Goal: Task Accomplishment & Management: Use online tool/utility

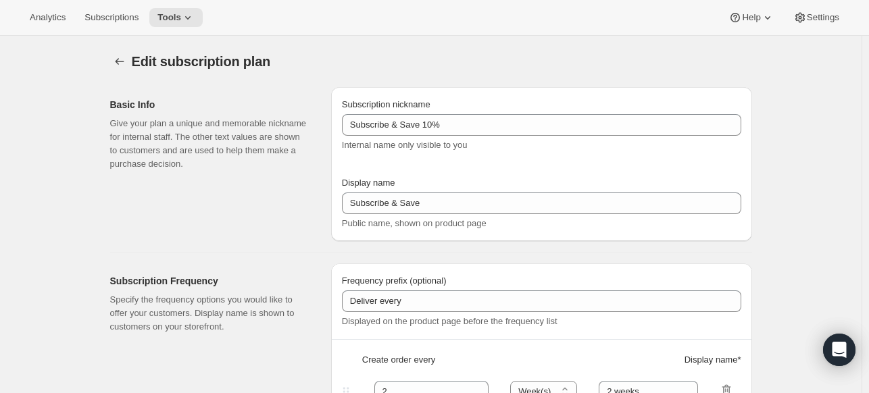
select select "WEEK"
select select "MONTH"
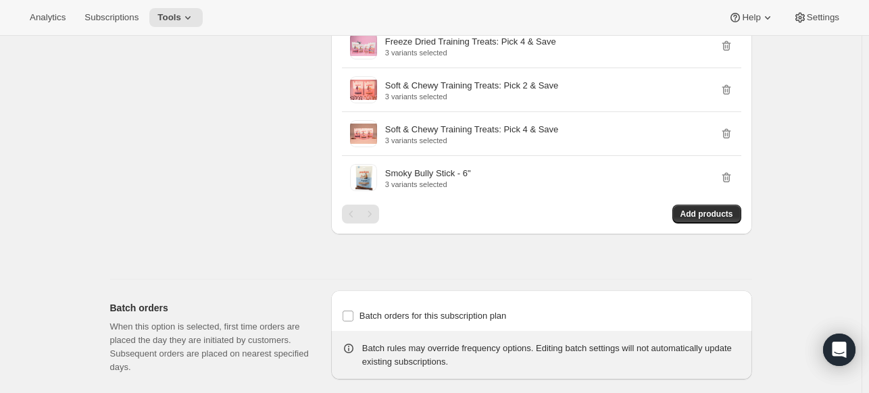
scroll to position [1959, 0]
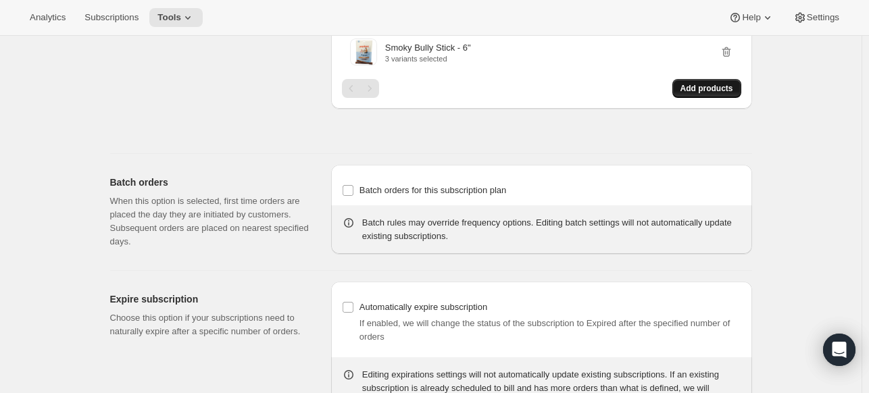
click at [713, 83] on span "Add products" at bounding box center [706, 88] width 53 height 11
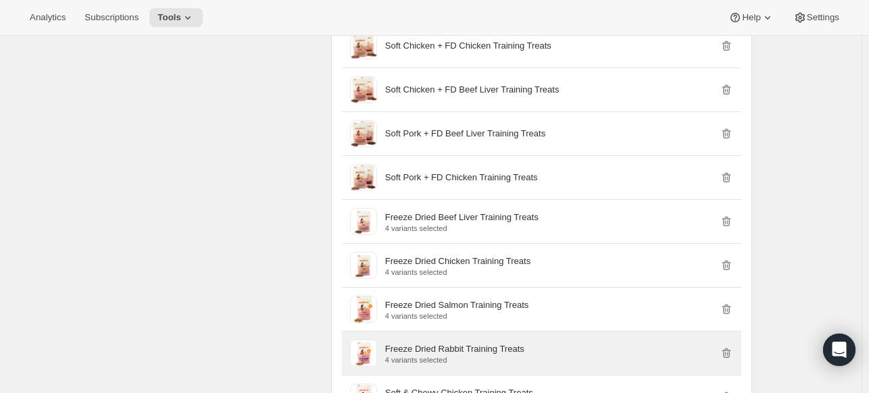
scroll to position [878, 0]
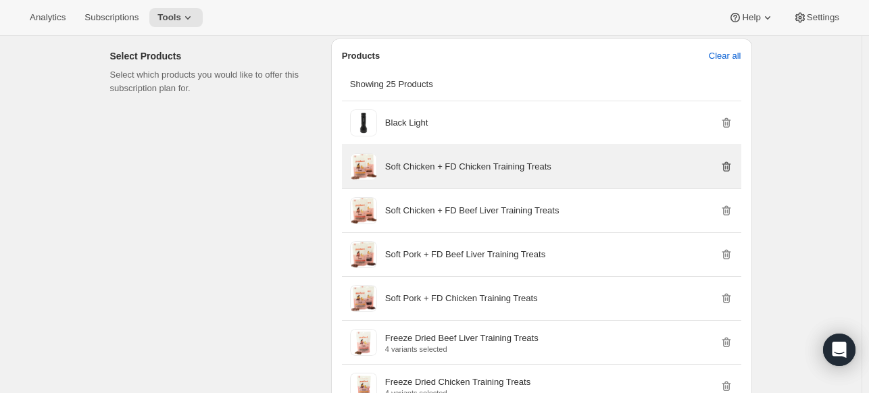
click at [726, 167] on icon "button" at bounding box center [725, 167] width 9 height 10
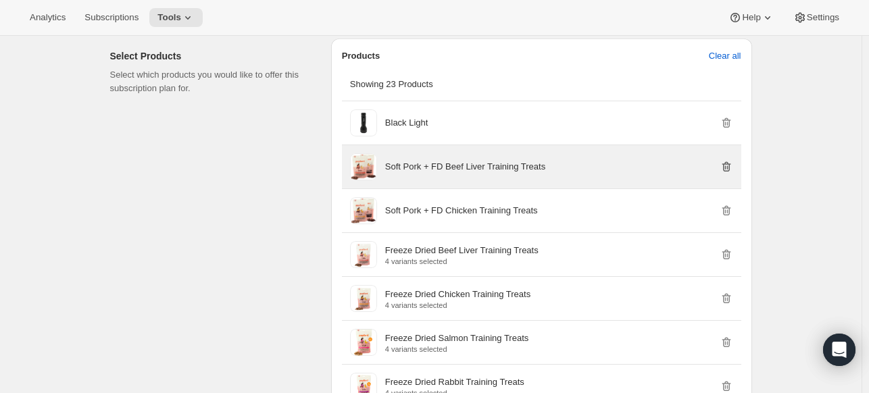
click at [726, 167] on icon "button" at bounding box center [725, 167] width 9 height 10
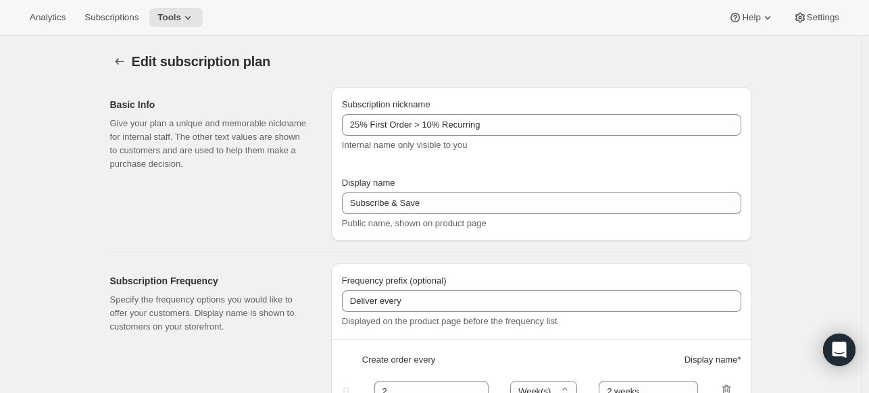
select select "WEEK"
select select "MONTH"
select select "WEEK"
select select "MONTH"
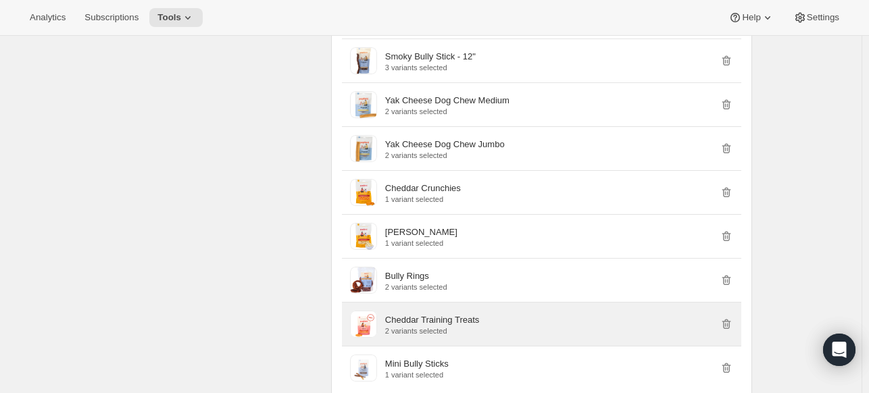
scroll to position [3580, 0]
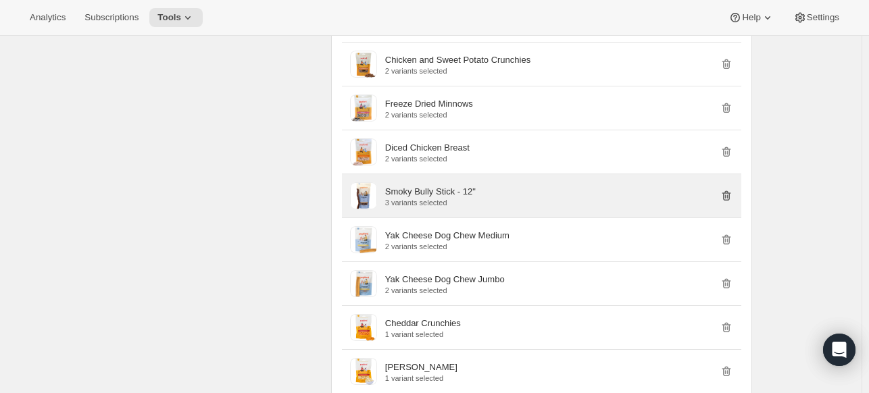
click at [730, 190] on icon "button" at bounding box center [725, 195] width 9 height 10
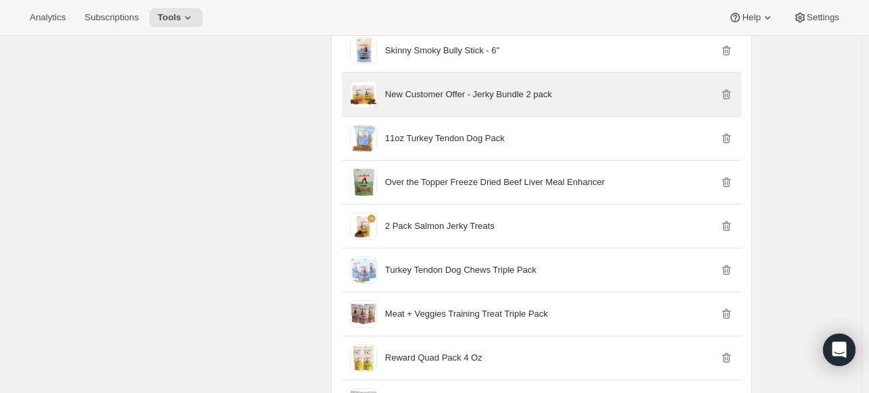
scroll to position [1351, 0]
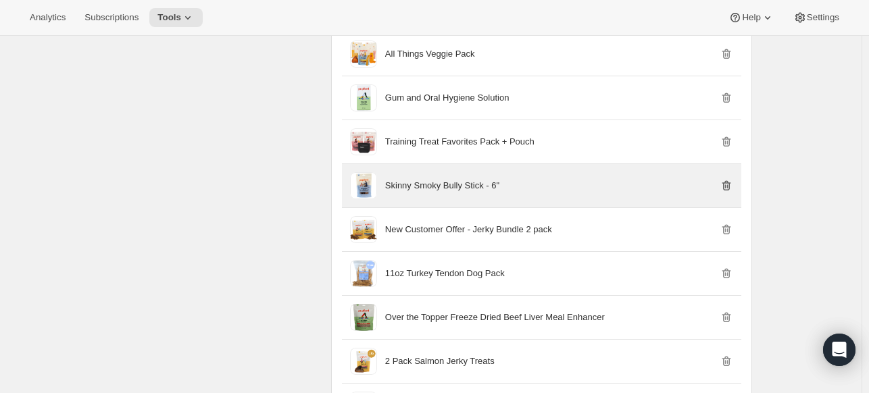
click at [727, 183] on icon "button" at bounding box center [726, 186] width 14 height 14
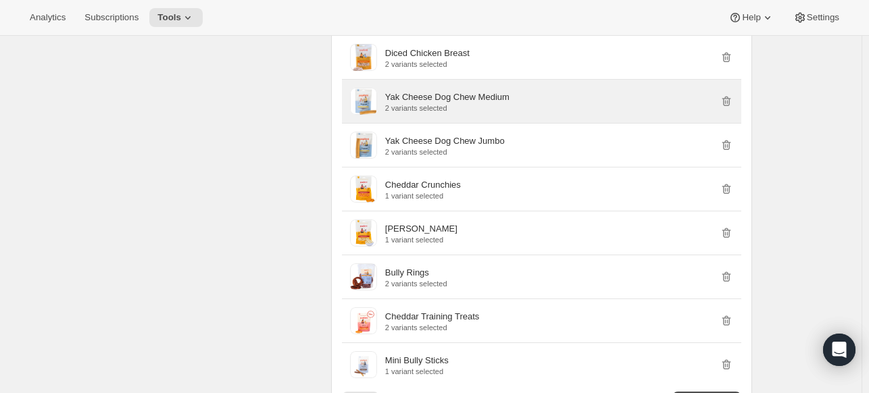
scroll to position [3680, 0]
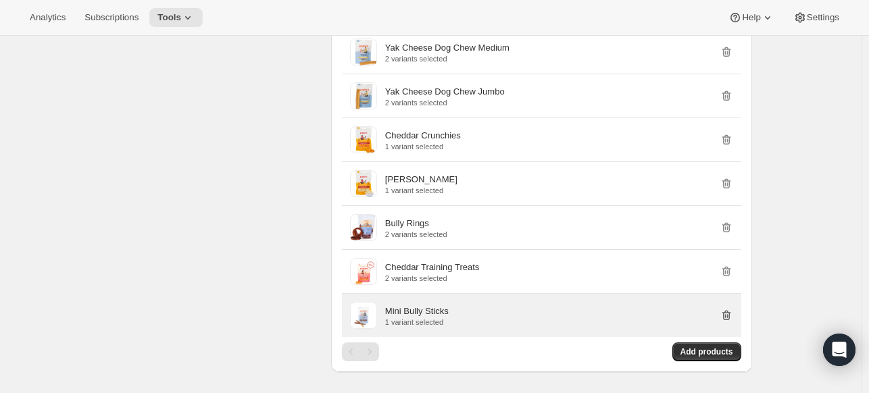
click at [727, 309] on icon "button" at bounding box center [726, 316] width 14 height 14
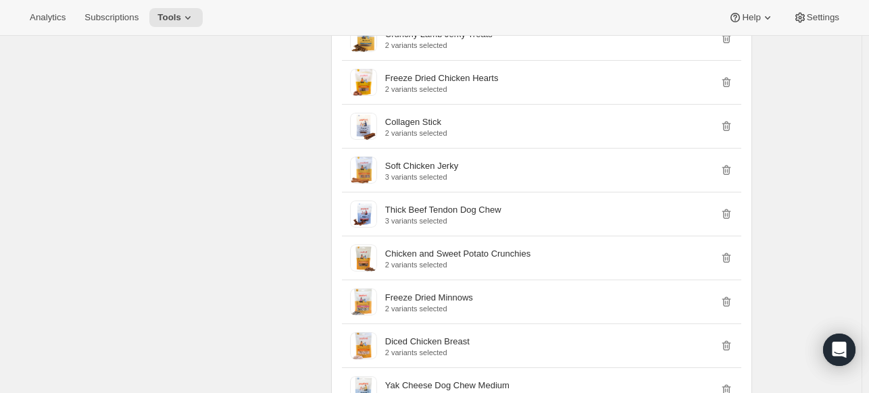
scroll to position [3748, 0]
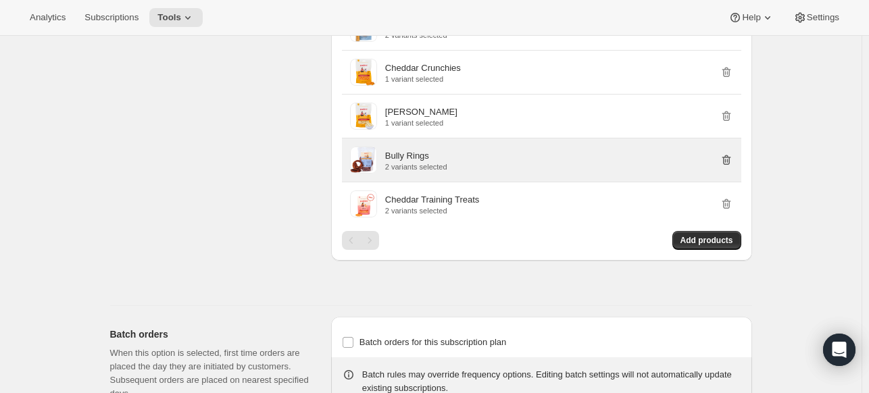
click at [730, 155] on icon "button" at bounding box center [725, 160] width 9 height 10
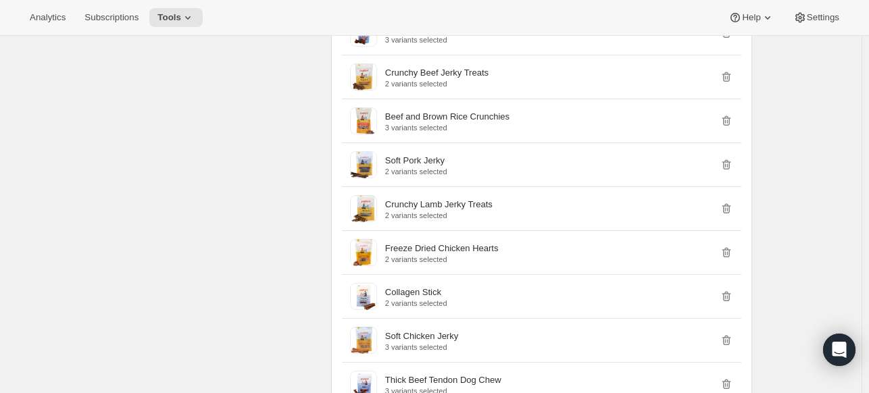
scroll to position [2778, 0]
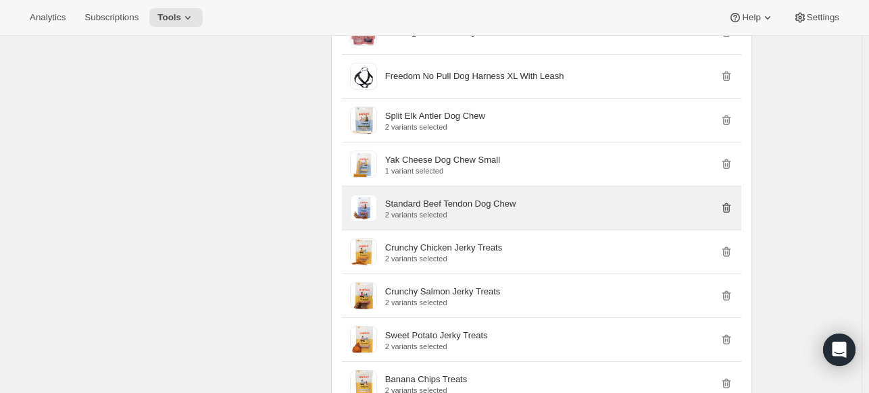
click at [726, 201] on icon "button" at bounding box center [726, 208] width 14 height 14
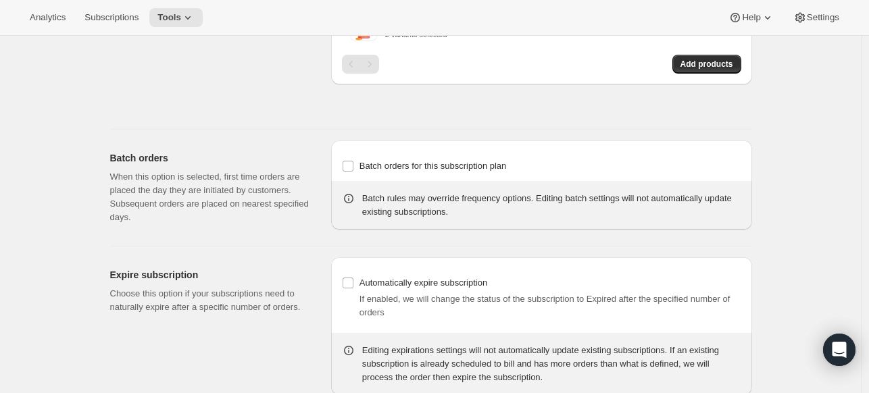
click at [746, 191] on div "Batch orders for this subscription plan Batch rules may override frequency opti…" at bounding box center [541, 188] width 421 height 95
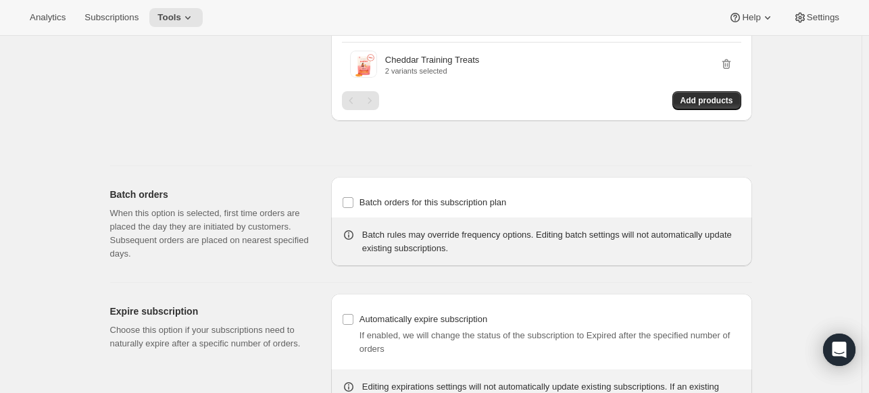
scroll to position [474, 0]
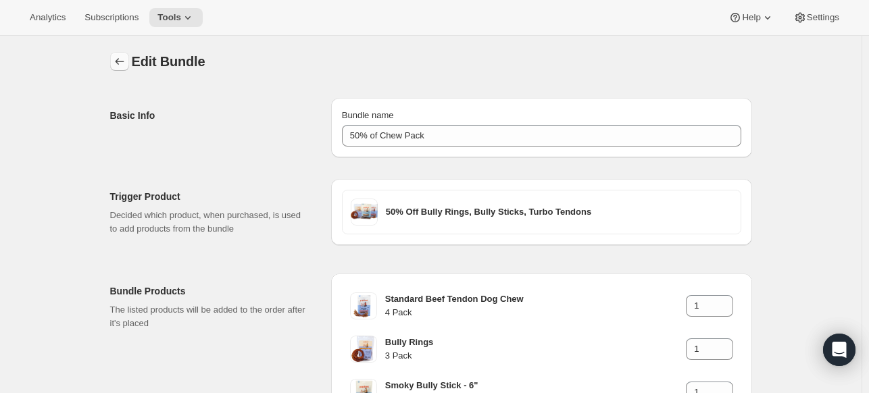
click at [120, 54] on button "Bundles" at bounding box center [119, 61] width 19 height 19
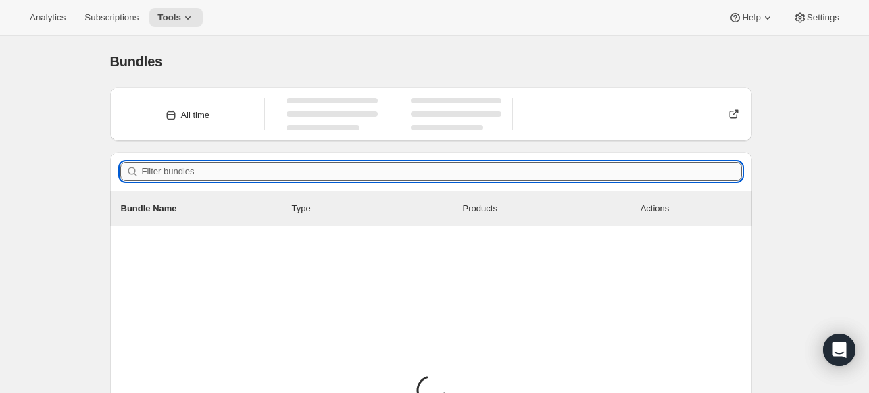
click at [400, 163] on input "Filter bundles" at bounding box center [442, 171] width 600 height 19
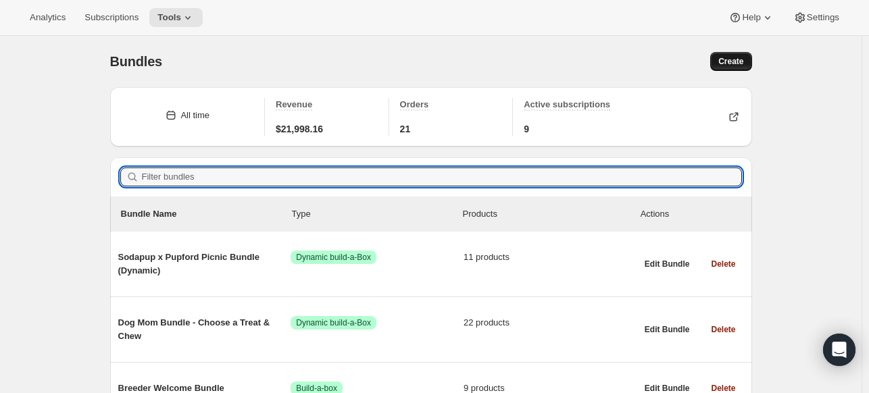
click at [739, 59] on span "Create" at bounding box center [730, 61] width 25 height 11
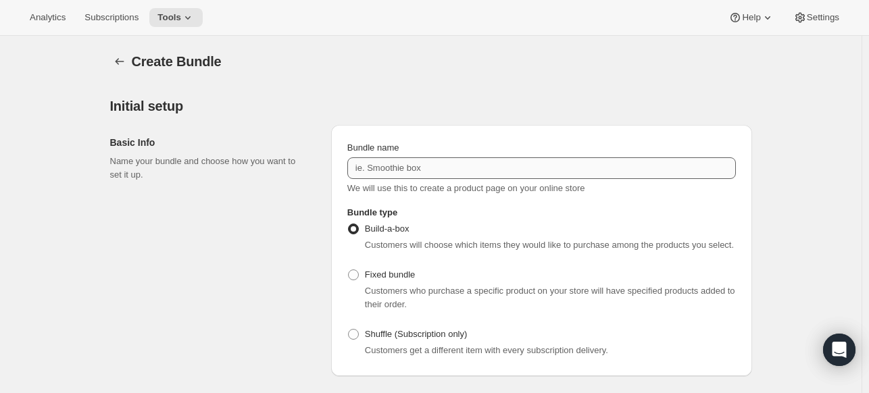
drag, startPoint x: 558, startPoint y: 180, endPoint x: 545, endPoint y: 178, distance: 13.0
click at [557, 180] on div "Bundle name We will use this to create a product page on your online store" at bounding box center [541, 168] width 388 height 54
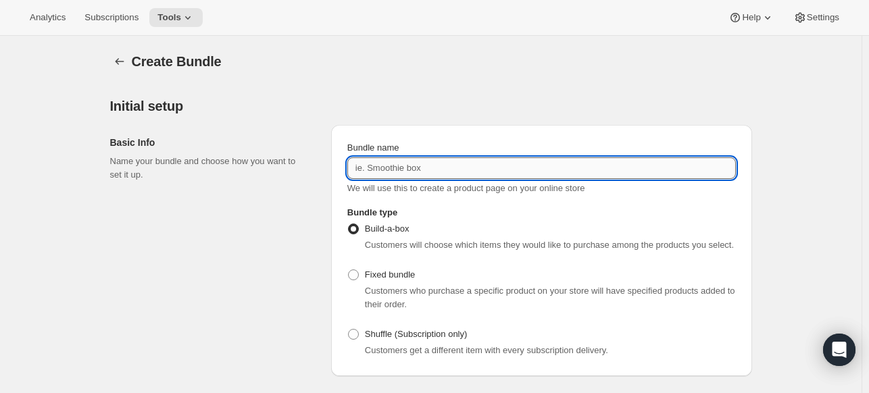
click at [546, 178] on input "Bundle name" at bounding box center [541, 168] width 388 height 22
type input "12-Inch Stick 20 Pack"
click at [362, 276] on label "Fixed bundle" at bounding box center [381, 274] width 68 height 19
click at [349, 270] on input "Fixed bundle" at bounding box center [348, 270] width 1 height 1
radio input "true"
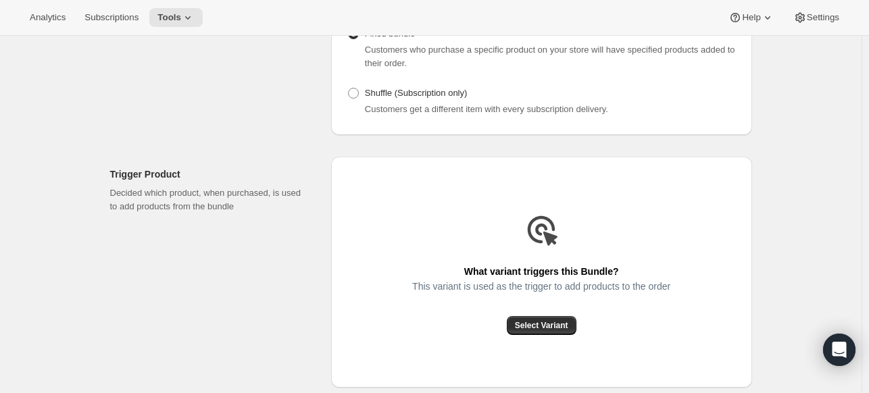
scroll to position [338, 0]
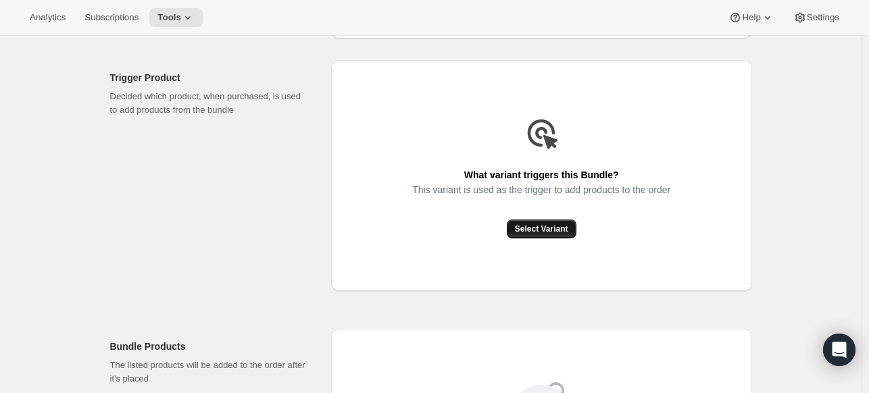
click at [521, 223] on button "Select Variant" at bounding box center [542, 229] width 70 height 19
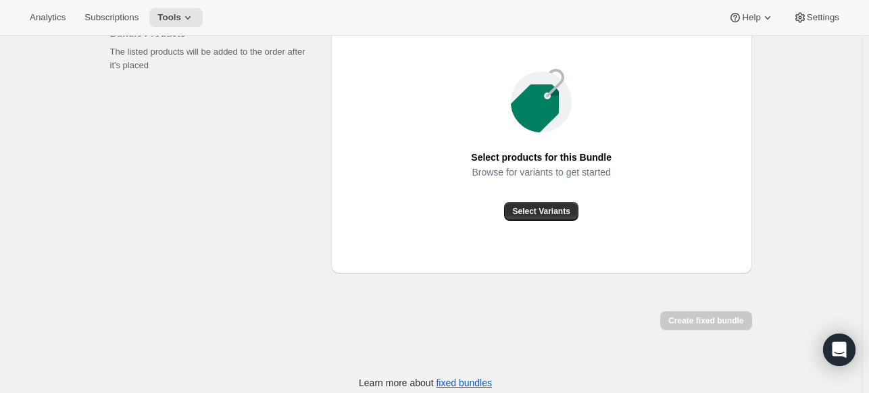
scroll to position [526, 0]
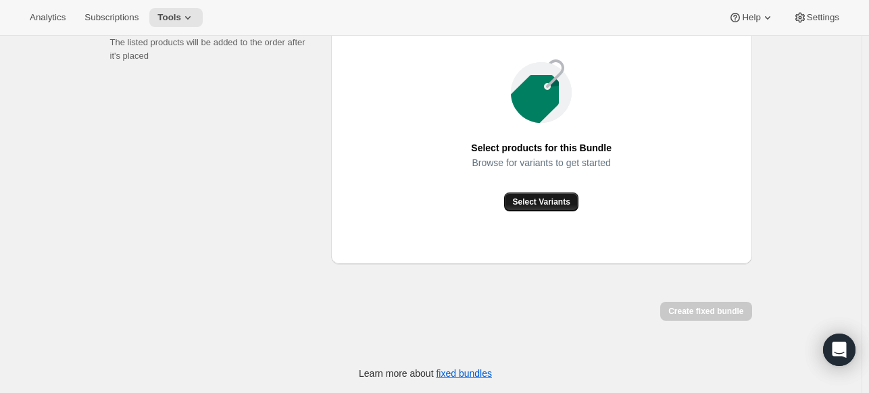
click at [556, 202] on span "Select Variants" at bounding box center [540, 202] width 57 height 11
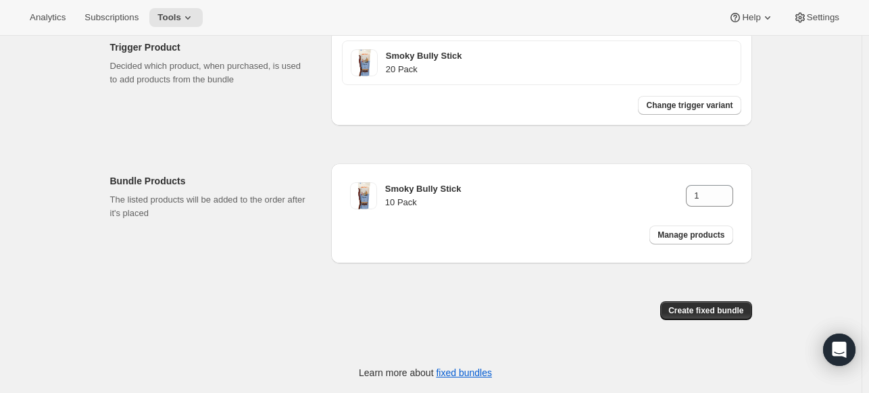
scroll to position [367, 0]
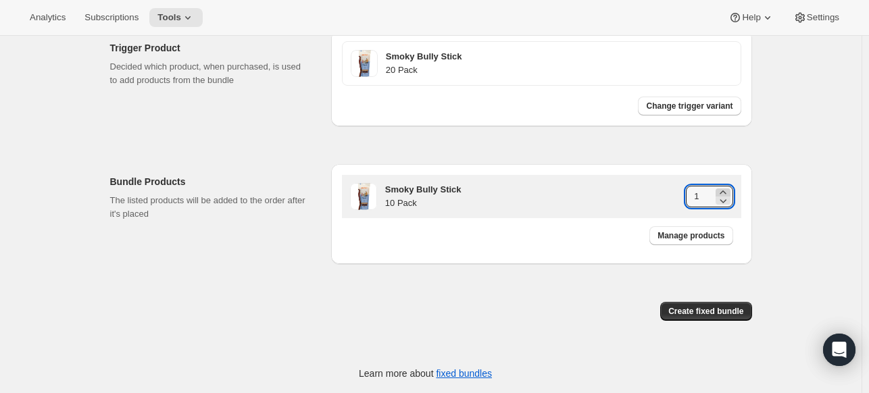
click at [720, 188] on icon at bounding box center [723, 193] width 14 height 14
type input "2"
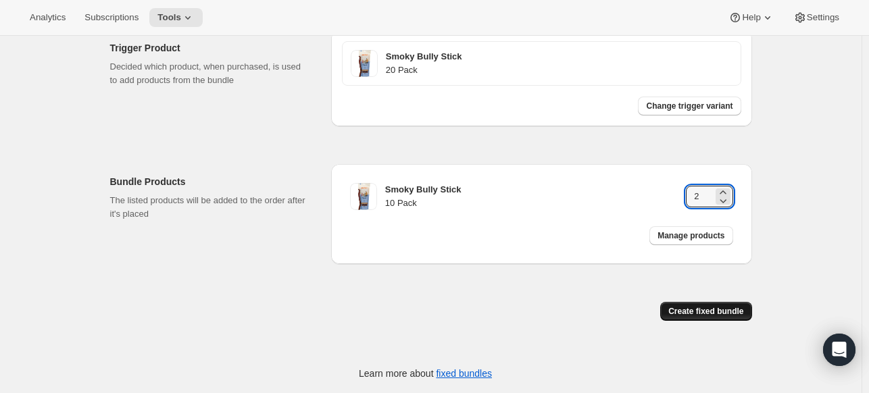
click at [738, 313] on span "Create fixed bundle" at bounding box center [705, 311] width 75 height 11
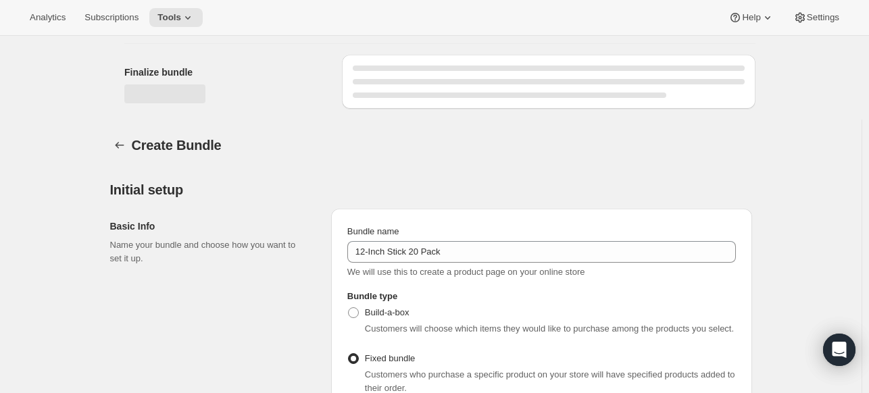
scroll to position [818, 0]
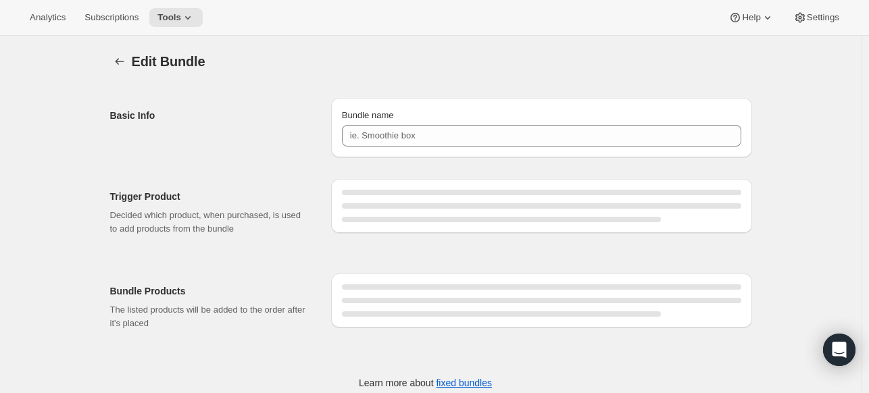
type input "12-Inch Stick 20 Pack"
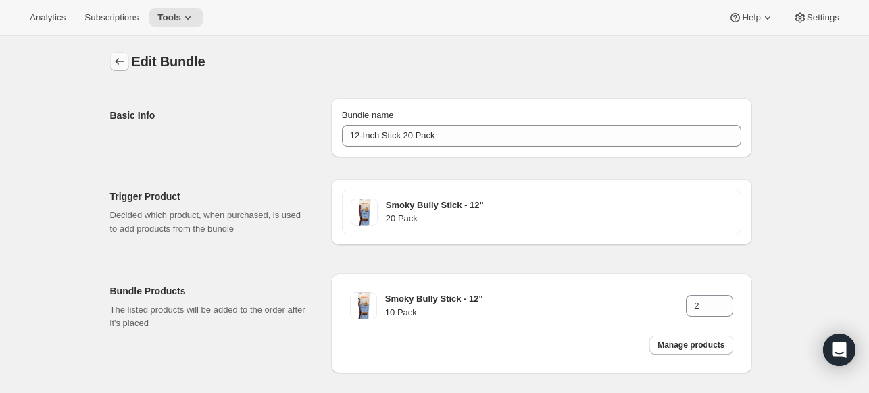
click at [126, 59] on icon "Bundles" at bounding box center [120, 62] width 14 height 14
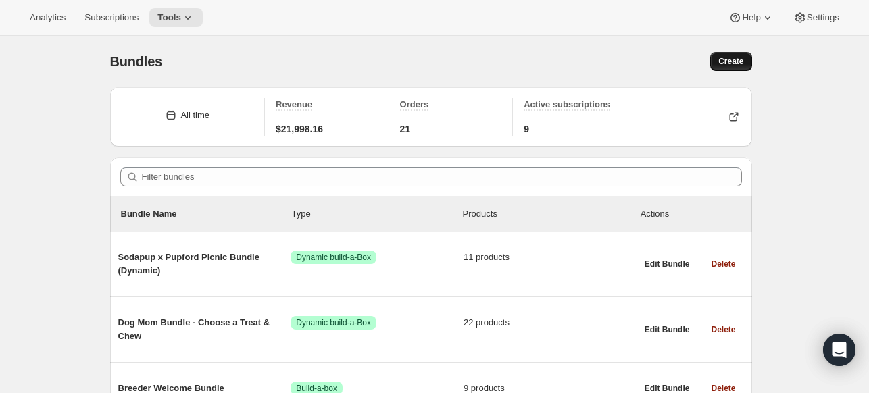
click at [740, 63] on span "Create" at bounding box center [730, 61] width 25 height 11
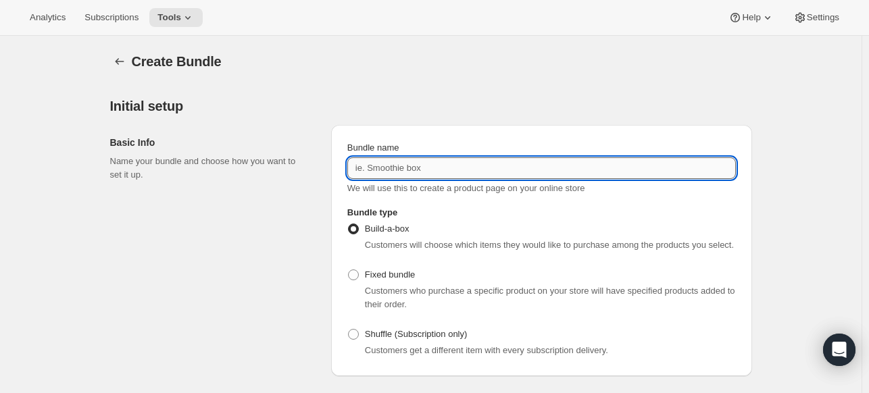
click at [399, 167] on input "Bundle name" at bounding box center [541, 168] width 388 height 22
type input "B"
type input "SBS6 10 oz"
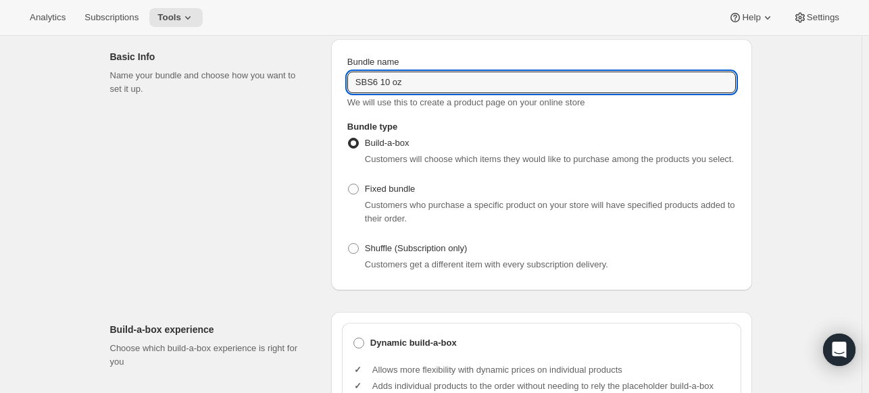
scroll to position [86, 0]
click at [467, 215] on div "Customers who purchase a specific product on your store will have specified pro…" at bounding box center [550, 211] width 371 height 27
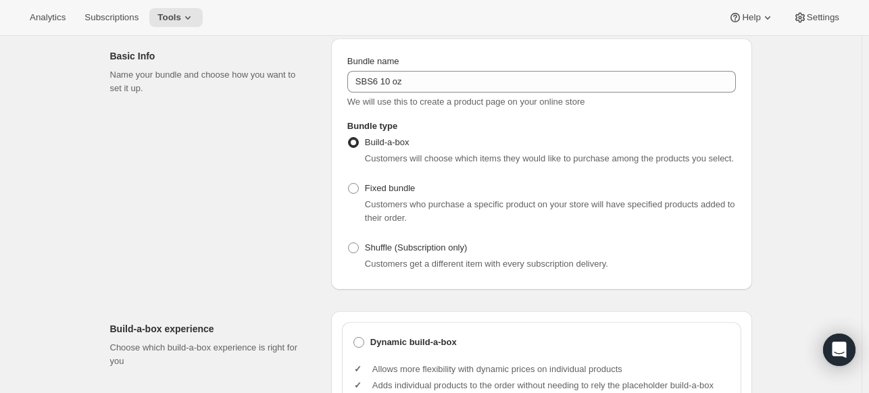
click at [389, 199] on span "Customers who purchase a specific product on your store will have specified pro…" at bounding box center [550, 211] width 370 height 24
click at [359, 191] on span at bounding box center [353, 188] width 11 height 11
click at [349, 184] on input "Fixed bundle" at bounding box center [348, 183] width 1 height 1
radio input "true"
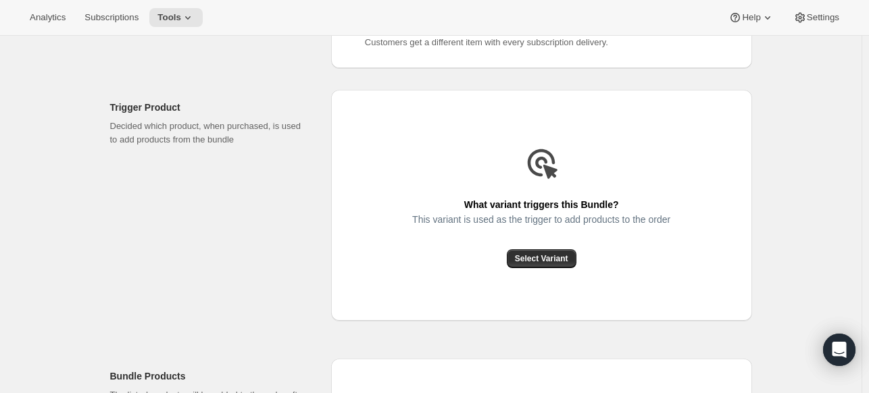
scroll to position [311, 0]
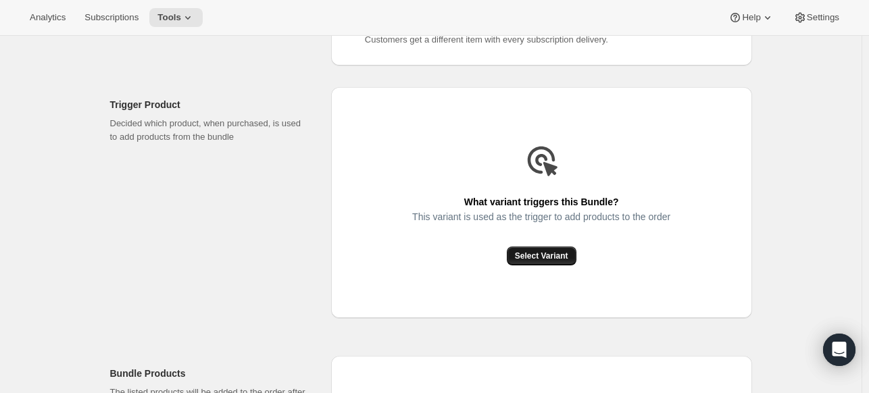
click at [557, 248] on button "Select Variant" at bounding box center [542, 256] width 70 height 19
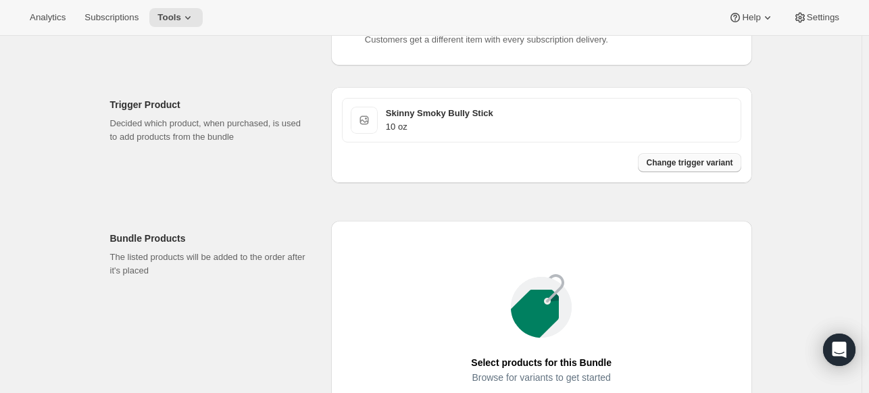
click at [682, 168] on button "Change trigger variant" at bounding box center [689, 162] width 103 height 19
click at [619, 290] on div "Select products for this Bundle Browse for variants to get started Select Varia…" at bounding box center [541, 350] width 315 height 153
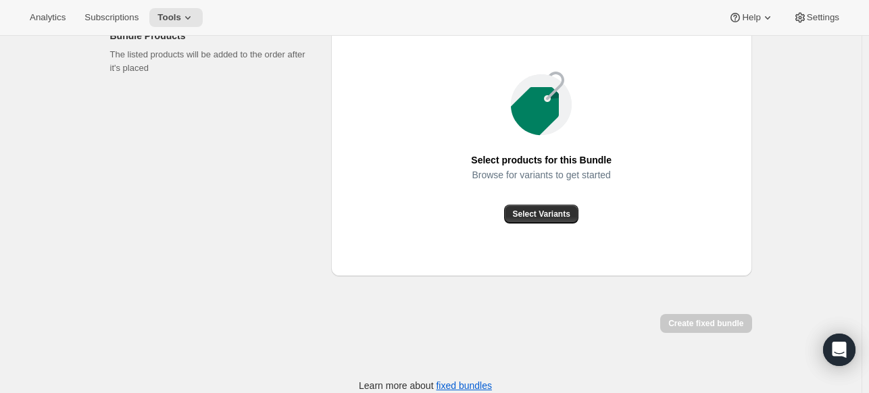
click at [567, 226] on div "Select products for this Bundle Browse for variants to get started Select Varia…" at bounding box center [541, 147] width 421 height 258
click at [563, 215] on span "Select Variants" at bounding box center [540, 214] width 57 height 11
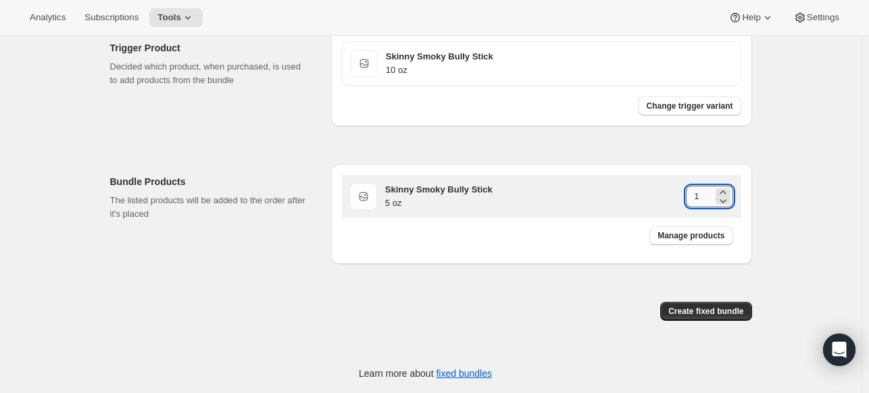
click at [705, 193] on input "1" at bounding box center [699, 197] width 26 height 22
click at [728, 193] on div at bounding box center [722, 196] width 15 height 16
click at [728, 190] on icon at bounding box center [723, 193] width 14 height 14
type input "2"
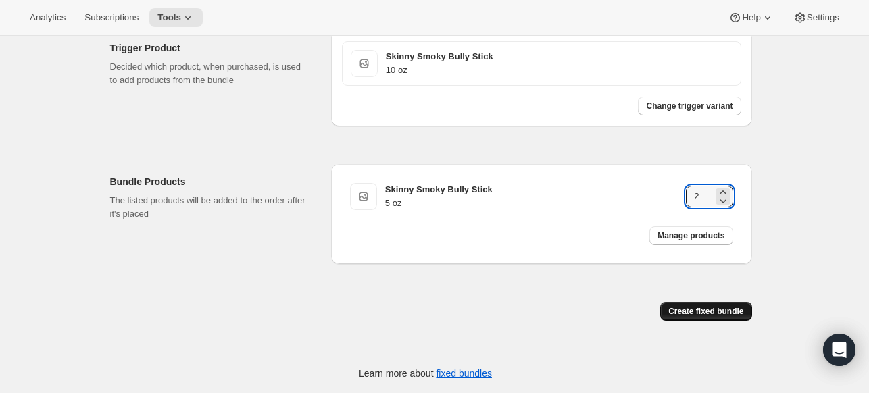
click at [708, 302] on button "Create fixed bundle" at bounding box center [705, 311] width 91 height 19
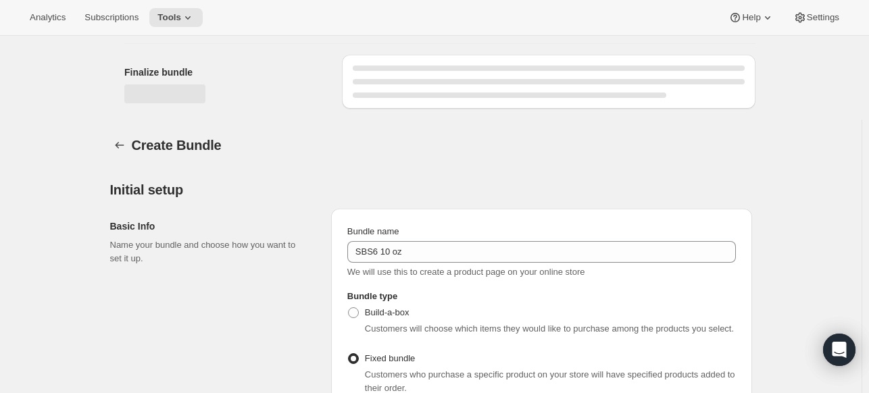
scroll to position [818, 0]
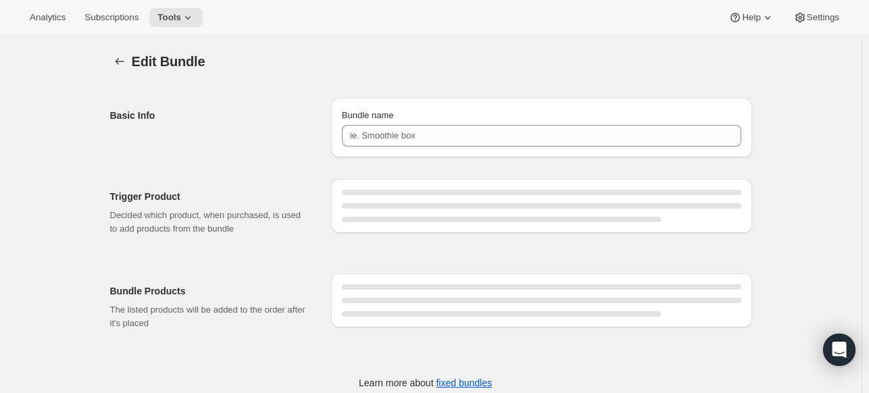
type input "SBS6 10 oz"
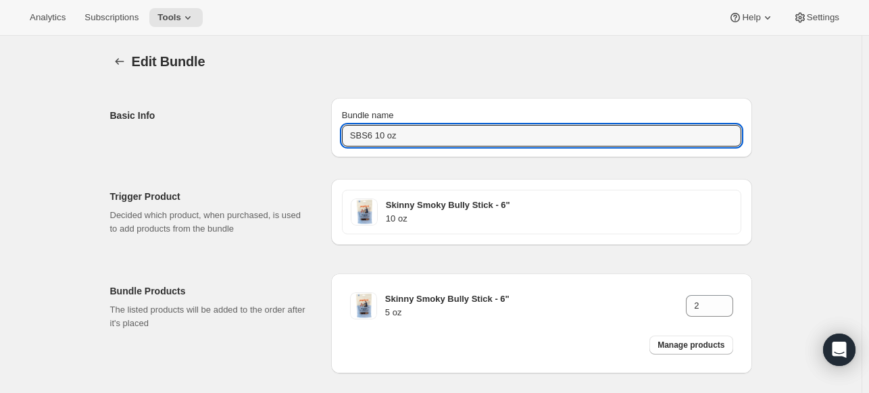
drag, startPoint x: 461, startPoint y: 141, endPoint x: 325, endPoint y: 138, distance: 135.8
click at [325, 138] on div "Basic Info Bundle name SBS6 10 oz" at bounding box center [431, 122] width 642 height 70
click at [128, 51] on div "Edit Bundle. This page is ready Edit Bundle" at bounding box center [431, 61] width 642 height 51
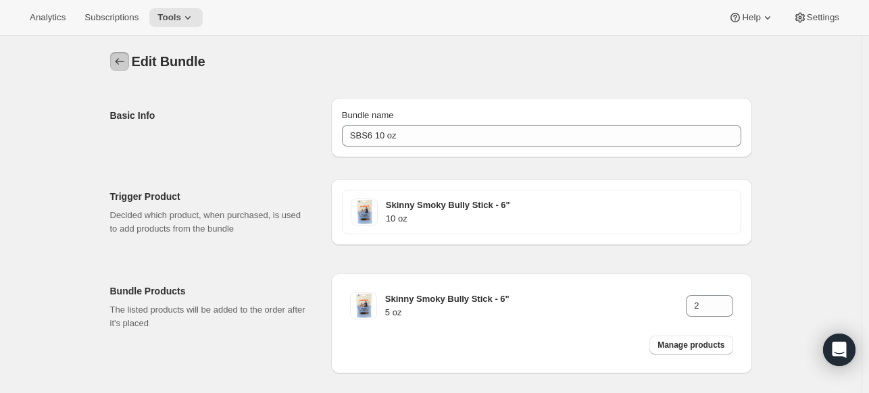
click at [117, 61] on icon "Bundles" at bounding box center [120, 62] width 14 height 14
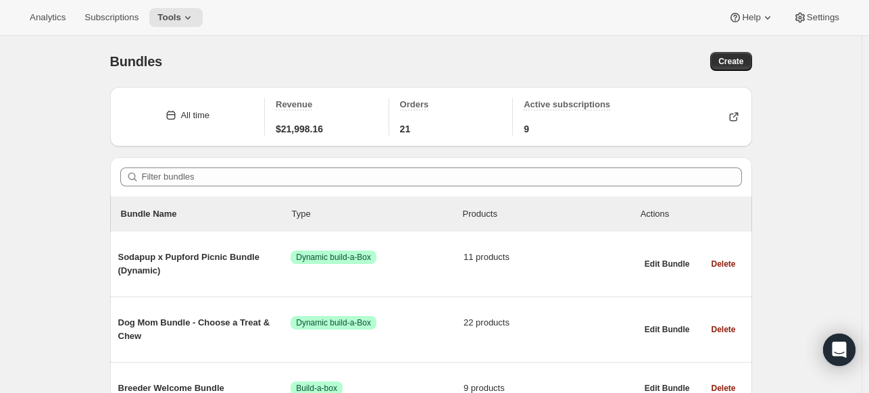
click at [734, 40] on div "Bundles. This page is ready Bundles Create" at bounding box center [431, 61] width 642 height 51
click at [728, 66] on span "Create" at bounding box center [730, 61] width 25 height 11
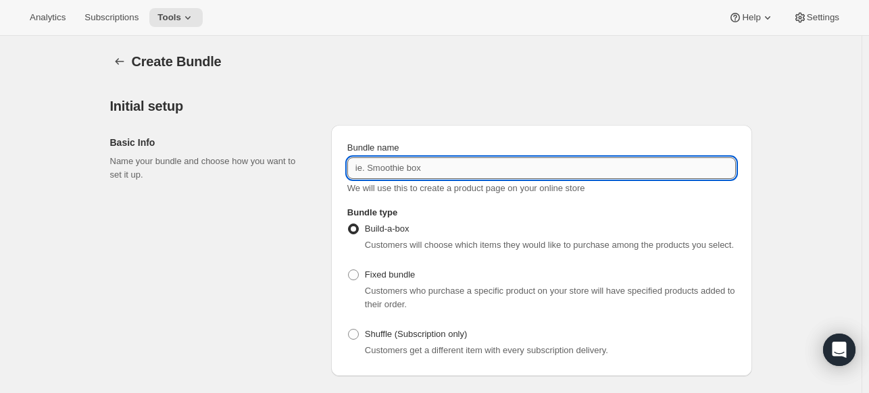
click at [506, 164] on input "Bundle name" at bounding box center [541, 168] width 388 height 22
paste input "SBS6 10 oz"
drag, startPoint x: 384, startPoint y: 161, endPoint x: 389, endPoint y: 170, distance: 9.7
click at [384, 161] on input "SBS6 10 oz" at bounding box center [541, 168] width 388 height 22
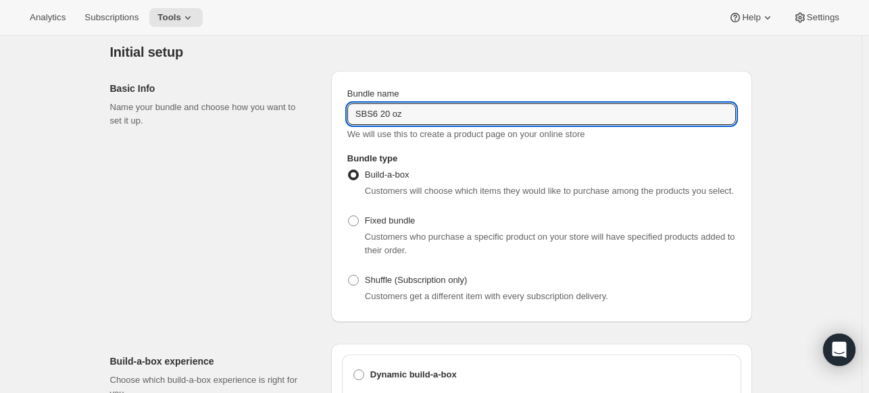
scroll to position [68, 0]
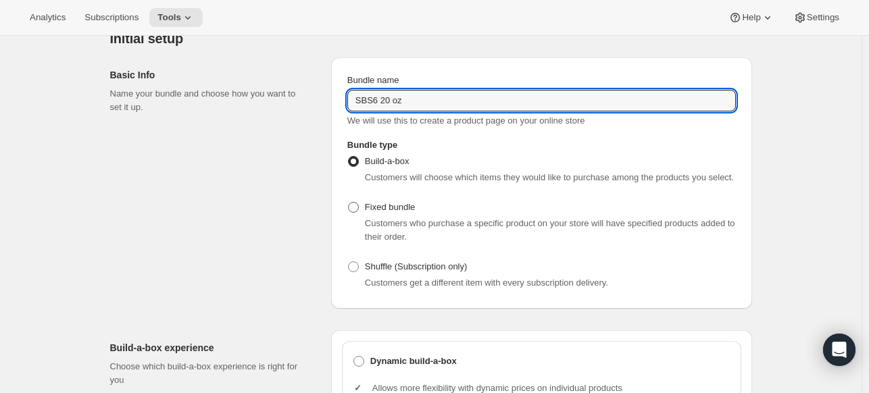
type input "SBS6 20 oz"
click at [359, 205] on span at bounding box center [353, 207] width 11 height 11
click at [349, 203] on input "Fixed bundle" at bounding box center [348, 202] width 1 height 1
radio input "true"
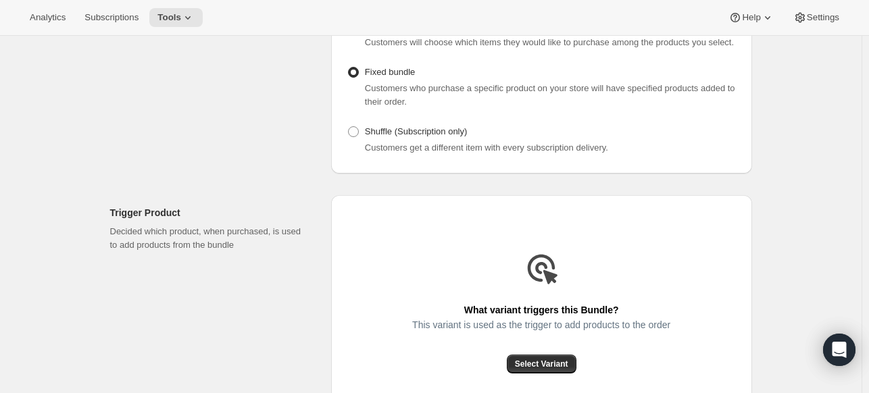
scroll to position [405, 0]
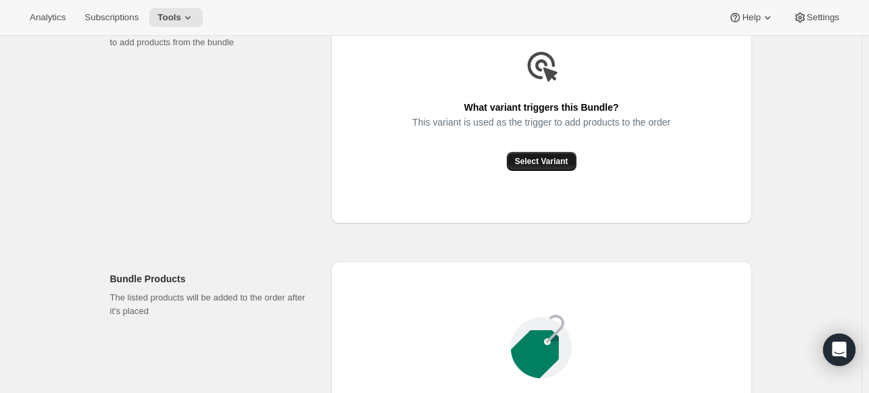
click at [517, 152] on button "Select Variant" at bounding box center [542, 161] width 70 height 19
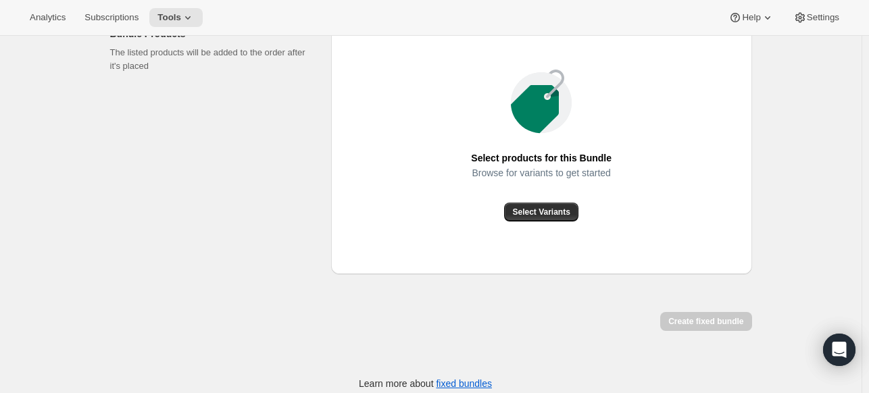
scroll to position [526, 0]
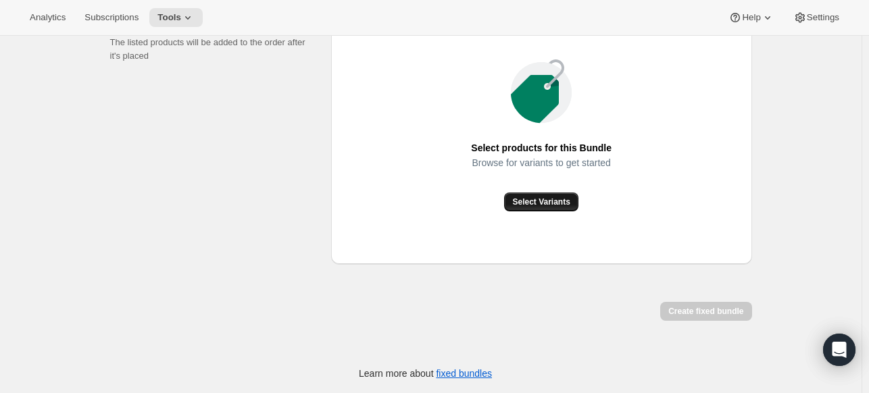
click at [542, 199] on span "Select Variants" at bounding box center [540, 202] width 57 height 11
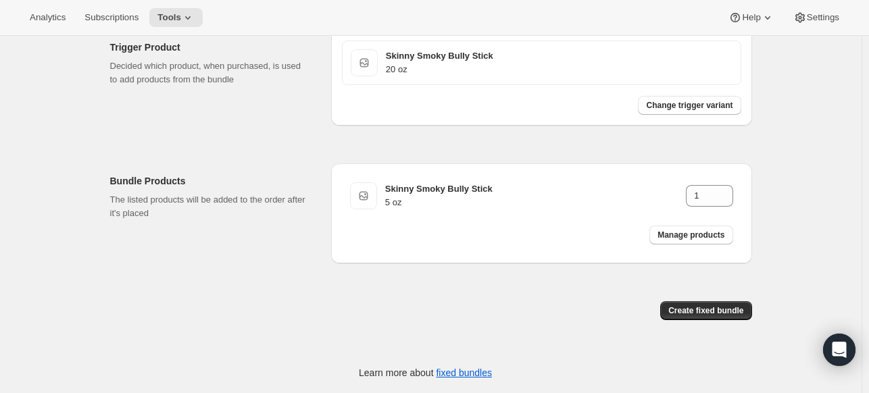
scroll to position [367, 0]
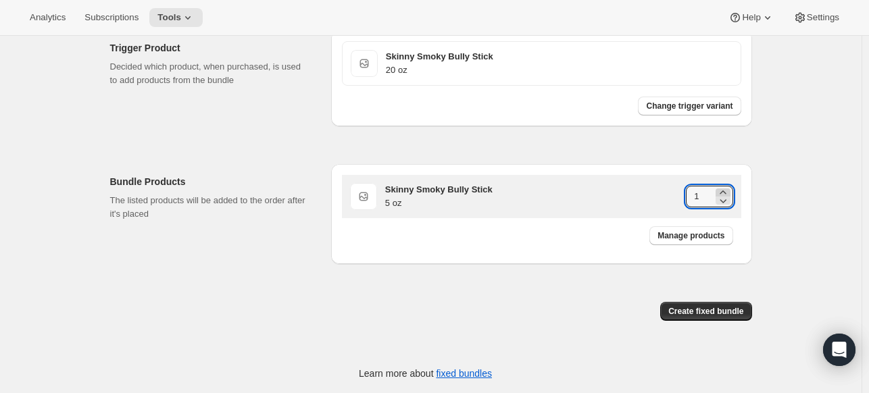
click at [724, 190] on icon at bounding box center [723, 193] width 14 height 14
type input "4"
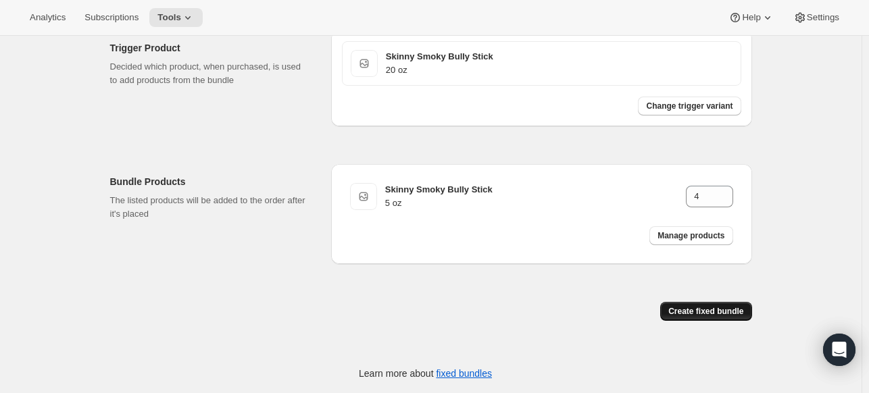
click at [738, 312] on span "Create fixed bundle" at bounding box center [705, 311] width 75 height 11
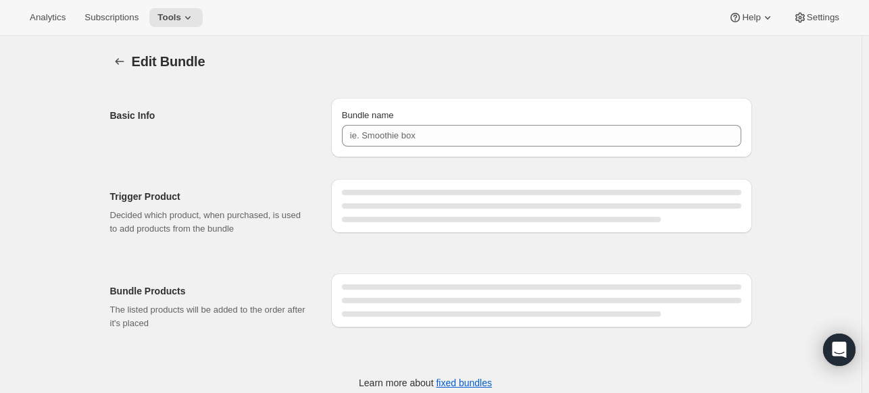
type input "SBS6 20 oz"
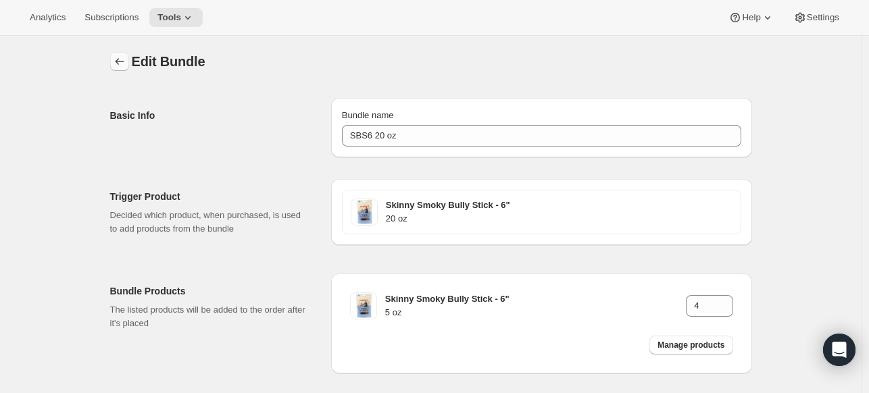
click at [124, 57] on icon "Bundles" at bounding box center [120, 62] width 14 height 14
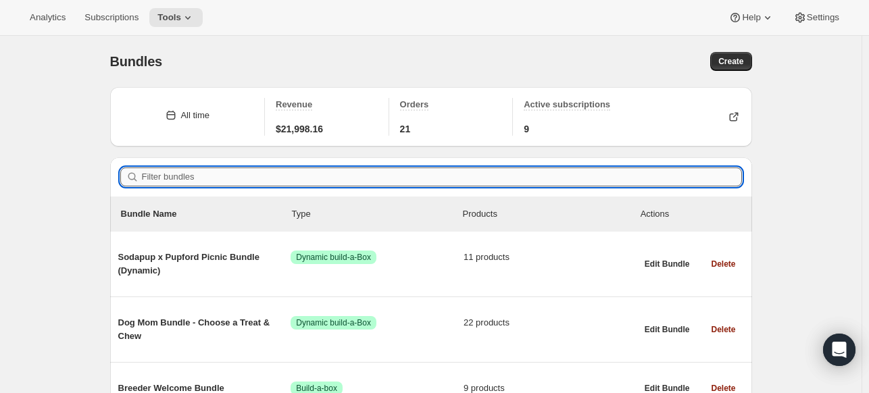
click at [160, 178] on input "Filter bundles" at bounding box center [442, 177] width 600 height 19
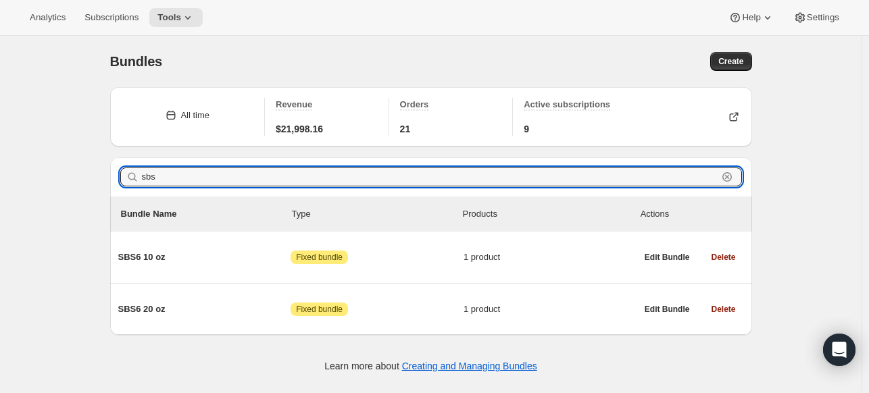
type input "sbs"
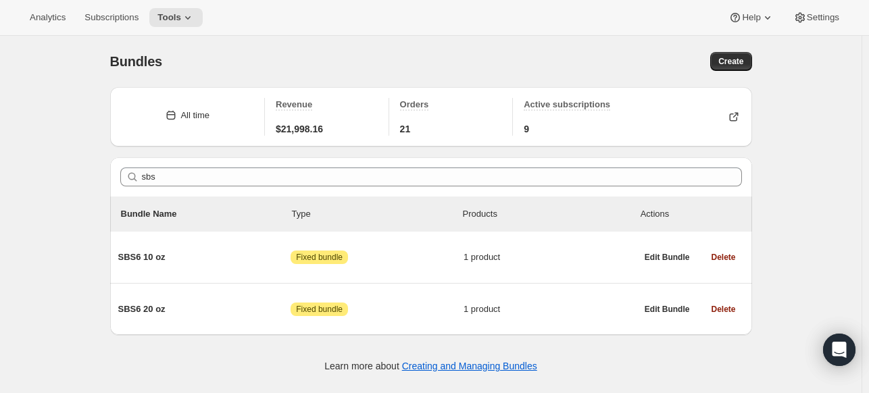
click at [159, 164] on div "Filter bundles sbs Clear" at bounding box center [431, 176] width 642 height 39
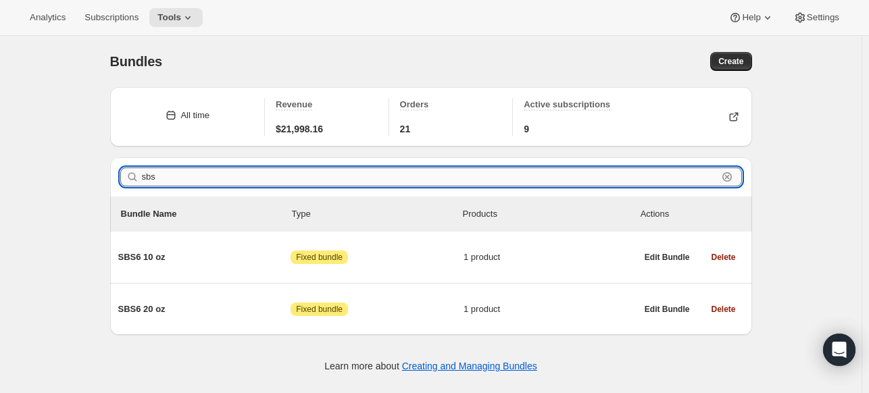
click at [161, 185] on input "sbs" at bounding box center [430, 177] width 576 height 19
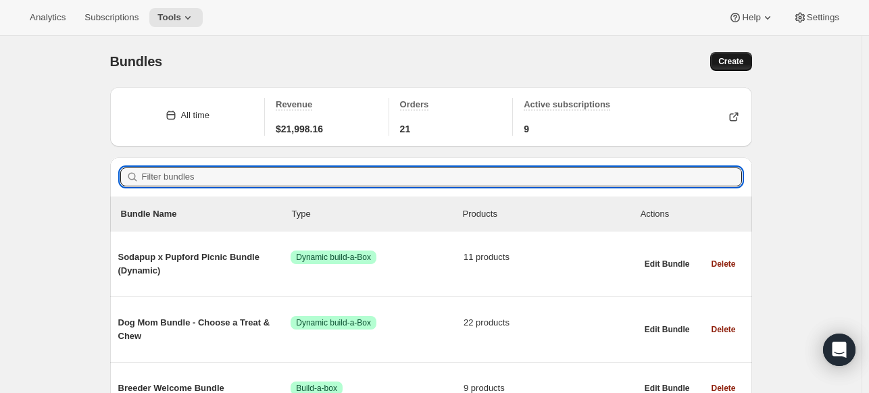
click at [743, 61] on span "Create" at bounding box center [730, 61] width 25 height 11
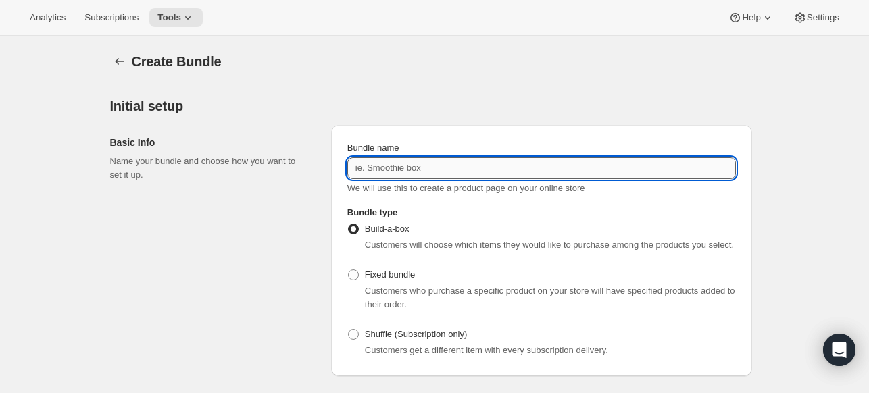
click at [439, 159] on input "Bundle name" at bounding box center [541, 168] width 388 height 22
type input "MBS 16 oz"
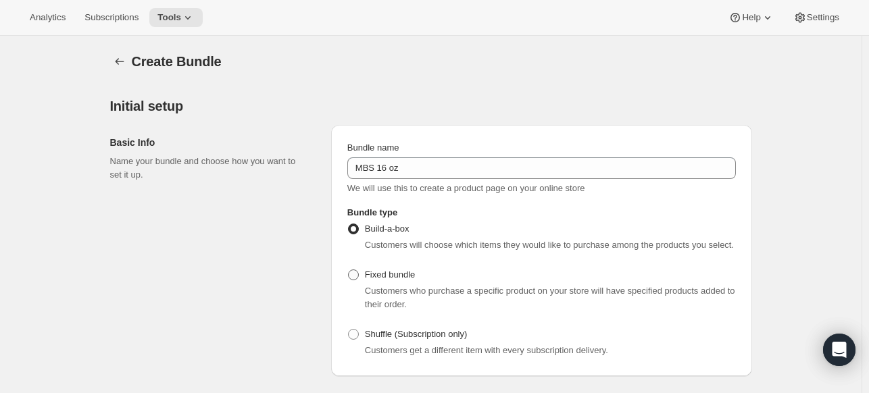
click at [411, 265] on label "Fixed bundle" at bounding box center [381, 274] width 68 height 19
click at [349, 270] on input "Fixed bundle" at bounding box center [348, 270] width 1 height 1
radio input "true"
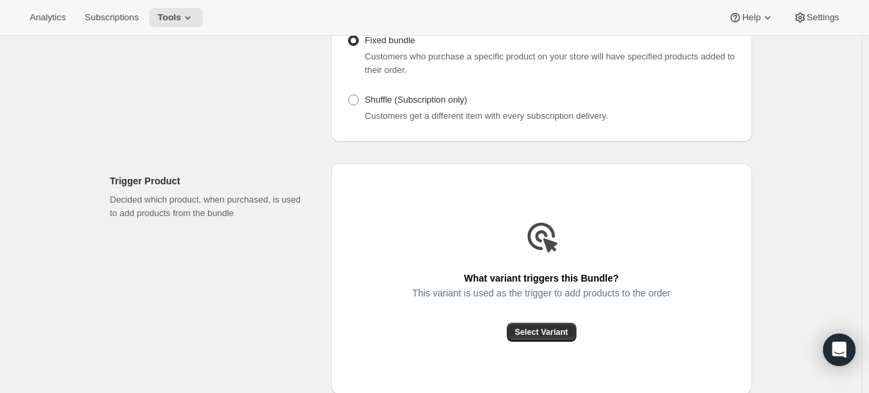
scroll to position [270, 0]
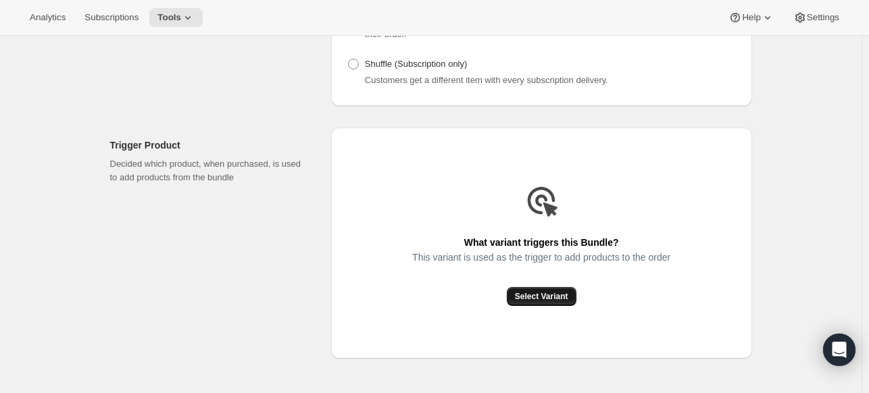
click at [516, 298] on button "Select Variant" at bounding box center [542, 296] width 70 height 19
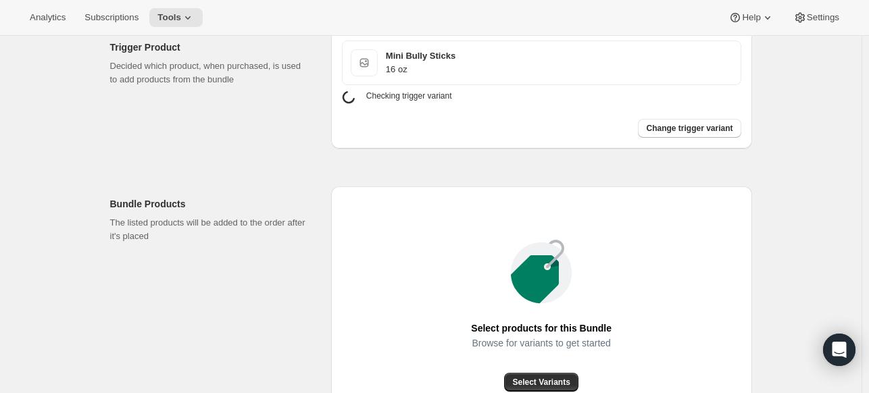
scroll to position [540, 0]
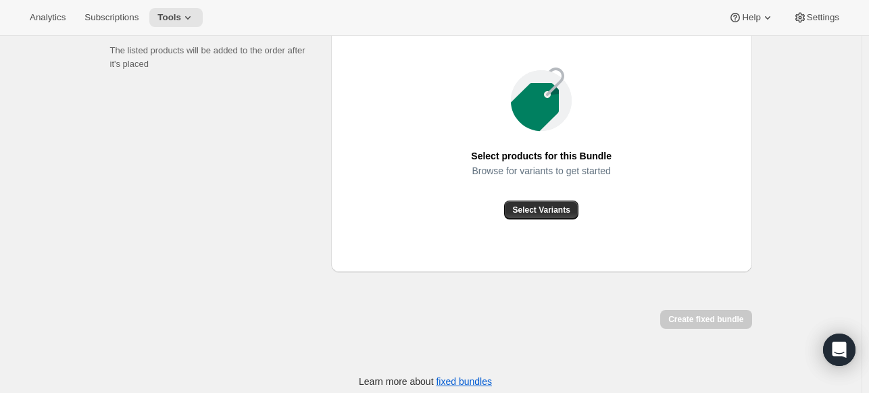
click at [502, 207] on div "Select Variants" at bounding box center [541, 210] width 141 height 19
click at [530, 219] on div "Select products for this Bundle Browse for variants to get started Select Varia…" at bounding box center [541, 143] width 421 height 258
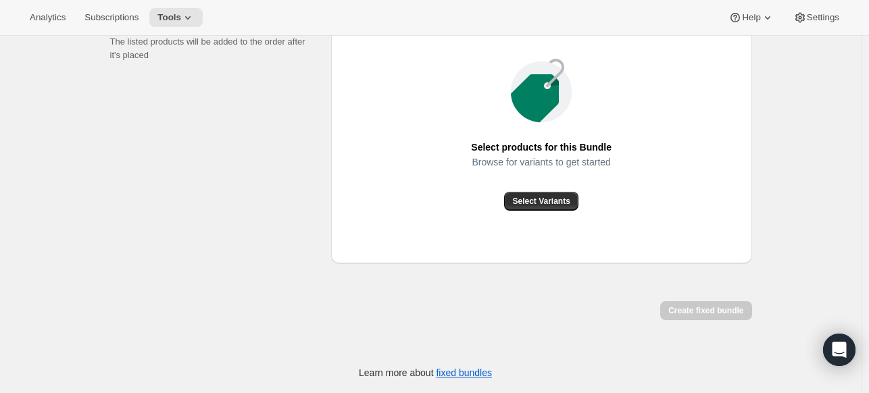
scroll to position [518, 0]
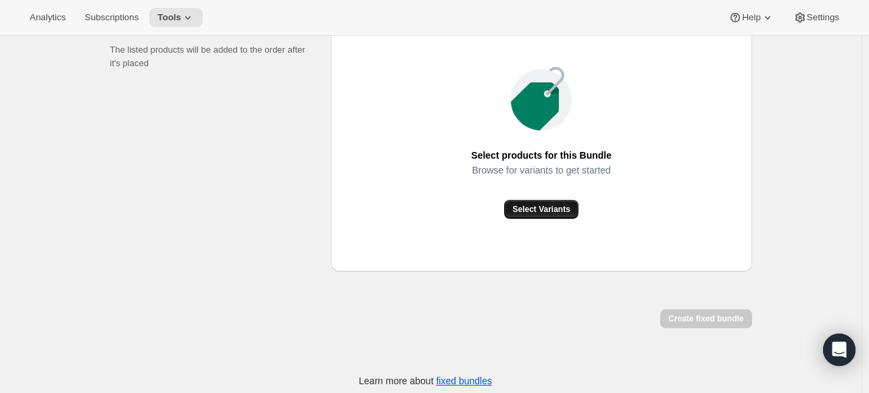
click at [530, 204] on span "Select Variants" at bounding box center [540, 209] width 57 height 11
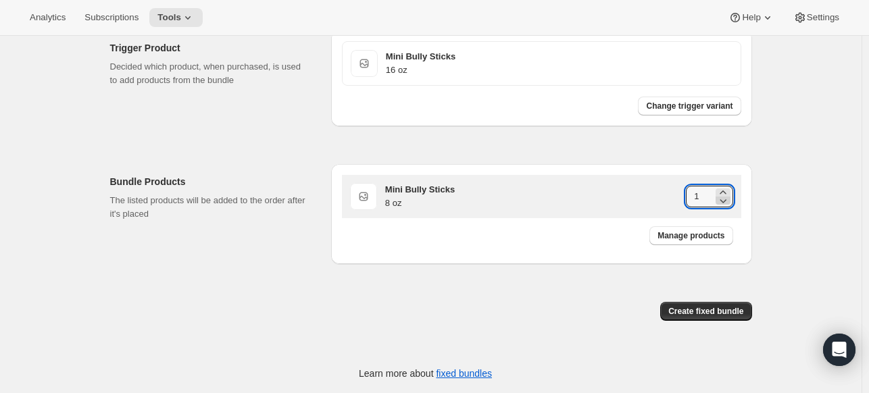
click at [730, 194] on icon at bounding box center [723, 201] width 14 height 14
click at [730, 189] on icon at bounding box center [723, 193] width 14 height 14
type input "2"
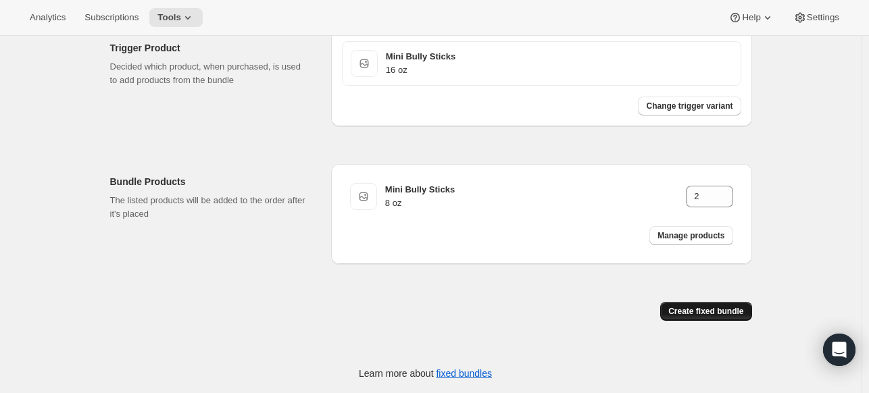
click at [719, 311] on span "Create fixed bundle" at bounding box center [705, 311] width 75 height 11
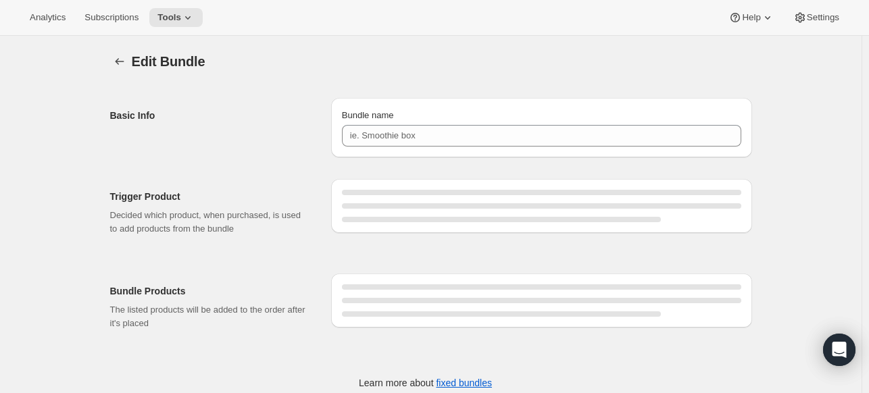
type input "MBS 16 oz"
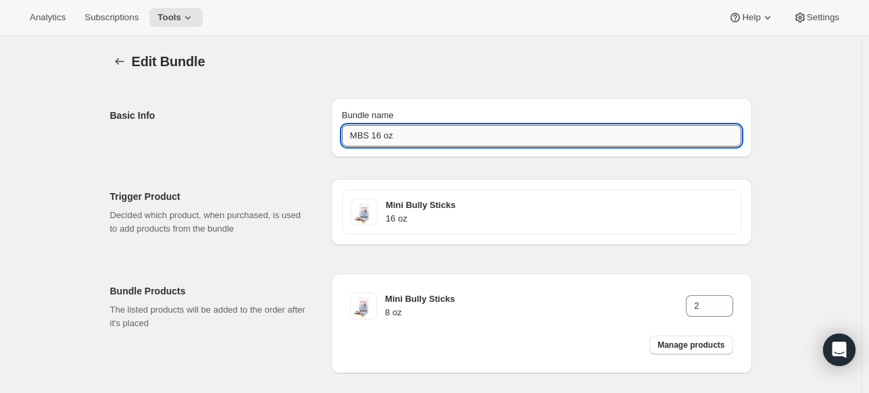
click at [436, 130] on input "MBS 16 oz" at bounding box center [541, 136] width 399 height 22
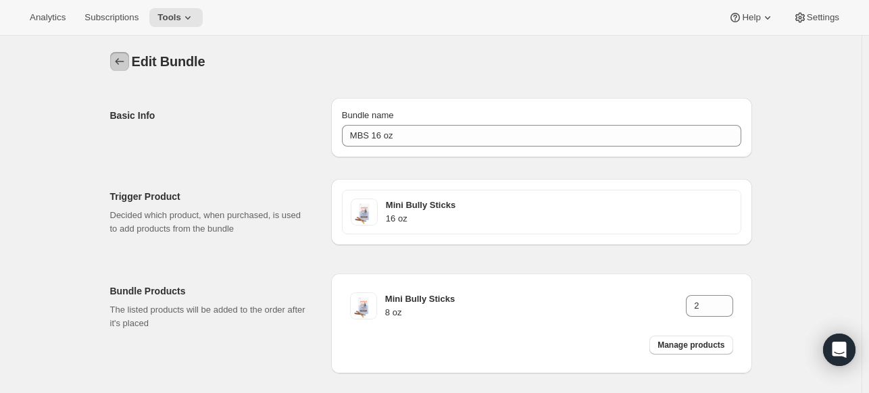
click at [116, 60] on icon "Bundles" at bounding box center [120, 62] width 14 height 14
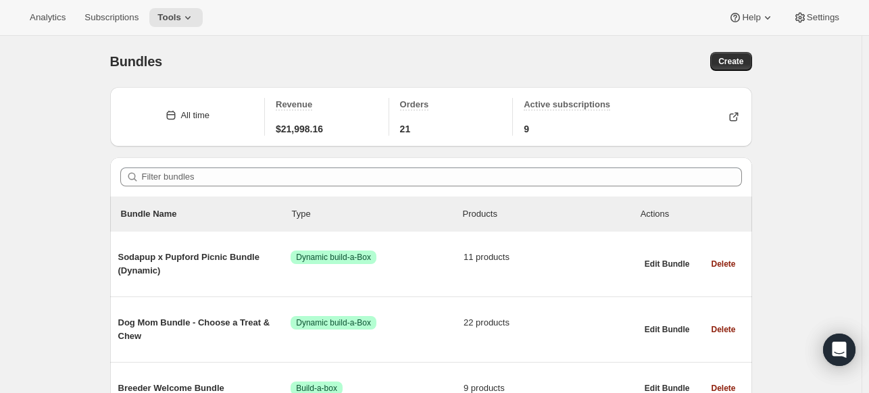
click at [742, 75] on div "Bundles. This page is ready Bundles Create" at bounding box center [431, 61] width 642 height 51
click at [738, 64] on span "Create" at bounding box center [730, 61] width 25 height 11
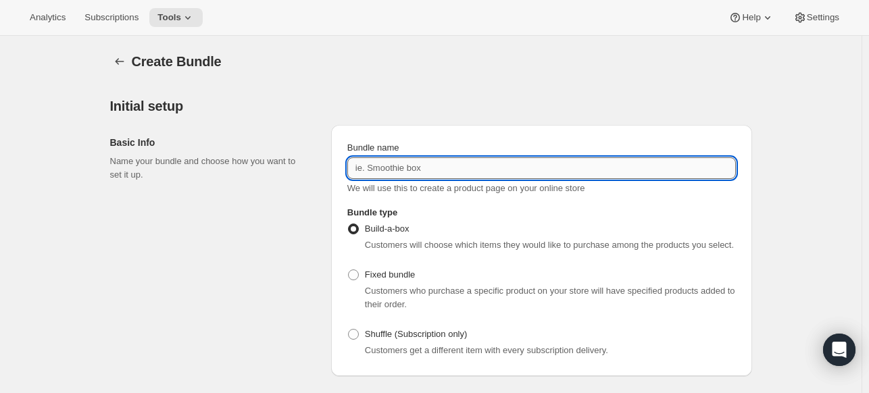
click at [420, 163] on input "Bundle name" at bounding box center [541, 168] width 388 height 22
paste input "MBS 16 oz"
type input "MBS 32 oz"
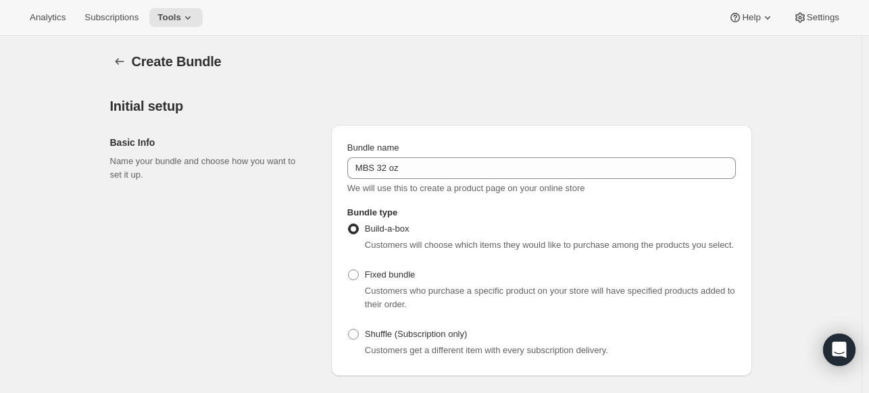
click at [382, 298] on span "Customers who purchase a specific product on your store will have specified pro…" at bounding box center [550, 298] width 370 height 24
click at [375, 287] on span "Customers who purchase a specific product on your store will have specified pro…" at bounding box center [550, 298] width 370 height 24
click at [372, 270] on span "Fixed bundle" at bounding box center [390, 275] width 50 height 10
click at [349, 270] on input "Fixed bundle" at bounding box center [348, 270] width 1 height 1
radio input "true"
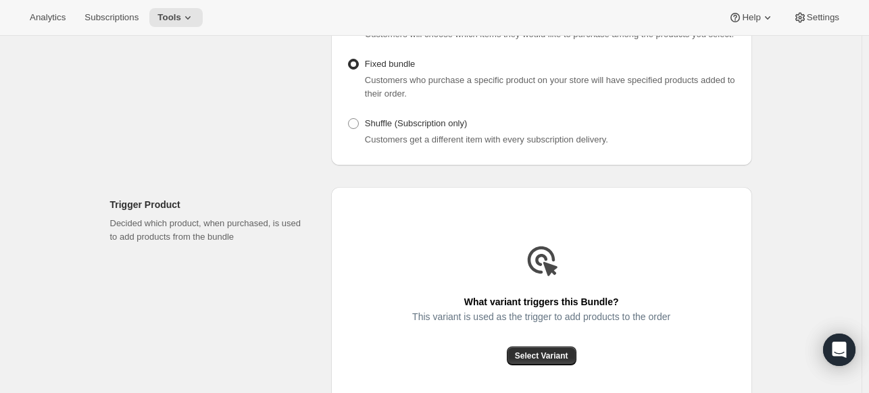
scroll to position [270, 0]
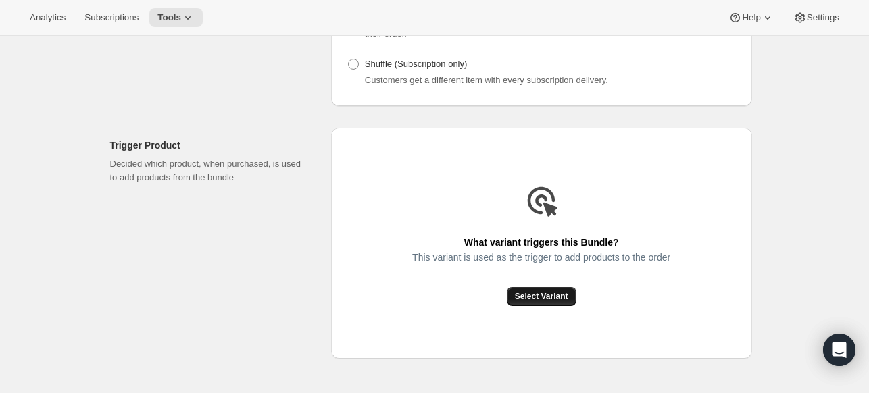
click at [542, 302] on button "Select Variant" at bounding box center [542, 296] width 70 height 19
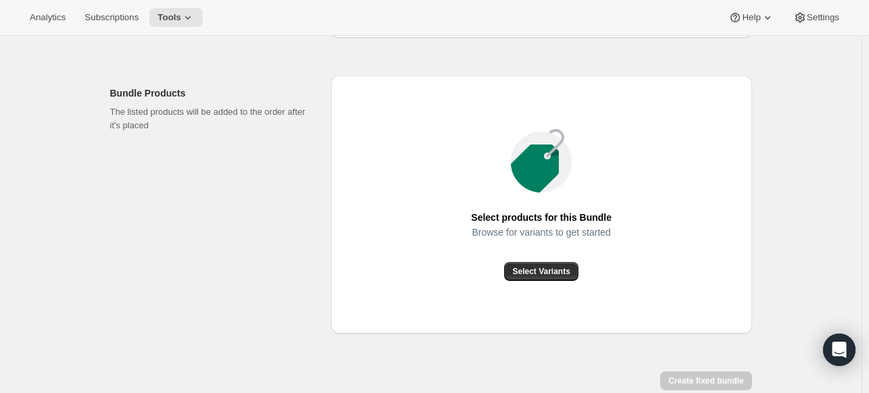
scroll to position [526, 0]
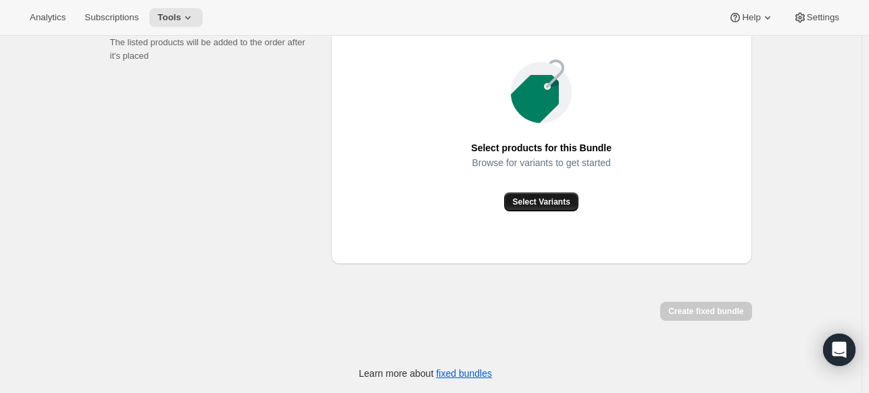
click at [556, 211] on div "Select products for this Bundle Browse for variants to get started Select Varia…" at bounding box center [541, 135] width 421 height 258
click at [550, 205] on span "Select Variants" at bounding box center [540, 202] width 57 height 11
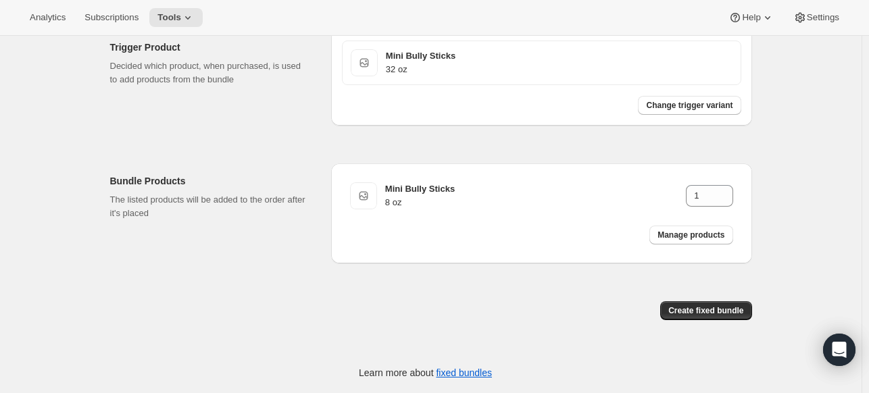
scroll to position [367, 0]
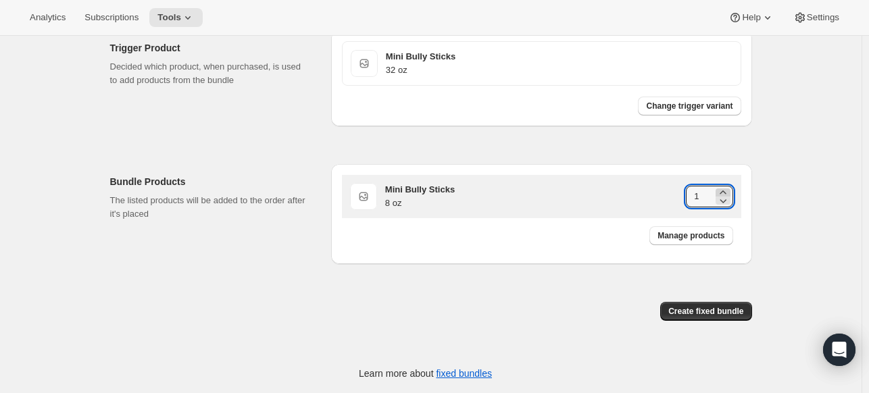
click at [730, 193] on icon at bounding box center [723, 193] width 14 height 14
type input "4"
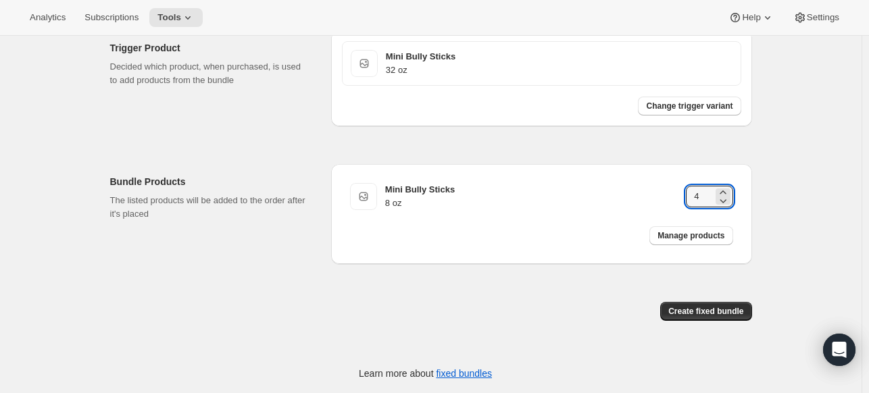
click at [698, 322] on div "Create fixed bundle" at bounding box center [541, 317] width 421 height 30
click at [698, 314] on span "Create fixed bundle" at bounding box center [705, 311] width 75 height 11
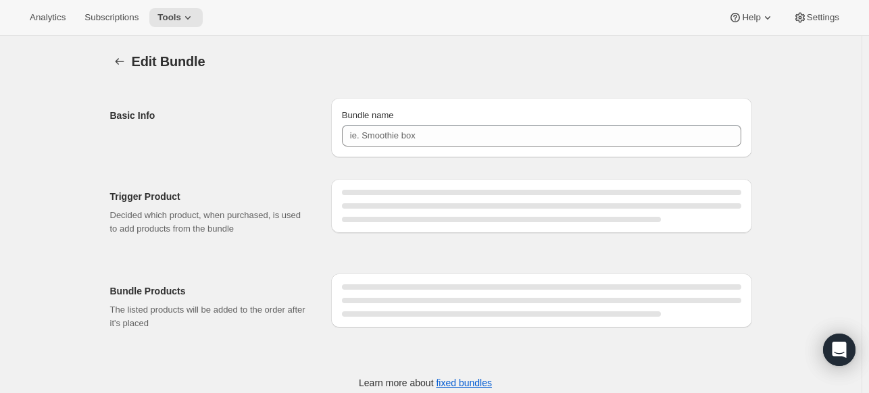
type input "MBS 32 oz"
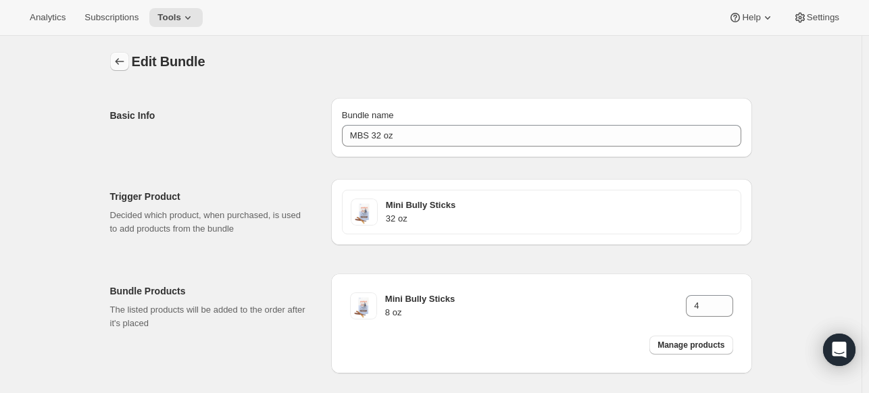
click at [126, 61] on icon "Bundles" at bounding box center [120, 62] width 14 height 14
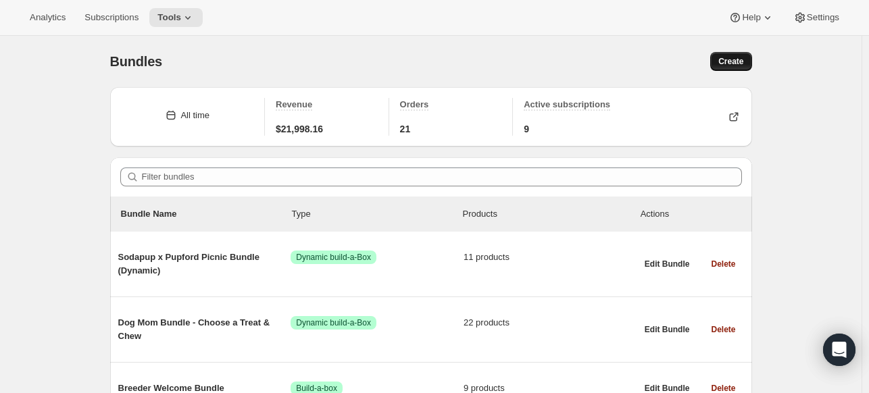
click at [732, 56] on button "Create" at bounding box center [730, 61] width 41 height 19
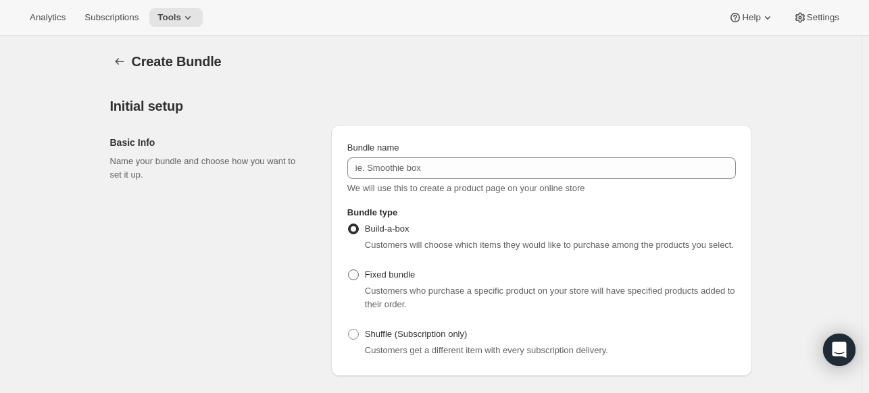
drag, startPoint x: 372, startPoint y: 273, endPoint x: 414, endPoint y: 176, distance: 106.2
click at [371, 273] on span "Fixed bundle" at bounding box center [390, 275] width 50 height 10
click at [349, 270] on input "Fixed bundle" at bounding box center [348, 270] width 1 height 1
radio input "true"
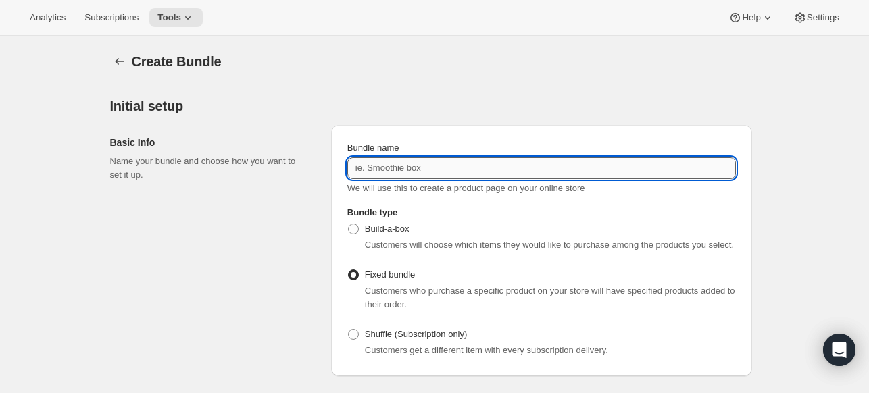
click at [417, 166] on input "Bundle name" at bounding box center [541, 168] width 388 height 22
type input "b"
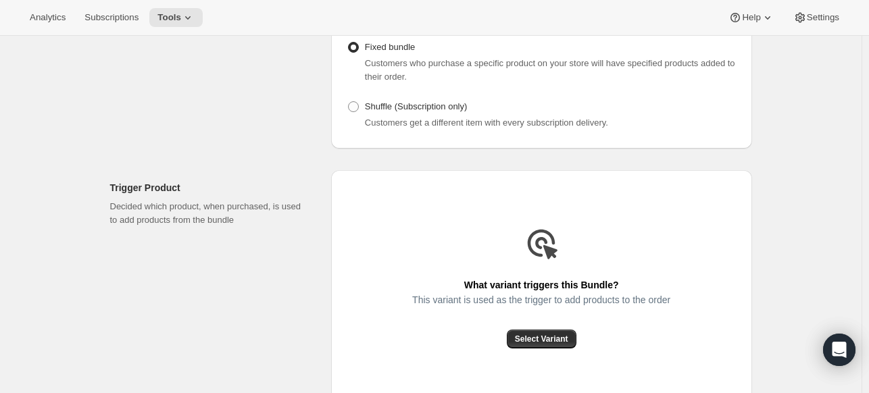
scroll to position [270, 0]
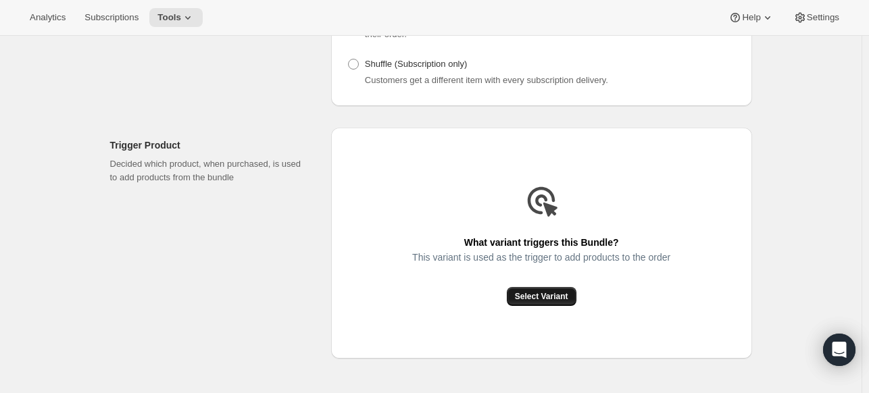
type input "BR 6 Pack"
click at [532, 301] on span "Select Variant" at bounding box center [541, 296] width 53 height 11
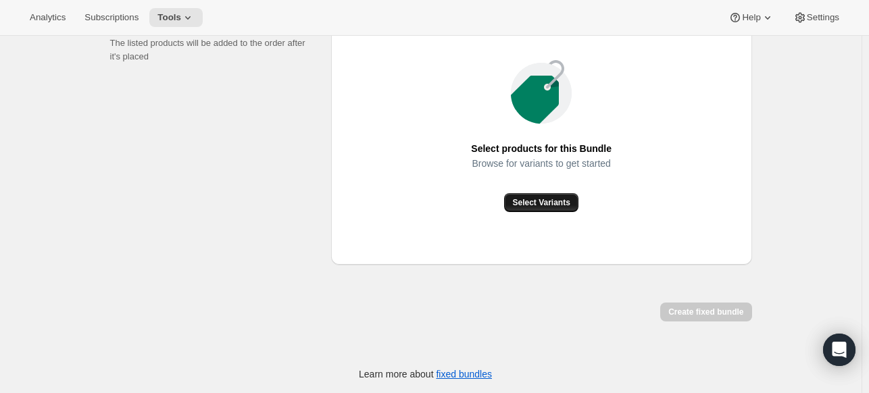
click at [536, 207] on button "Select Variants" at bounding box center [541, 202] width 74 height 19
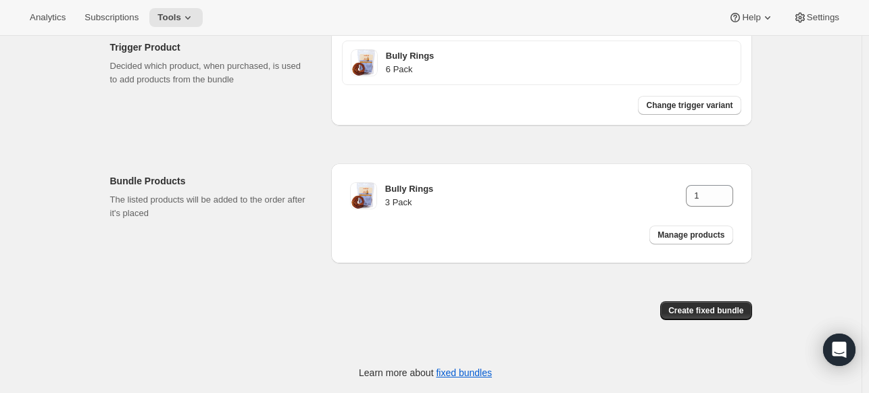
scroll to position [367, 0]
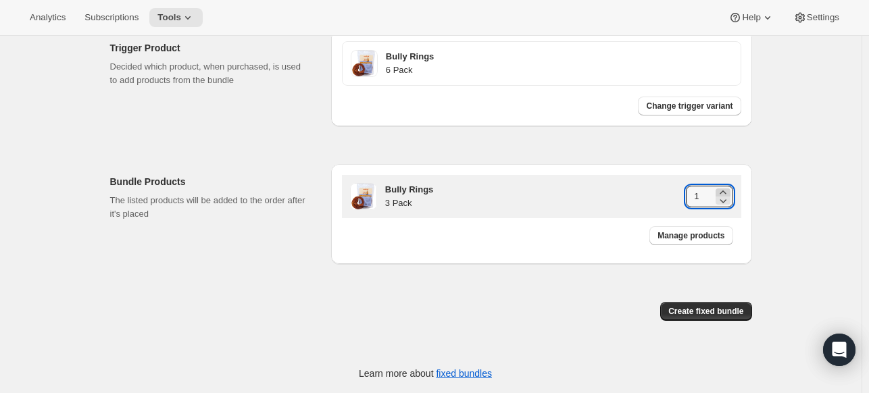
click at [721, 188] on icon at bounding box center [723, 193] width 14 height 14
type input "2"
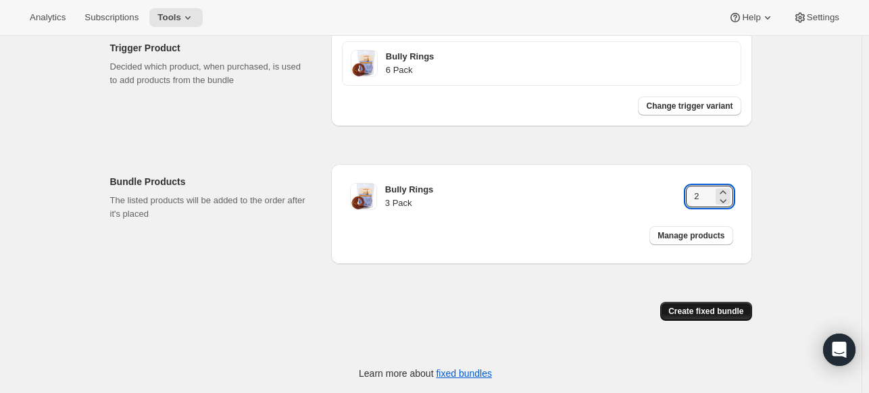
click at [732, 310] on span "Create fixed bundle" at bounding box center [705, 311] width 75 height 11
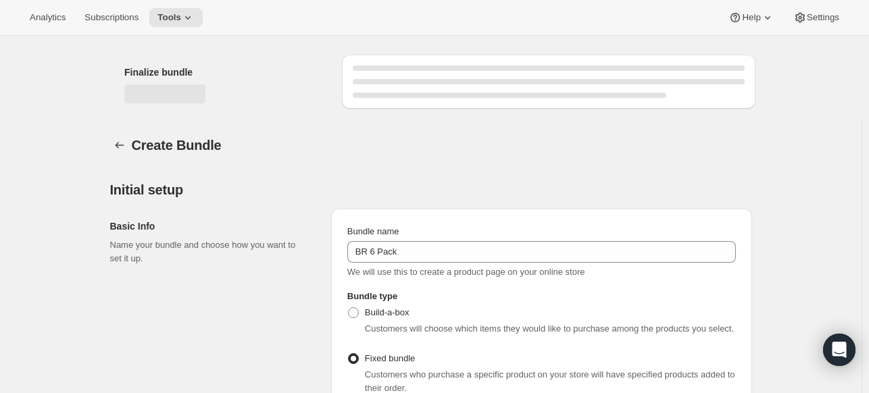
scroll to position [818, 0]
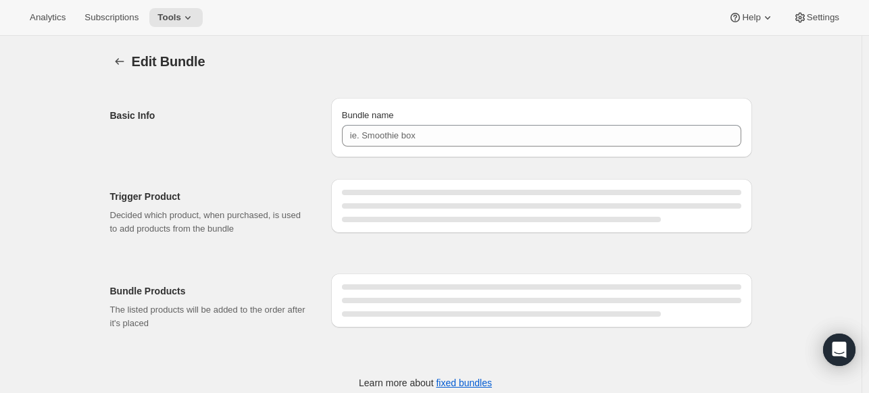
type input "BR 6 Pack"
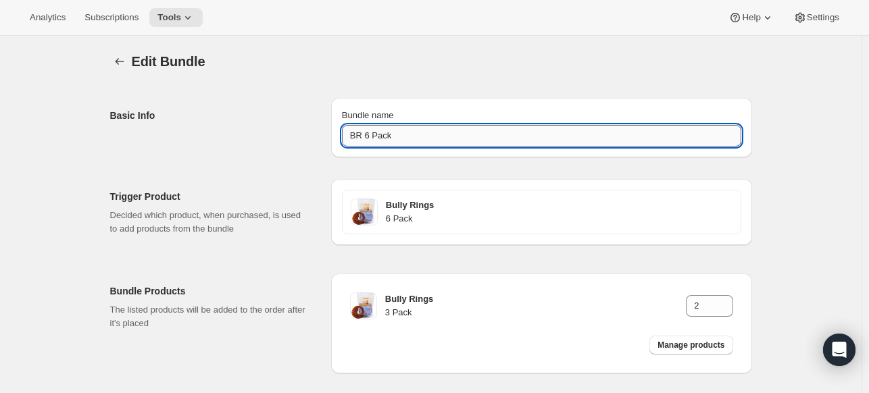
click at [401, 136] on input "BR 6 Pack" at bounding box center [541, 136] width 399 height 22
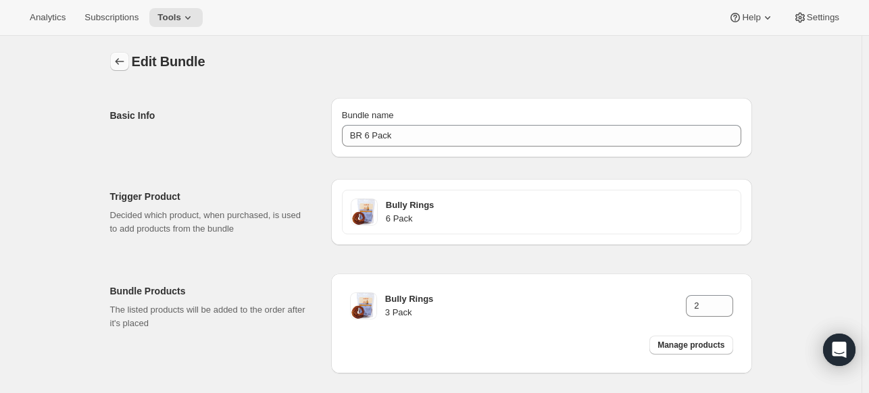
click at [126, 61] on icon "Bundles" at bounding box center [120, 62] width 14 height 14
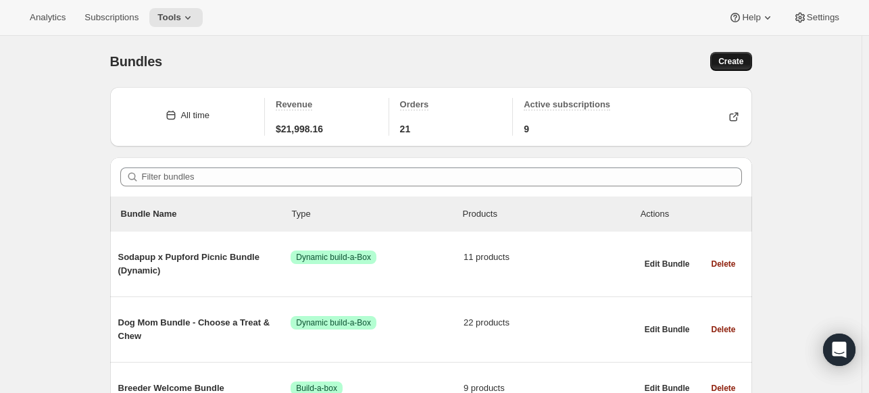
click at [748, 63] on button "Create" at bounding box center [730, 61] width 41 height 19
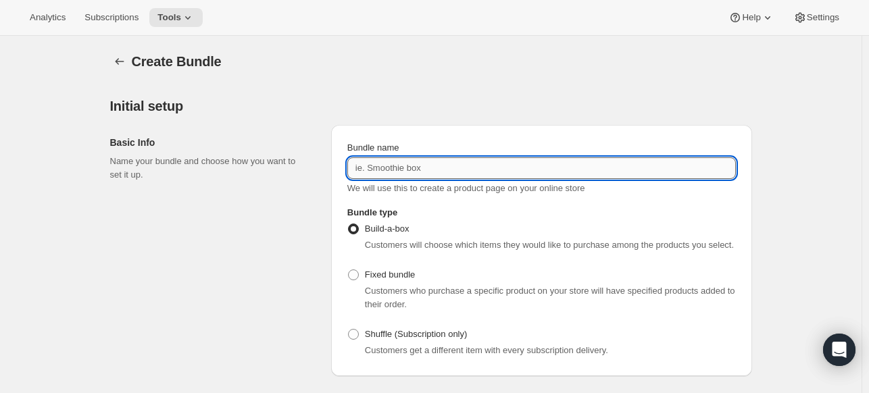
click at [401, 174] on input "Bundle name" at bounding box center [541, 168] width 388 height 22
paste input "BR 6 Pack"
drag, startPoint x: 377, startPoint y: 165, endPoint x: 370, endPoint y: 162, distance: 7.3
click at [370, 163] on input "BR 6 Pack" at bounding box center [541, 168] width 388 height 22
type input "BR 12 Pack"
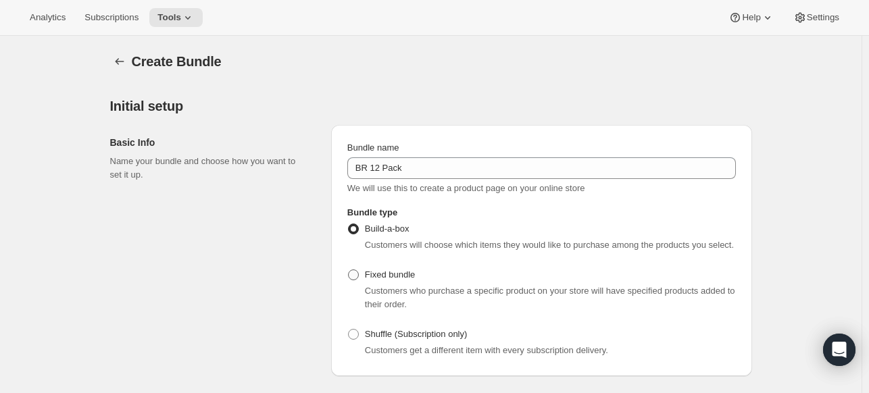
click at [358, 268] on label "Fixed bundle" at bounding box center [381, 274] width 68 height 19
click at [349, 270] on input "Fixed bundle" at bounding box center [348, 270] width 1 height 1
radio input "true"
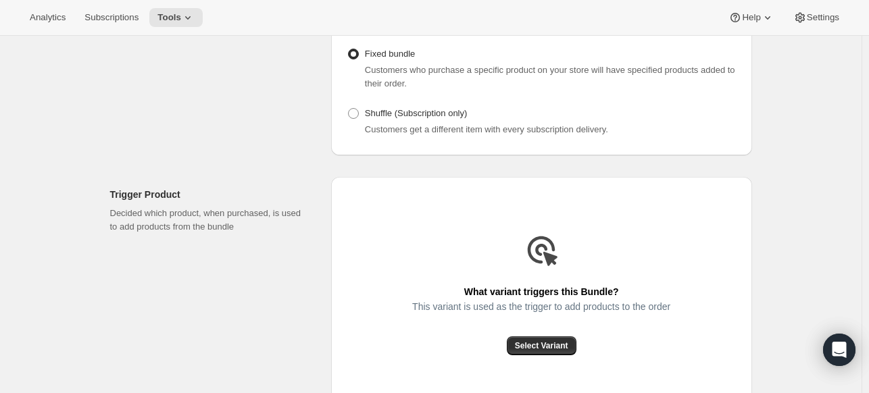
scroll to position [338, 0]
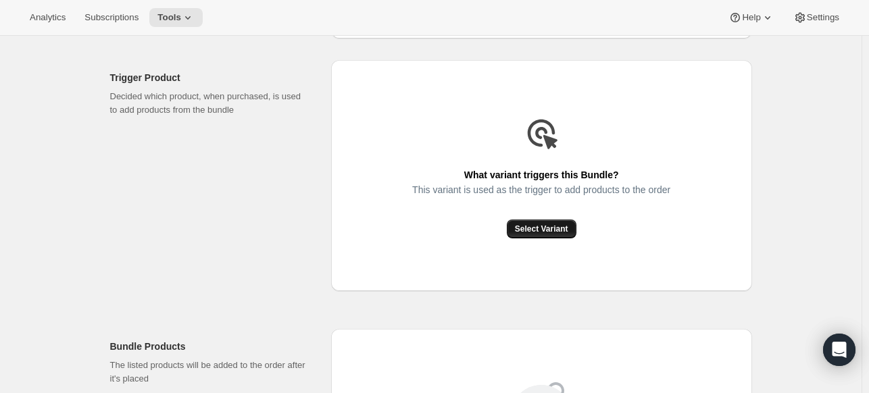
drag, startPoint x: 540, startPoint y: 218, endPoint x: 537, endPoint y: 229, distance: 11.1
click at [538, 222] on div "What variant triggers this Bundle? This variant is used as the trigger to add p…" at bounding box center [541, 176] width 258 height 126
click at [537, 229] on span "Select Variant" at bounding box center [541, 229] width 53 height 11
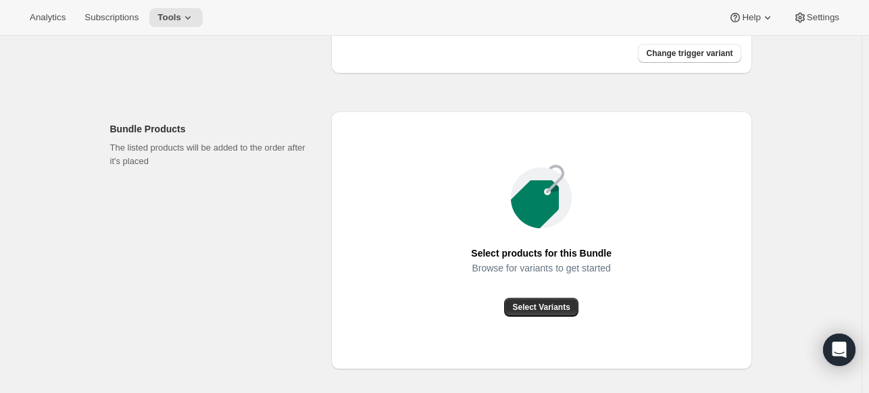
scroll to position [526, 0]
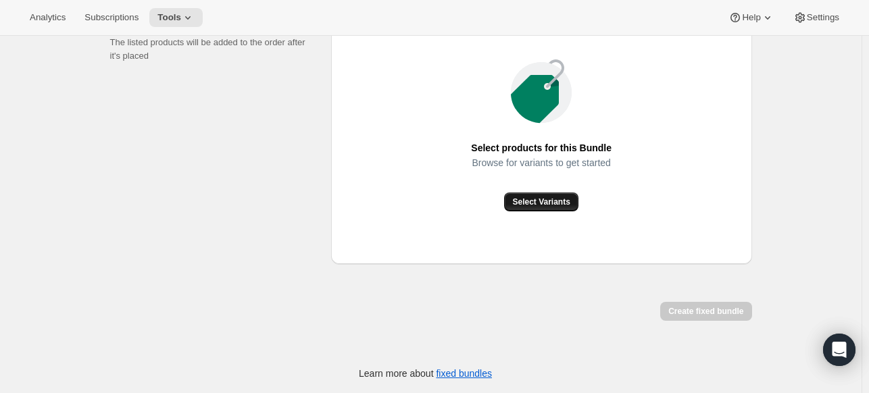
click at [551, 193] on button "Select Variants" at bounding box center [541, 202] width 74 height 19
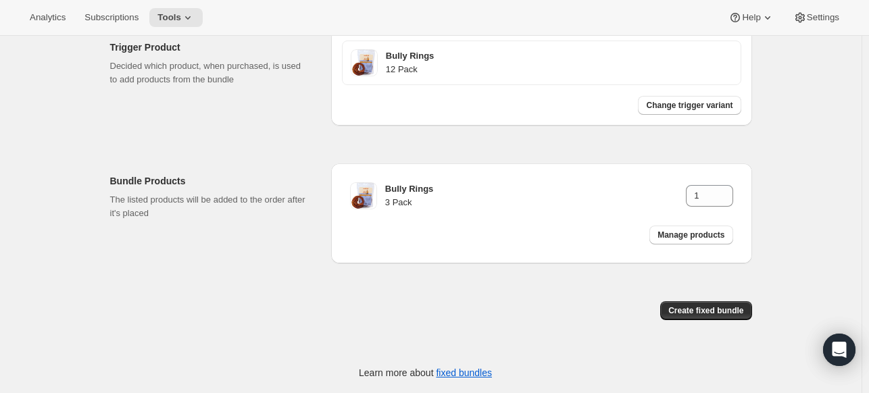
scroll to position [367, 0]
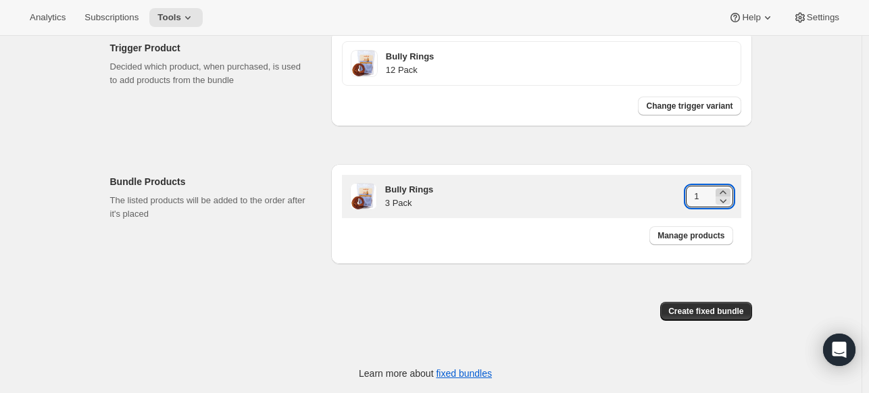
click at [726, 191] on icon at bounding box center [722, 191] width 6 height 3
click at [727, 191] on icon at bounding box center [723, 193] width 14 height 14
click at [728, 191] on icon at bounding box center [723, 193] width 14 height 14
drag, startPoint x: 727, startPoint y: 214, endPoint x: 726, endPoint y: 205, distance: 9.5
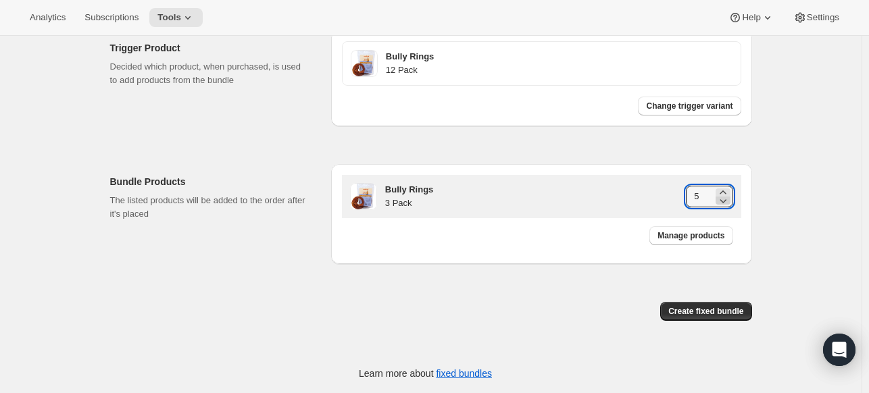
click at [726, 213] on div "Bully Rings 3 Pack 5" at bounding box center [541, 196] width 399 height 43
click at [726, 202] on icon at bounding box center [722, 201] width 7 height 4
type input "4"
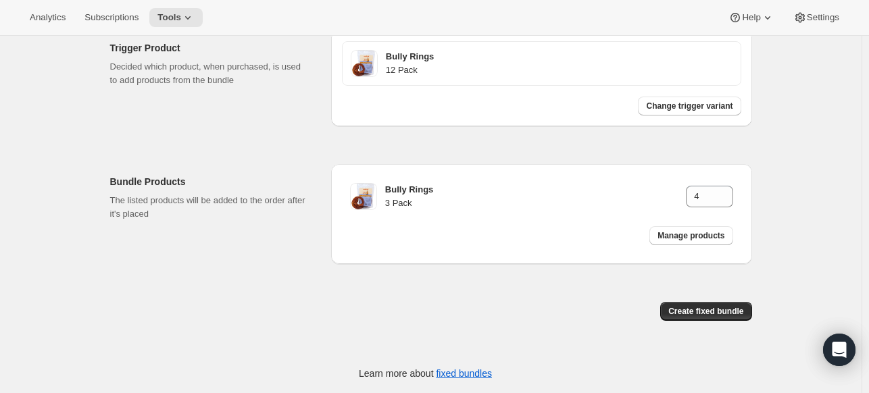
click at [719, 322] on div "Create fixed bundle" at bounding box center [541, 317] width 421 height 30
click at [719, 311] on span "Create fixed bundle" at bounding box center [705, 311] width 75 height 11
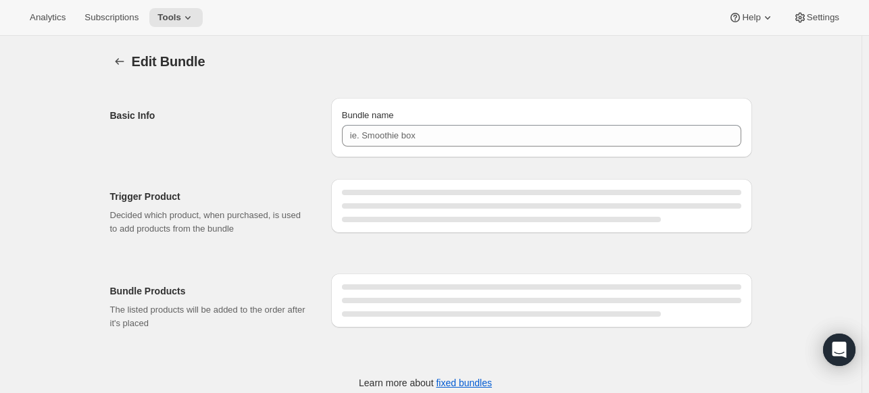
type input "BR 12 Pack"
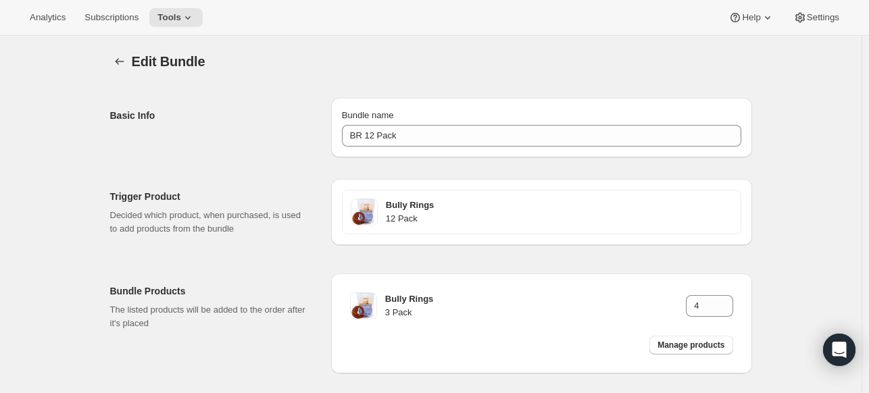
click at [111, 60] on div "Edit Bundle. This page is ready Edit Bundle Basic Info Bundle name BR 12 Pack T…" at bounding box center [431, 246] width 674 height 420
click at [122, 62] on icon "Bundles" at bounding box center [120, 62] width 14 height 14
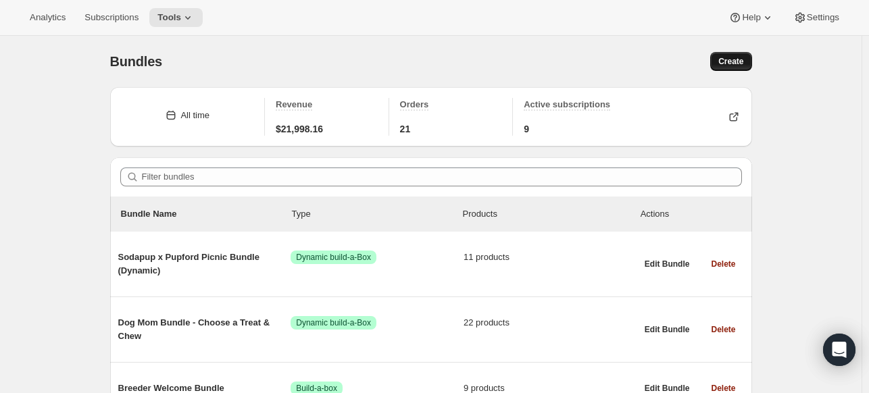
click at [743, 64] on span "Create" at bounding box center [730, 61] width 25 height 11
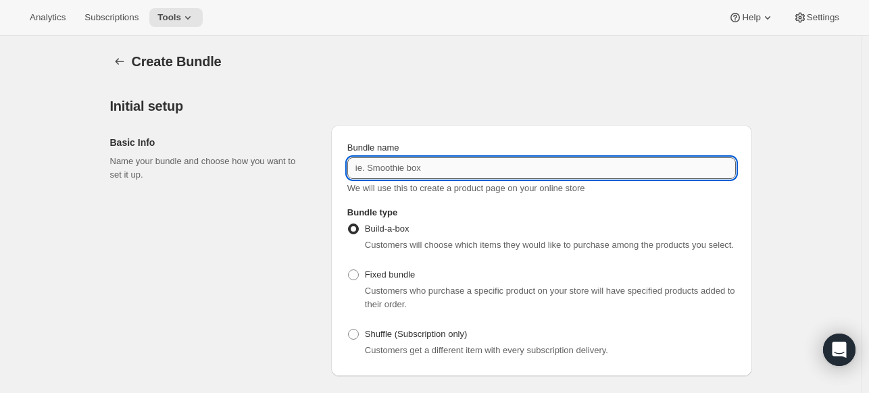
click at [430, 167] on input "Bundle name" at bounding box center [541, 168] width 388 height 22
type input "SBT 8 Pack"
click at [357, 290] on div "Customers who purchase a specific product on your store will have specified pro…" at bounding box center [541, 297] width 388 height 27
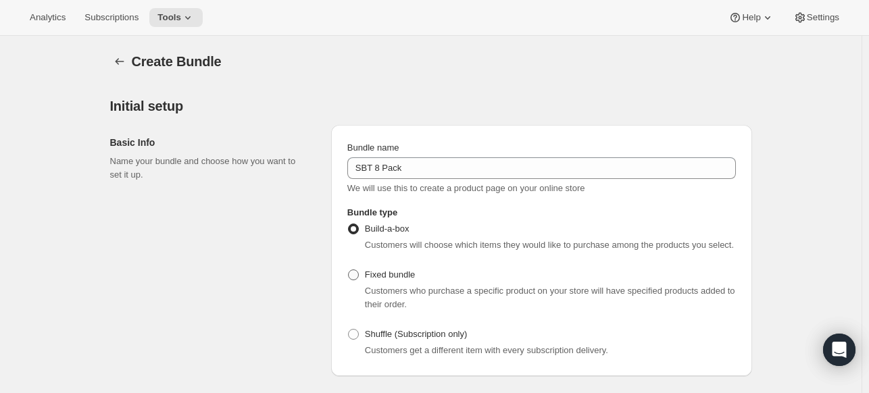
click at [357, 280] on label "Fixed bundle" at bounding box center [381, 274] width 68 height 19
click at [349, 270] on input "Fixed bundle" at bounding box center [348, 270] width 1 height 1
radio input "true"
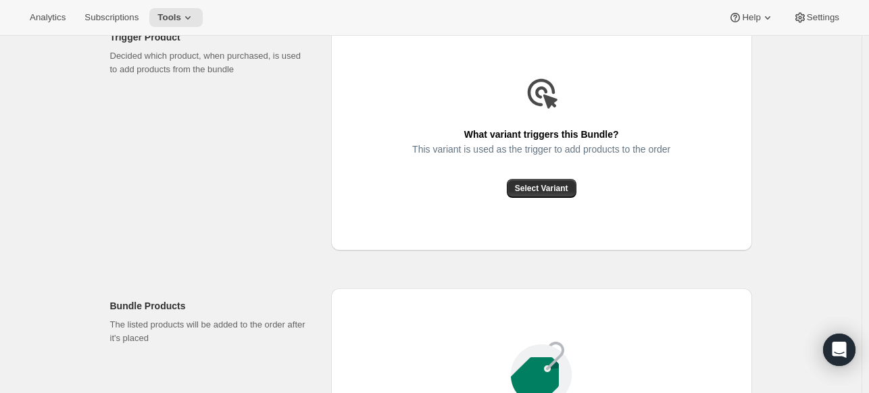
scroll to position [270, 0]
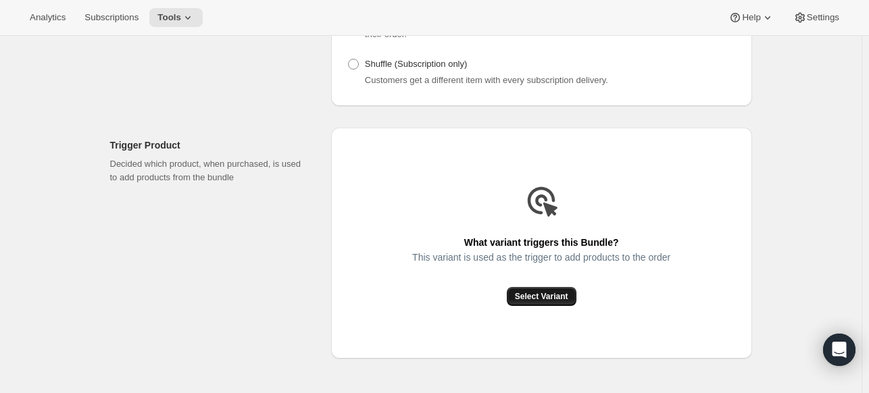
click at [532, 290] on button "Select Variant" at bounding box center [542, 296] width 70 height 19
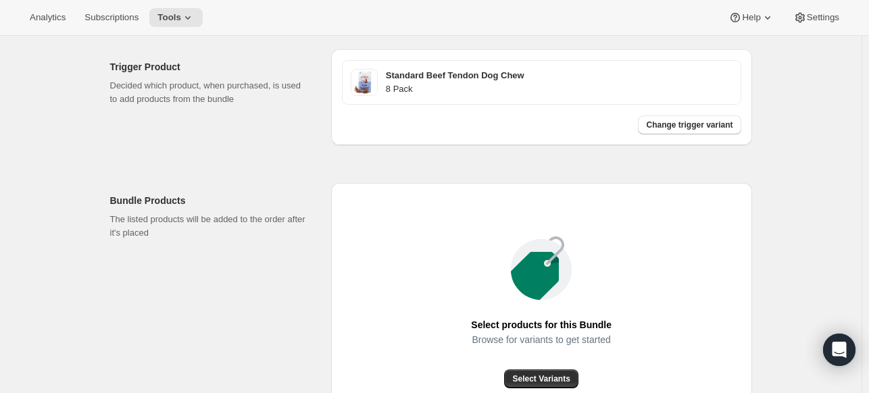
scroll to position [405, 0]
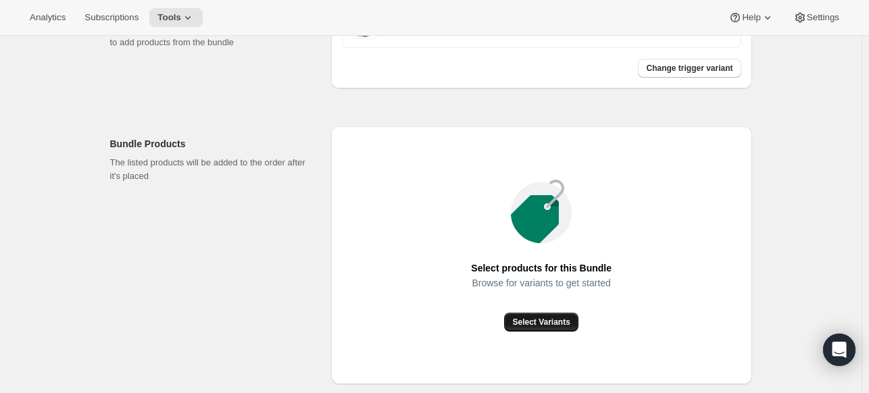
click at [551, 326] on span "Select Variants" at bounding box center [540, 322] width 57 height 11
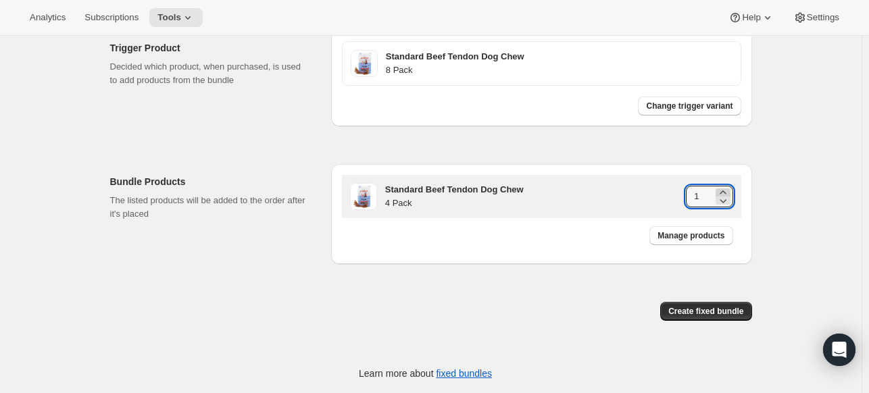
click at [721, 189] on icon at bounding box center [723, 193] width 14 height 14
type input "2"
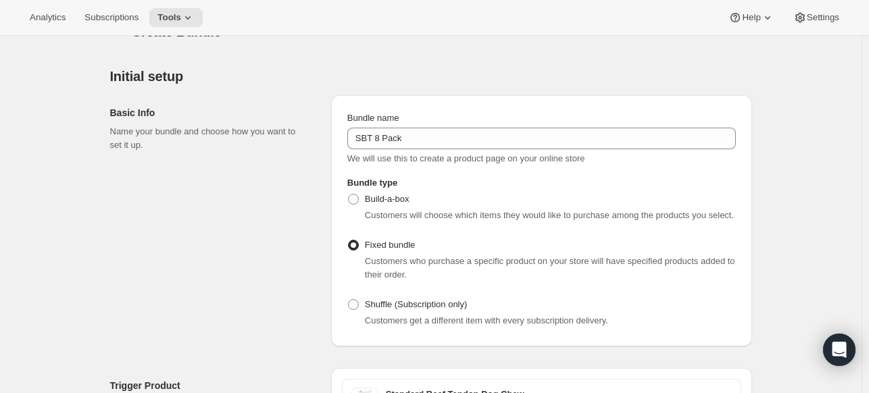
scroll to position [0, 0]
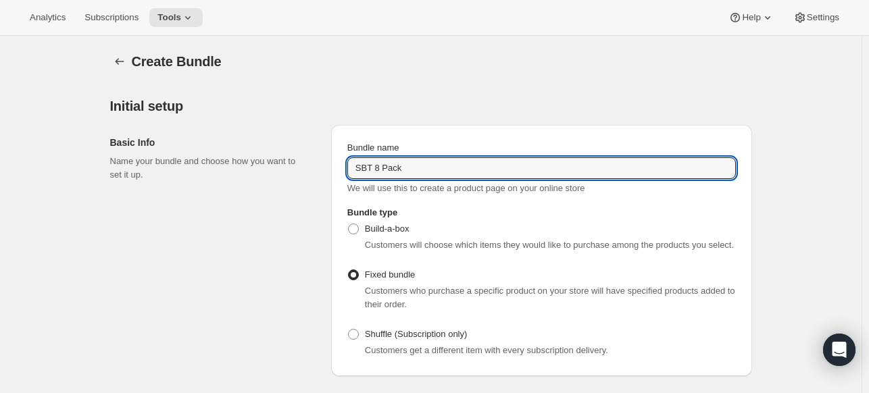
drag, startPoint x: 413, startPoint y: 173, endPoint x: 338, endPoint y: 179, distance: 75.2
click at [338, 179] on div "Bundle name SBT 8 Pack We will use this to create a product page on your online…" at bounding box center [541, 250] width 421 height 251
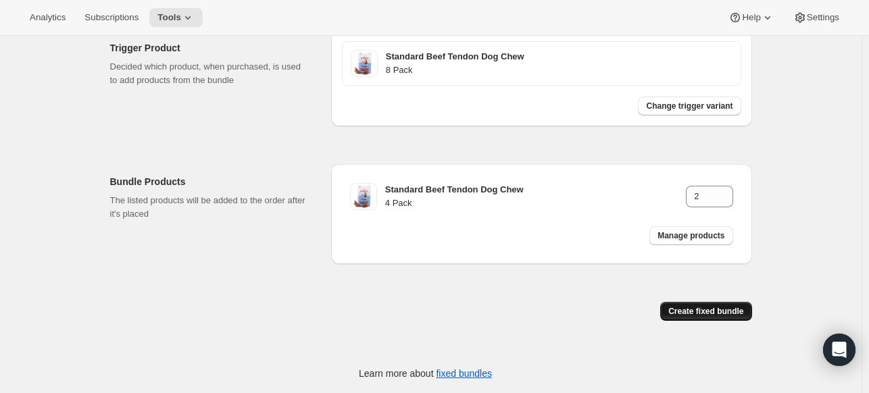
click at [716, 312] on span "Create fixed bundle" at bounding box center [705, 311] width 75 height 11
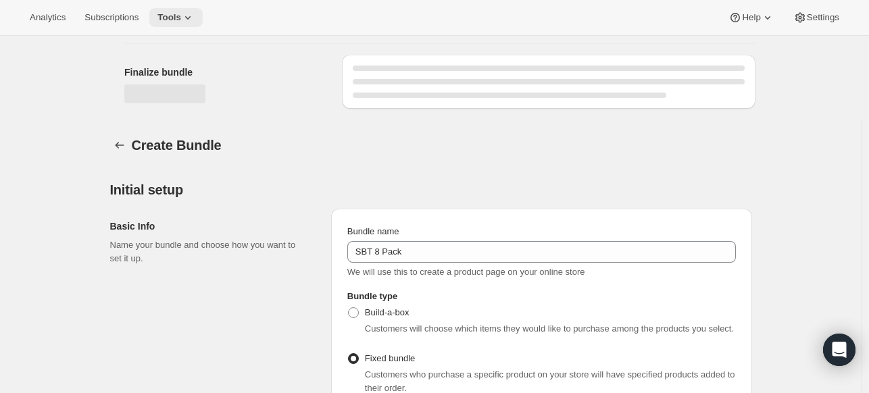
scroll to position [818, 0]
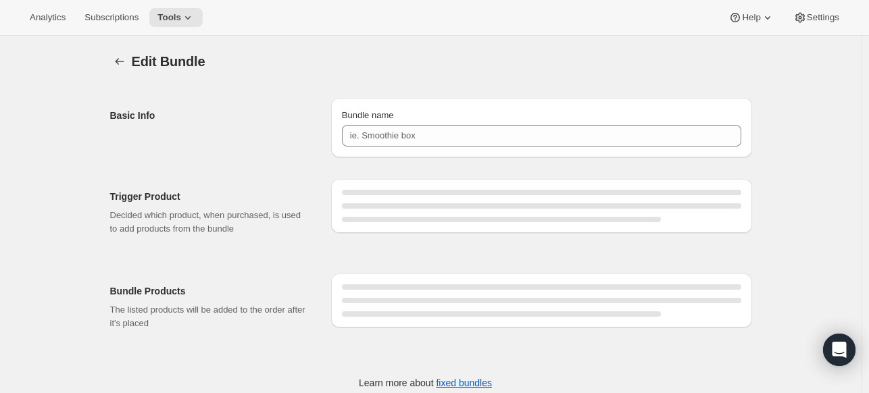
type input "SBT 8 Pack"
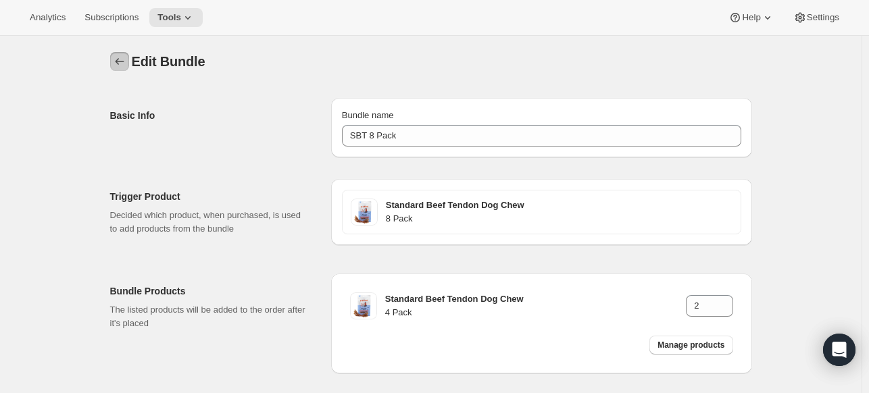
click at [126, 55] on icon "Bundles" at bounding box center [120, 62] width 14 height 14
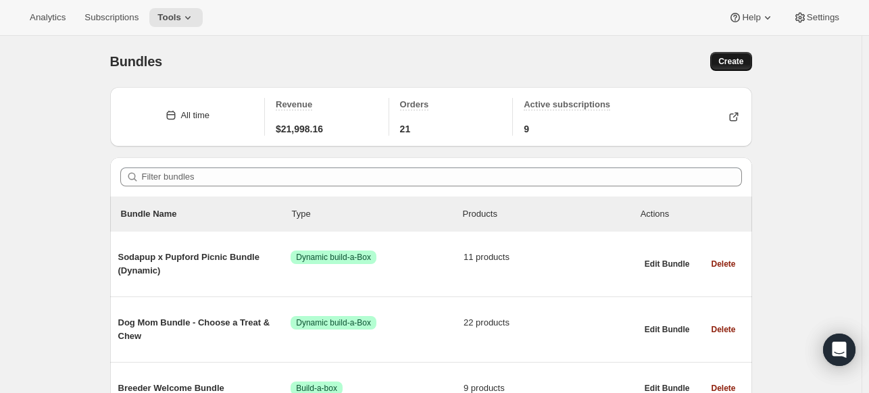
click at [732, 63] on span "Create" at bounding box center [730, 61] width 25 height 11
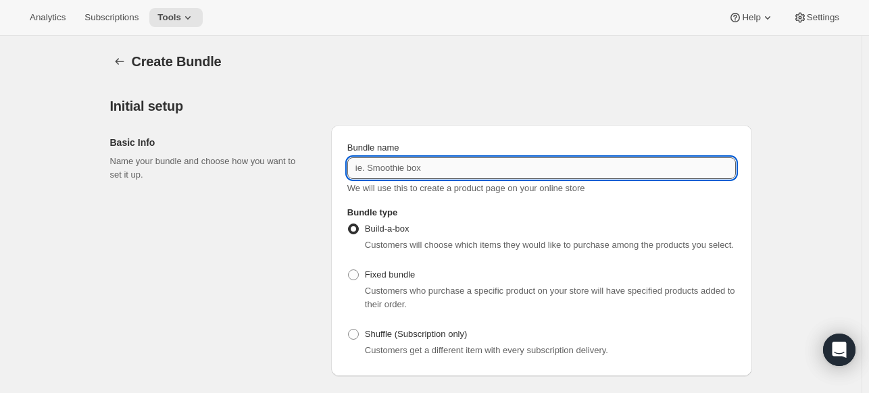
click at [457, 178] on input "Bundle name" at bounding box center [541, 168] width 388 height 22
paste input "SBT 8 Pack"
click at [377, 169] on input "SBT 8 Pack" at bounding box center [541, 168] width 388 height 22
type input "SBT 16 Pack"
click at [358, 280] on span at bounding box center [353, 275] width 12 height 12
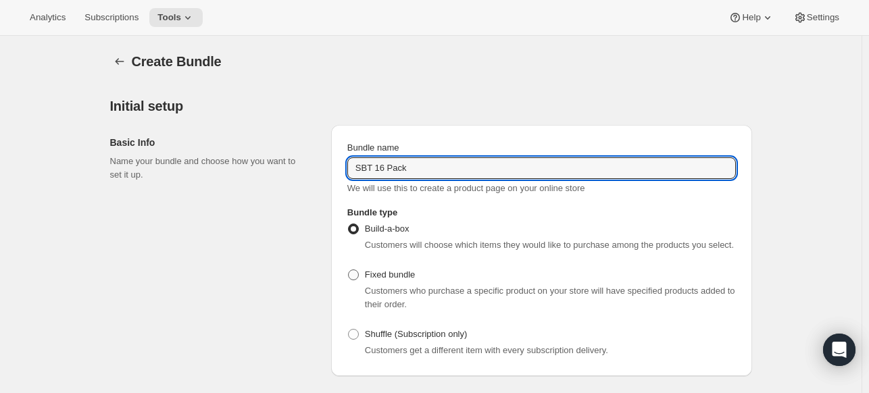
click at [349, 270] on input "Fixed bundle" at bounding box center [348, 270] width 1 height 1
radio input "true"
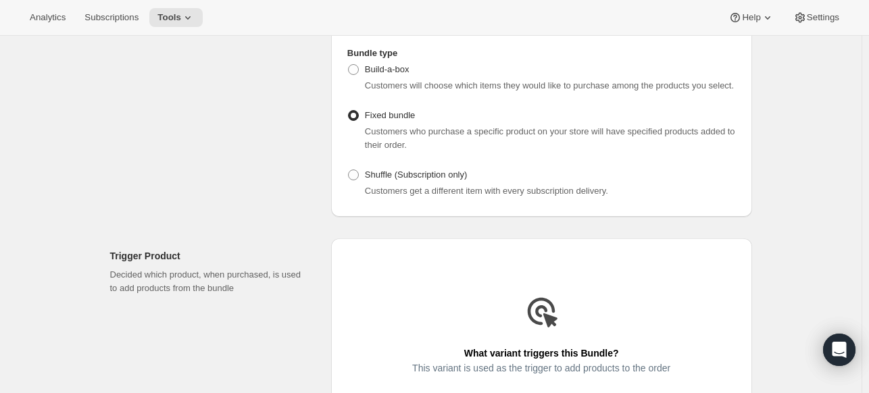
scroll to position [270, 0]
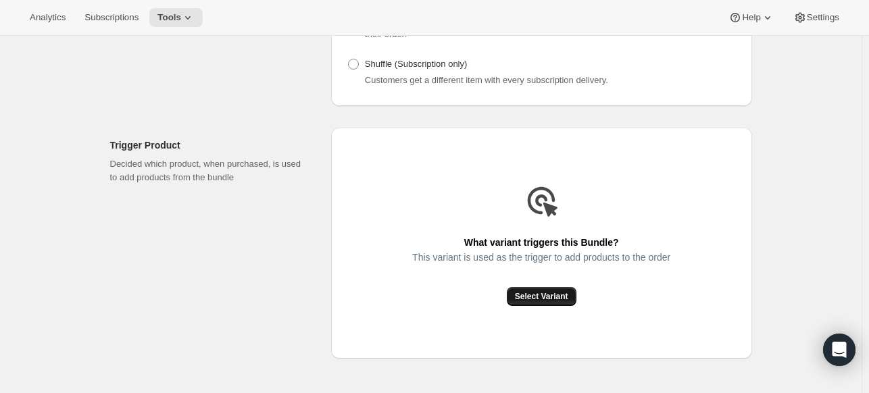
click at [528, 301] on span "Select Variant" at bounding box center [541, 296] width 53 height 11
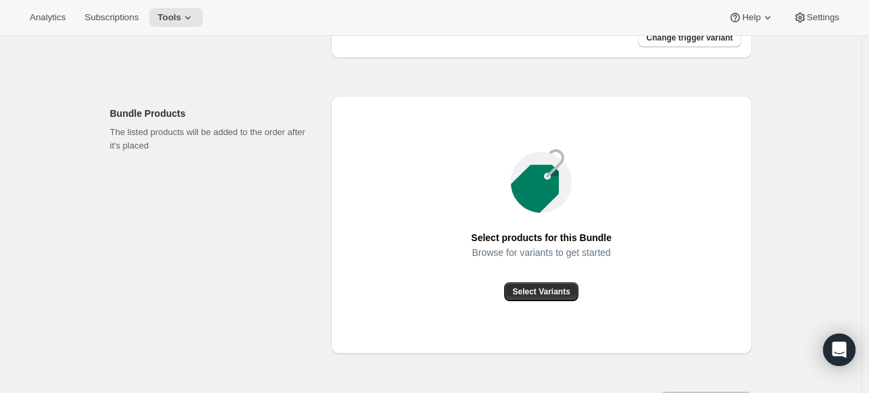
scroll to position [473, 0]
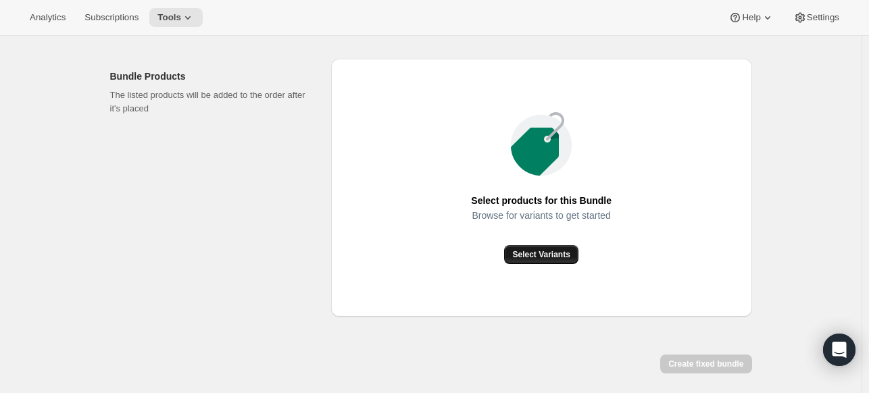
click at [548, 251] on span "Select Variants" at bounding box center [540, 254] width 57 height 11
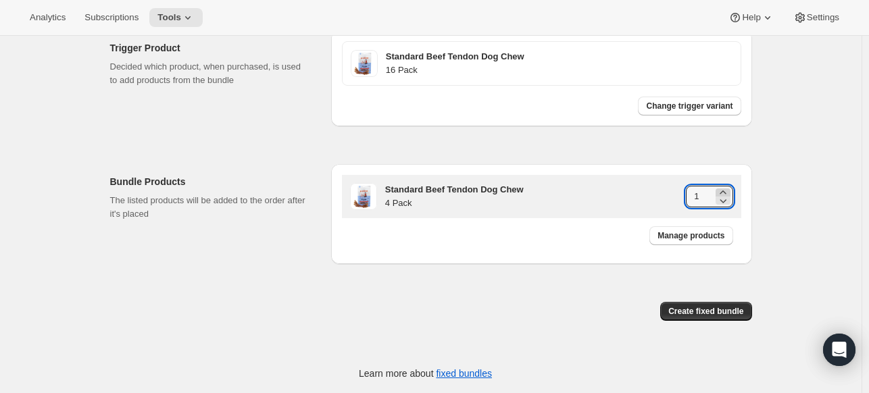
click at [727, 190] on icon at bounding box center [723, 193] width 14 height 14
type input "4"
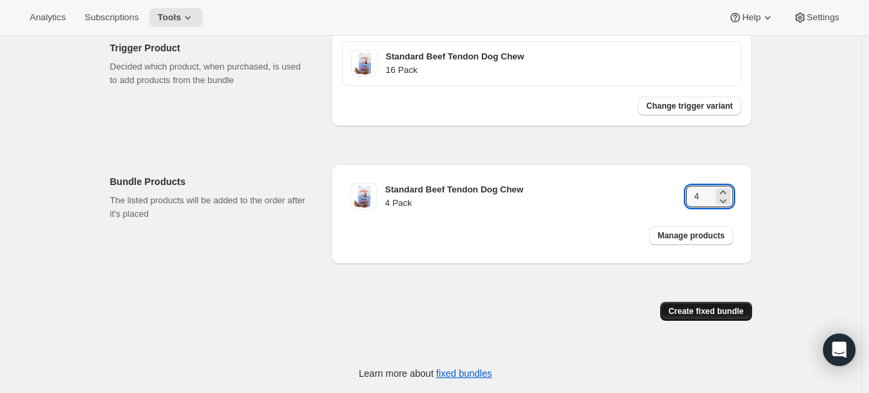
click at [700, 307] on span "Create fixed bundle" at bounding box center [705, 311] width 75 height 11
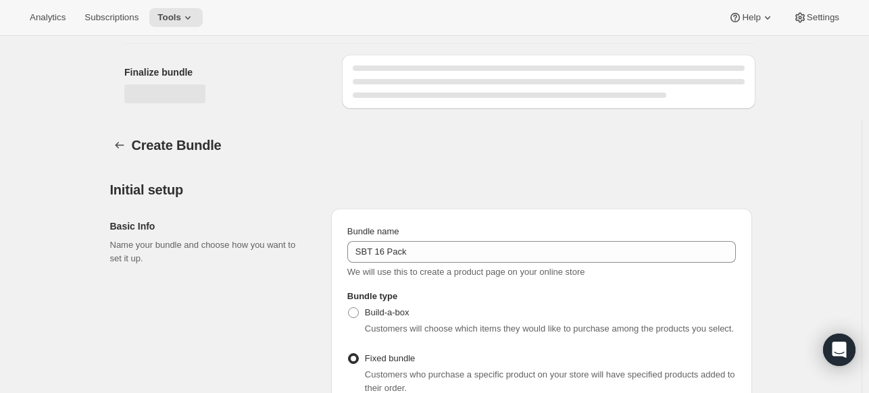
scroll to position [818, 0]
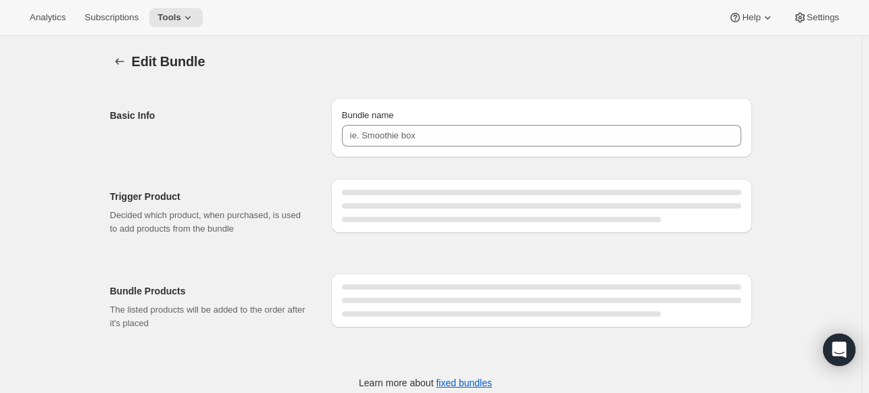
type input "SBT 16 Pack"
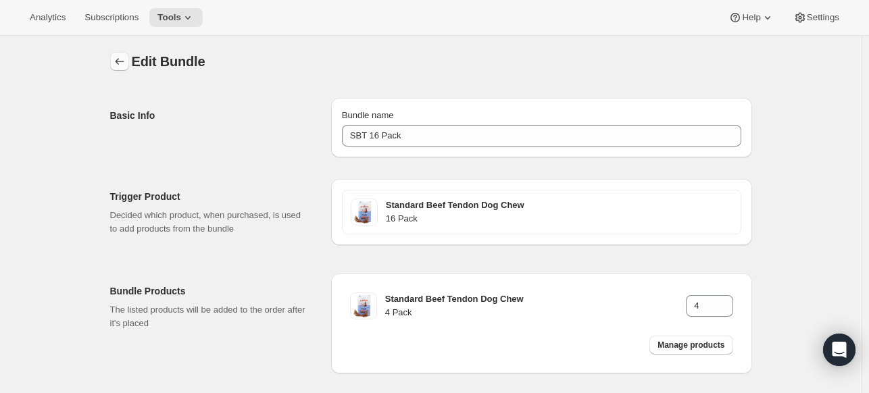
click at [129, 60] on button "Bundles" at bounding box center [119, 61] width 19 height 19
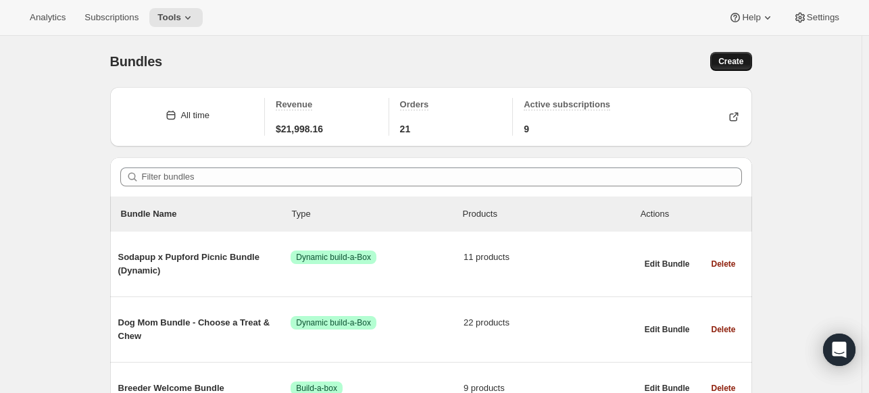
click at [742, 67] on span "Create" at bounding box center [730, 61] width 25 height 11
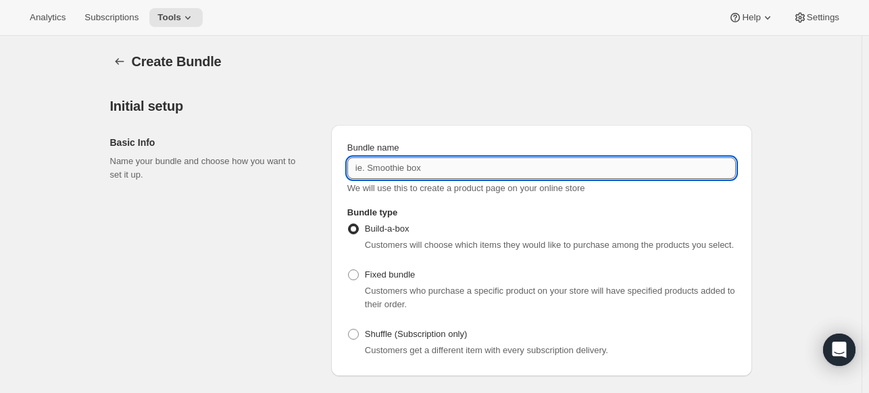
click at [381, 165] on input "Bundle name" at bounding box center [541, 168] width 388 height 22
type input "TBT 10 Pack"
click at [355, 272] on span at bounding box center [353, 275] width 11 height 11
click at [349, 270] on input "Fixed bundle" at bounding box center [348, 270] width 1 height 1
radio input "true"
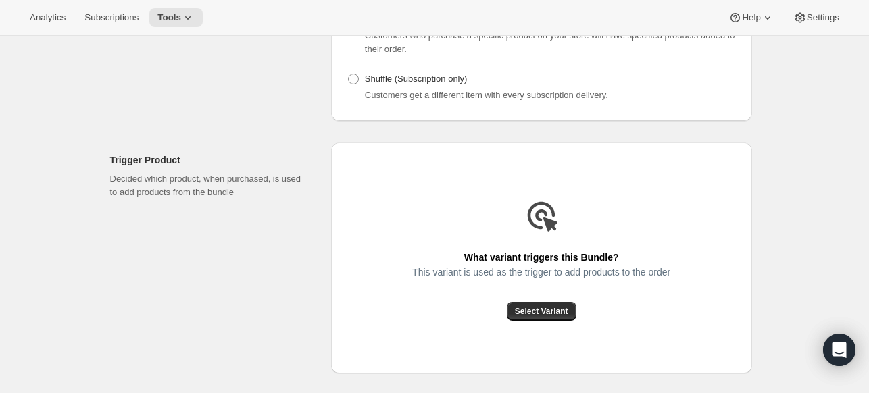
scroll to position [338, 0]
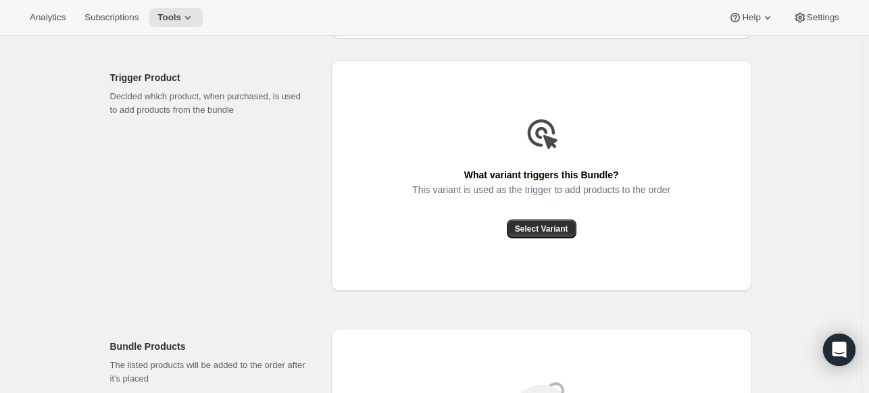
click at [521, 245] on div "What variant triggers this Bundle? This variant is used as the trigger to add p…" at bounding box center [541, 175] width 421 height 231
click at [524, 234] on button "Select Variant" at bounding box center [542, 229] width 70 height 19
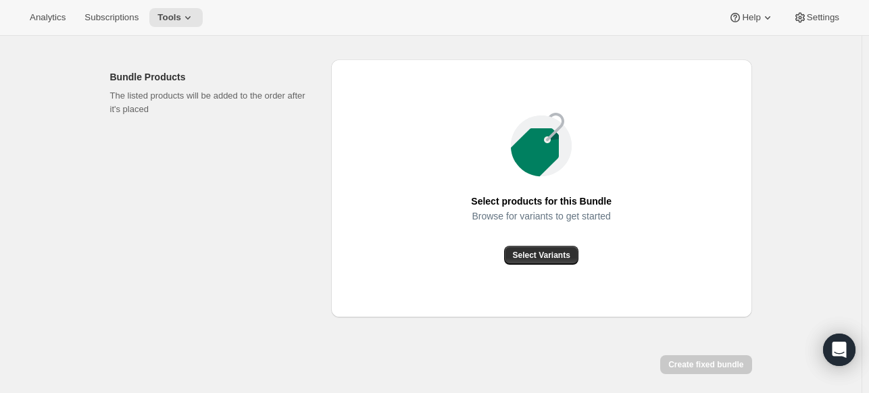
scroll to position [526, 0]
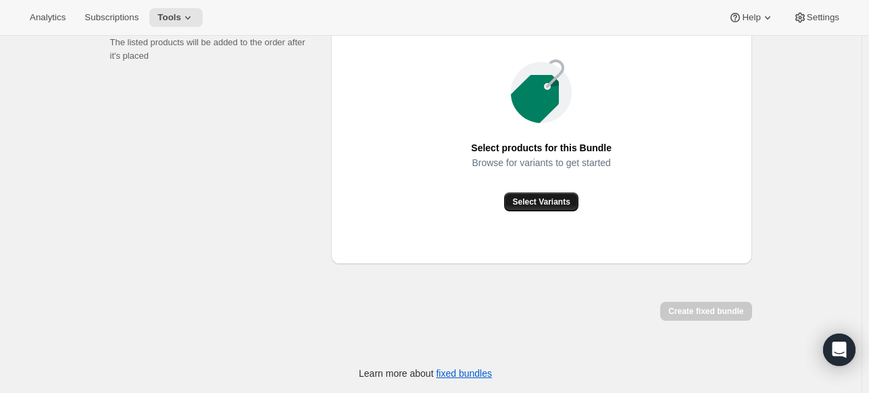
click at [549, 202] on span "Select Variants" at bounding box center [540, 202] width 57 height 11
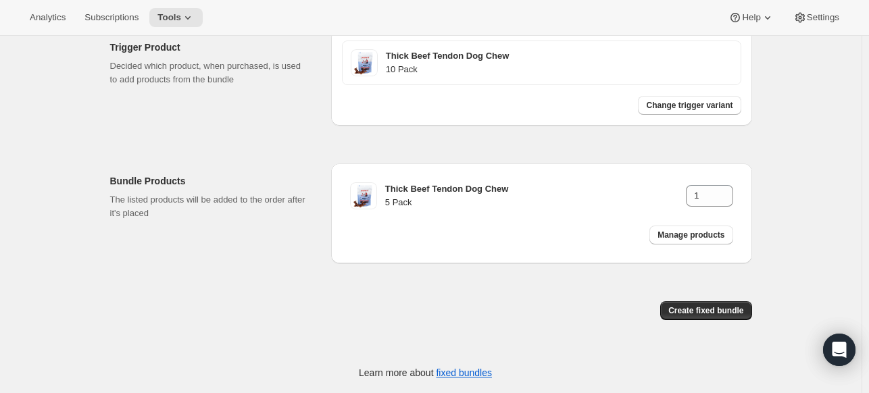
scroll to position [367, 0]
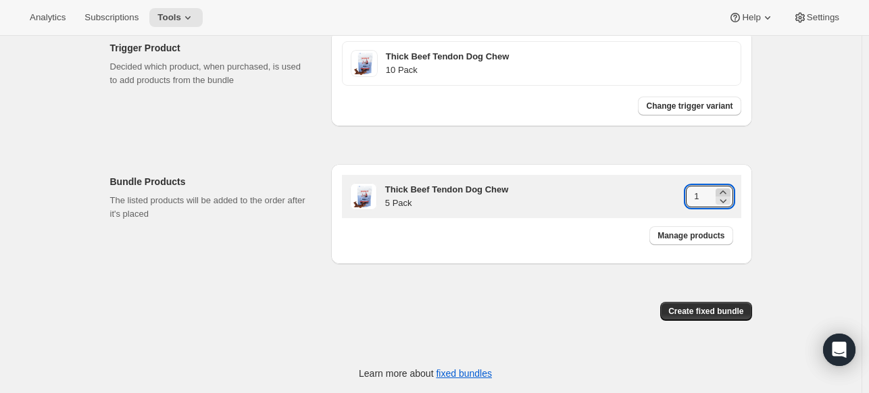
click at [730, 190] on icon at bounding box center [723, 193] width 14 height 14
type input "2"
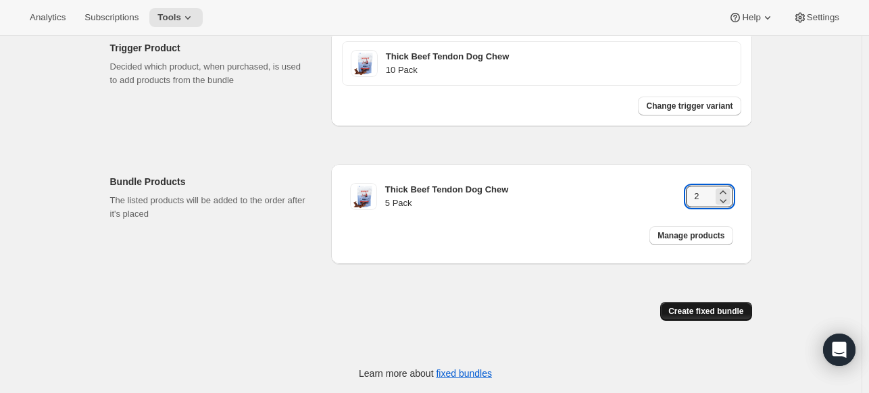
click at [726, 308] on span "Create fixed bundle" at bounding box center [705, 311] width 75 height 11
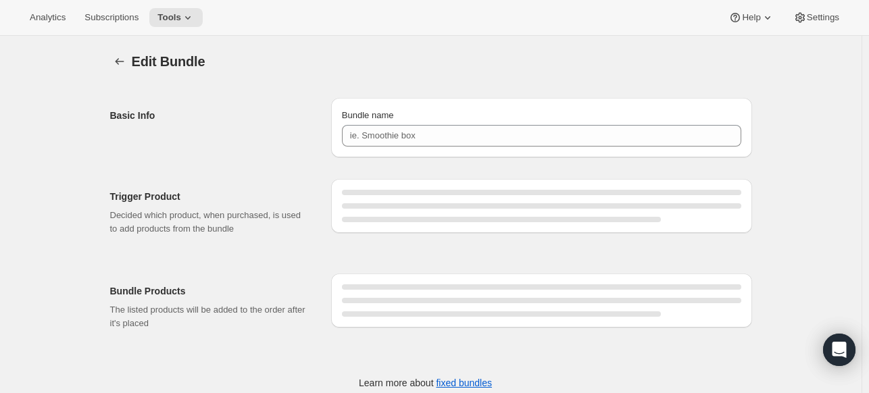
type input "TBT 10 Pack"
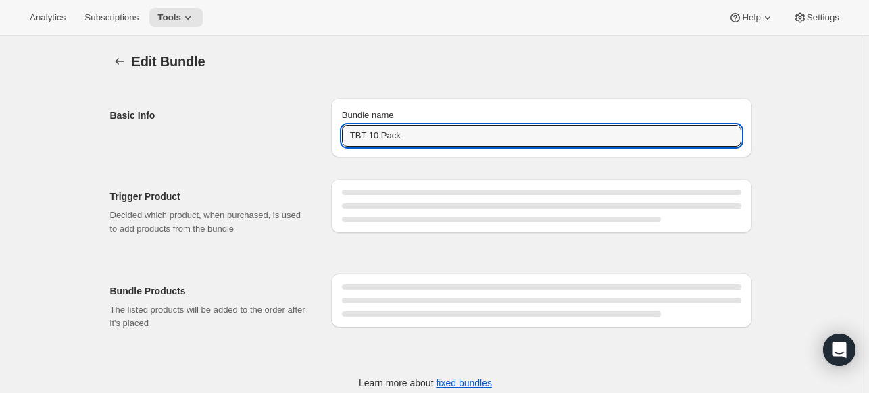
drag, startPoint x: 442, startPoint y: 145, endPoint x: 344, endPoint y: 144, distance: 98.0
click at [344, 144] on div "Bundle name TBT 10 Pack" at bounding box center [541, 127] width 421 height 59
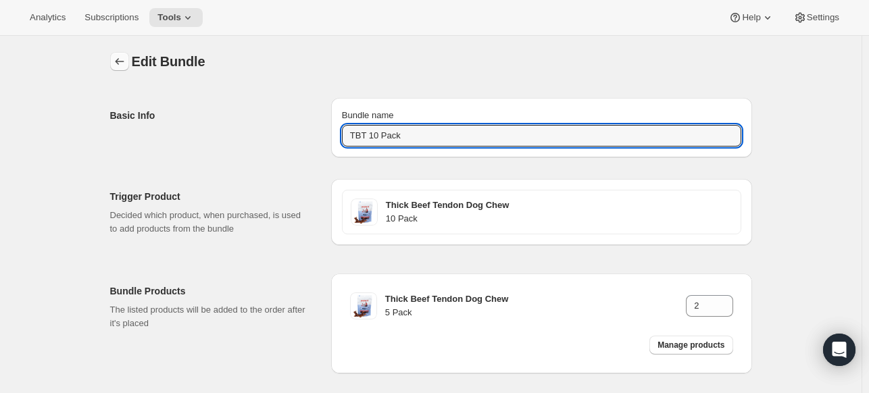
click at [114, 57] on button "Bundles" at bounding box center [119, 61] width 19 height 19
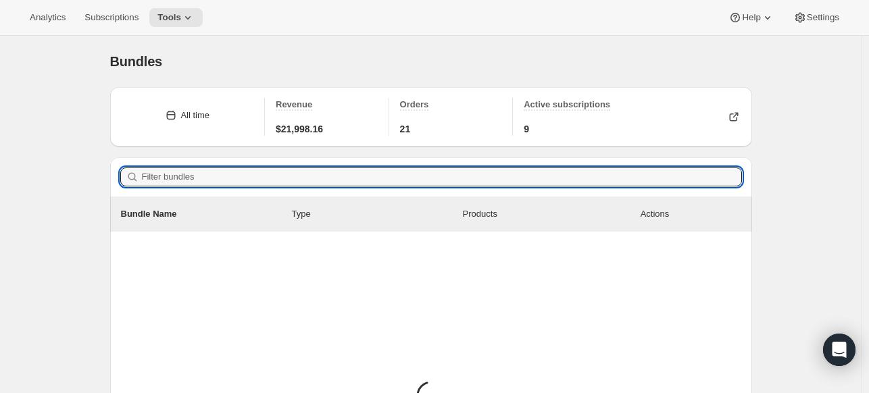
click at [427, 178] on input "Filter bundles" at bounding box center [442, 177] width 600 height 19
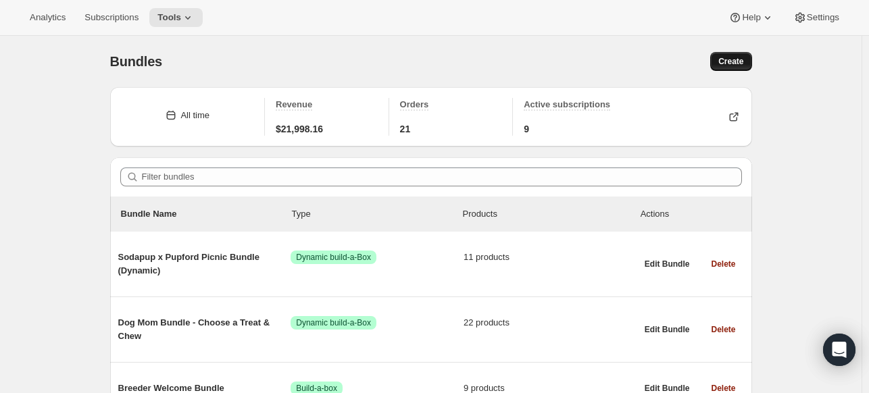
click at [740, 56] on button "Create" at bounding box center [730, 61] width 41 height 19
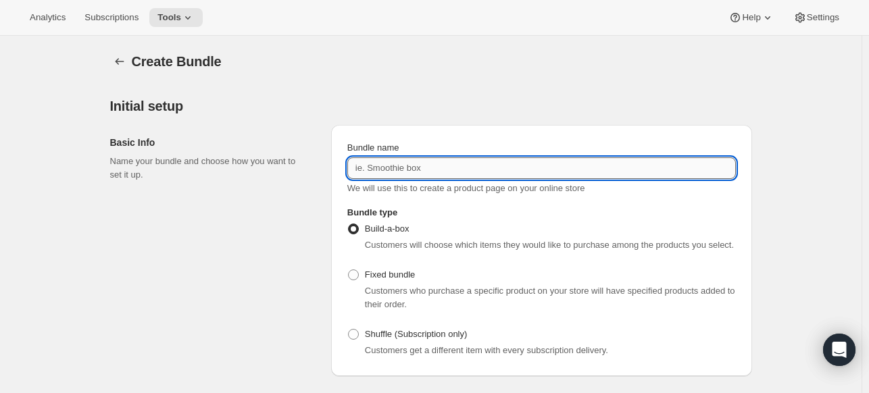
click at [411, 169] on input "Bundle name" at bounding box center [541, 168] width 388 height 22
paste input "TBT 10 Pack"
click at [381, 172] on input "TBT 10 Pack" at bounding box center [541, 168] width 388 height 22
type input "TBT 20 Pack"
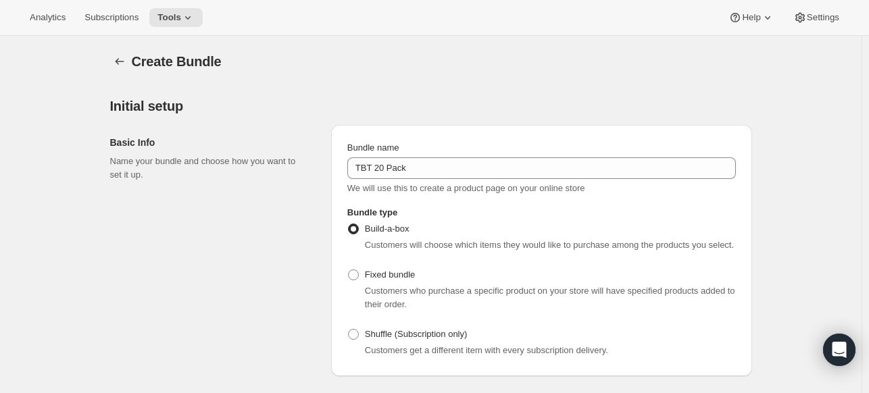
click at [362, 295] on div "Customers who purchase a specific product on your store will have specified pro…" at bounding box center [541, 297] width 388 height 27
click at [362, 286] on div "Customers who purchase a specific product on your store will have specified pro…" at bounding box center [541, 297] width 388 height 27
click at [363, 273] on label "Fixed bundle" at bounding box center [381, 274] width 68 height 19
click at [349, 270] on input "Fixed bundle" at bounding box center [348, 270] width 1 height 1
radio input "true"
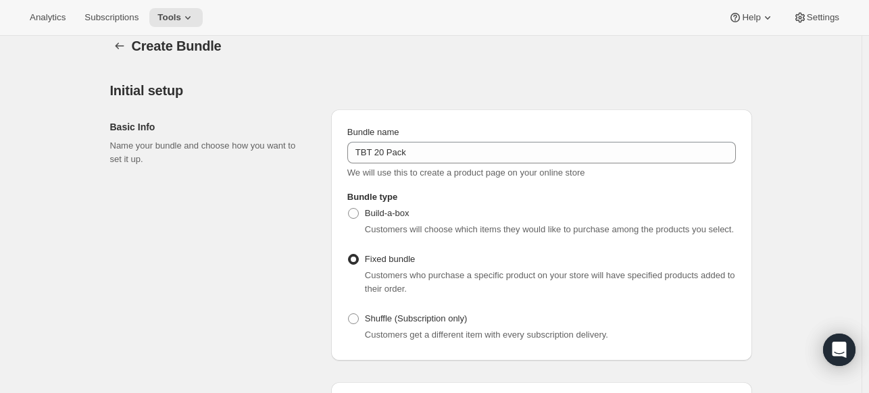
scroll to position [405, 0]
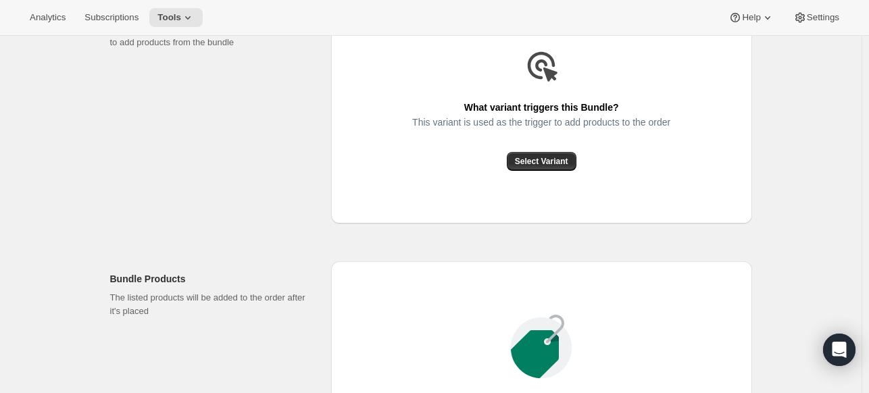
click at [532, 184] on div "What variant triggers this Bundle? This variant is used as the trigger to add p…" at bounding box center [541, 108] width 421 height 231
click at [541, 164] on span "Select Variant" at bounding box center [541, 161] width 53 height 11
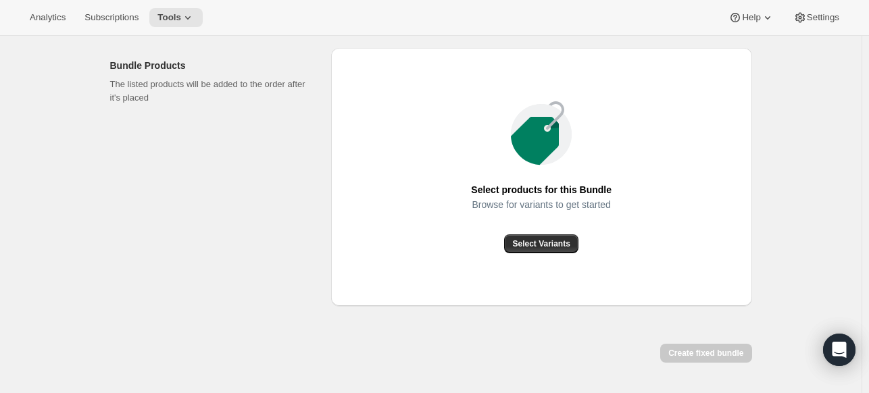
scroll to position [526, 0]
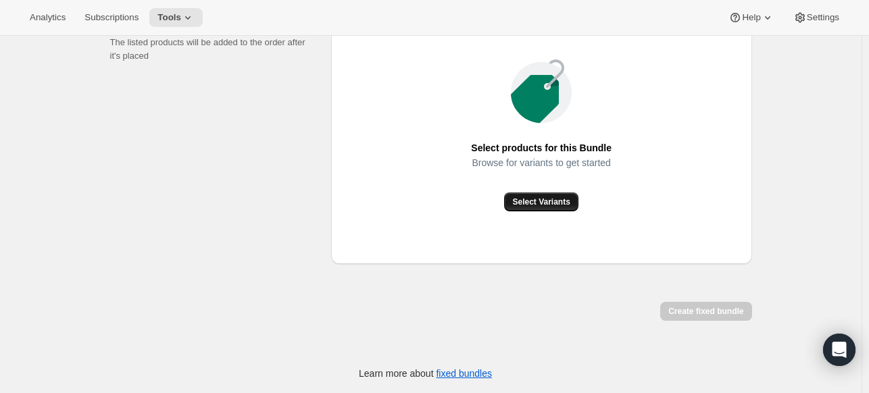
click at [532, 206] on span "Select Variants" at bounding box center [540, 202] width 57 height 11
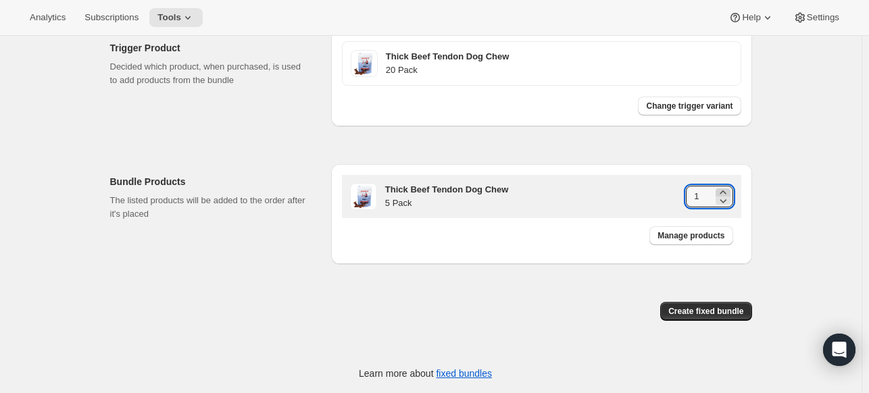
click at [724, 188] on icon at bounding box center [723, 193] width 14 height 14
type input "4"
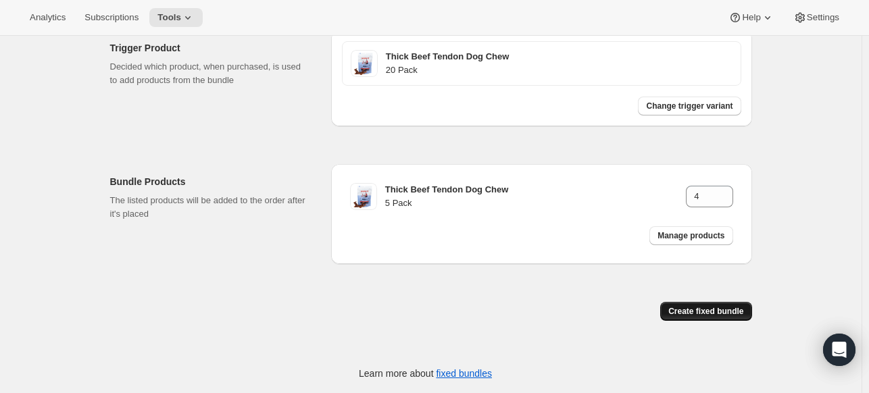
click at [720, 312] on span "Create fixed bundle" at bounding box center [705, 311] width 75 height 11
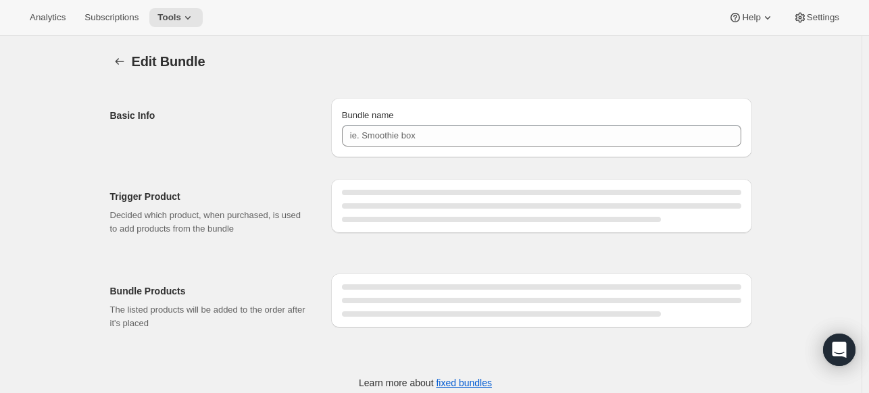
type input "TBT 20 Pack"
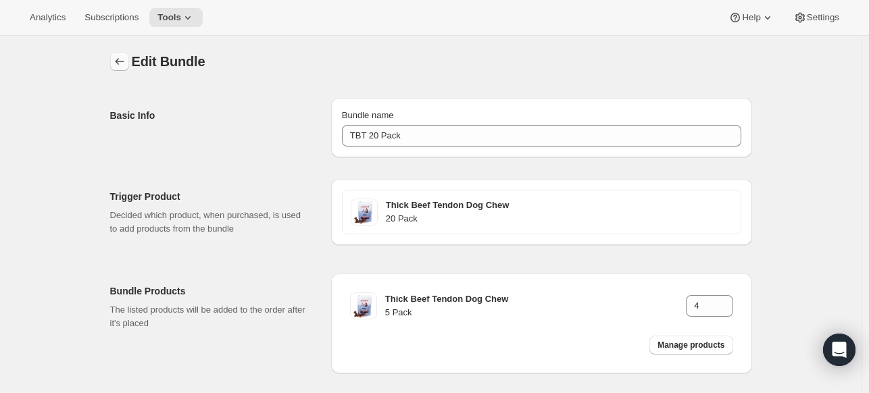
click at [126, 62] on icon "Bundles" at bounding box center [120, 62] width 14 height 14
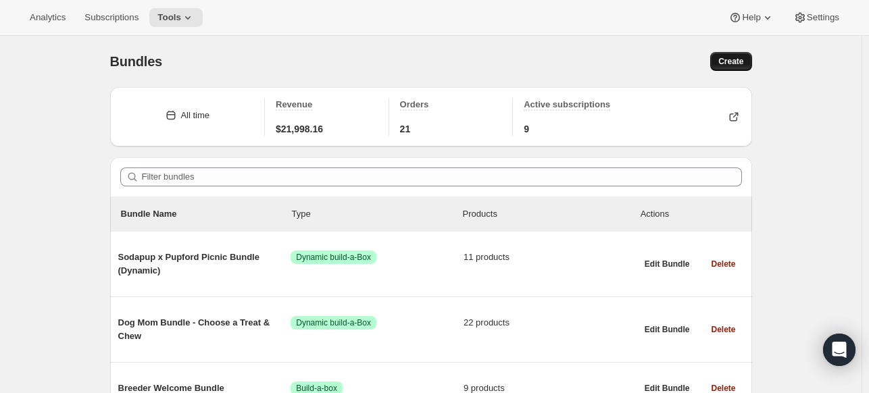
click at [731, 57] on span "Create" at bounding box center [730, 61] width 25 height 11
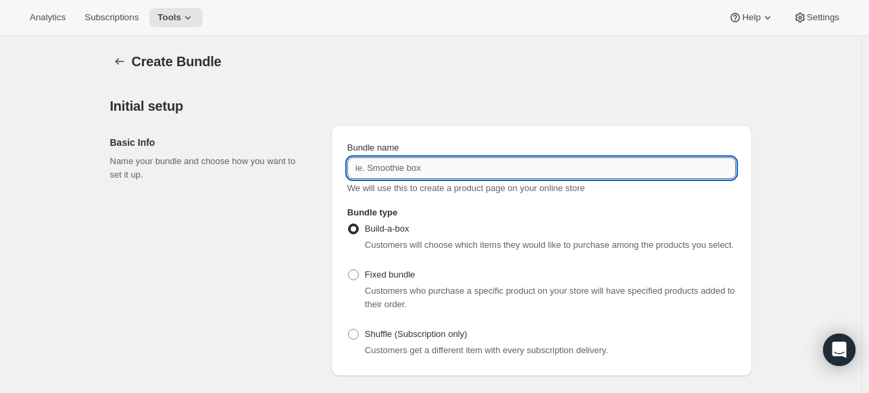
click at [376, 167] on input "Bundle name" at bounding box center [541, 168] width 388 height 22
type input "TT 6 Pack"
click at [362, 281] on label "Fixed bundle" at bounding box center [381, 274] width 68 height 19
click at [349, 270] on input "Fixed bundle" at bounding box center [348, 270] width 1 height 1
radio input "true"
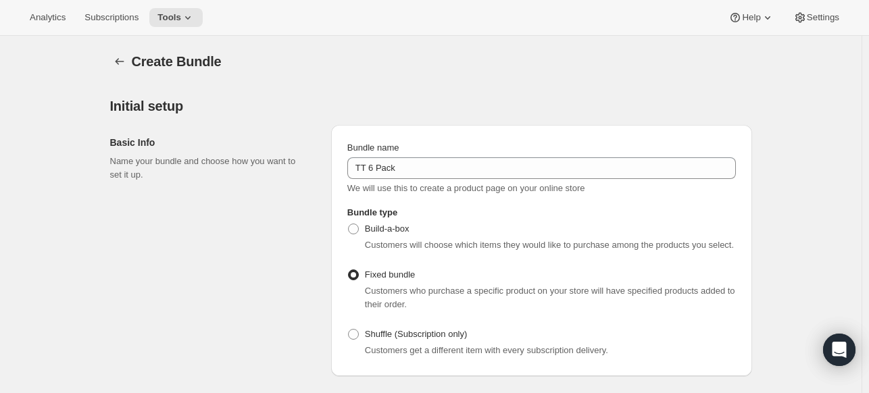
scroll to position [203, 0]
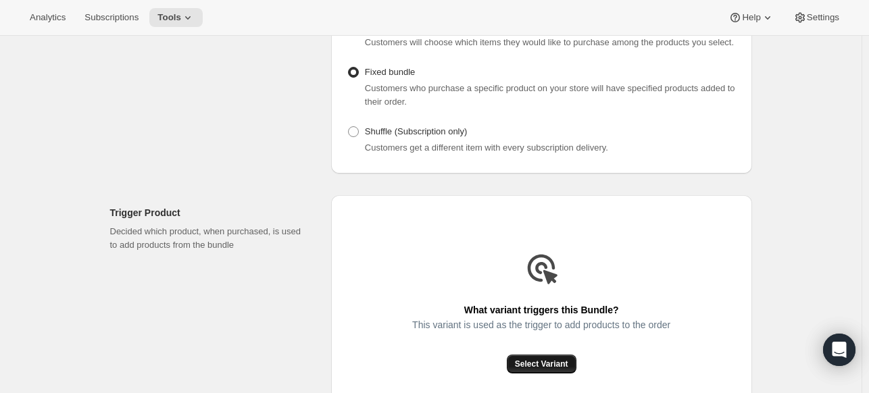
click at [562, 361] on span "Select Variant" at bounding box center [541, 364] width 53 height 11
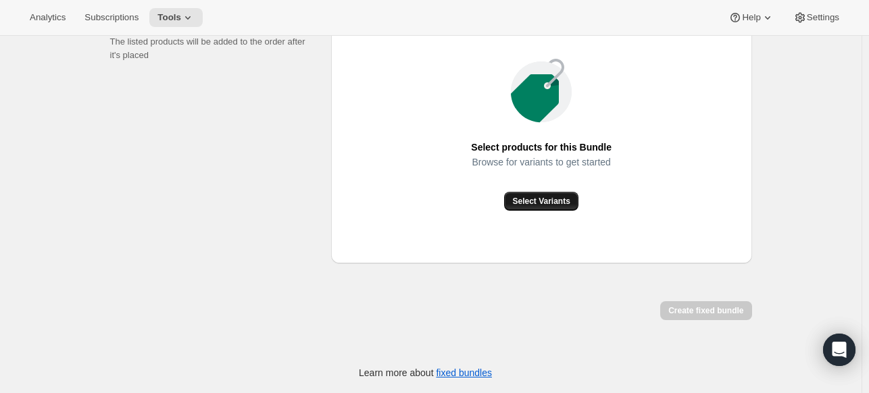
scroll to position [526, 0]
click at [567, 207] on button "Select Variants" at bounding box center [541, 202] width 74 height 19
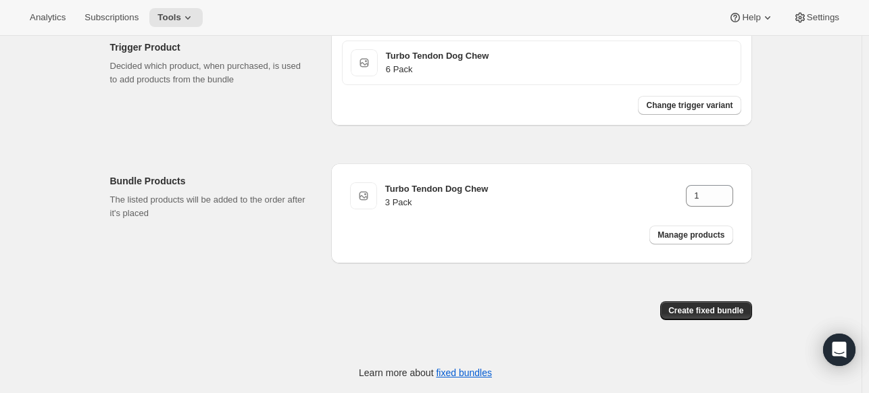
scroll to position [367, 0]
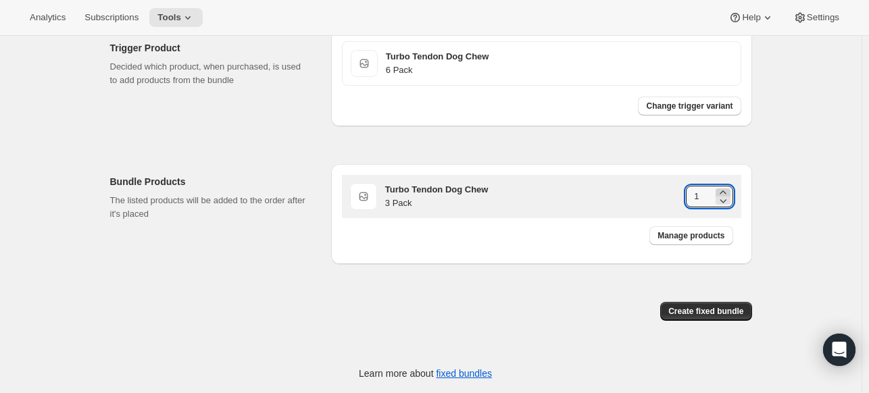
click at [726, 191] on icon at bounding box center [722, 191] width 6 height 3
type input "2"
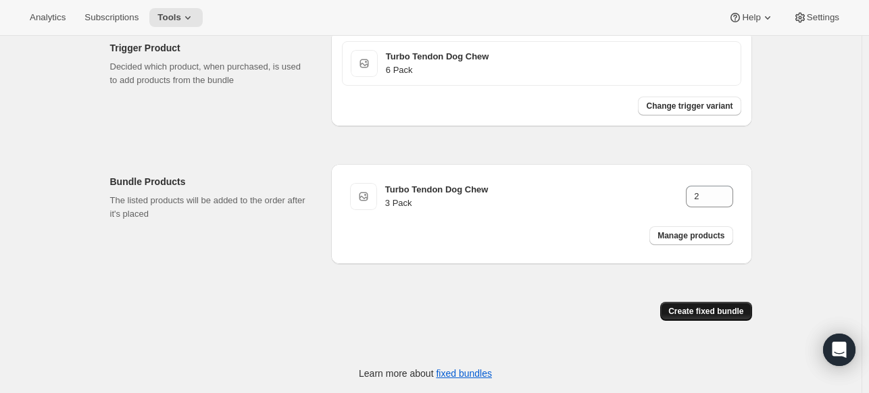
click at [728, 307] on span "Create fixed bundle" at bounding box center [705, 311] width 75 height 11
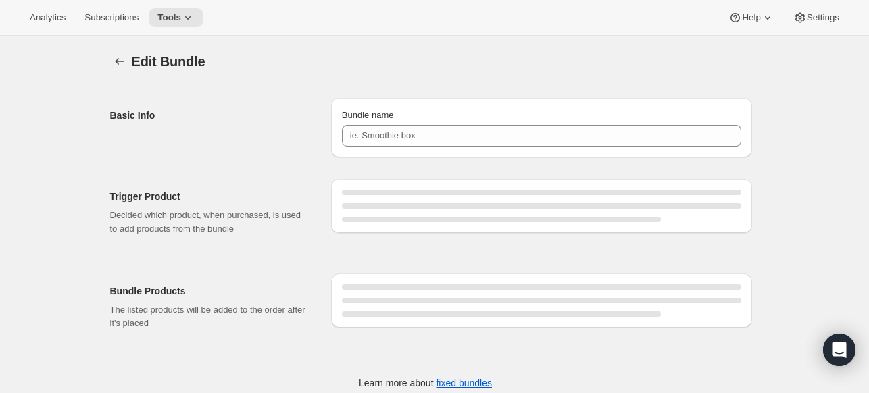
type input "TT 6 Pack"
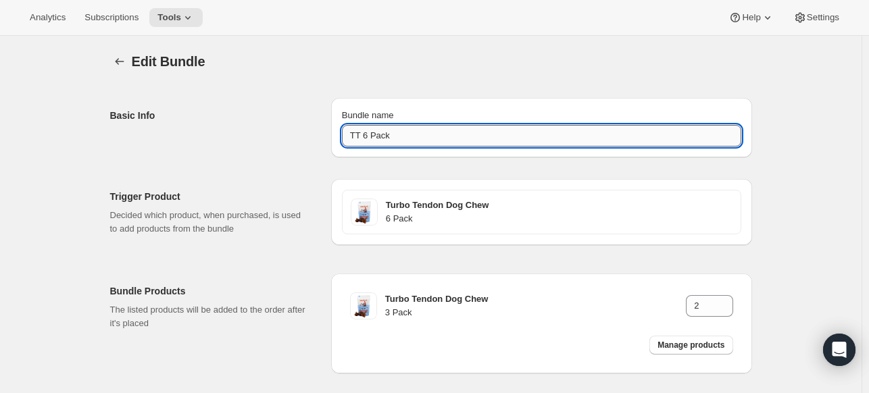
click at [395, 132] on input "TT 6 Pack" at bounding box center [541, 136] width 399 height 22
click at [396, 132] on input "TT 6 Pack" at bounding box center [541, 136] width 399 height 22
click at [397, 132] on input "TT 6 Pack" at bounding box center [541, 136] width 399 height 22
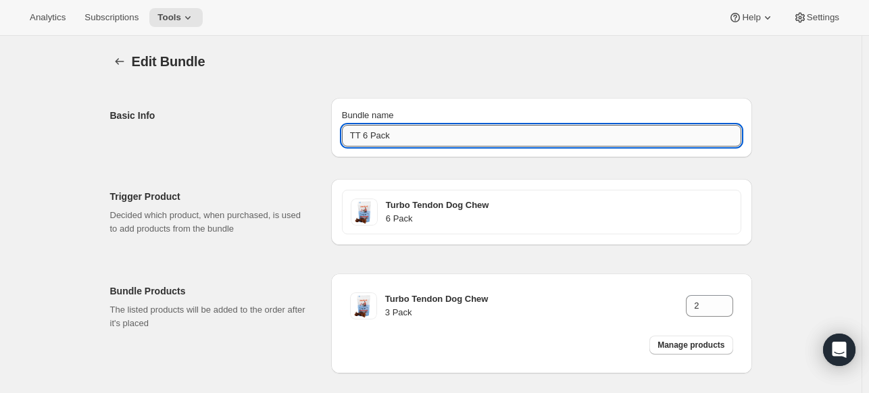
click at [397, 132] on input "TT 6 Pack" at bounding box center [541, 136] width 399 height 22
click at [122, 63] on icon "Bundles" at bounding box center [120, 62] width 14 height 14
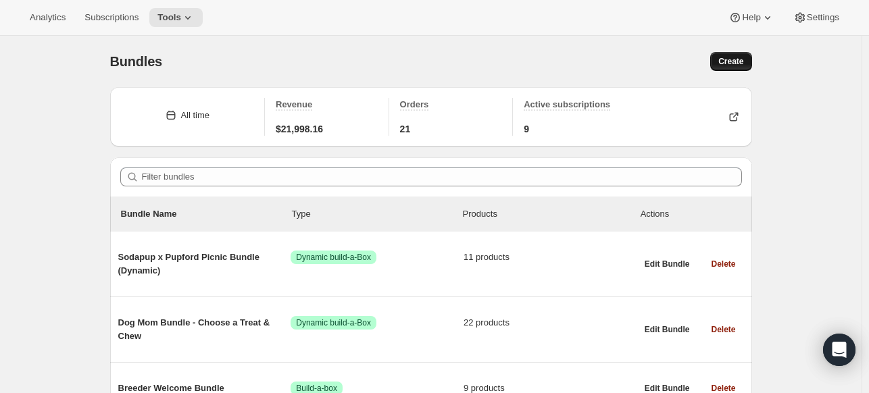
click at [722, 61] on span "Create" at bounding box center [730, 61] width 25 height 11
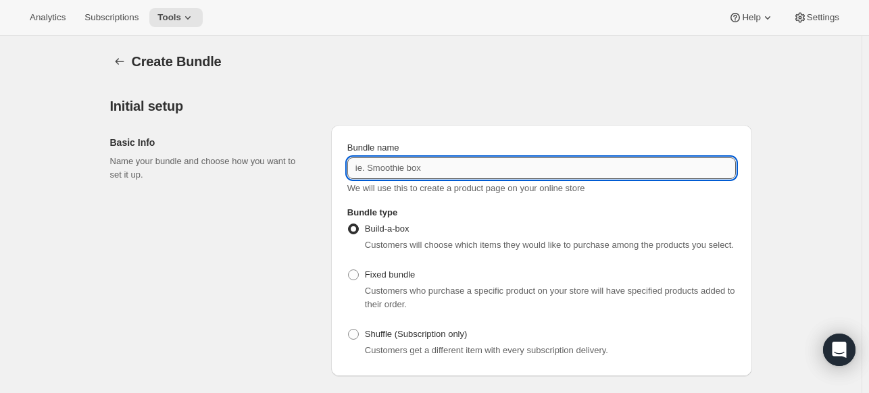
click at [437, 159] on input "Bundle name" at bounding box center [541, 168] width 388 height 22
paste input "TT 6 Pack"
click at [369, 175] on input "TT 6 Pack" at bounding box center [541, 168] width 388 height 22
click at [373, 168] on input "TT 6 Pack" at bounding box center [541, 168] width 388 height 22
type input "TT 12 Pack"
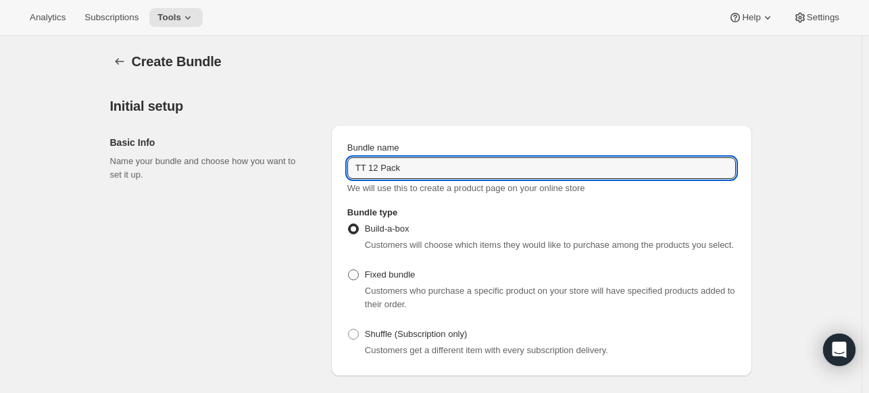
click at [359, 280] on span at bounding box center [353, 275] width 12 height 12
click at [349, 270] on input "Fixed bundle" at bounding box center [348, 270] width 1 height 1
radio input "true"
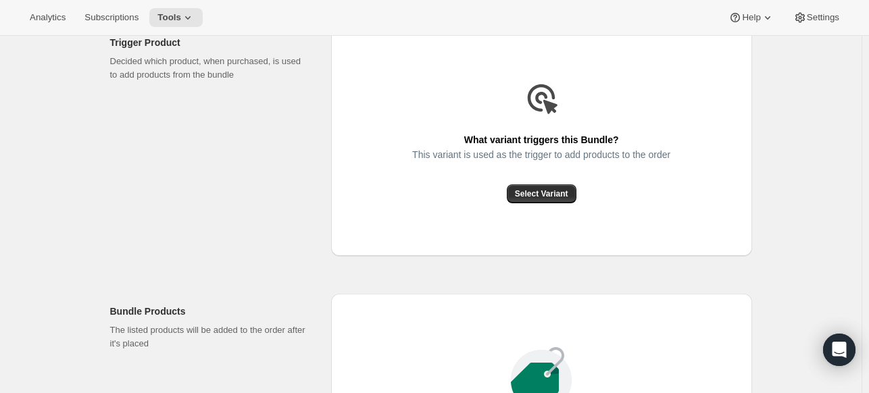
scroll to position [405, 0]
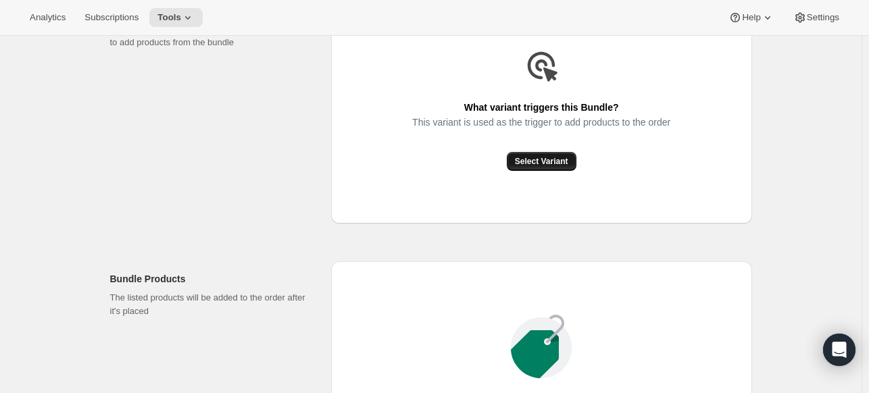
click at [544, 160] on span "Select Variant" at bounding box center [541, 161] width 53 height 11
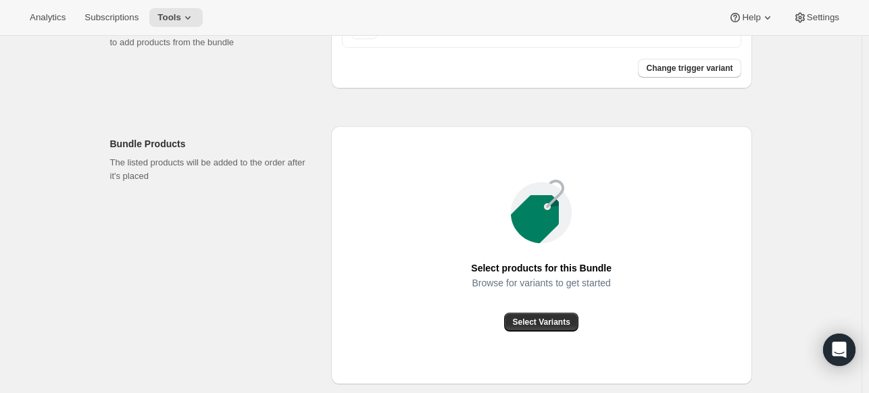
click at [556, 345] on div "Select products for this Bundle Browse for variants to get started Select Varia…" at bounding box center [541, 255] width 421 height 258
click at [554, 320] on span "Select Variants" at bounding box center [540, 322] width 57 height 11
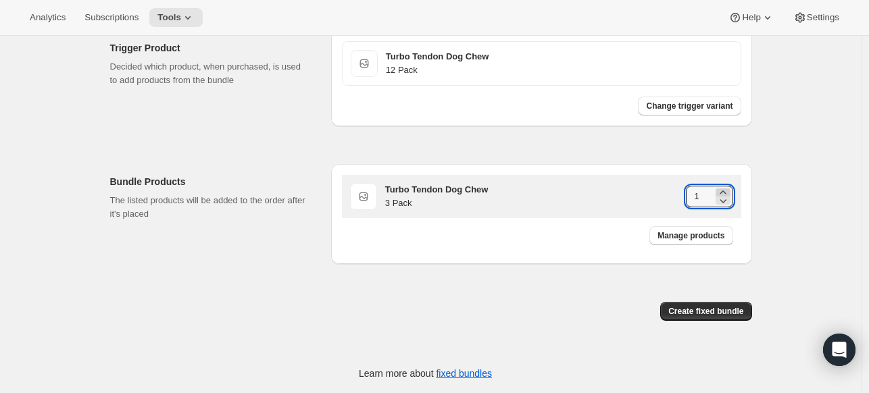
click at [728, 191] on icon at bounding box center [723, 193] width 14 height 14
click at [728, 192] on icon at bounding box center [723, 193] width 14 height 14
click at [728, 197] on icon at bounding box center [723, 201] width 14 height 14
click at [726, 195] on icon at bounding box center [723, 201] width 14 height 14
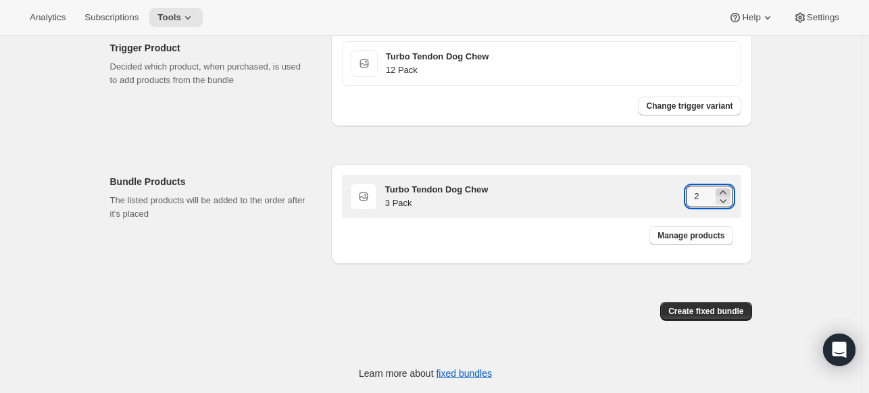
click at [726, 190] on icon at bounding box center [723, 193] width 14 height 14
click at [726, 188] on icon at bounding box center [723, 193] width 14 height 14
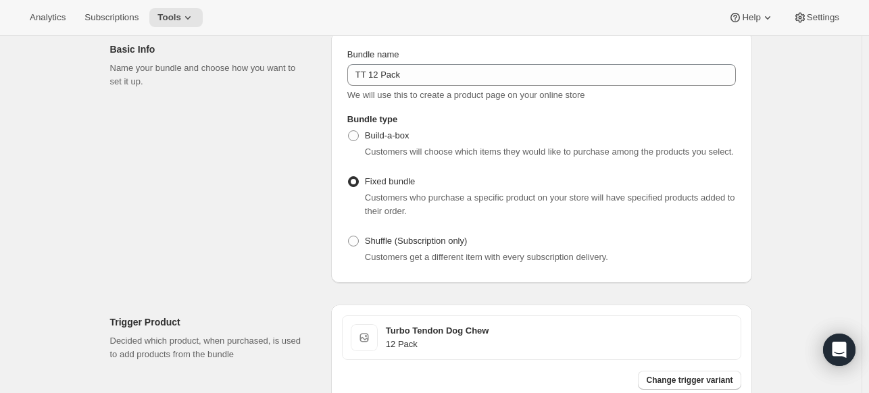
scroll to position [0, 0]
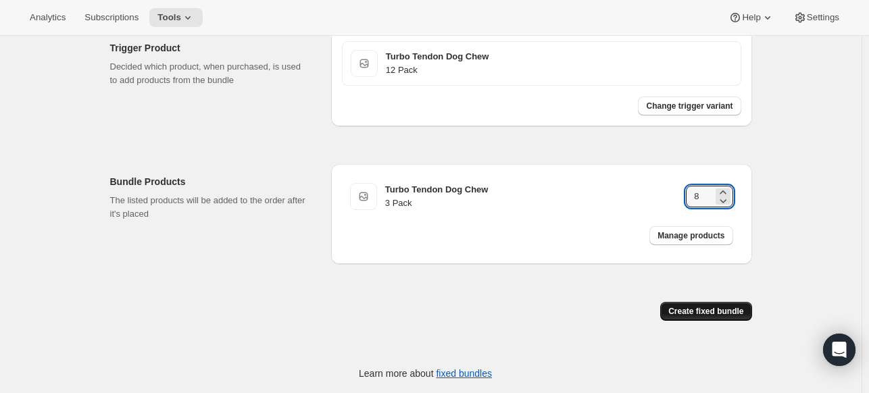
type input "8"
click at [707, 307] on span "Create fixed bundle" at bounding box center [705, 311] width 75 height 11
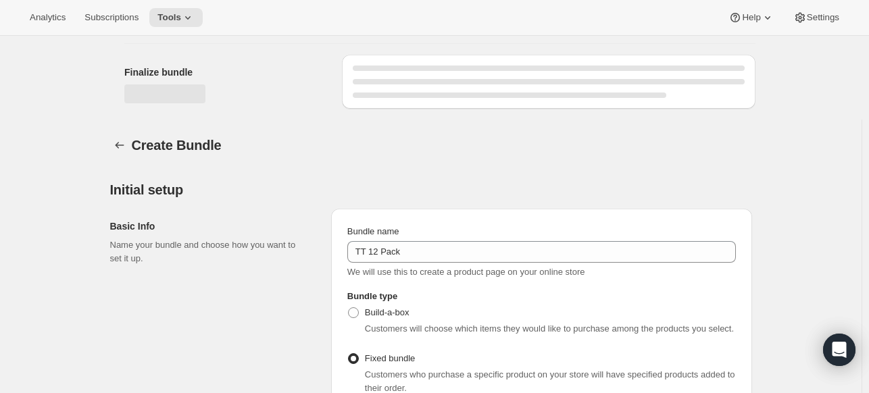
scroll to position [818, 0]
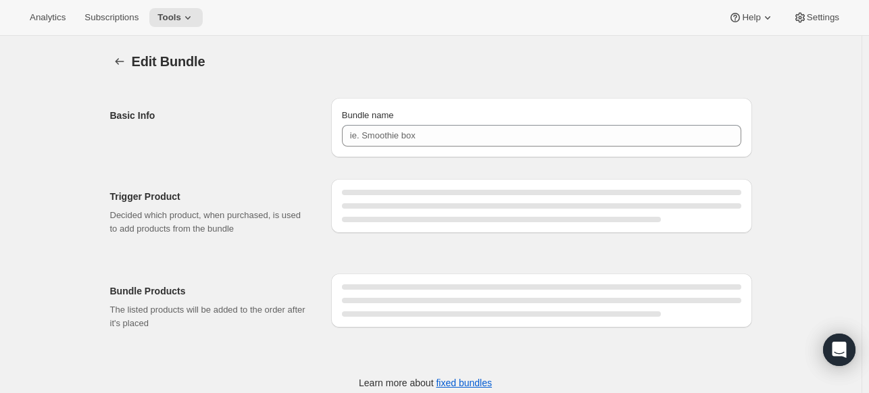
type input "TT 12 Pack"
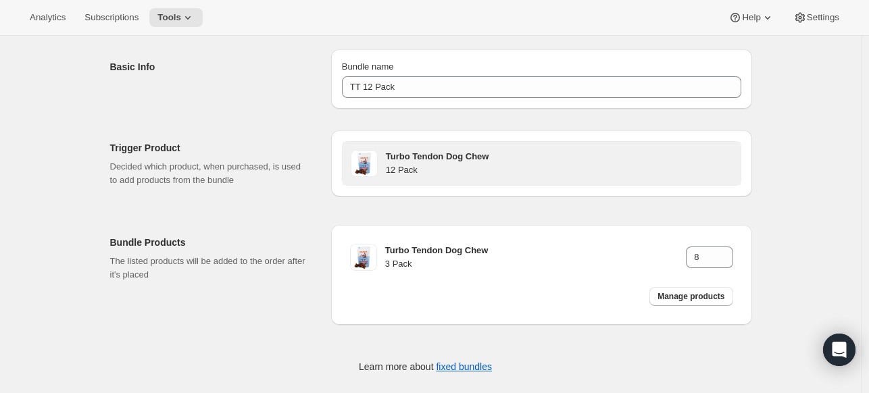
scroll to position [62, 0]
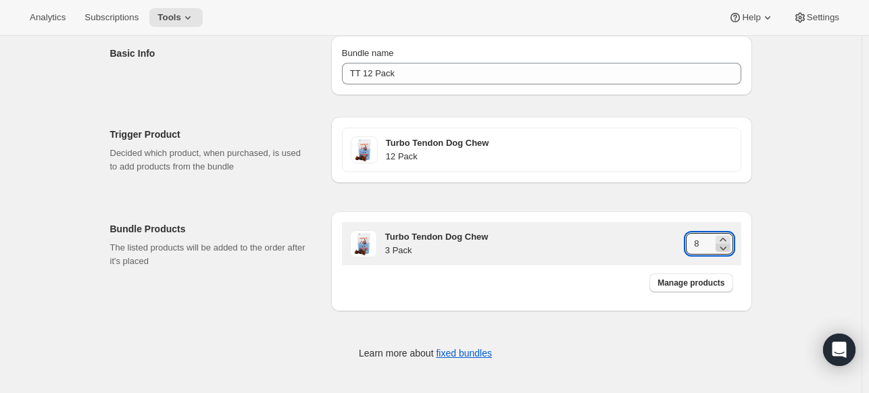
click at [723, 250] on icon at bounding box center [723, 248] width 14 height 14
click at [723, 251] on icon at bounding box center [723, 248] width 14 height 14
type input "4"
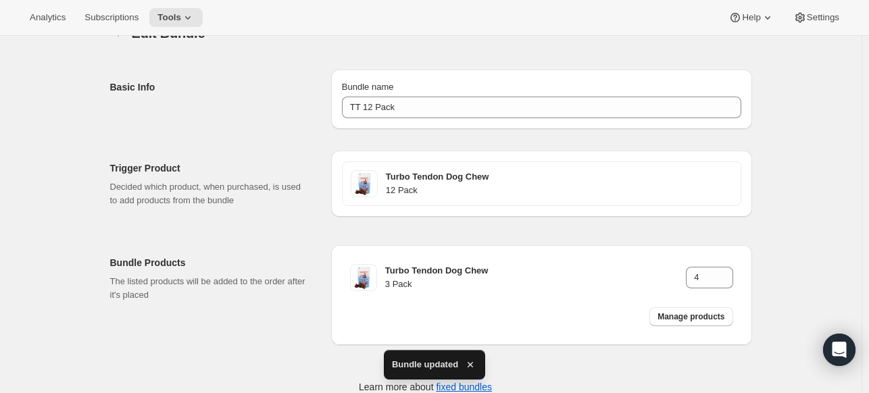
scroll to position [0, 0]
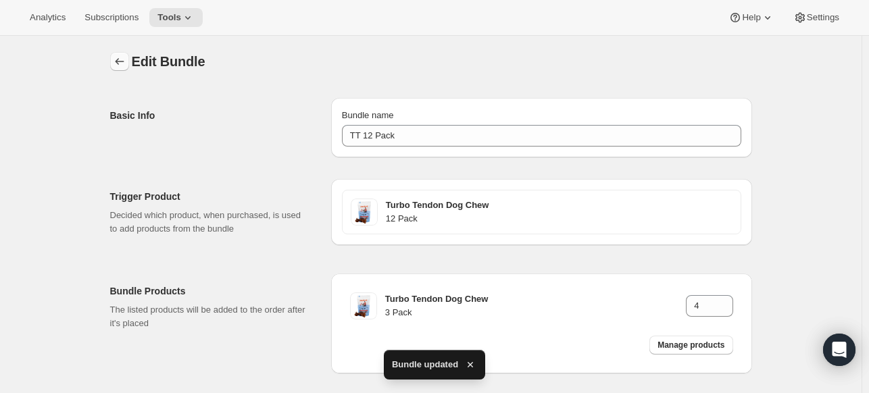
click at [119, 70] on button "Bundles" at bounding box center [119, 61] width 19 height 19
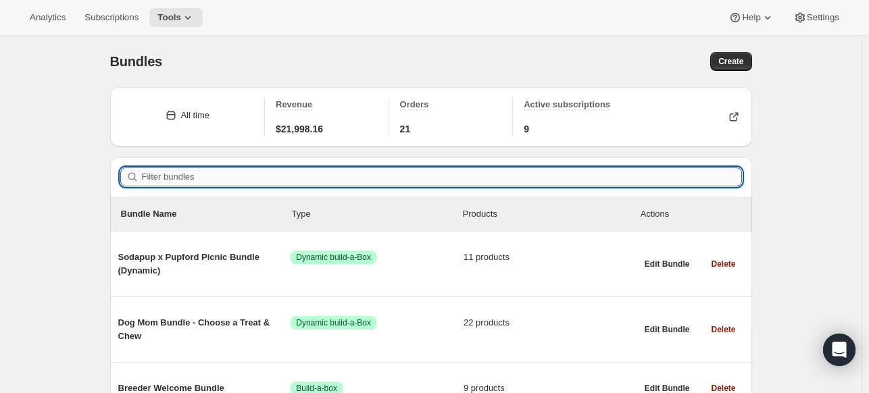
click at [241, 184] on input "Filter bundles" at bounding box center [442, 177] width 600 height 19
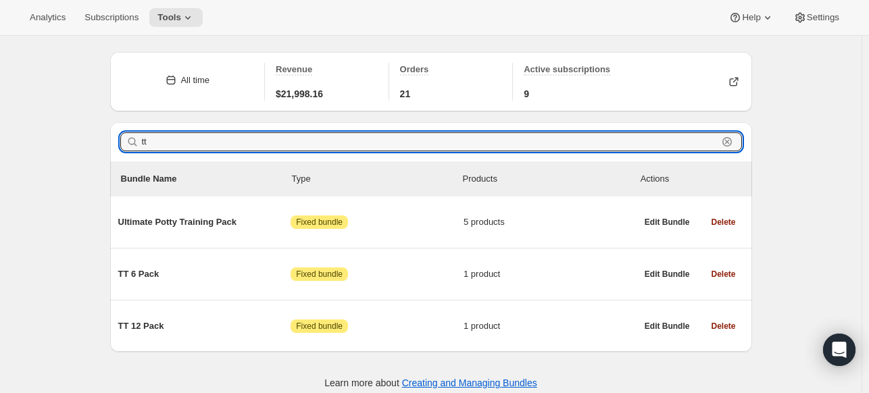
scroll to position [45, 0]
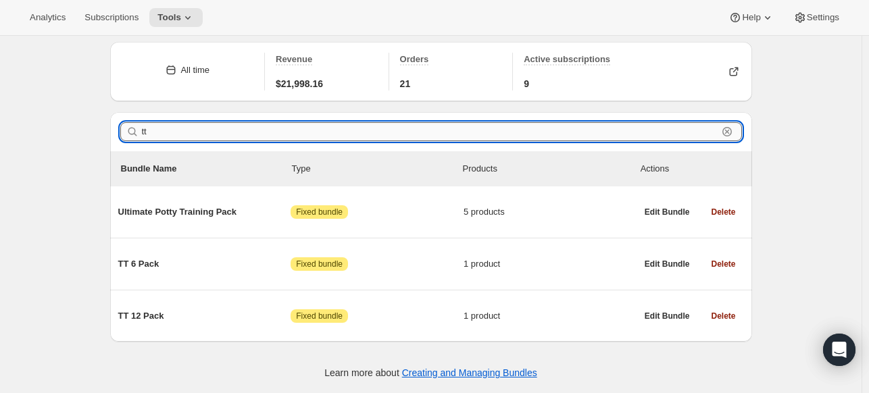
click at [157, 130] on input "tt" at bounding box center [430, 131] width 576 height 19
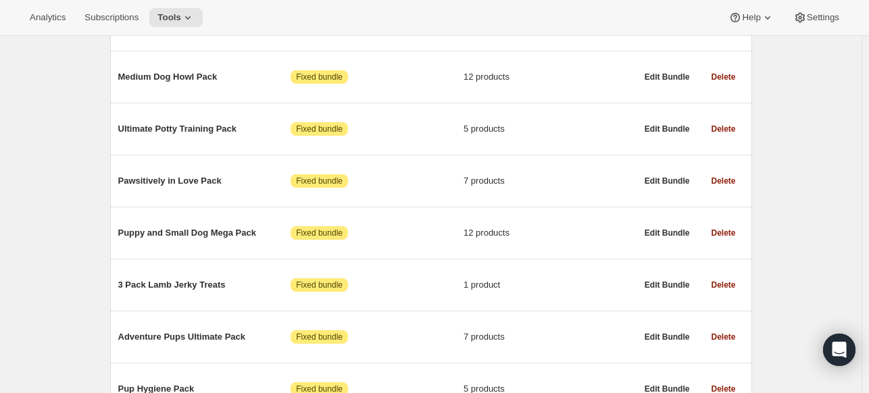
scroll to position [8041, 0]
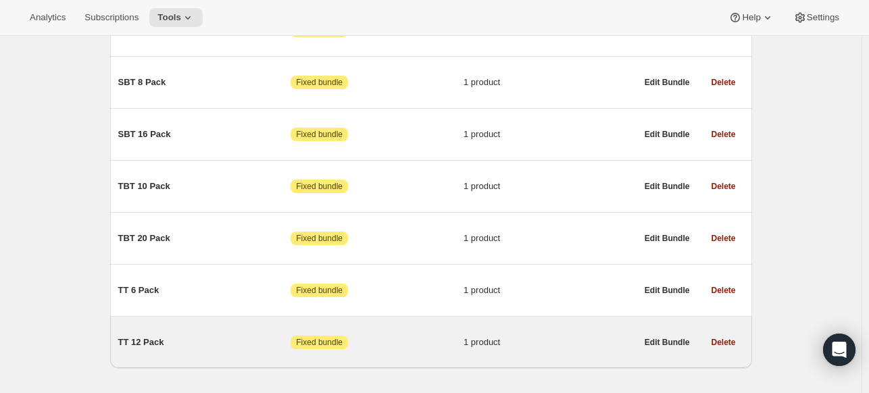
type input "pack"
click at [212, 336] on span "TT 12 Pack" at bounding box center [204, 343] width 173 height 14
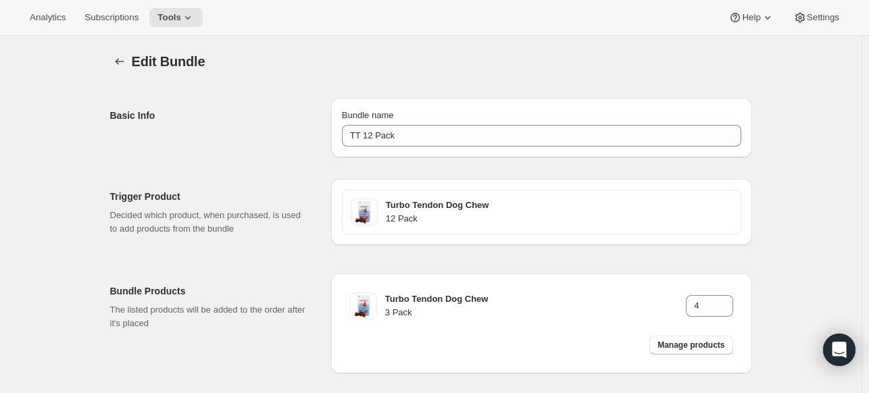
click at [135, 60] on span "Edit Bundle" at bounding box center [169, 61] width 74 height 15
click at [121, 63] on icon "Bundles" at bounding box center [120, 62] width 14 height 14
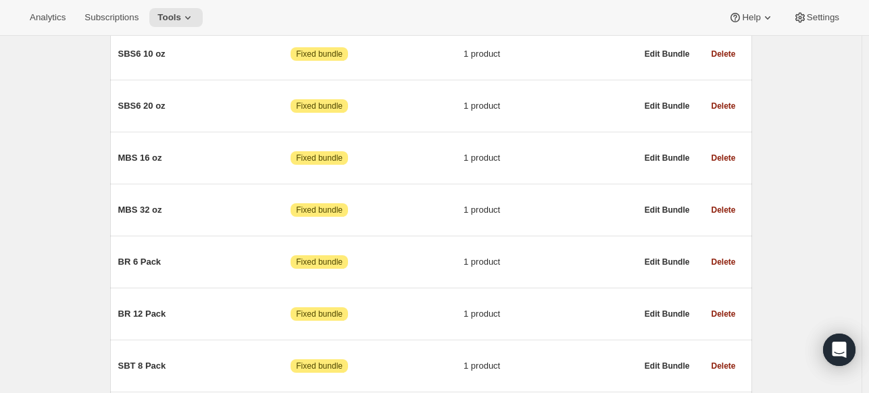
scroll to position [11578, 0]
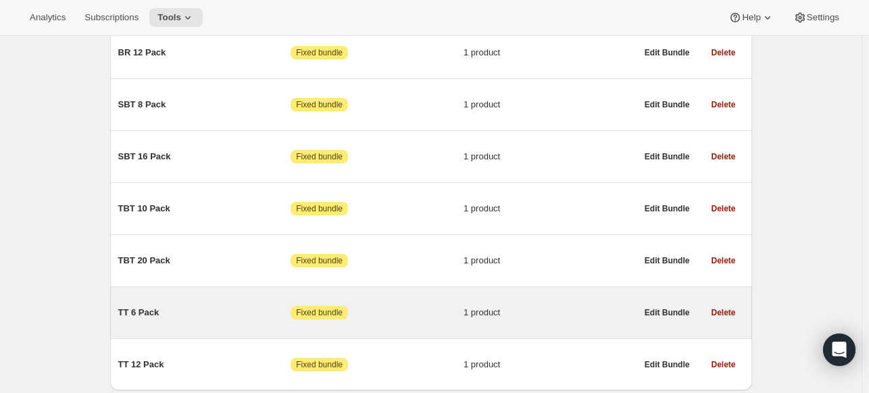
click at [192, 295] on div "TT 6 Pack Attention Fixed bundle 1 product" at bounding box center [377, 312] width 518 height 35
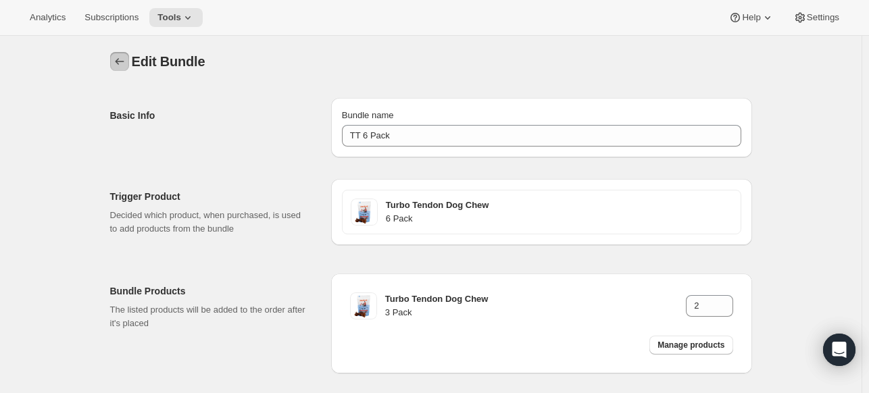
click at [125, 60] on icon "Bundles" at bounding box center [120, 62] width 14 height 14
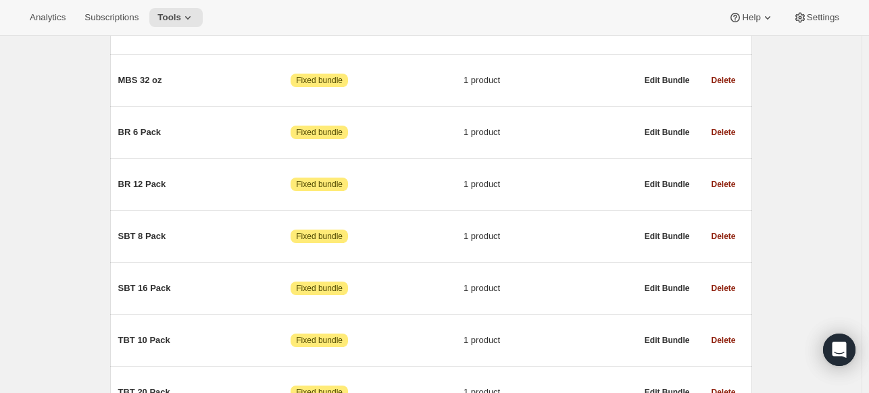
scroll to position [11551, 0]
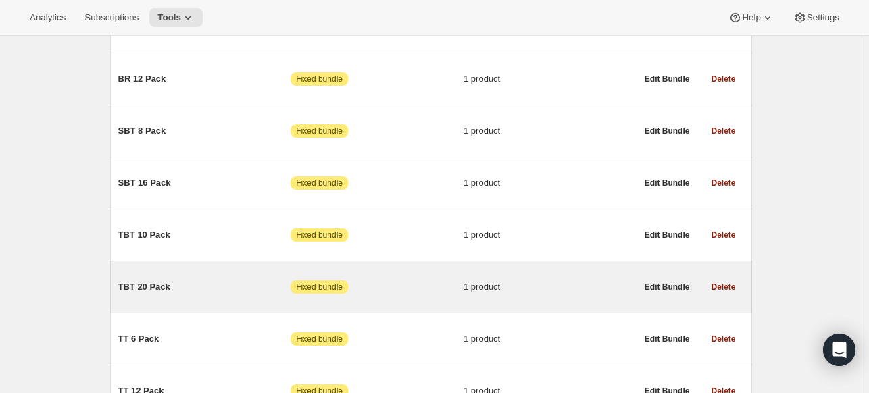
drag, startPoint x: 200, startPoint y: 230, endPoint x: 176, endPoint y: 245, distance: 28.9
click at [176, 280] on div "TBT 20 Pack Attention Fixed bundle 1 product" at bounding box center [377, 287] width 518 height 14
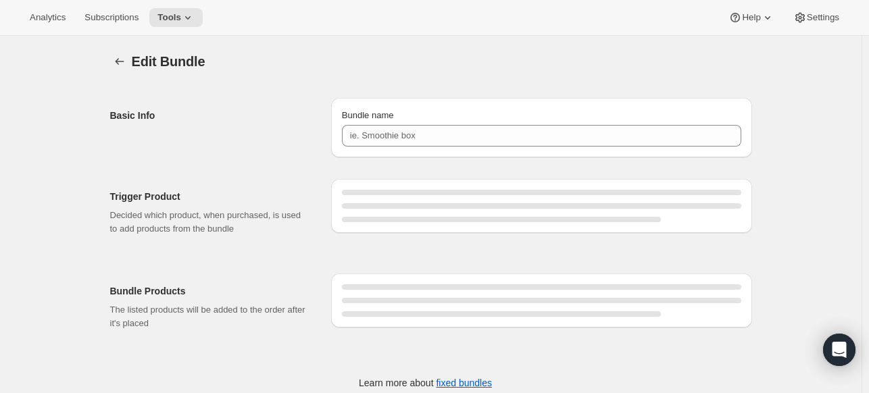
type input "TBT 20 Pack"
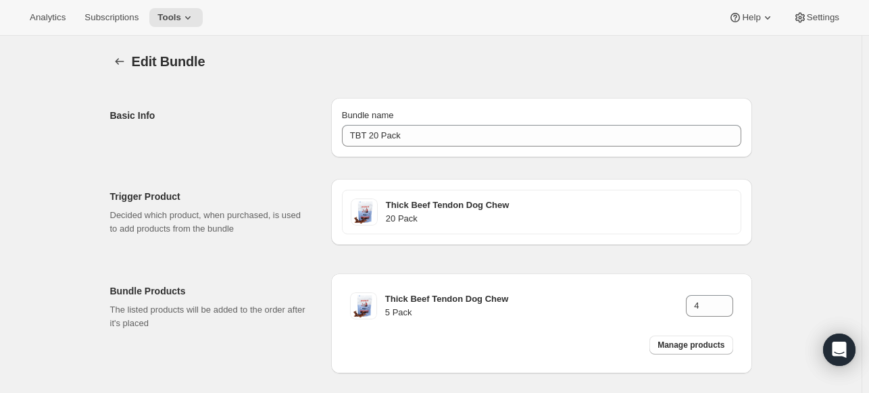
click at [124, 50] on div "Edit Bundle. This page is ready Edit Bundle" at bounding box center [431, 61] width 642 height 51
click at [121, 62] on icon "Bundles" at bounding box center [120, 62] width 14 height 14
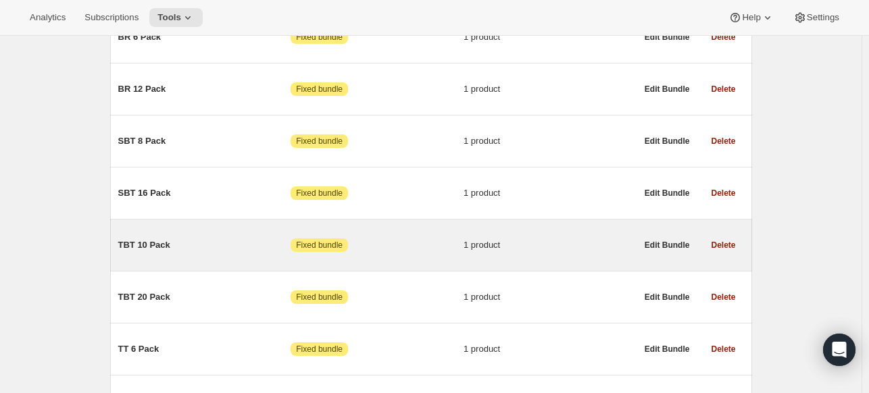
scroll to position [11510, 0]
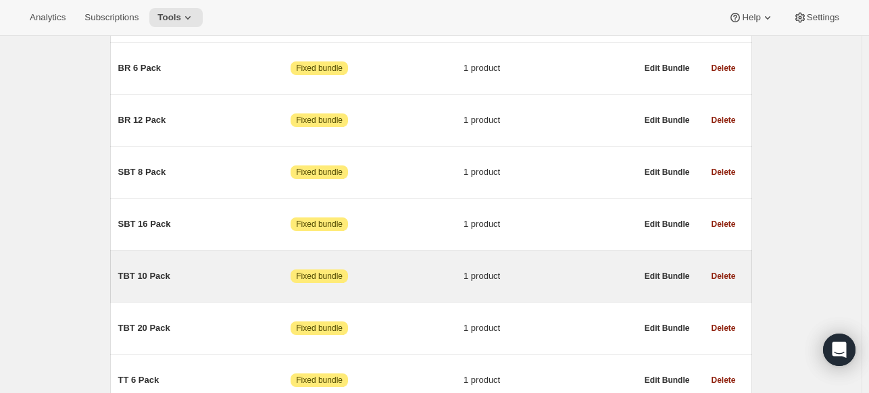
click at [208, 259] on div "TBT 10 Pack Attention Fixed bundle 1 product" at bounding box center [377, 276] width 518 height 35
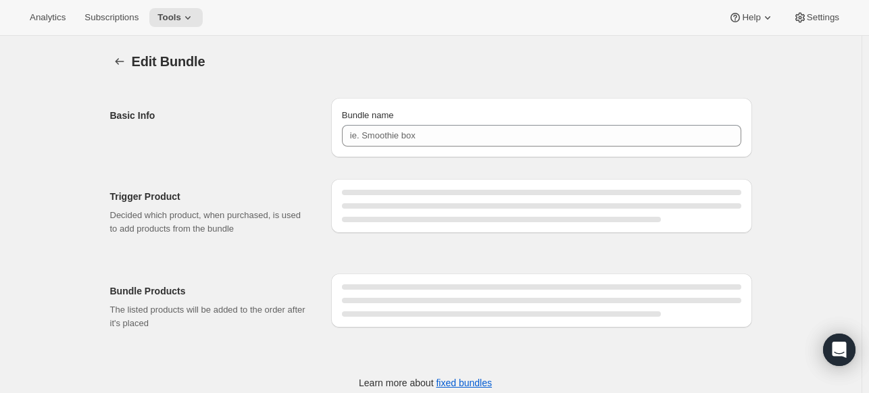
type input "TBT 10 Pack"
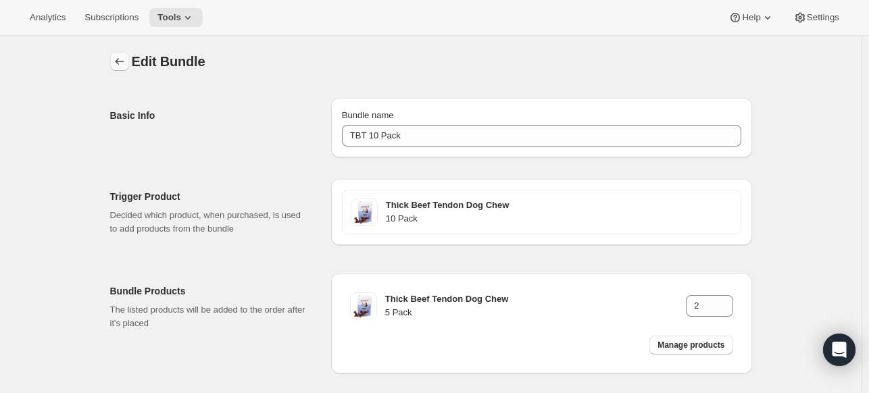
click at [126, 59] on icon "Bundles" at bounding box center [120, 62] width 14 height 14
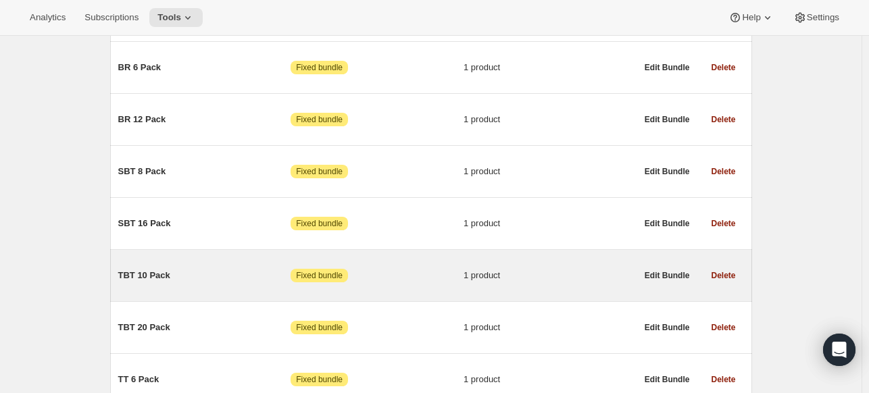
scroll to position [11510, 0]
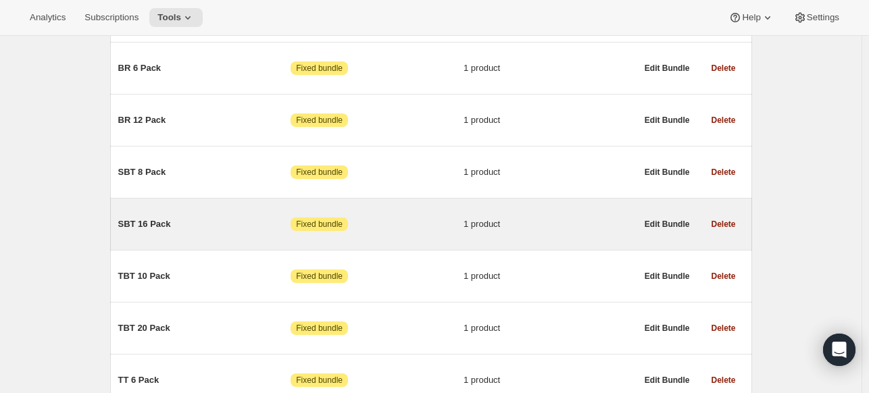
click at [203, 207] on div "SBT 16 Pack Attention Fixed bundle 1 product" at bounding box center [377, 224] width 518 height 35
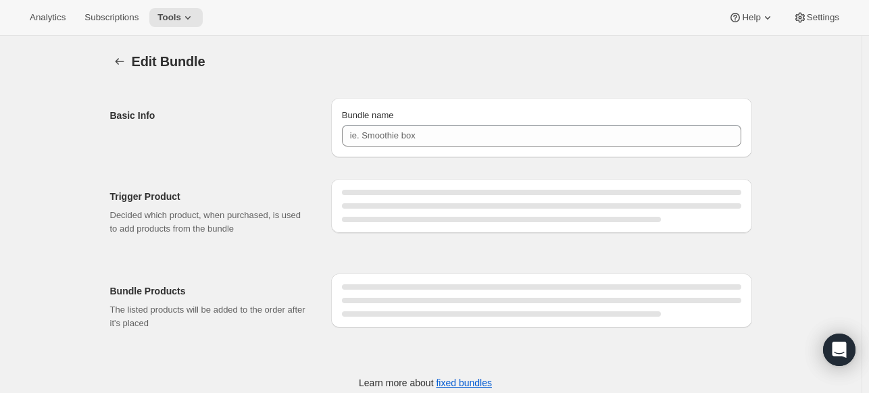
type input "SBT 16 Pack"
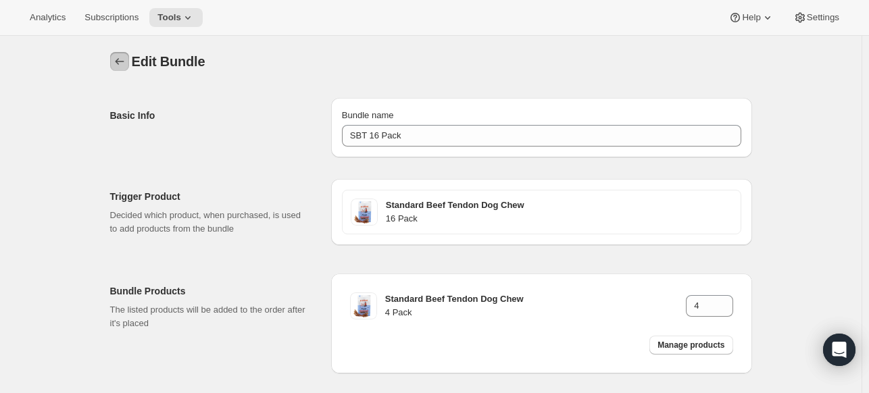
click at [122, 72] on div "Edit Bundle. This page is ready Edit Bundle" at bounding box center [431, 61] width 642 height 51
click at [120, 70] on button "Bundles" at bounding box center [119, 61] width 19 height 19
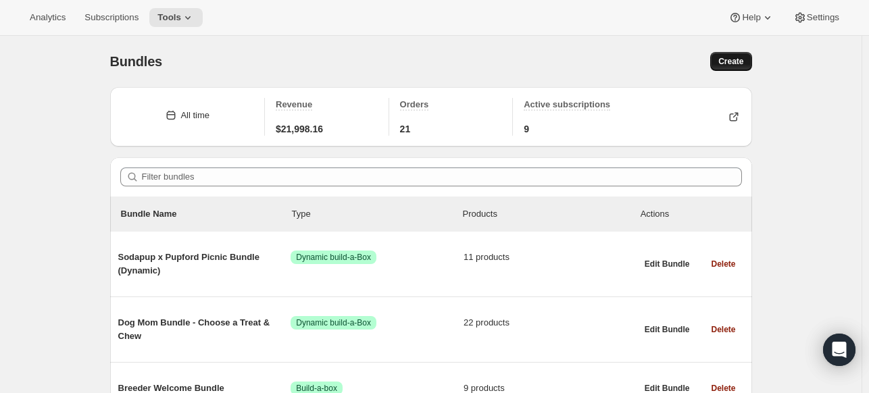
click at [751, 71] on div "Bundles. This page is ready Bundles Create" at bounding box center [431, 61] width 642 height 51
click at [742, 65] on span "Create" at bounding box center [730, 61] width 25 height 11
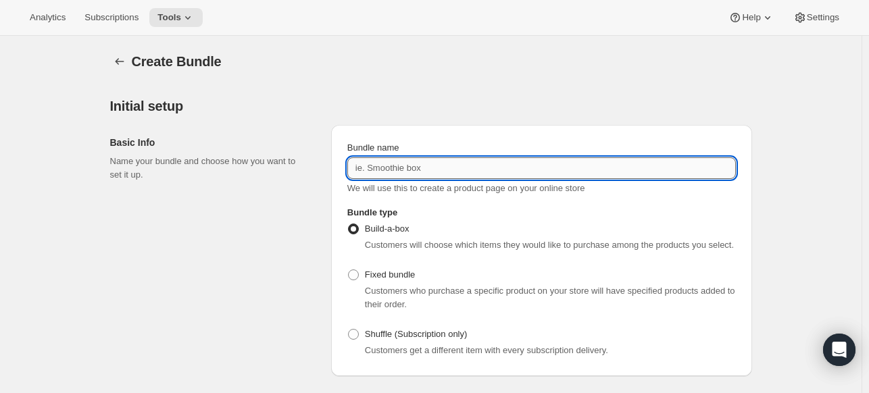
click at [632, 167] on input "Bundle name" at bounding box center [541, 168] width 388 height 22
type input "Turkey T"
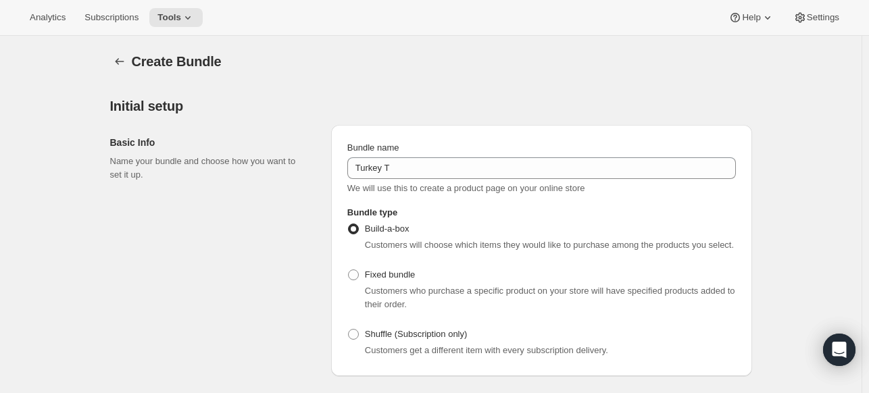
click at [428, 278] on div "Fixed bundle Customers who purchase a specific product on your store will have …" at bounding box center [541, 288] width 388 height 46
click at [363, 284] on div "Customers who purchase a specific product on your store will have specified pro…" at bounding box center [541, 297] width 388 height 27
click at [363, 278] on label "Fixed bundle" at bounding box center [381, 274] width 68 height 19
click at [349, 270] on input "Fixed bundle" at bounding box center [348, 270] width 1 height 1
radio input "true"
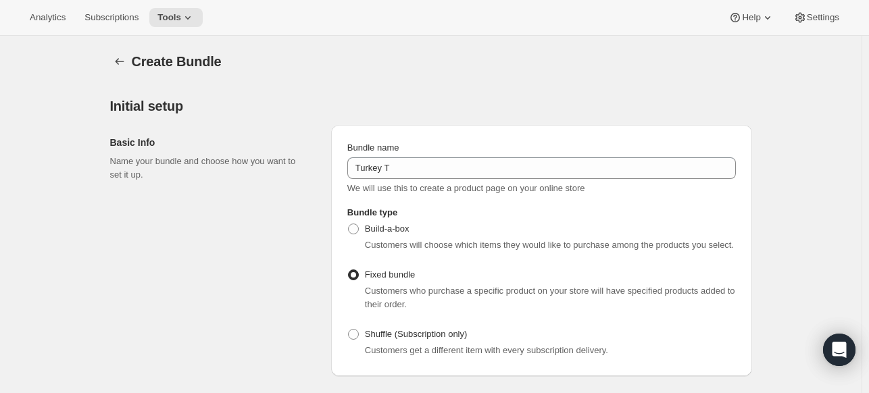
click at [405, 180] on div "Bundle name Turkey T We will use this to create a product page on your online s…" at bounding box center [541, 168] width 388 height 54
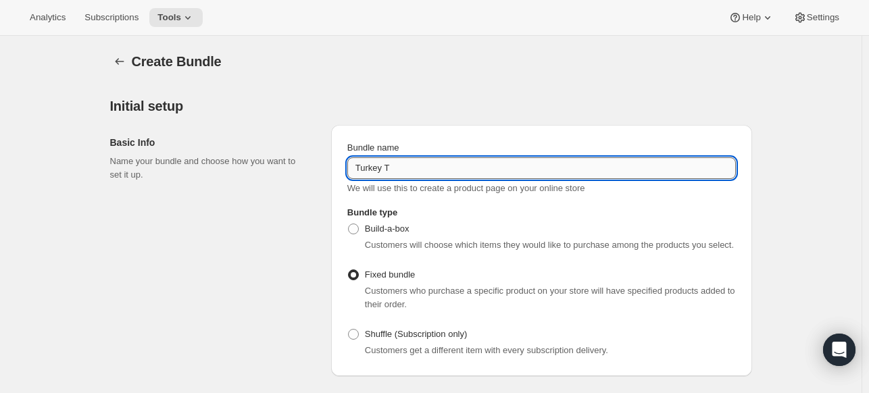
click at [407, 167] on input "Turkey T" at bounding box center [541, 168] width 388 height 22
drag, startPoint x: 460, startPoint y: 178, endPoint x: 353, endPoint y: 167, distance: 107.3
click at [353, 167] on input "Turkey T 5 oz" at bounding box center [541, 168] width 388 height 22
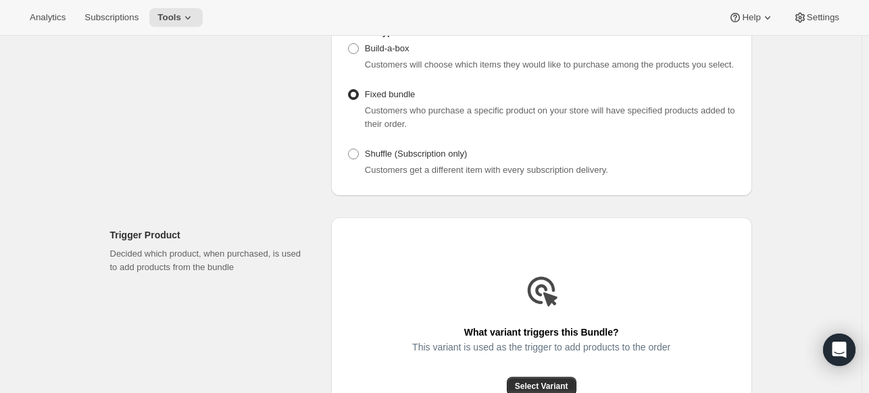
scroll to position [270, 0]
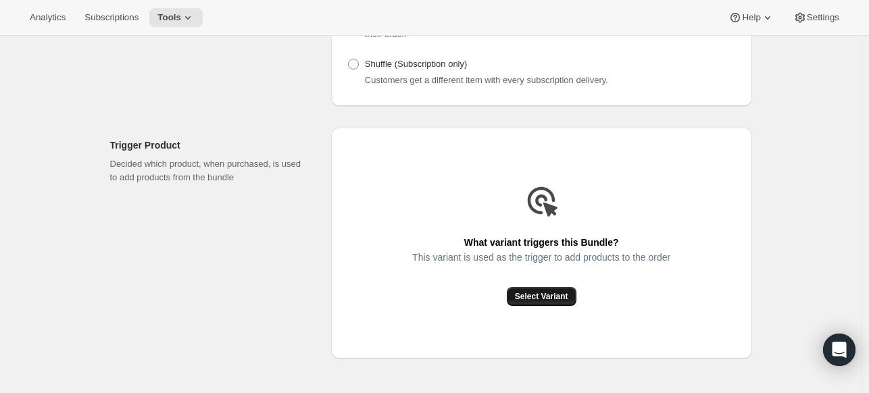
type input "Turkey T 5 oz"
click at [526, 301] on span "Select Variant" at bounding box center [541, 296] width 53 height 11
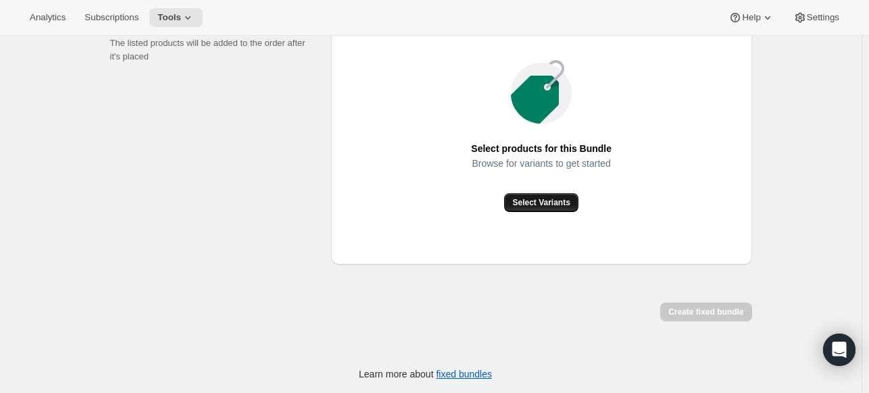
click at [535, 202] on span "Select Variants" at bounding box center [540, 202] width 57 height 11
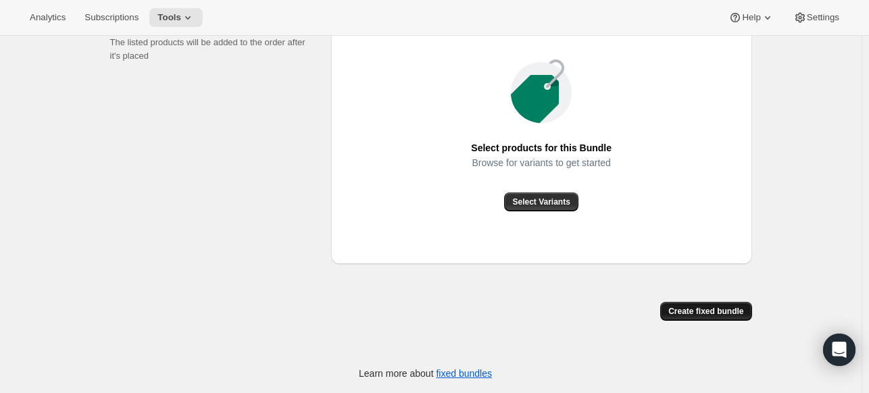
scroll to position [367, 0]
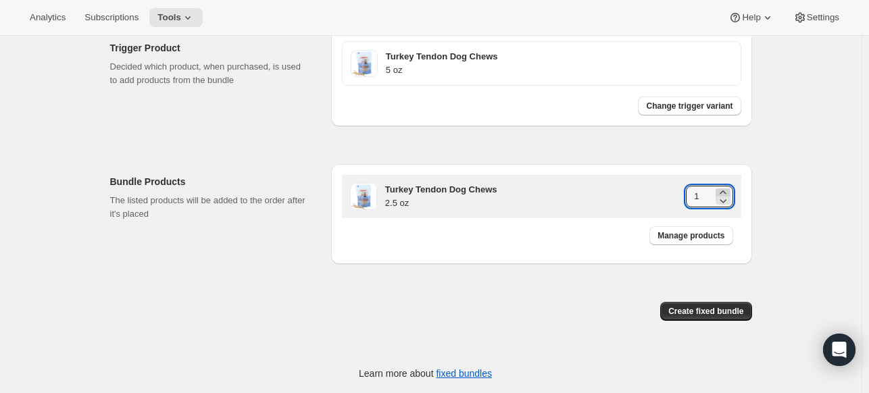
click at [730, 188] on icon at bounding box center [723, 193] width 14 height 14
type input "2"
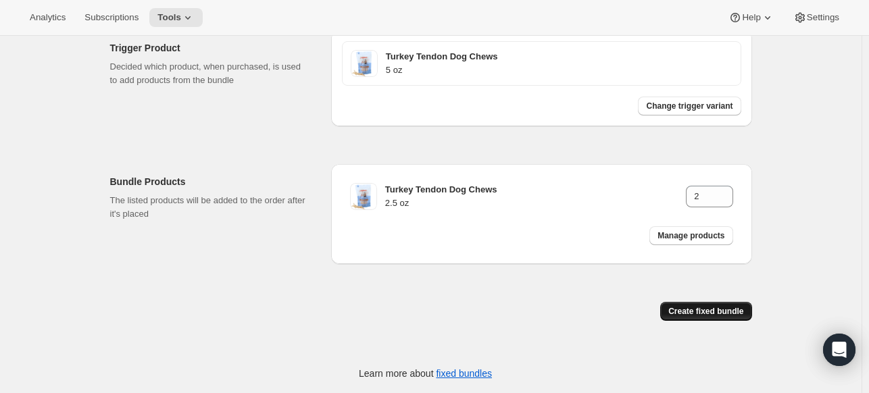
click at [742, 315] on span "Create fixed bundle" at bounding box center [705, 311] width 75 height 11
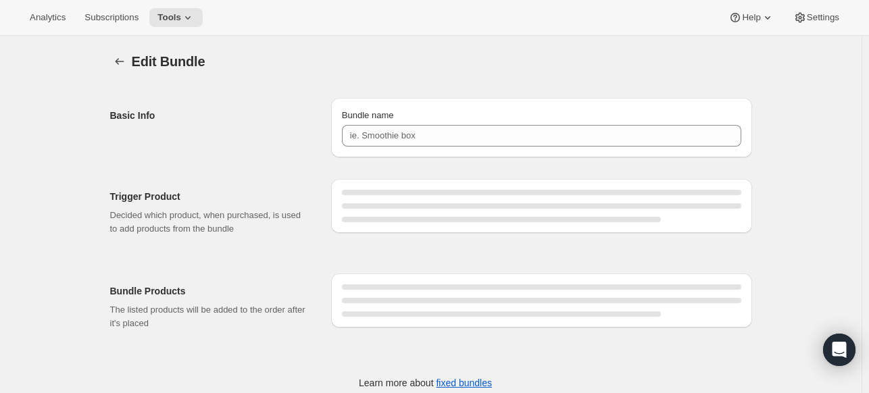
type input "Turkey T 5 oz"
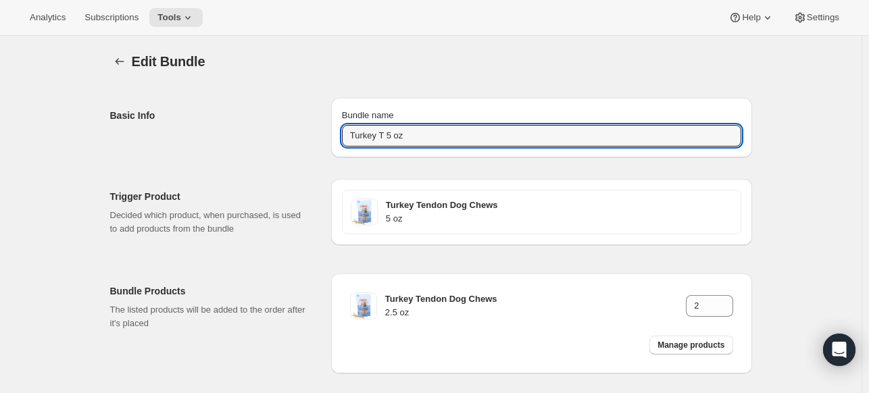
drag, startPoint x: 447, startPoint y: 135, endPoint x: 236, endPoint y: 124, distance: 211.1
click at [236, 124] on div "Basic Info Bundle name Turkey T 5 oz" at bounding box center [431, 122] width 642 height 70
click at [126, 68] on icon "Bundles" at bounding box center [120, 62] width 14 height 14
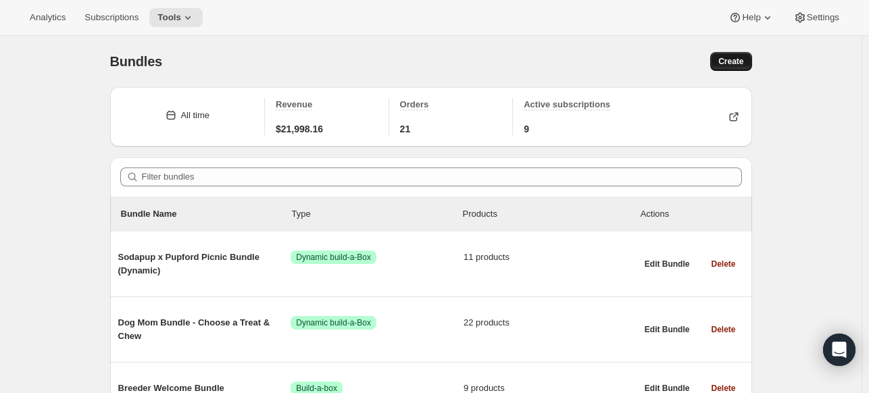
click at [746, 57] on button "Create" at bounding box center [730, 61] width 41 height 19
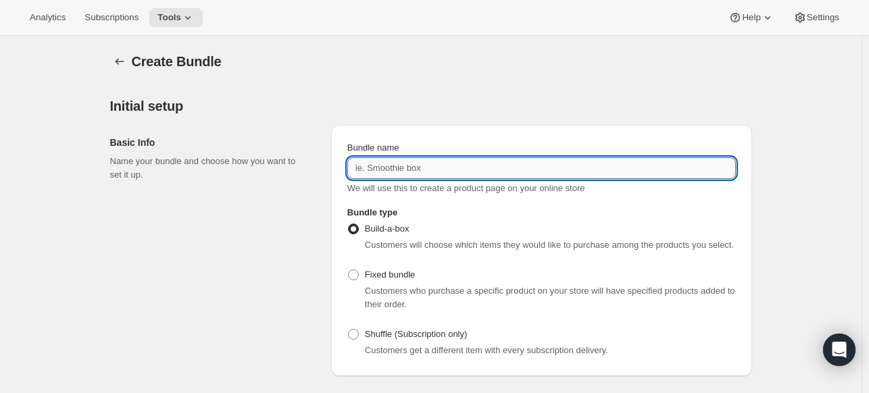
click at [461, 164] on input "Bundle name" at bounding box center [541, 168] width 388 height 22
paste input "Turkey T 5 oz"
click at [399, 167] on input "Turkey T 5 oz" at bounding box center [541, 168] width 388 height 22
type input "Turkey T 10 oz"
click at [359, 281] on label "Fixed bundle" at bounding box center [381, 274] width 68 height 19
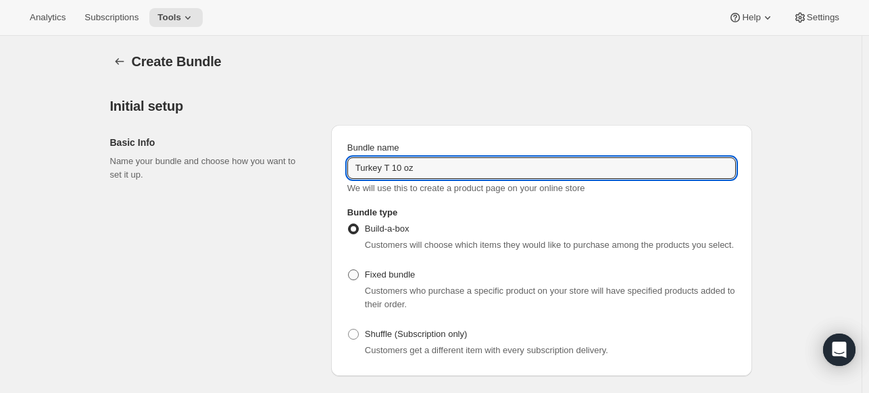
click at [349, 270] on input "Fixed bundle" at bounding box center [348, 270] width 1 height 1
radio input "true"
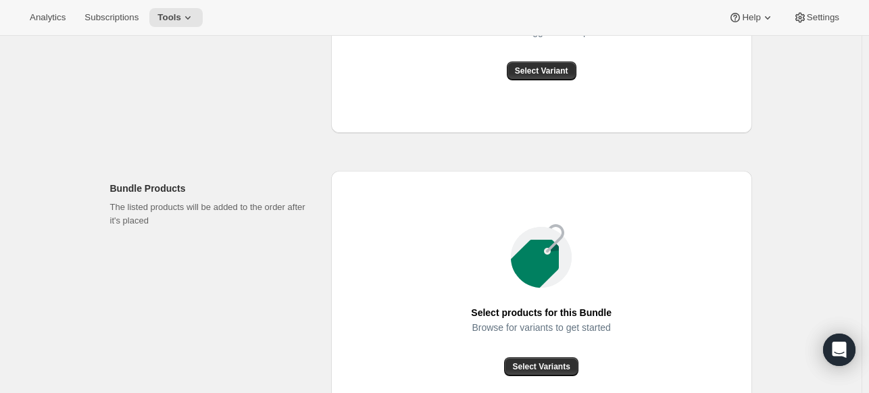
scroll to position [473, 0]
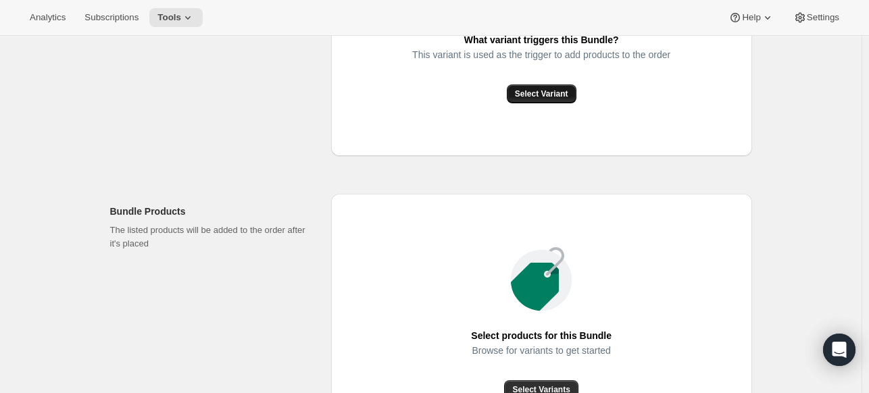
click at [551, 97] on span "Select Variant" at bounding box center [541, 93] width 53 height 11
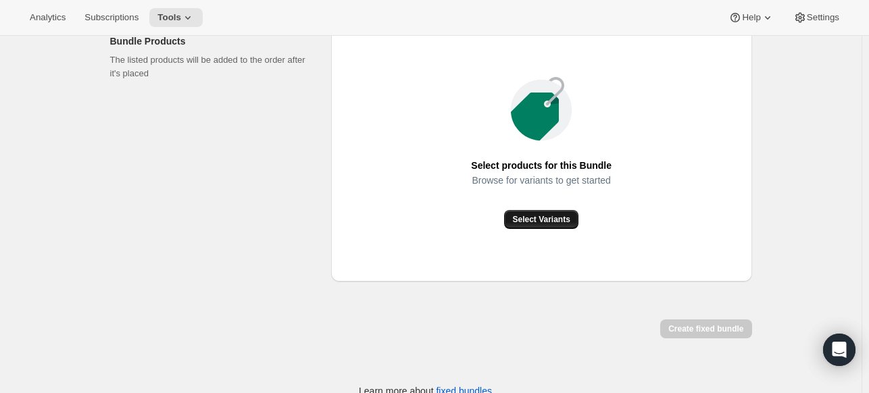
scroll to position [526, 0]
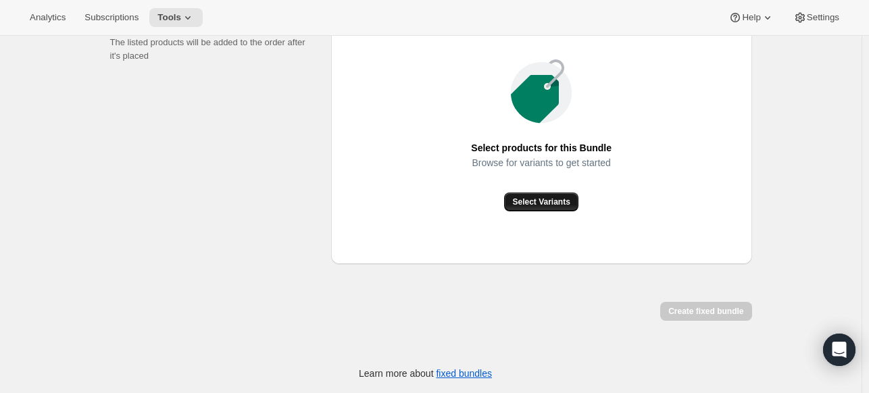
click at [535, 203] on span "Select Variants" at bounding box center [540, 202] width 57 height 11
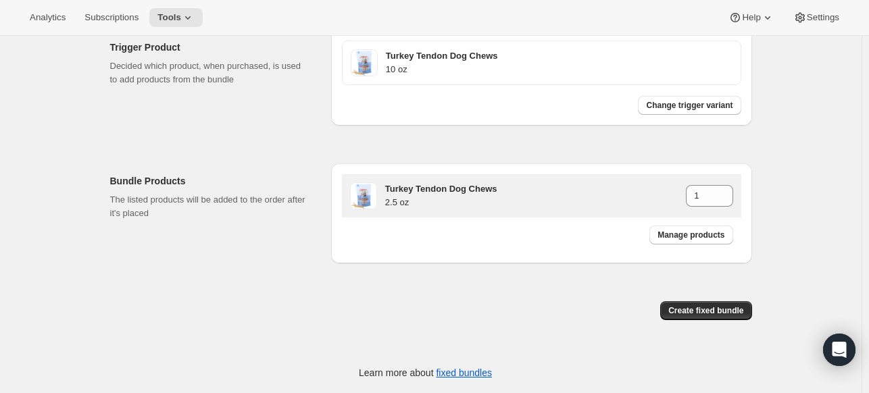
scroll to position [367, 0]
click at [729, 193] on icon at bounding box center [723, 193] width 14 height 14
type input "4"
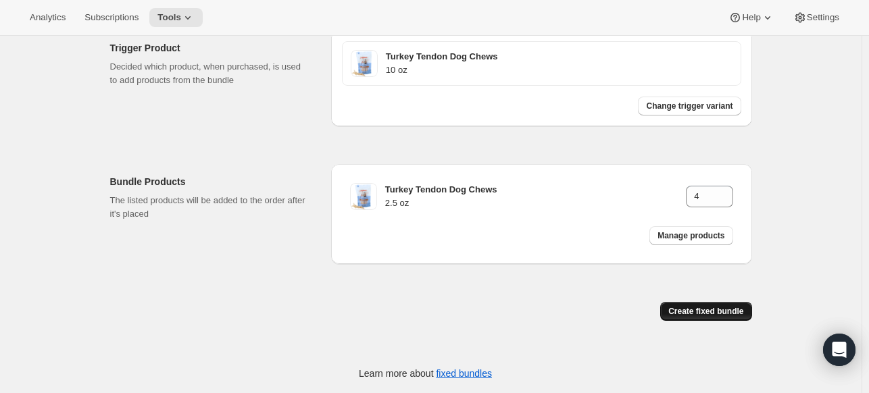
click at [715, 313] on span "Create fixed bundle" at bounding box center [705, 311] width 75 height 11
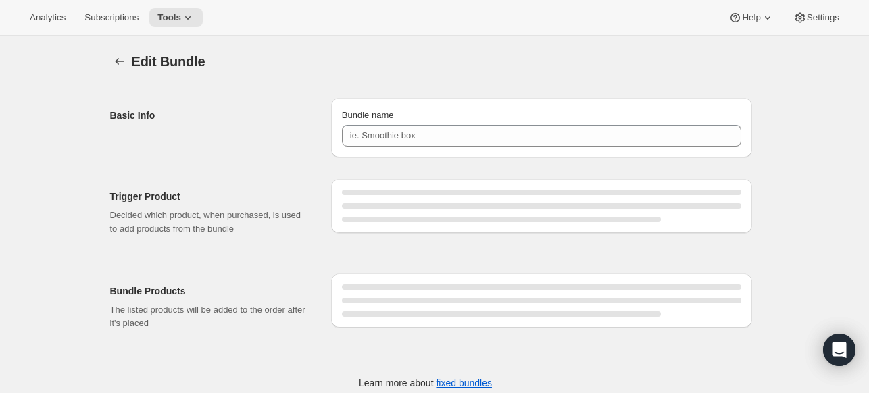
type input "Turkey T 10 oz"
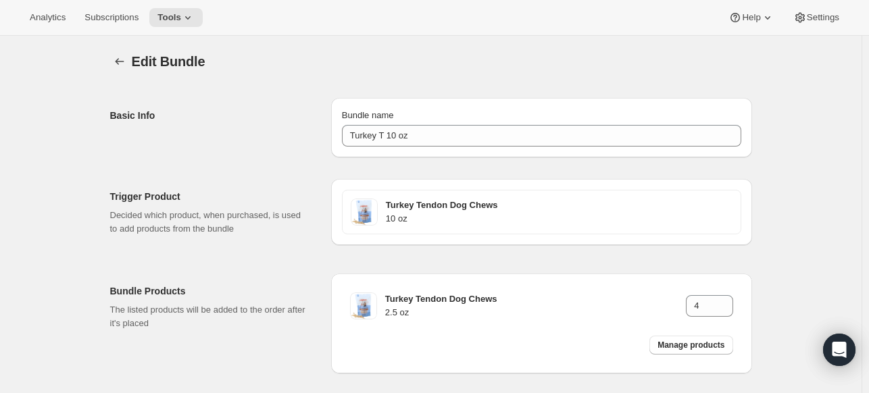
click at [109, 59] on div "Edit Bundle. This page is ready Edit Bundle Basic Info Bundle name Turkey T 10 …" at bounding box center [431, 246] width 674 height 420
click at [113, 60] on button "Bundles" at bounding box center [119, 61] width 19 height 19
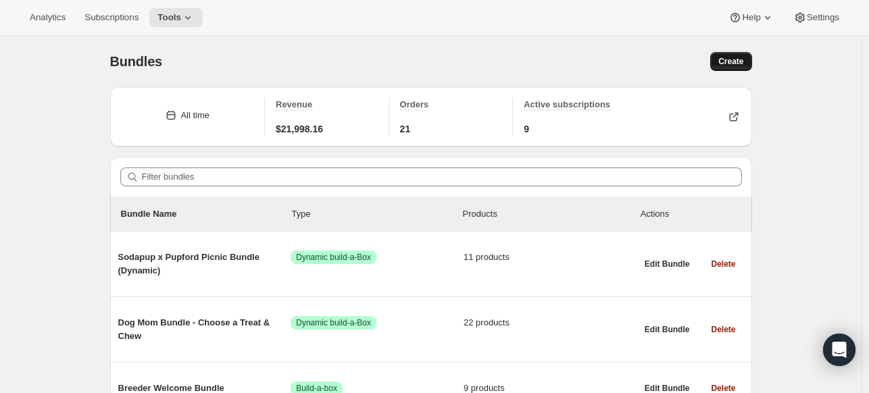
click at [728, 65] on span "Create" at bounding box center [730, 61] width 25 height 11
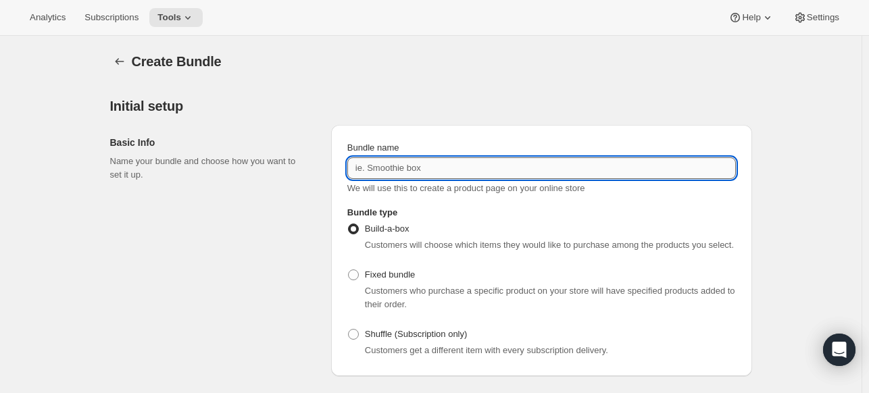
click at [406, 163] on input "Bundle name" at bounding box center [541, 168] width 388 height 22
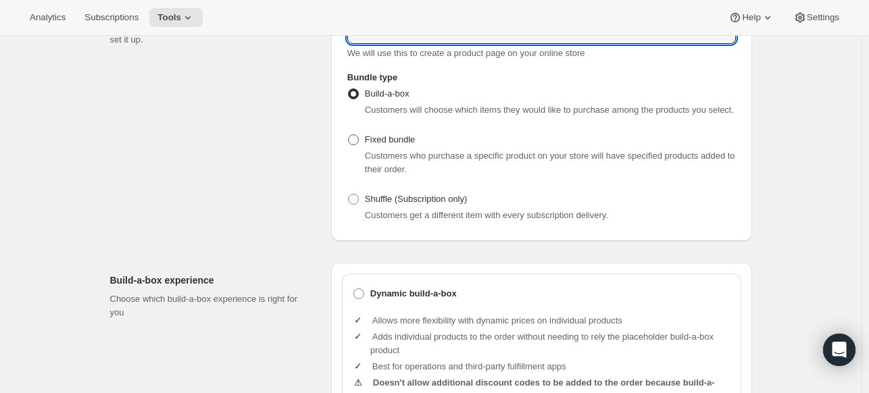
type input "YCS 6 Pack"
click at [355, 145] on label "Fixed bundle" at bounding box center [381, 139] width 68 height 19
click at [349, 135] on input "Fixed bundle" at bounding box center [348, 134] width 1 height 1
radio input "true"
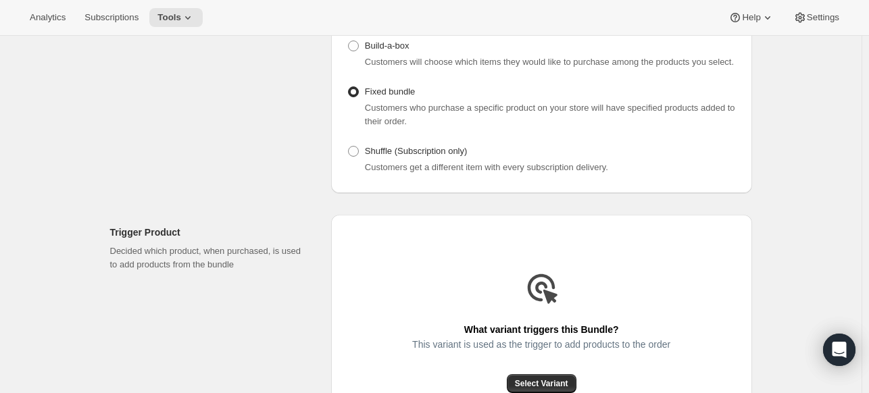
scroll to position [270, 0]
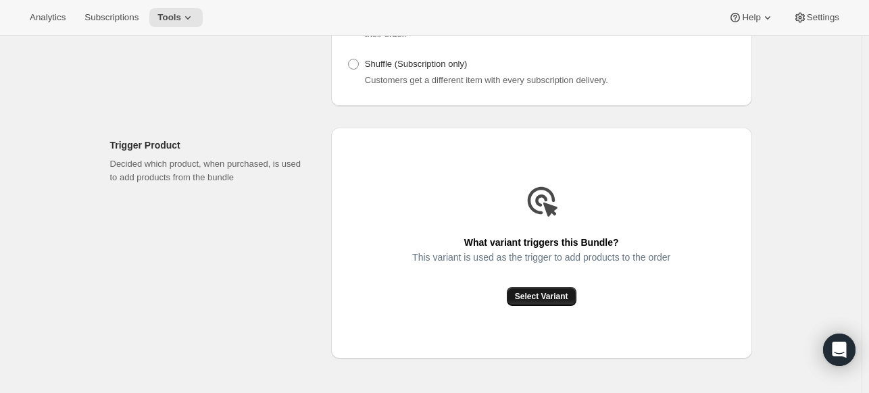
click at [535, 300] on span "Select Variant" at bounding box center [541, 296] width 53 height 11
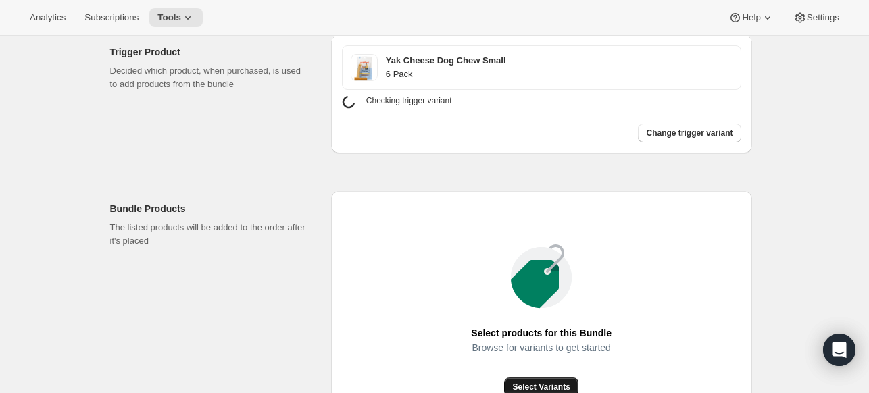
scroll to position [473, 0]
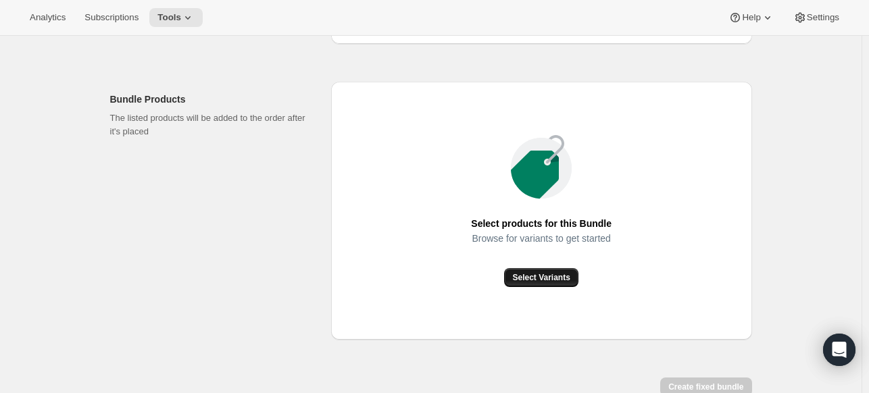
click at [535, 273] on div "Select products for this Bundle Browse for variants to get started Select Varia…" at bounding box center [541, 211] width 421 height 258
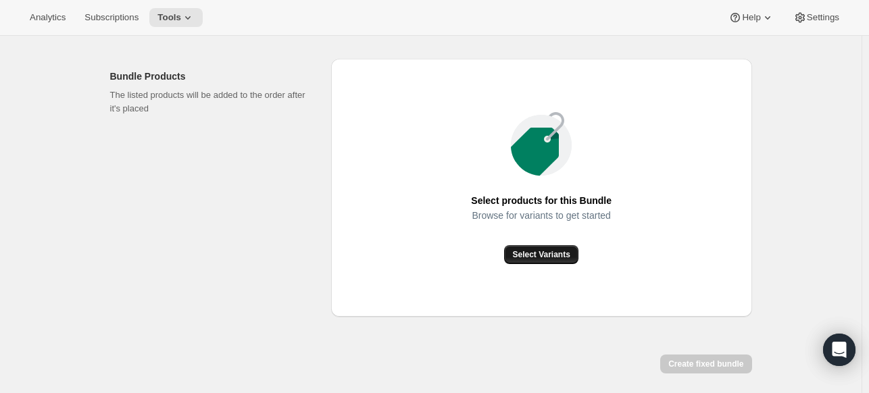
click at [529, 254] on span "Select Variants" at bounding box center [540, 254] width 57 height 11
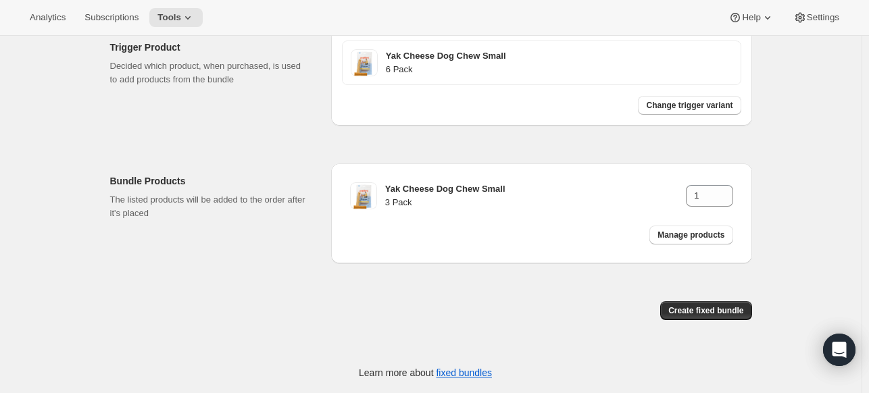
scroll to position [367, 0]
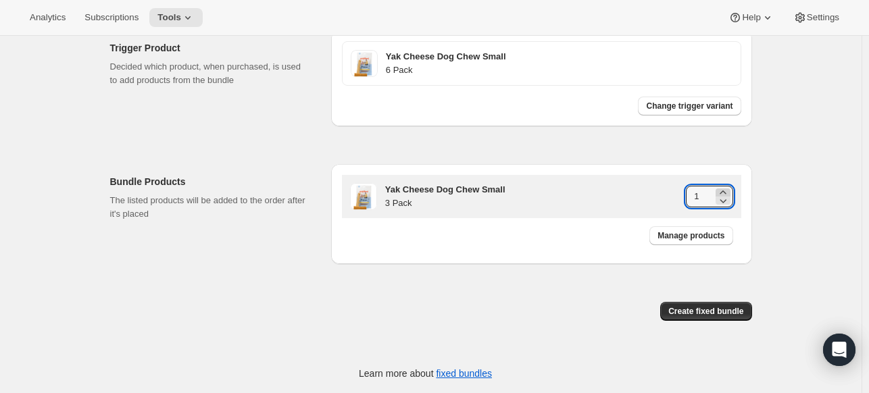
click at [730, 190] on icon at bounding box center [723, 193] width 14 height 14
type input "2"
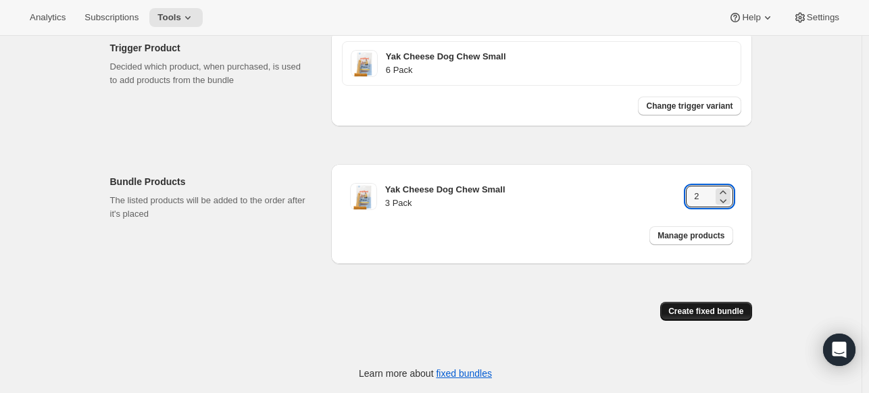
click at [735, 315] on span "Create fixed bundle" at bounding box center [705, 311] width 75 height 11
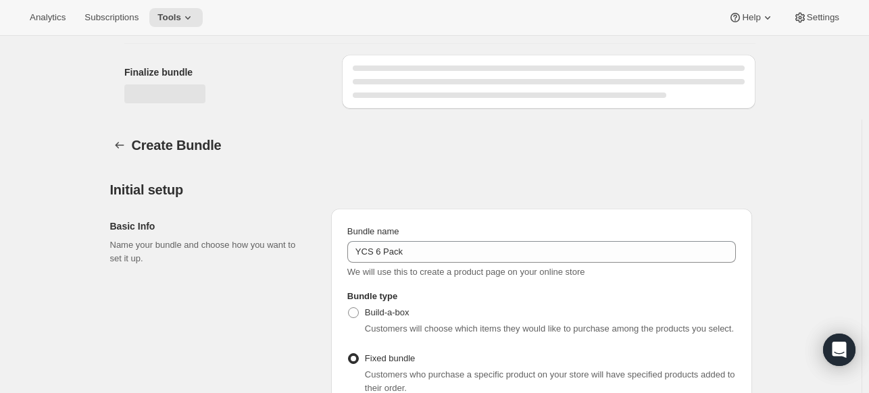
scroll to position [818, 0]
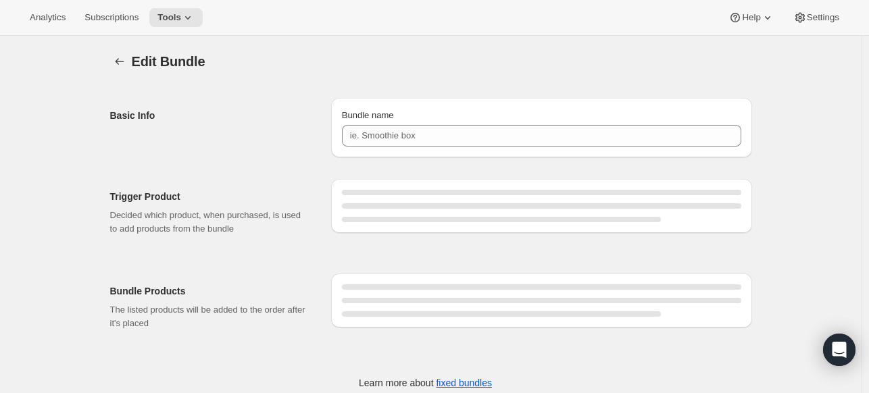
type input "YCS 6 Pack"
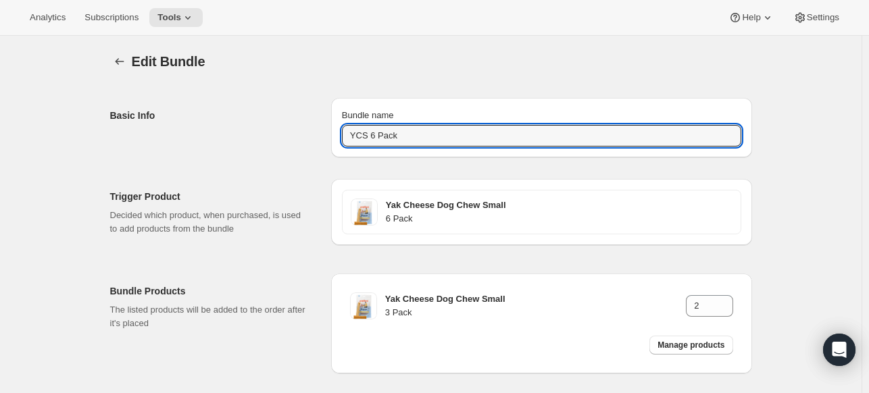
drag, startPoint x: 487, startPoint y: 140, endPoint x: 283, endPoint y: 126, distance: 204.5
click at [283, 126] on div "Basic Info Bundle name YCS 6 Pack" at bounding box center [431, 122] width 642 height 70
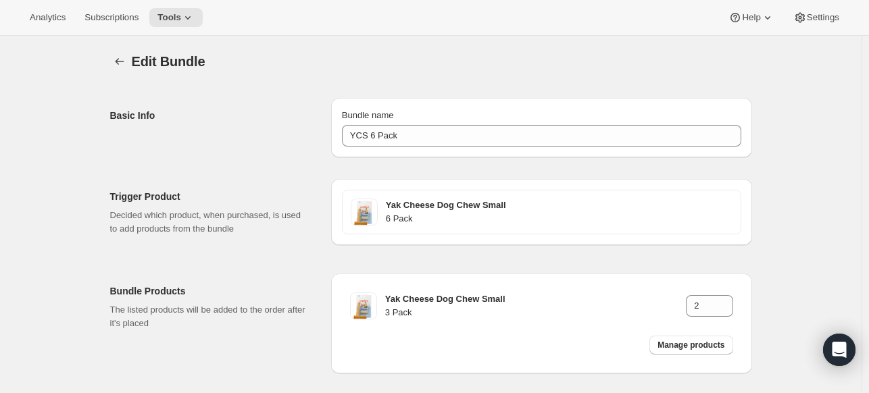
click at [132, 67] on div at bounding box center [121, 61] width 22 height 19
click at [120, 61] on icon "Bundles" at bounding box center [119, 61] width 9 height 7
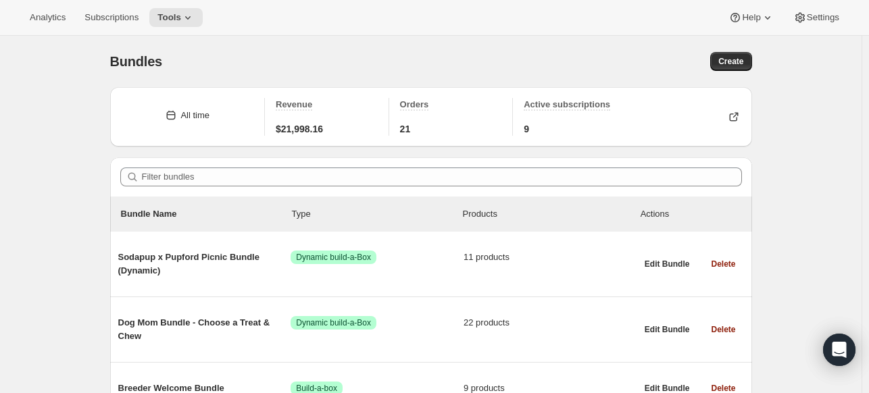
click at [734, 73] on div "Bundles. This page is ready Bundles Create" at bounding box center [431, 61] width 642 height 51
click at [735, 61] on span "Create" at bounding box center [730, 61] width 25 height 11
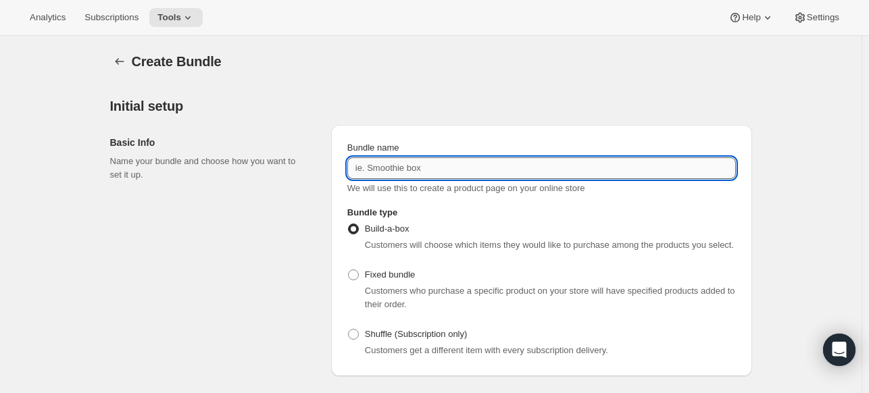
click at [427, 163] on input "Bundle name" at bounding box center [541, 168] width 388 height 22
paste input "YCS 6 Pack"
click at [386, 167] on input "YCS 6 Pack" at bounding box center [541, 168] width 388 height 22
click at [378, 168] on input "YCS 6 Pack" at bounding box center [541, 168] width 388 height 22
type input "YCS 12 Pack"
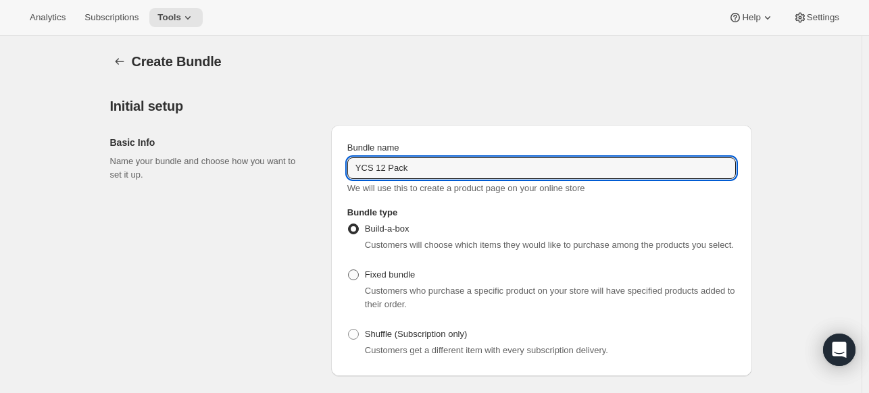
click at [351, 277] on span at bounding box center [353, 275] width 11 height 11
click at [349, 270] on input "Fixed bundle" at bounding box center [348, 270] width 1 height 1
radio input "true"
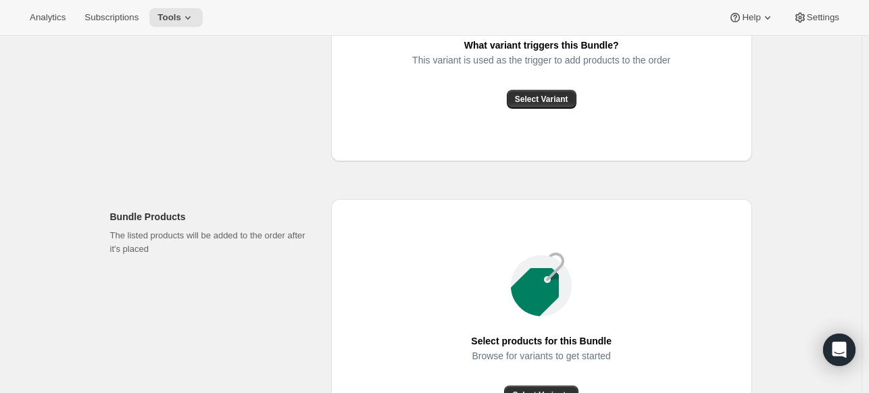
scroll to position [390, 0]
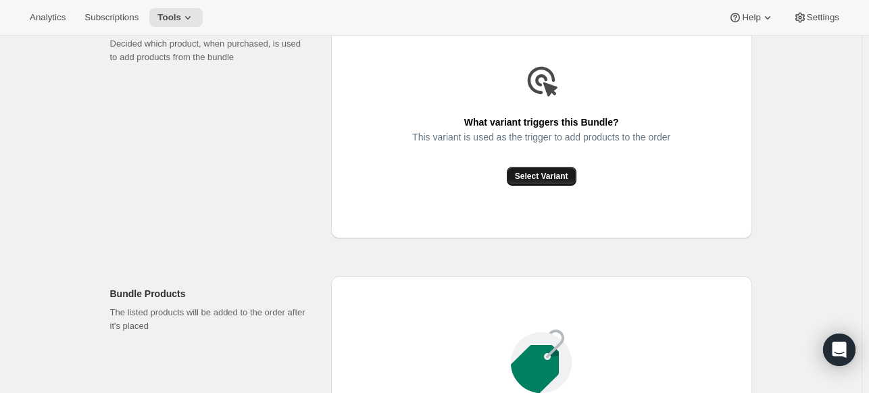
click at [542, 180] on span "Select Variant" at bounding box center [541, 176] width 53 height 11
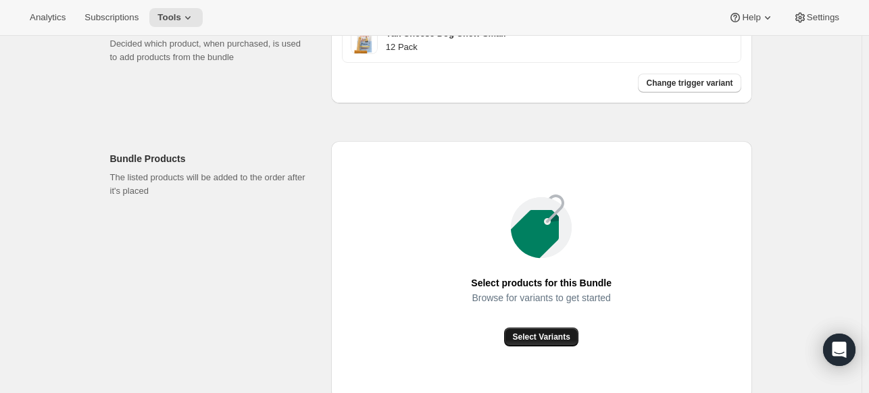
click at [559, 345] on button "Select Variants" at bounding box center [541, 337] width 74 height 19
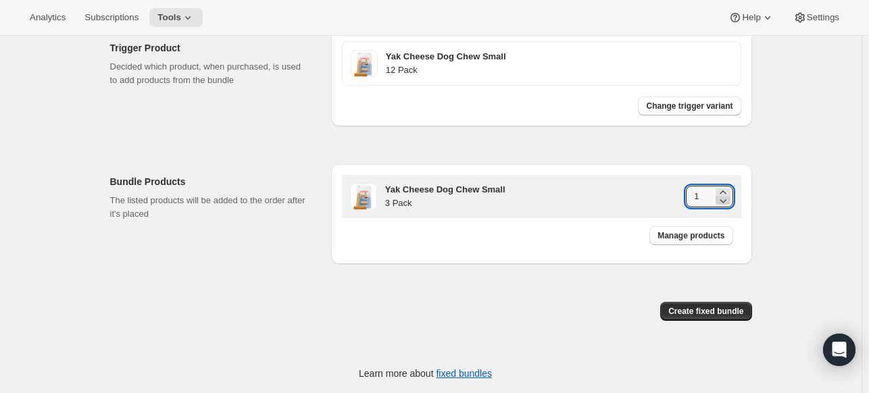
click at [729, 193] on div at bounding box center [722, 196] width 15 height 16
click at [729, 194] on icon at bounding box center [723, 201] width 14 height 14
click at [729, 190] on icon at bounding box center [723, 193] width 14 height 14
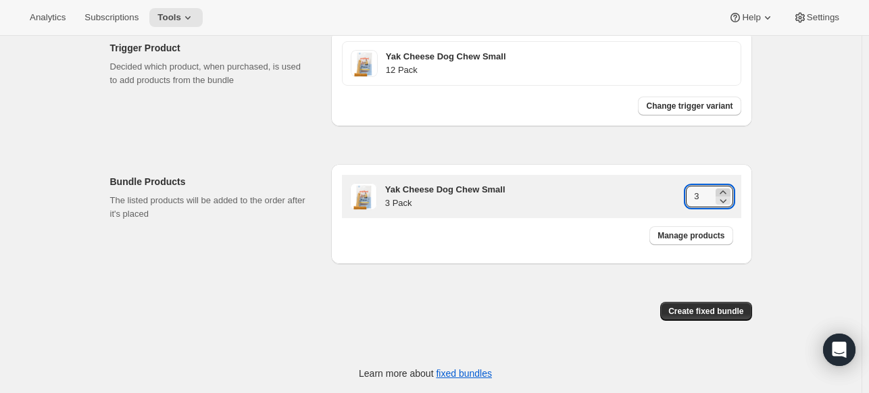
type input "4"
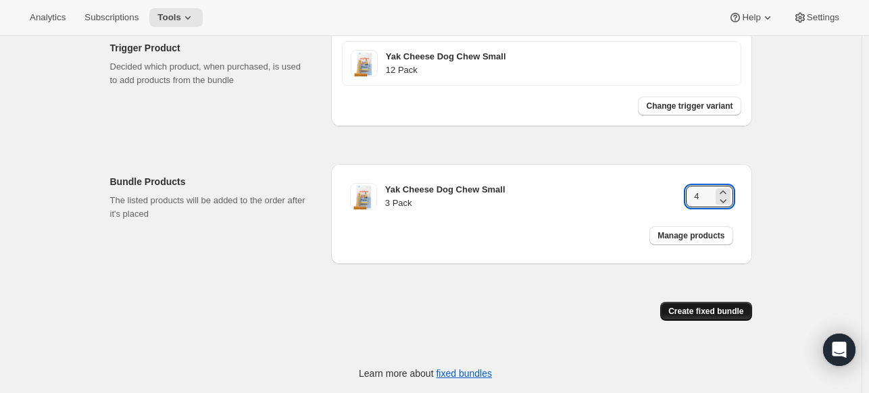
click at [692, 311] on span "Create fixed bundle" at bounding box center [705, 311] width 75 height 11
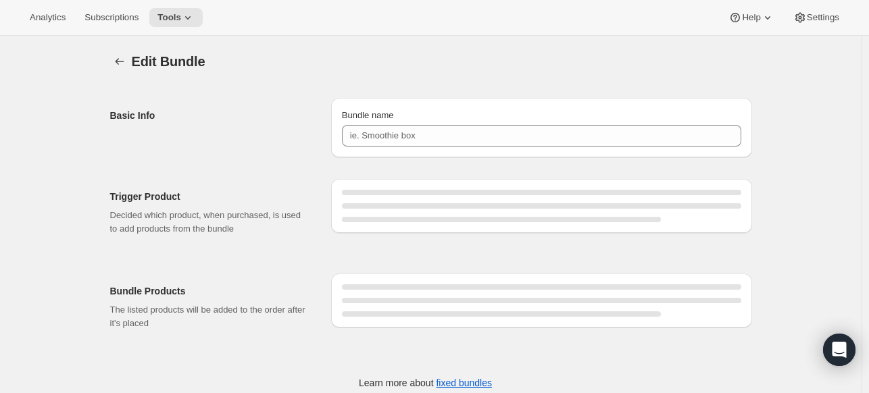
type input "YCS 12 Pack"
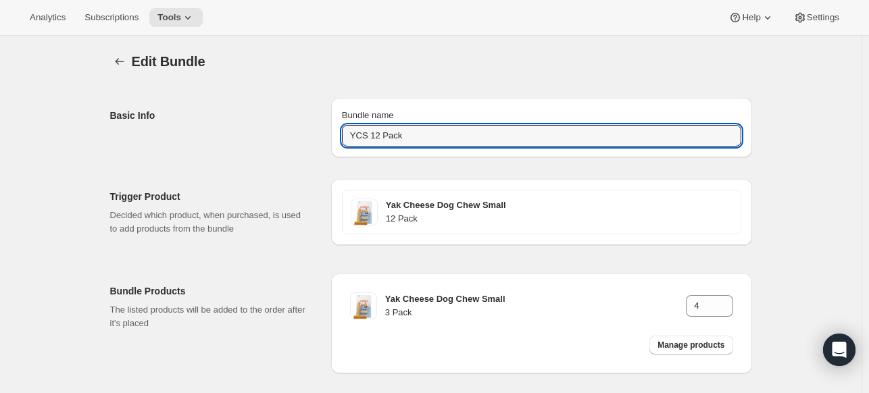
drag, startPoint x: 334, startPoint y: 140, endPoint x: 315, endPoint y: 140, distance: 19.6
click at [316, 140] on div "Basic Info Bundle name YCS 12 Pack" at bounding box center [431, 122] width 642 height 70
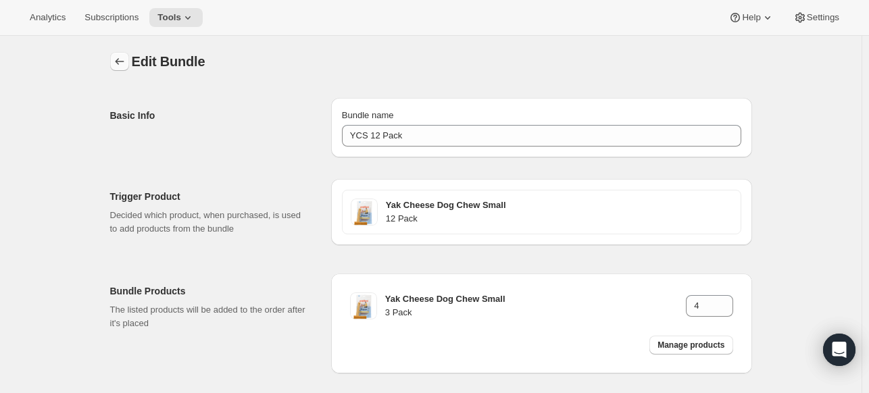
click at [120, 64] on icon "Bundles" at bounding box center [120, 62] width 14 height 14
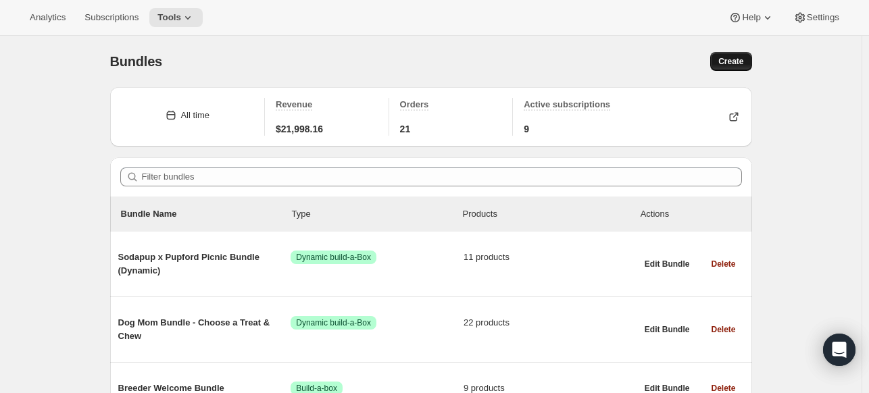
click at [728, 61] on span "Create" at bounding box center [730, 61] width 25 height 11
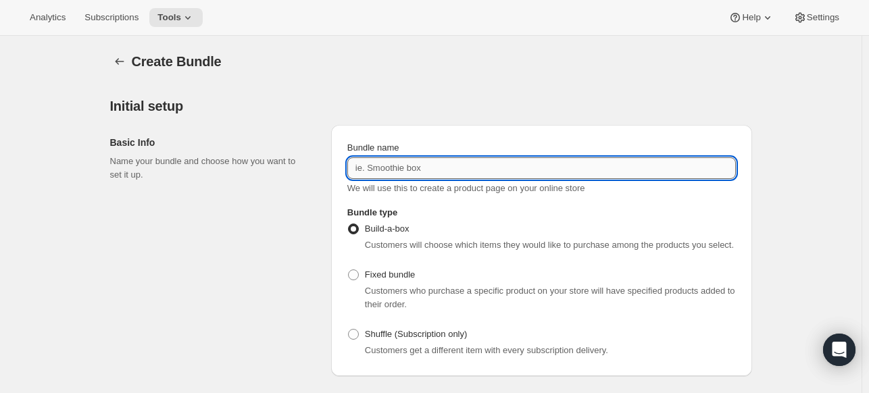
click at [432, 163] on input "Bundle name" at bounding box center [541, 168] width 388 height 22
paste input "YCS 12 Pack"
click at [374, 169] on input "YCS 12 Pack" at bounding box center [541, 168] width 388 height 22
click at [389, 172] on input "YCM 12 Pack" at bounding box center [541, 168] width 388 height 22
type input "YCM 6 Pack"
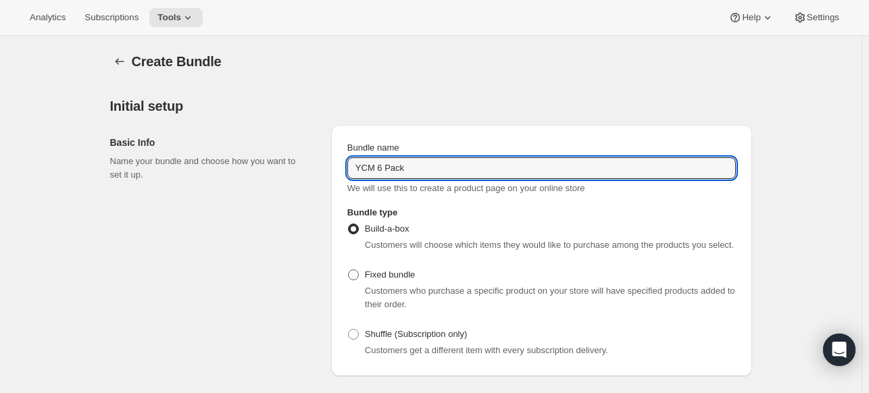
click at [378, 280] on span "Fixed bundle" at bounding box center [390, 275] width 50 height 10
click at [349, 270] on input "Fixed bundle" at bounding box center [348, 270] width 1 height 1
radio input "true"
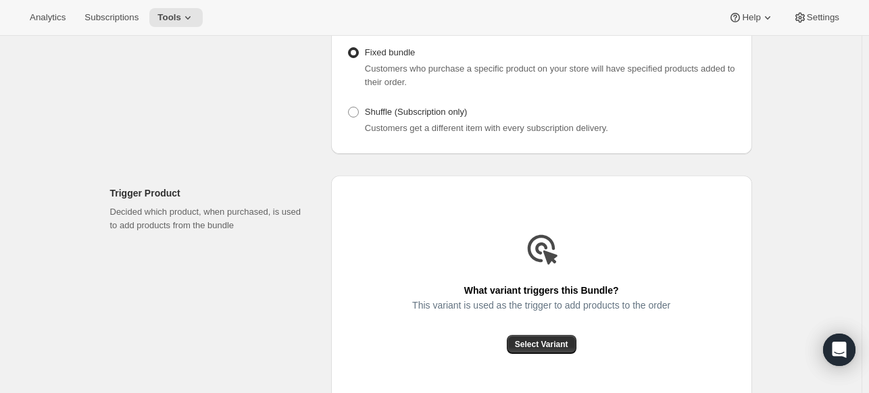
scroll to position [338, 0]
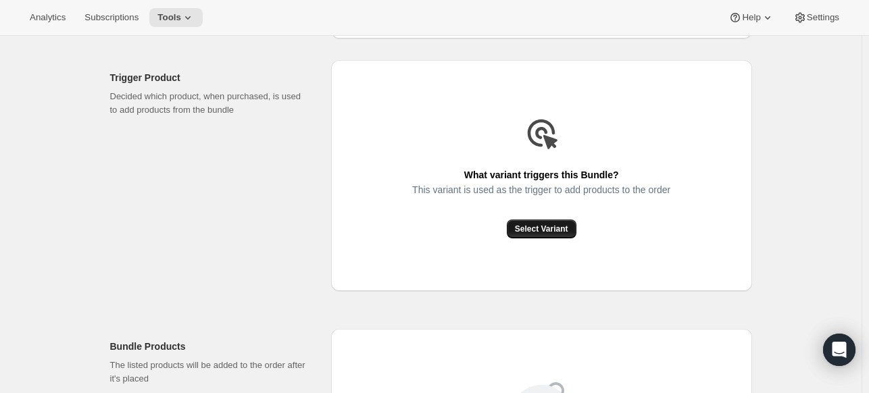
click at [535, 221] on button "Select Variant" at bounding box center [542, 229] width 70 height 19
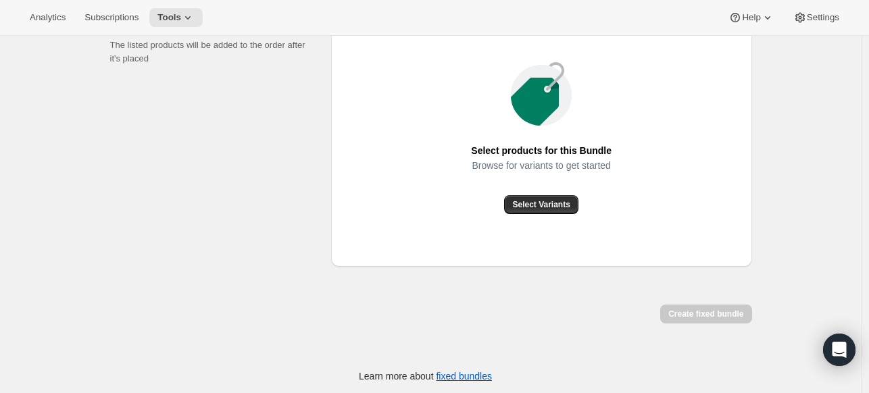
scroll to position [526, 0]
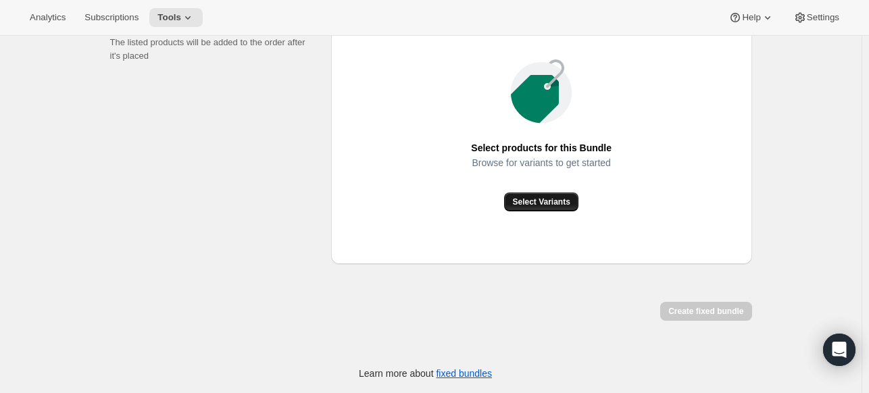
click at [534, 202] on span "Select Variants" at bounding box center [540, 202] width 57 height 11
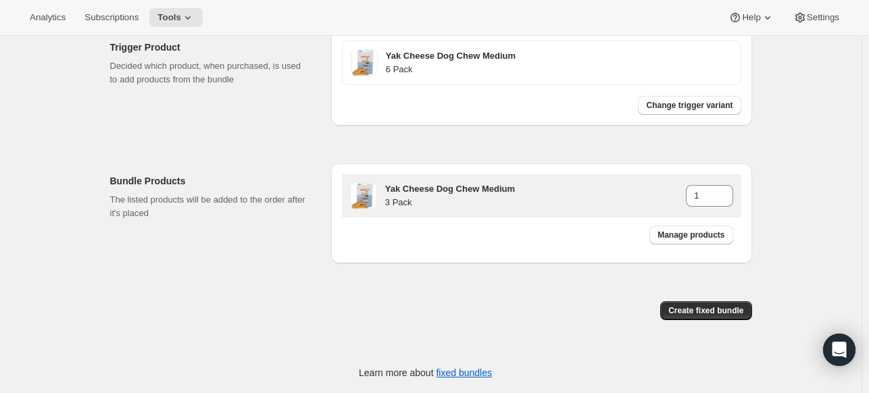
scroll to position [367, 0]
click at [723, 188] on icon at bounding box center [723, 193] width 14 height 14
type input "2"
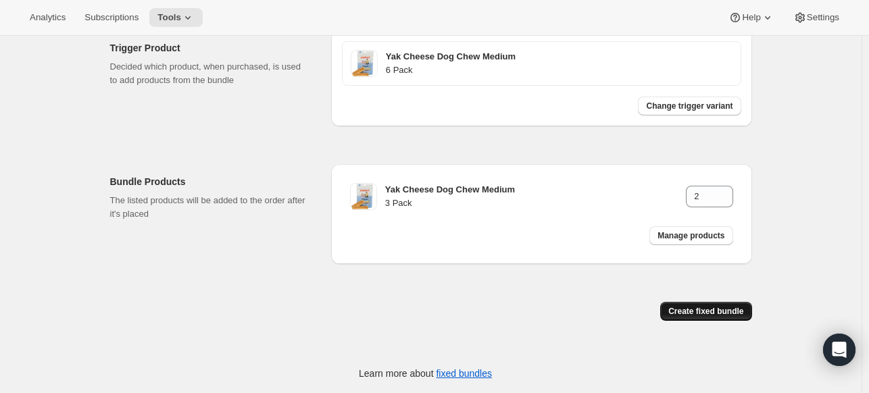
click at [719, 311] on span "Create fixed bundle" at bounding box center [705, 311] width 75 height 11
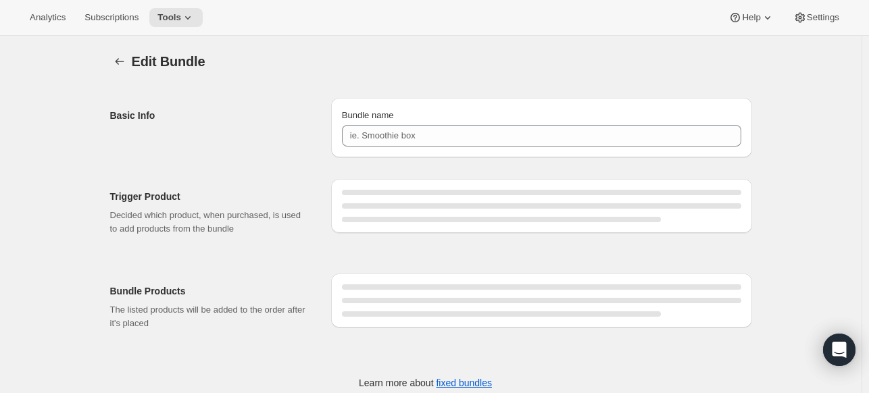
type input "YCM 6 Pack"
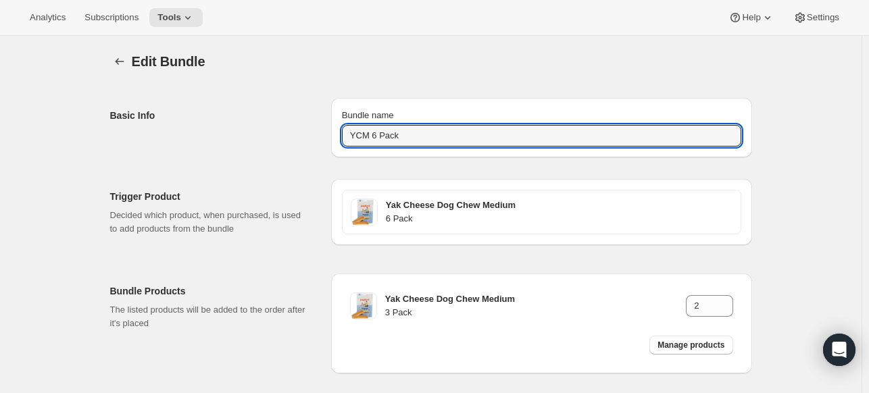
drag, startPoint x: 507, startPoint y: 140, endPoint x: 328, endPoint y: 137, distance: 179.7
click at [328, 137] on div "Basic Info Bundle name YCM 6 Pack" at bounding box center [431, 122] width 642 height 70
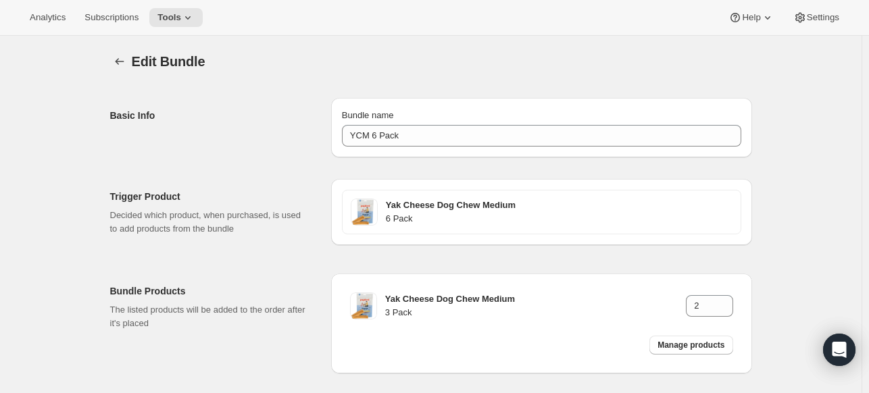
click at [138, 63] on span "Edit Bundle" at bounding box center [169, 61] width 74 height 15
click at [129, 63] on button "Bundles" at bounding box center [119, 61] width 19 height 19
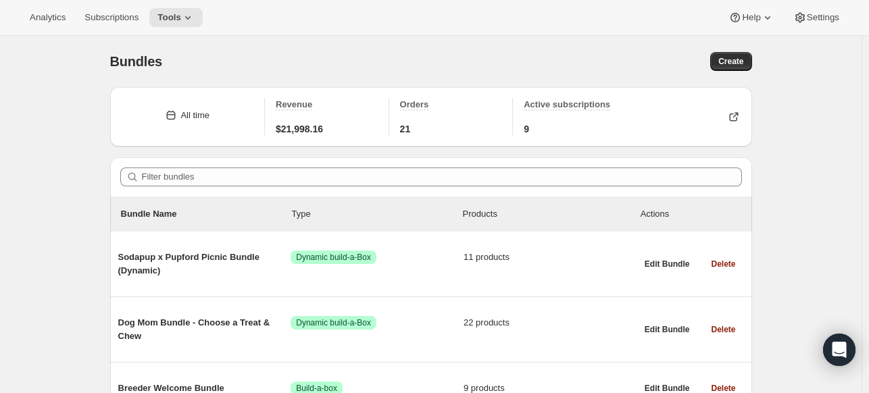
click at [748, 59] on button "Create" at bounding box center [730, 61] width 41 height 19
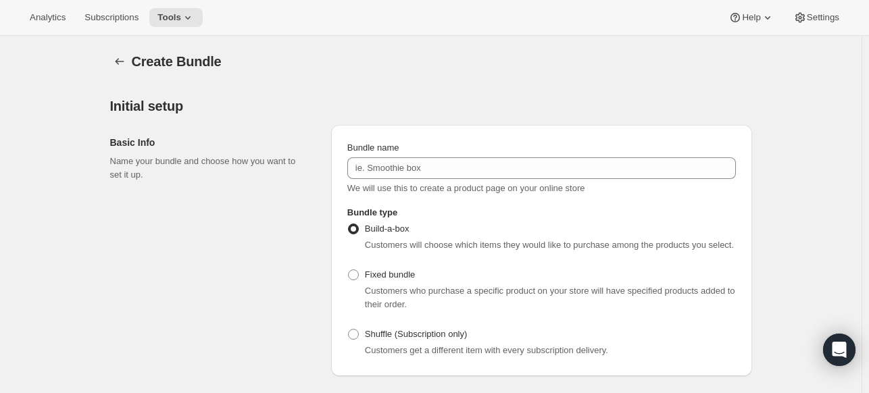
click at [417, 156] on div "Bundle name We will use this to create a product page on your online store" at bounding box center [541, 168] width 388 height 54
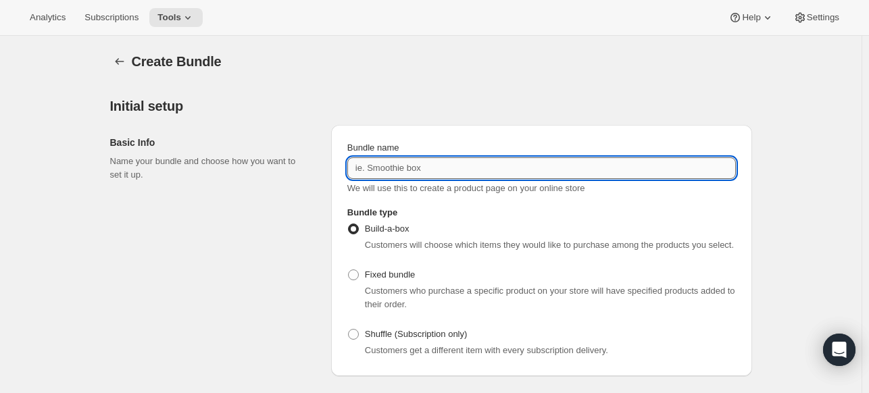
click at [408, 172] on input "Bundle name" at bounding box center [541, 168] width 388 height 22
paste input "YCM 6 Pack"
type input "YCM 6 Pack"
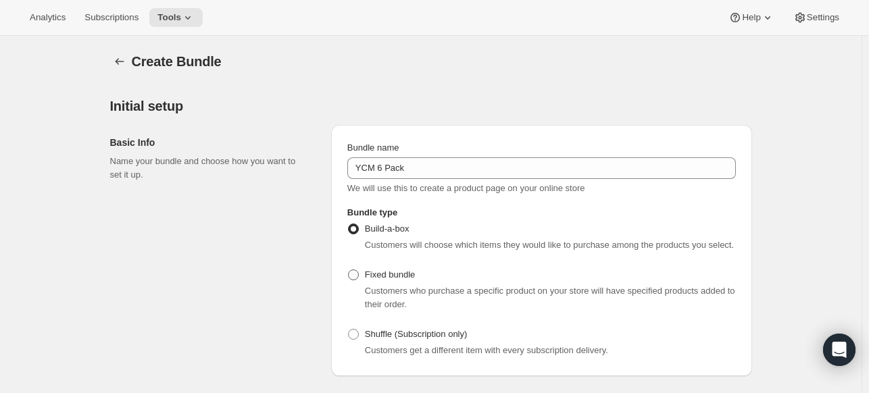
click at [359, 278] on span at bounding box center [353, 275] width 11 height 11
click at [349, 270] on input "Fixed bundle" at bounding box center [348, 270] width 1 height 1
radio input "true"
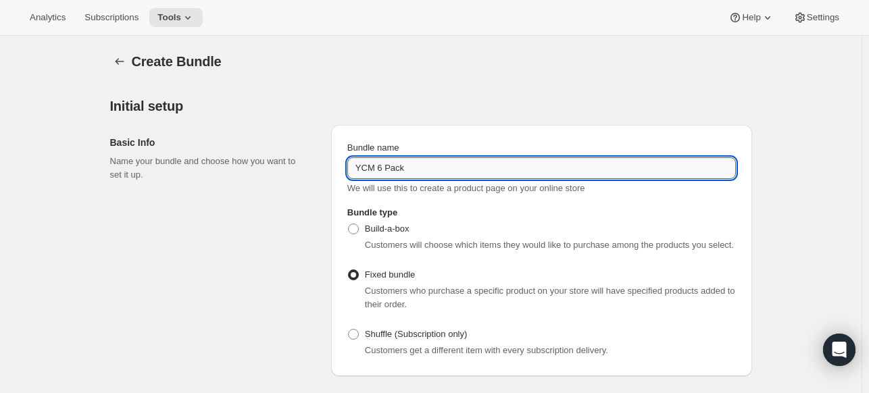
click at [382, 175] on input "YCM 6 Pack" at bounding box center [541, 168] width 388 height 22
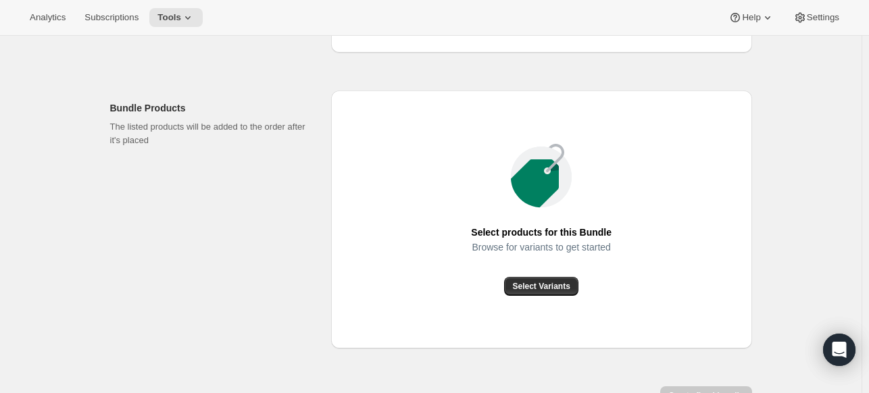
scroll to position [458, 0]
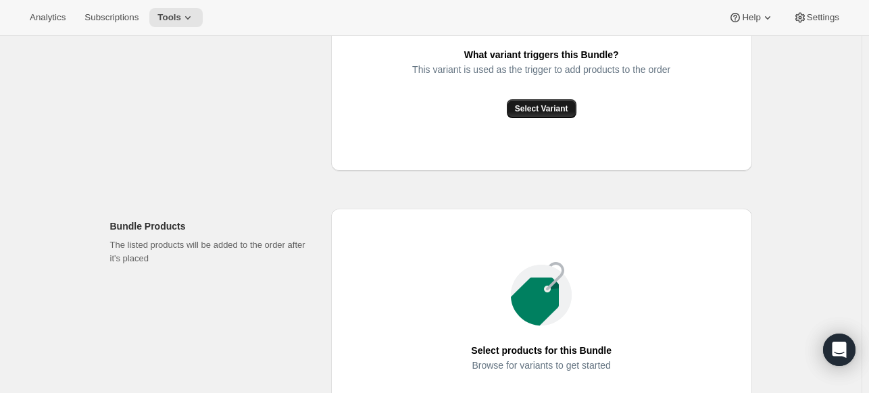
type input "YCM 12 Pack"
click at [536, 110] on span "Select Variant" at bounding box center [541, 108] width 53 height 11
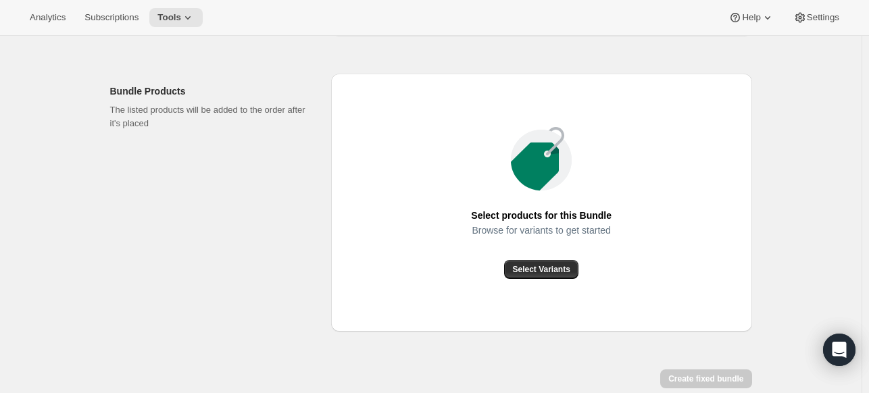
click at [564, 292] on div "Select products for this Bundle Browse for variants to get started Select Varia…" at bounding box center [541, 203] width 421 height 258
click at [561, 273] on span "Select Variants" at bounding box center [540, 269] width 57 height 11
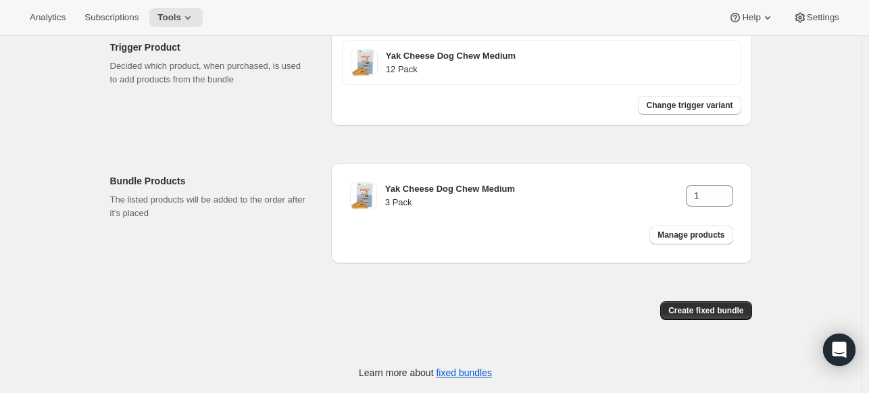
scroll to position [367, 0]
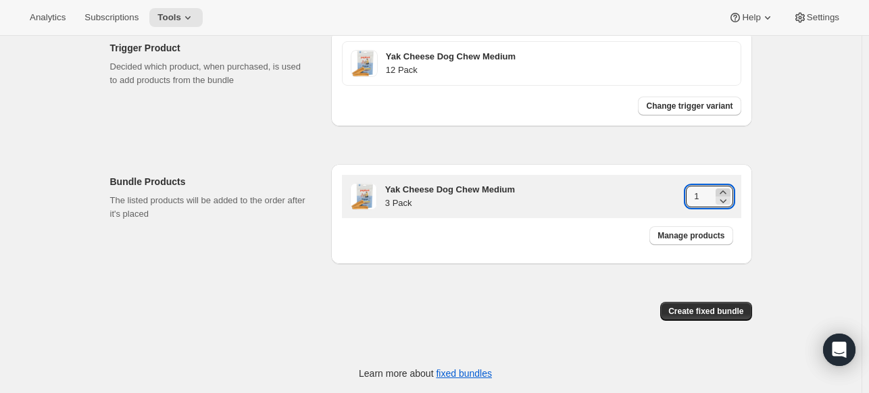
click at [727, 188] on icon at bounding box center [723, 193] width 14 height 14
type input "4"
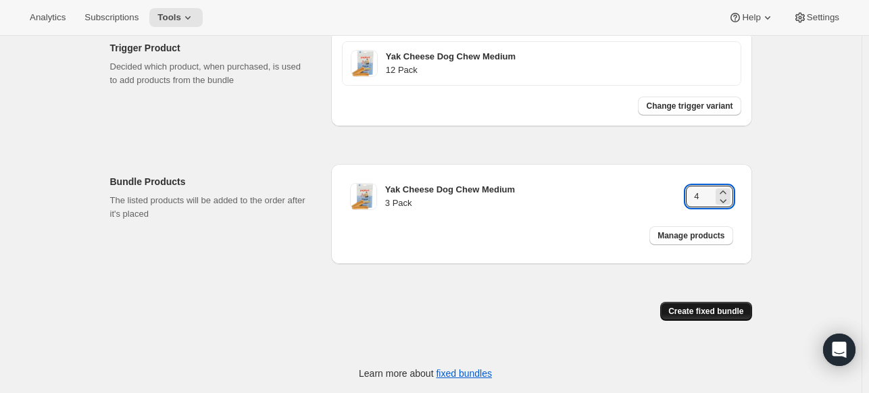
click at [722, 302] on button "Create fixed bundle" at bounding box center [705, 311] width 91 height 19
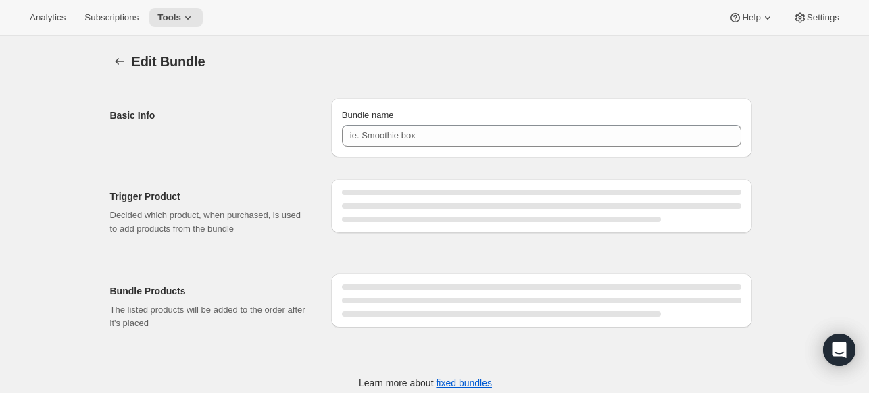
type input "YCM 12 Pack"
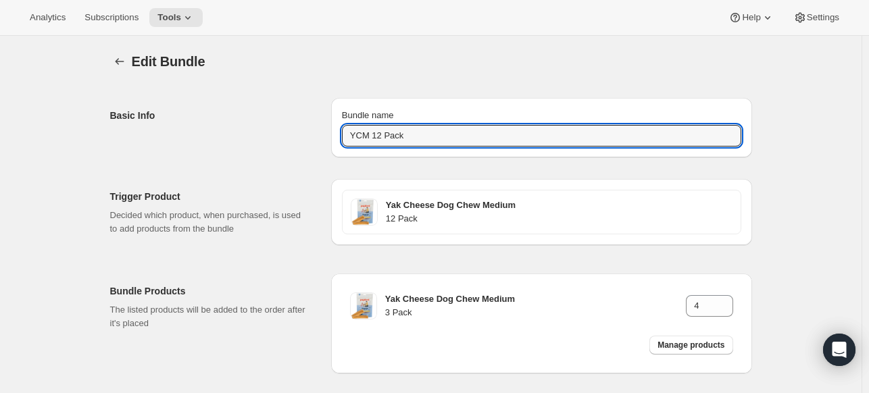
drag, startPoint x: 444, startPoint y: 130, endPoint x: 297, endPoint y: 129, distance: 147.3
click at [297, 129] on div "Basic Info Bundle name YCM 12 Pack" at bounding box center [431, 122] width 642 height 70
drag, startPoint x: 134, startPoint y: 64, endPoint x: 114, endPoint y: 63, distance: 19.6
click at [132, 64] on div at bounding box center [121, 61] width 22 height 19
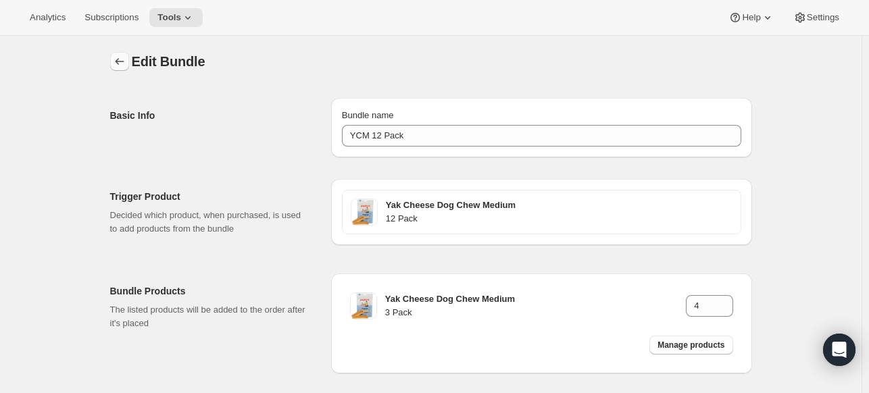
click at [114, 64] on button "Bundles" at bounding box center [119, 61] width 19 height 19
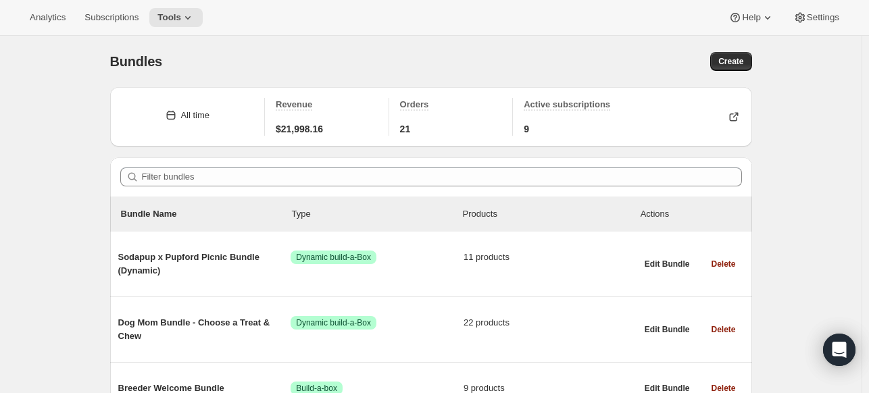
click at [725, 70] on button "Create" at bounding box center [730, 61] width 41 height 19
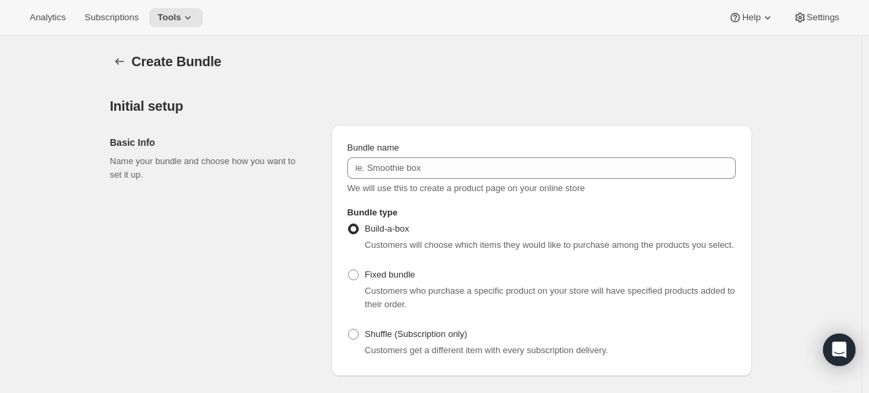
click at [549, 183] on span "We will use this to create a product page on your online store" at bounding box center [466, 188] width 238 height 10
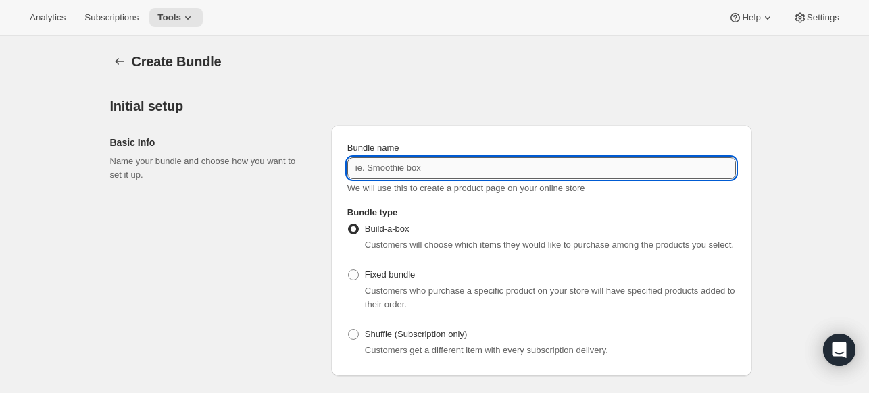
click at [535, 170] on input "Bundle name" at bounding box center [541, 168] width 388 height 22
paste input "YCM 12 Pack"
type input "YCM 12 Pack"
click at [351, 271] on span at bounding box center [353, 275] width 11 height 11
click at [349, 270] on input "Fixed bundle" at bounding box center [348, 270] width 1 height 1
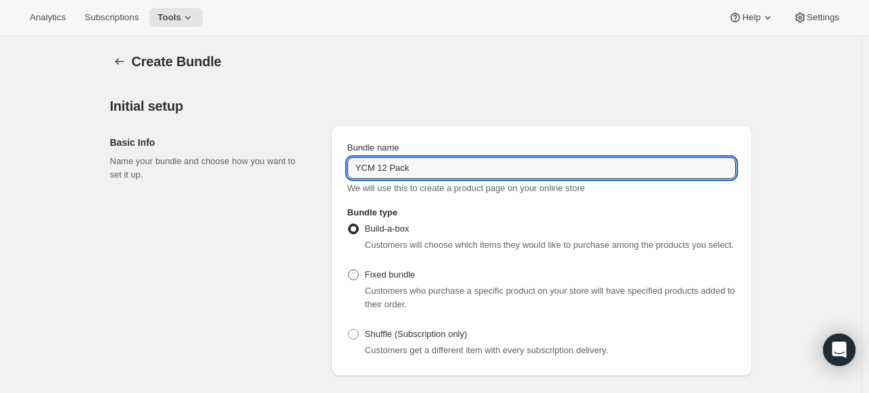
radio input "true"
click at [376, 178] on input "YCM 12 Pack" at bounding box center [541, 168] width 388 height 22
click at [380, 169] on input "YCJ 12 Pack" at bounding box center [541, 168] width 388 height 22
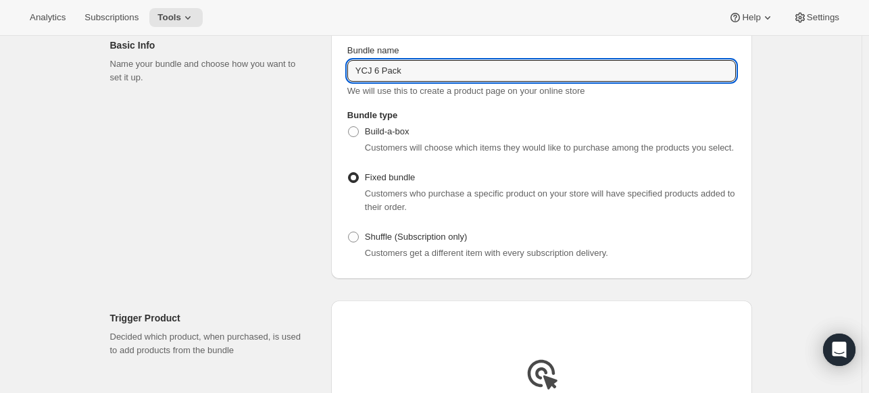
scroll to position [270, 0]
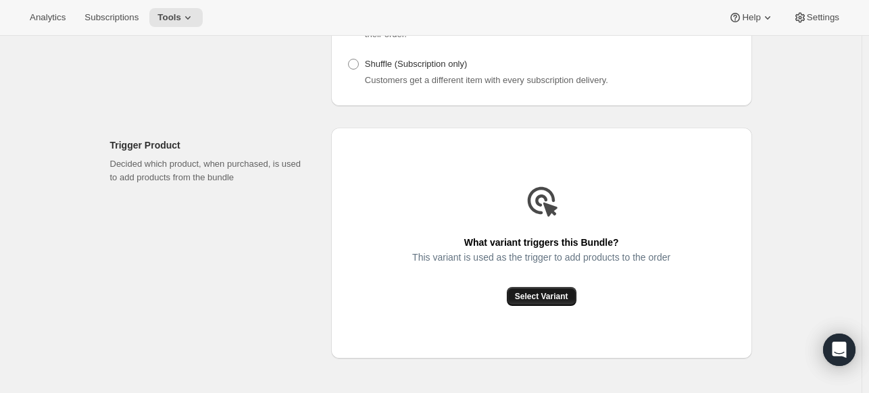
type input "YCJ 6 Pack"
click at [528, 297] on span "Select Variant" at bounding box center [541, 296] width 53 height 11
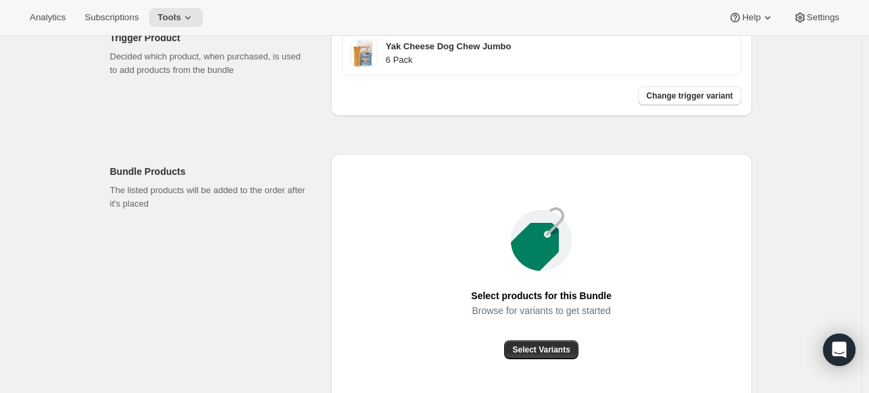
scroll to position [473, 0]
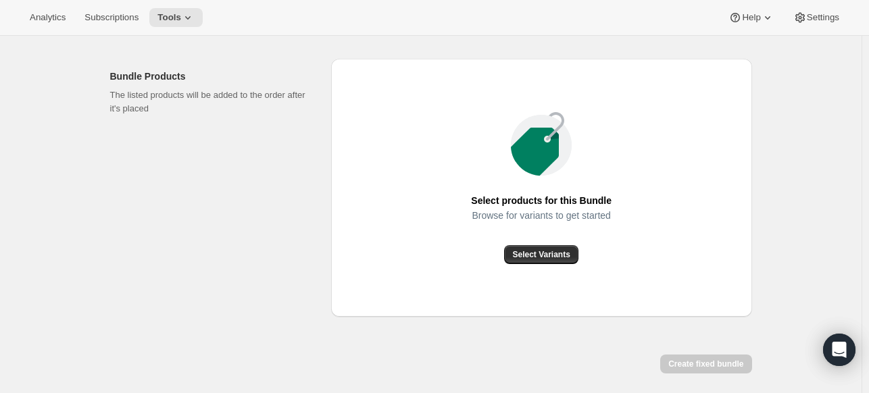
click at [557, 264] on div "Select products for this Bundle Browse for variants to get started Select Varia…" at bounding box center [541, 188] width 421 height 258
click at [540, 250] on span "Select Variants" at bounding box center [540, 254] width 57 height 11
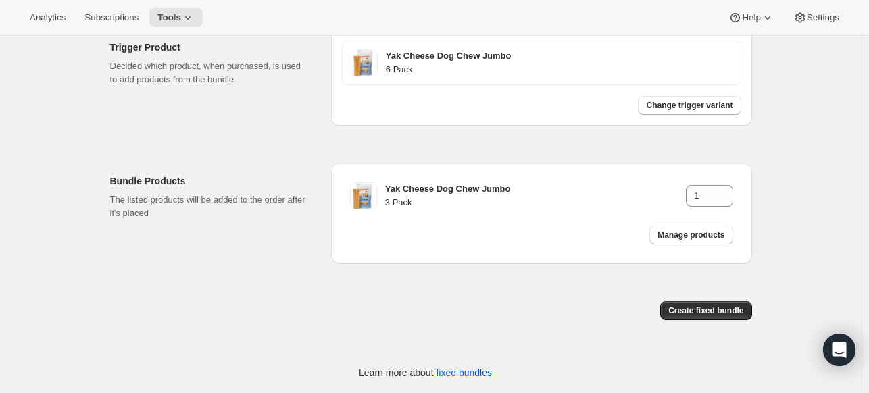
scroll to position [367, 0]
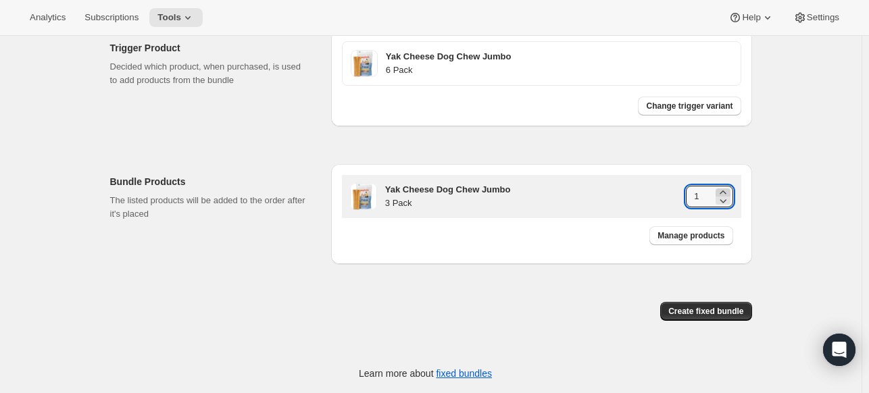
click at [728, 191] on icon at bounding box center [723, 193] width 14 height 14
type input "2"
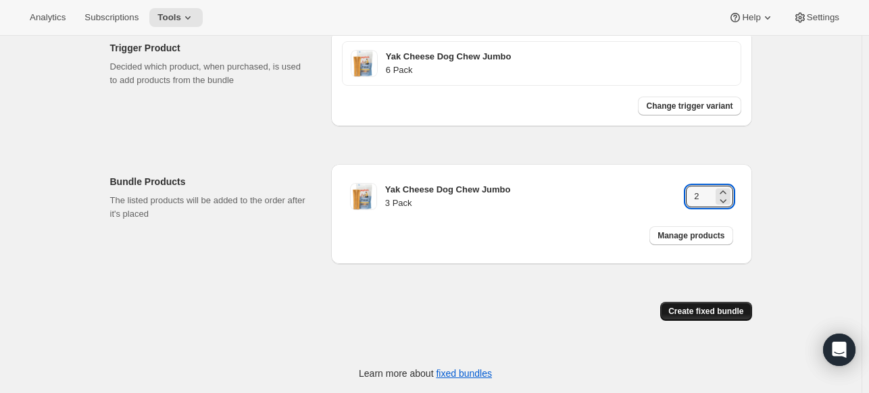
click at [707, 311] on span "Create fixed bundle" at bounding box center [705, 311] width 75 height 11
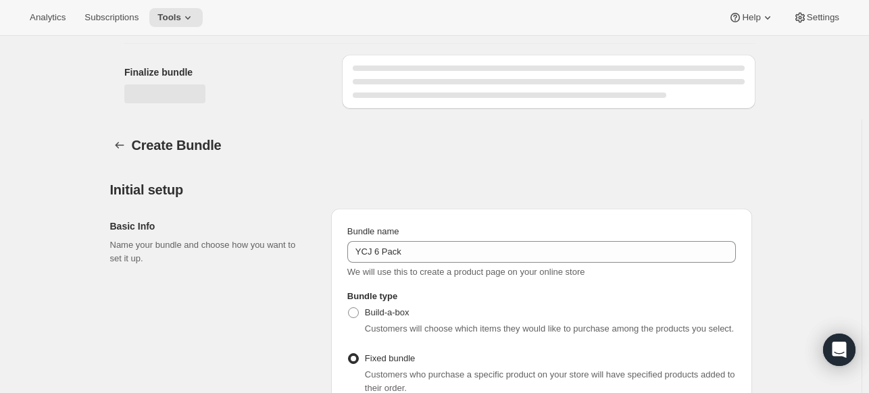
scroll to position [818, 0]
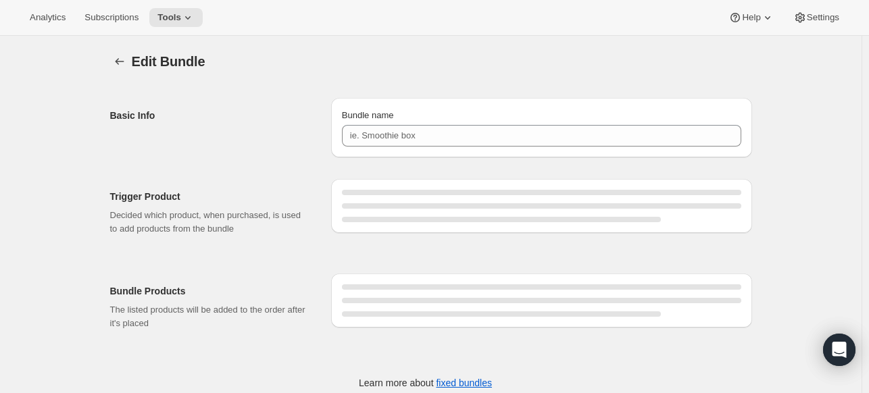
type input "YCJ 6 Pack"
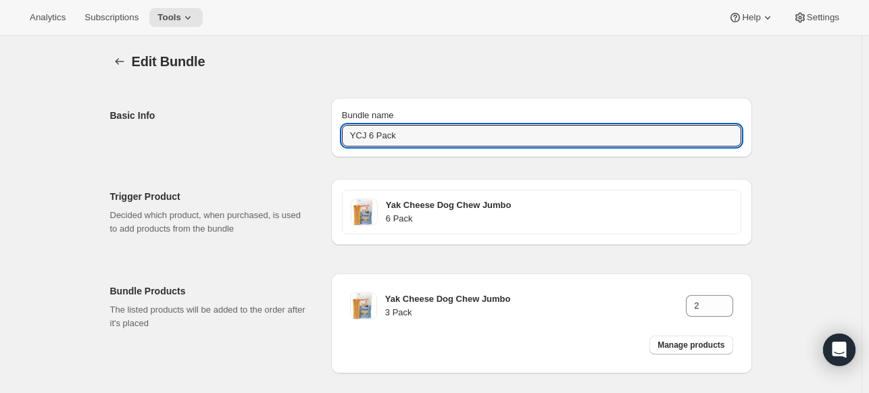
drag, startPoint x: 448, startPoint y: 127, endPoint x: 314, endPoint y: 128, distance: 133.8
click at [314, 128] on div "Basic Info Bundle name YCJ 6 Pack" at bounding box center [431, 122] width 642 height 70
click at [109, 59] on div "Edit Bundle. This page is ready Edit Bundle Basic Info Bundle name YCJ 6 Pack T…" at bounding box center [431, 246] width 674 height 420
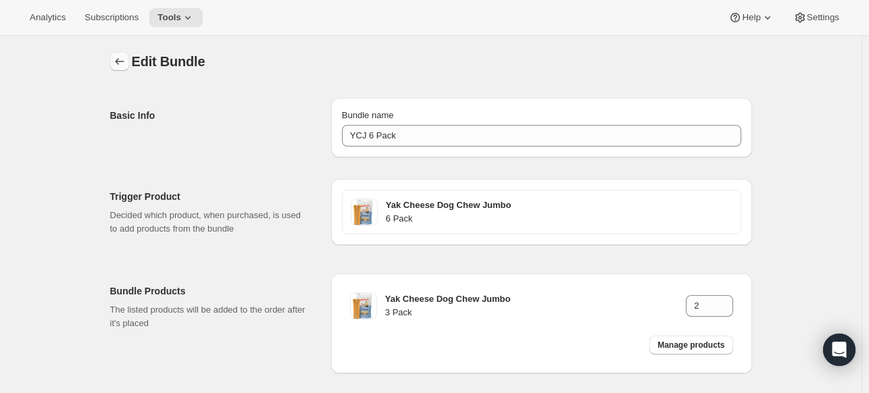
click at [122, 59] on icon "Bundles" at bounding box center [120, 62] width 14 height 14
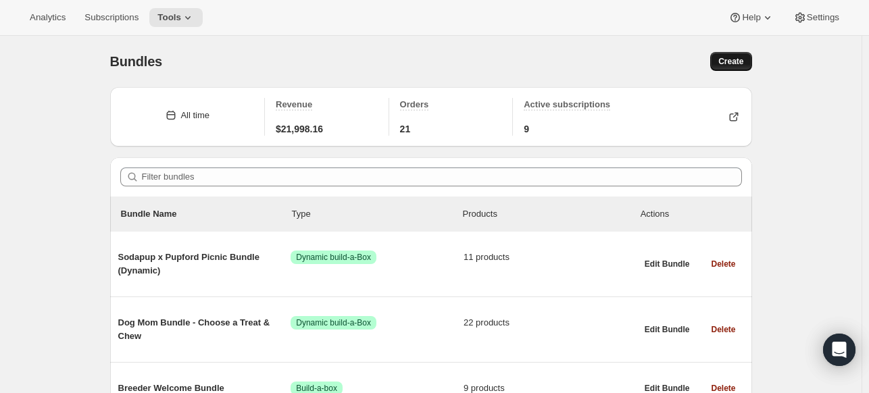
click at [751, 55] on button "Create" at bounding box center [730, 61] width 41 height 19
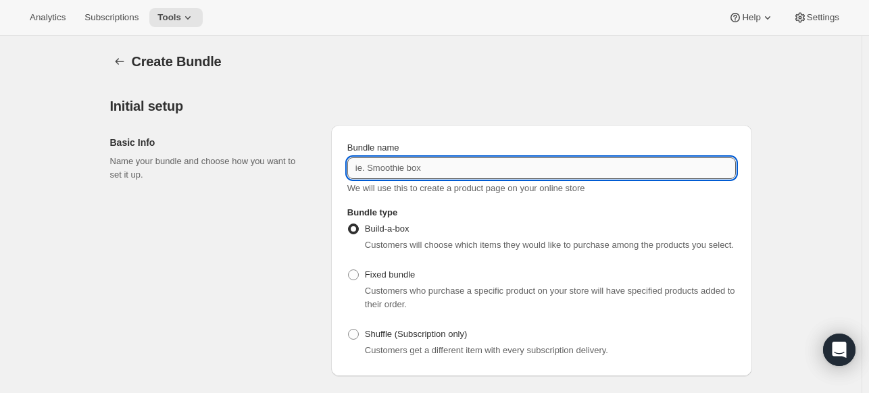
click at [389, 171] on input "Bundle name" at bounding box center [541, 168] width 388 height 22
paste input "YCJ 6 Pack"
click at [380, 167] on input "YCJ 6 Pack" at bounding box center [541, 168] width 388 height 22
type input "YCJ 12 Pack"
click at [408, 282] on label "Fixed bundle" at bounding box center [381, 274] width 68 height 19
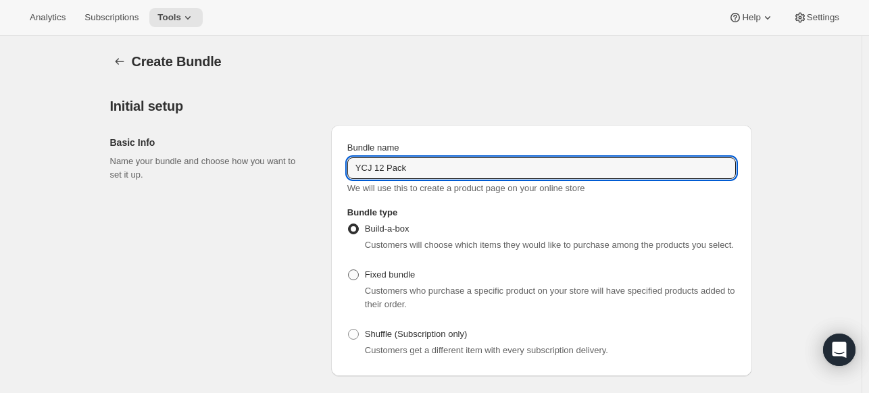
click at [349, 270] on input "Fixed bundle" at bounding box center [348, 270] width 1 height 1
radio input "true"
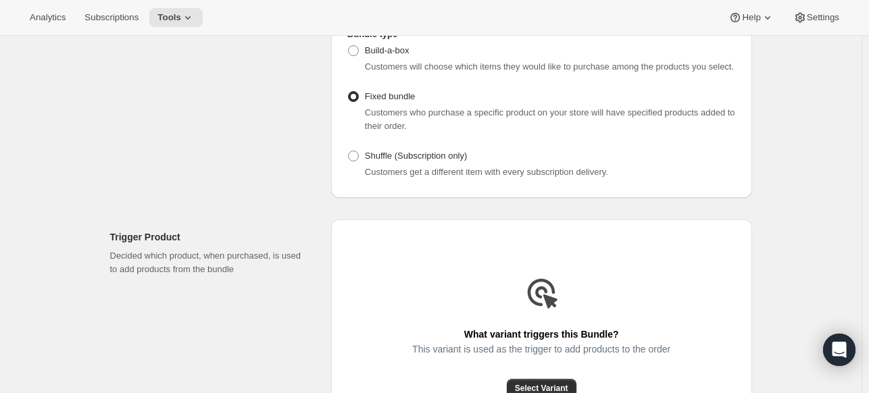
scroll to position [270, 0]
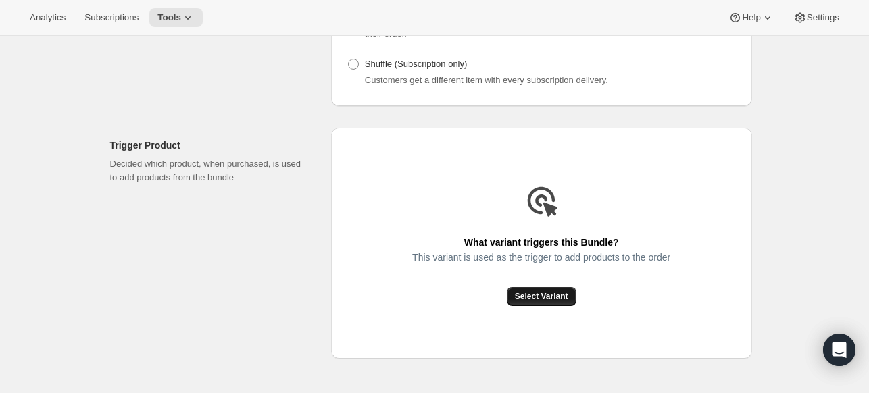
click at [519, 294] on button "Select Variant" at bounding box center [542, 296] width 70 height 19
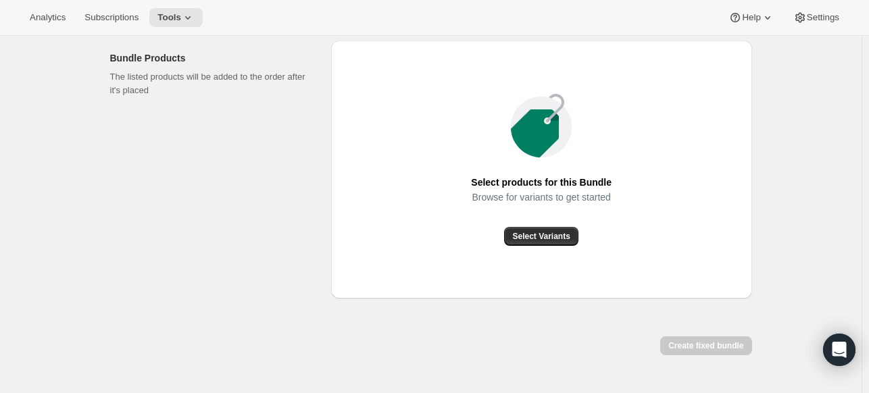
scroll to position [526, 0]
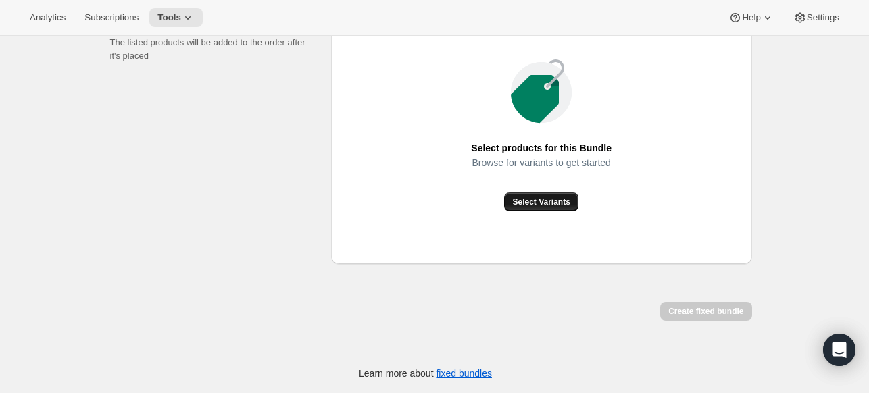
click at [540, 203] on span "Select Variants" at bounding box center [540, 202] width 57 height 11
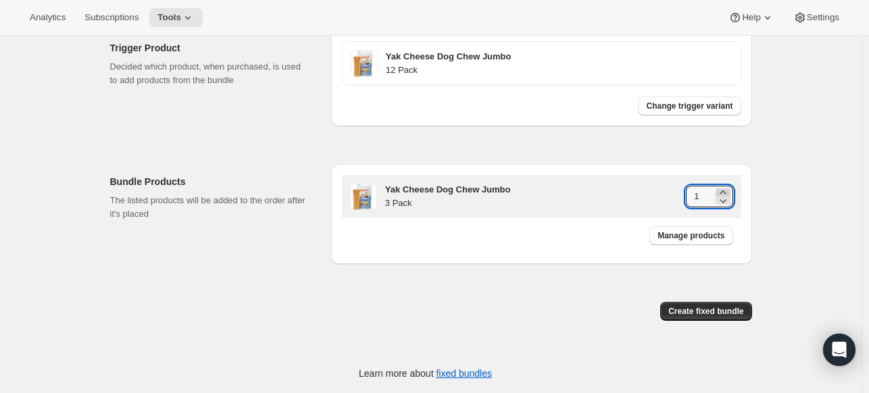
click at [728, 188] on icon at bounding box center [723, 193] width 14 height 14
type input "4"
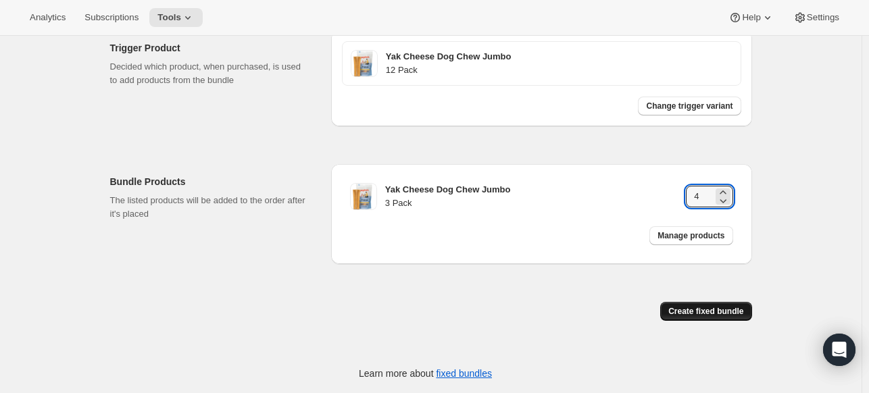
click at [712, 309] on span "Create fixed bundle" at bounding box center [705, 311] width 75 height 11
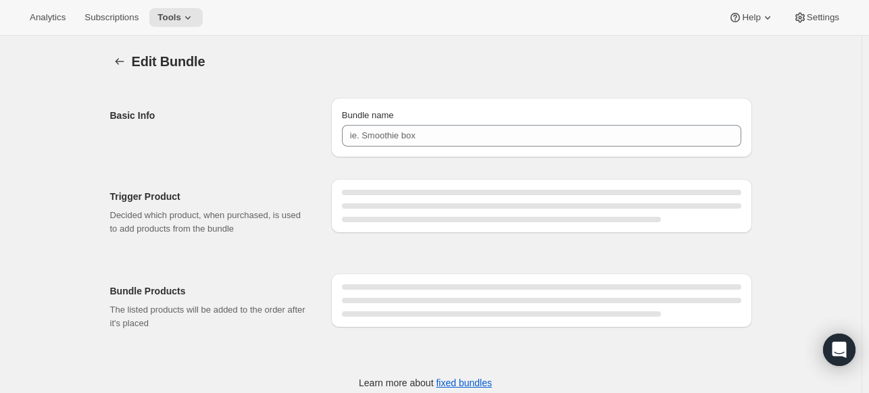
type input "YCJ 12 Pack"
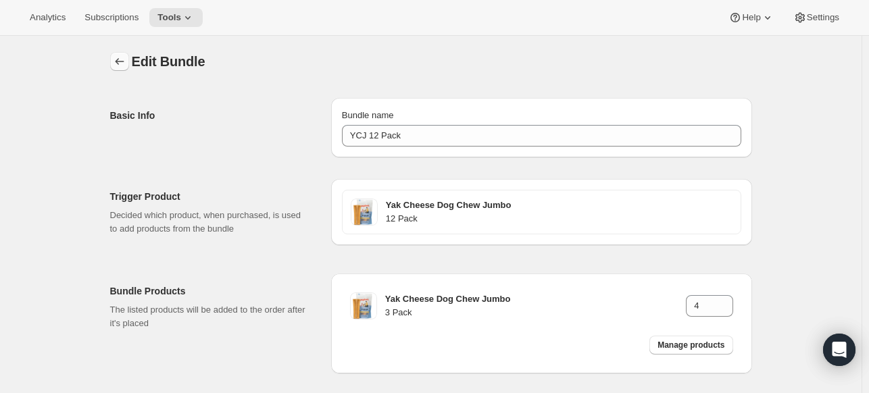
click at [114, 56] on button "Bundles" at bounding box center [119, 61] width 19 height 19
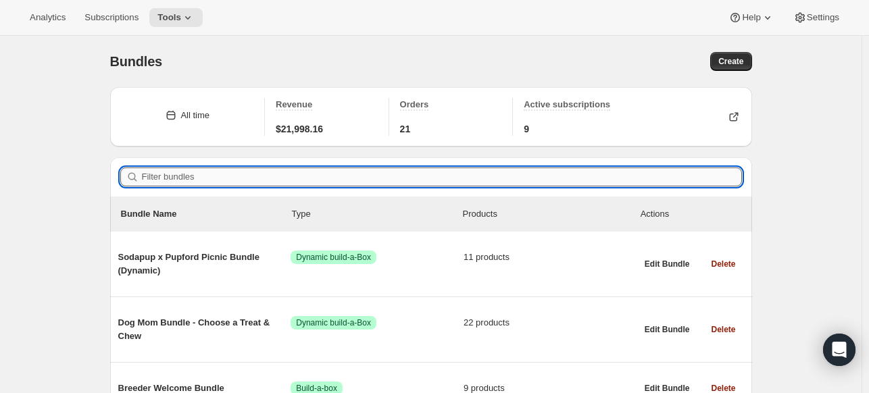
click at [381, 178] on input "Filter bundles" at bounding box center [442, 177] width 600 height 19
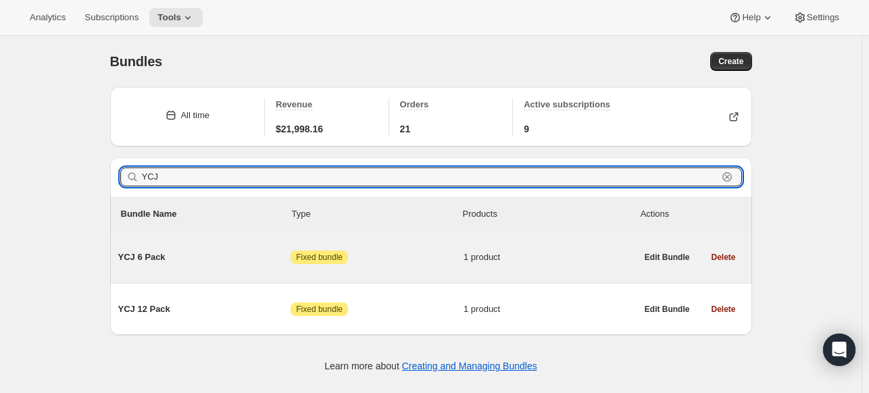
type input "YCJ"
click at [232, 243] on div "YCJ 6 Pack Attention Fixed bundle 1 product" at bounding box center [377, 257] width 518 height 35
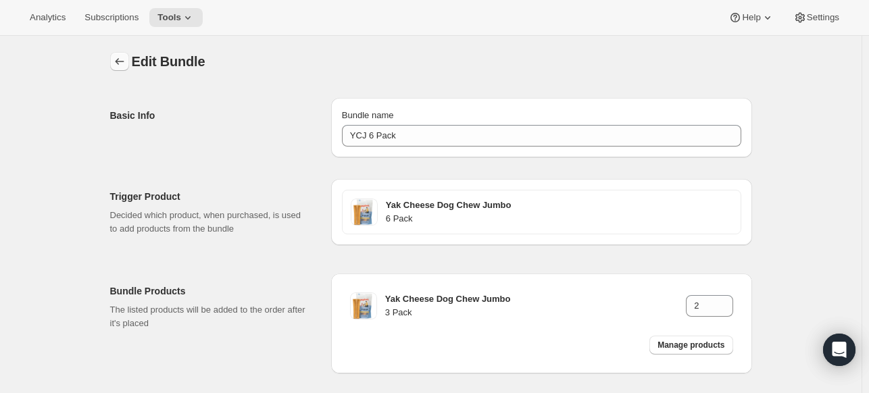
click at [125, 59] on icon "Bundles" at bounding box center [120, 62] width 14 height 14
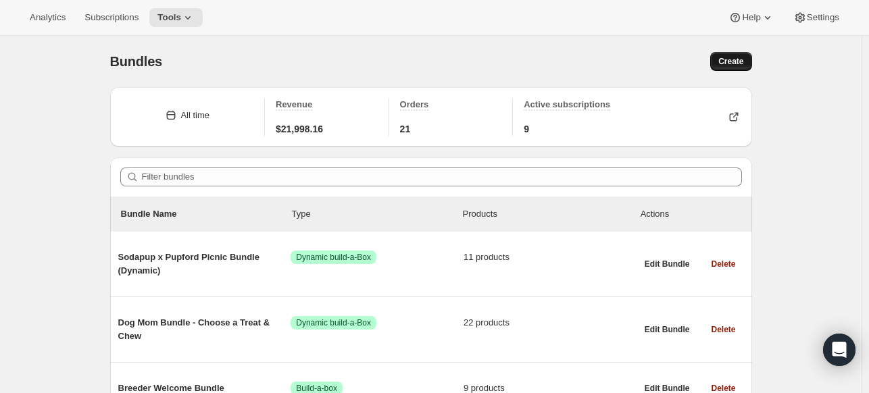
click at [732, 64] on span "Create" at bounding box center [730, 61] width 25 height 11
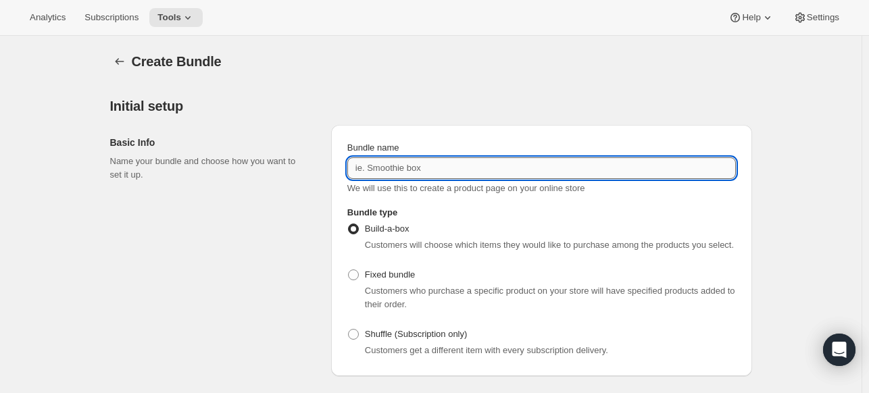
click at [364, 168] on input "Bundle name" at bounding box center [541, 168] width 388 height 22
click at [292, 148] on div "Basic Info Name your bundle and choose how you want to set it up. Bundle name E…" at bounding box center [431, 245] width 642 height 262
type input "EA 6 Pack"
click at [372, 278] on span "Fixed bundle" at bounding box center [390, 275] width 50 height 10
click at [349, 270] on input "Fixed bundle" at bounding box center [348, 270] width 1 height 1
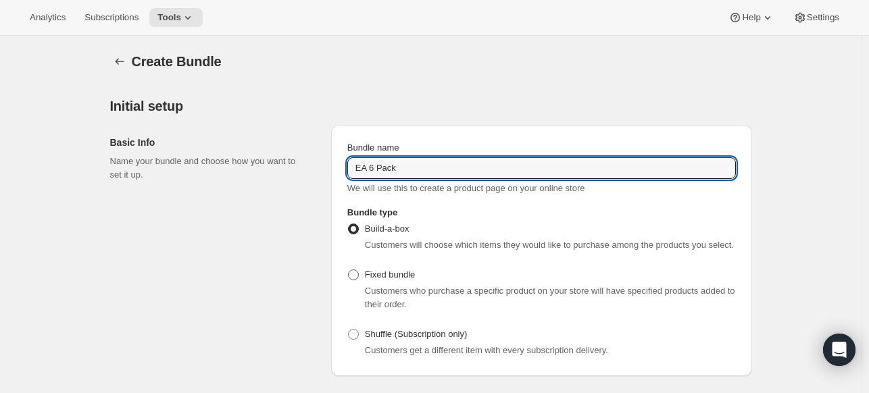
radio input "true"
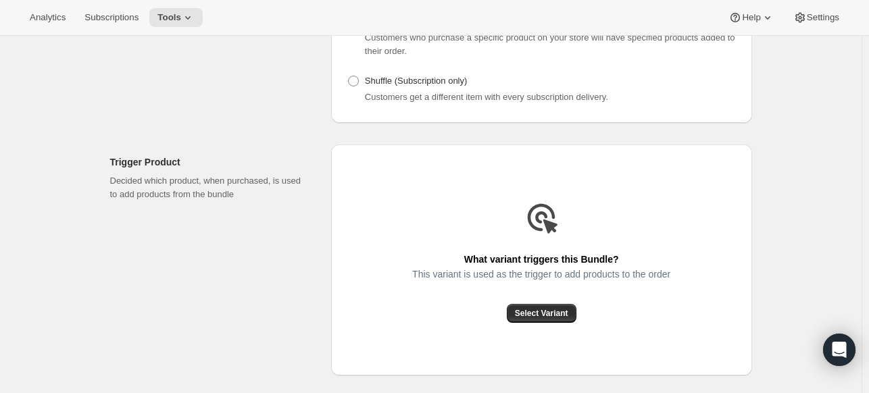
scroll to position [338, 0]
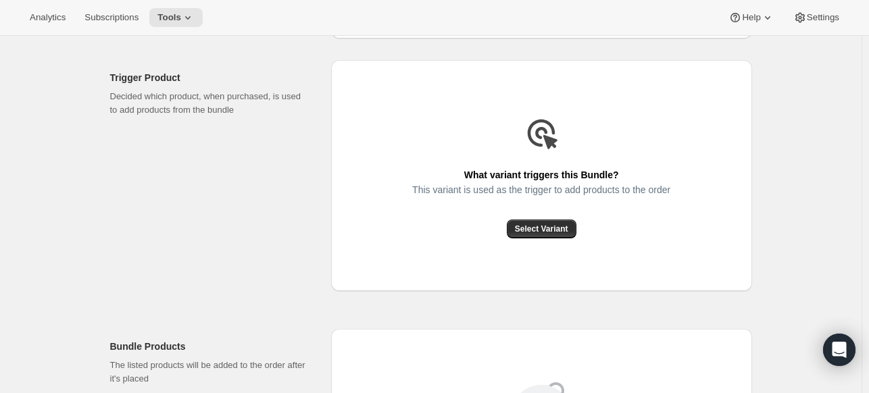
click at [553, 216] on div "This variant is used as the trigger to add products to the order" at bounding box center [541, 201] width 258 height 35
click at [543, 228] on span "Select Variant" at bounding box center [541, 229] width 53 height 11
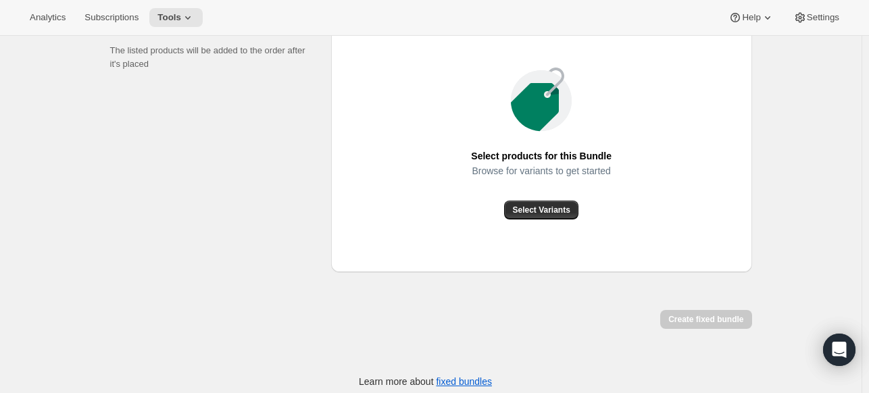
click at [536, 224] on div "Select products for this Bundle Browse for variants to get started Select Varia…" at bounding box center [541, 143] width 421 height 258
click at [536, 220] on div "Select products for this Bundle Browse for variants to get started Select Varia…" at bounding box center [541, 143] width 421 height 258
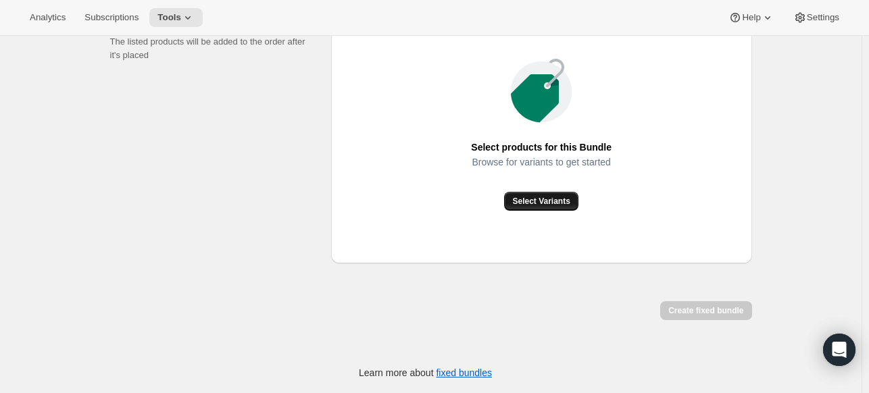
scroll to position [518, 0]
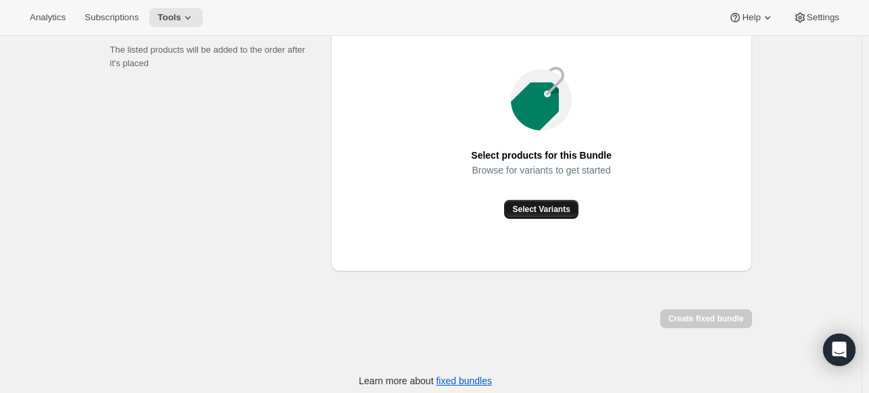
click at [538, 213] on span "Select Variants" at bounding box center [540, 209] width 57 height 11
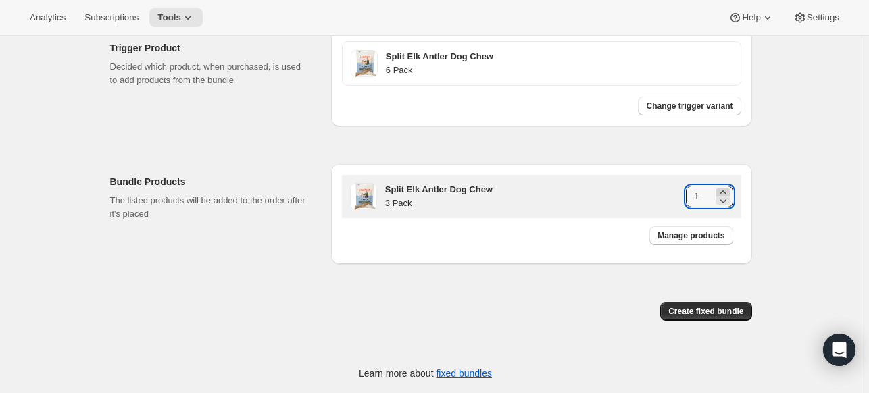
click at [728, 191] on icon at bounding box center [723, 193] width 14 height 14
type input "2"
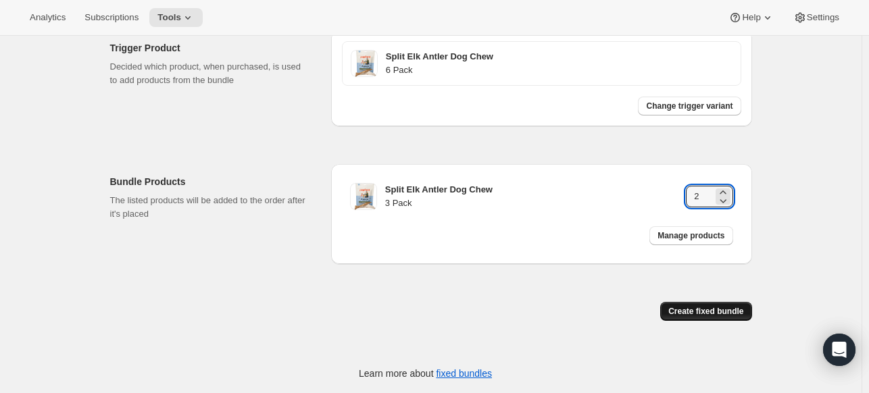
click at [719, 316] on button "Create fixed bundle" at bounding box center [705, 311] width 91 height 19
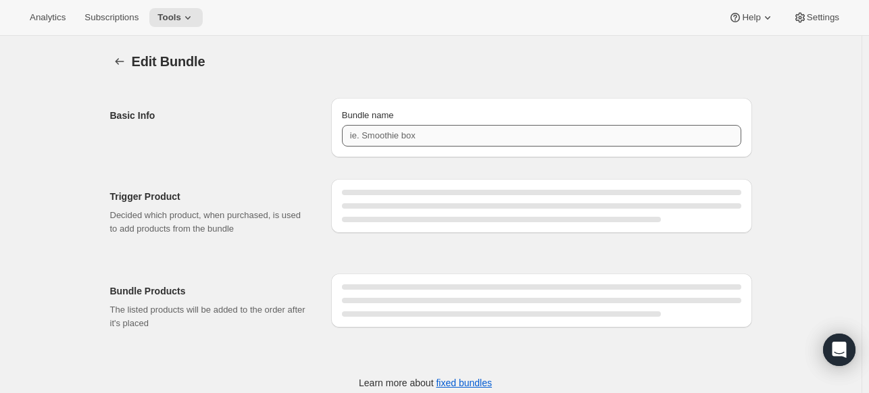
type input "EA 6 Pack"
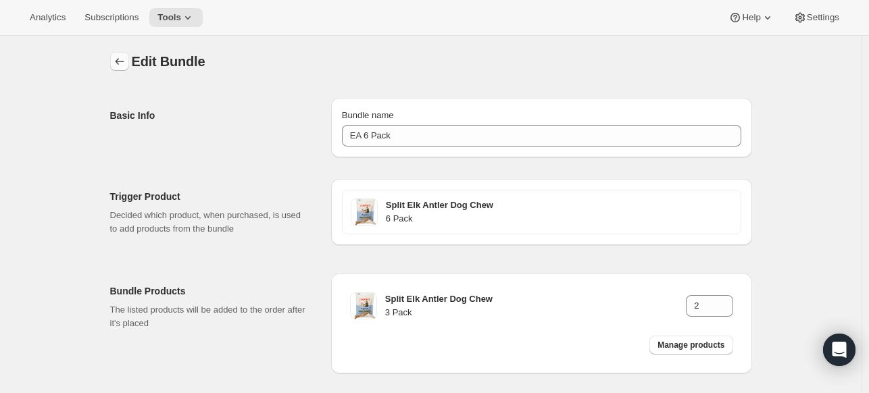
click at [122, 62] on icon "Bundles" at bounding box center [120, 62] width 14 height 14
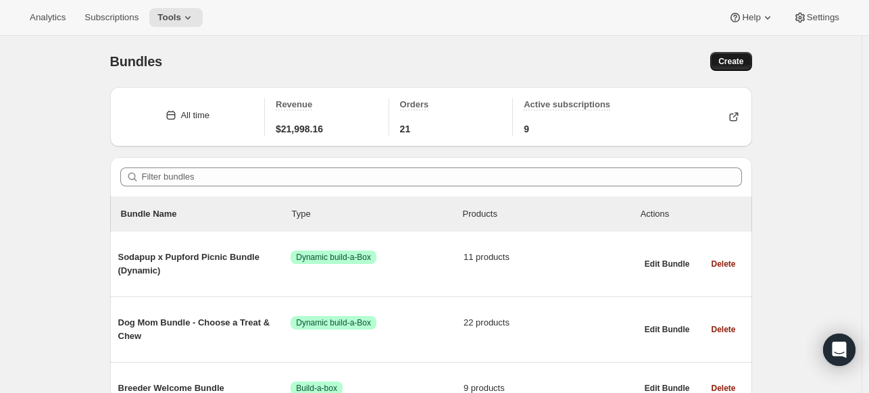
click at [740, 55] on button "Create" at bounding box center [730, 61] width 41 height 19
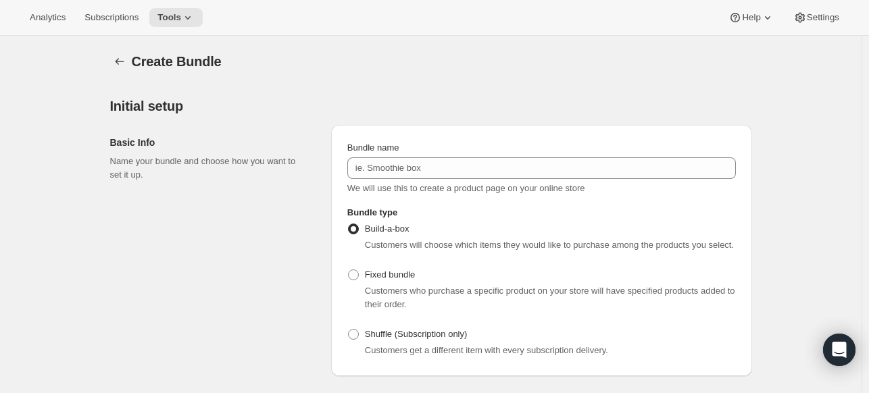
drag, startPoint x: 409, startPoint y: 234, endPoint x: 401, endPoint y: 256, distance: 23.1
click at [409, 235] on span "Build-a-box" at bounding box center [387, 229] width 45 height 14
click at [349, 224] on input "Build-a-box" at bounding box center [348, 224] width 1 height 1
click at [401, 256] on div "Build-a-box Customers will choose which items they would like to purchase among…" at bounding box center [541, 290] width 388 height 141
click at [397, 265] on label "Fixed bundle" at bounding box center [381, 274] width 68 height 19
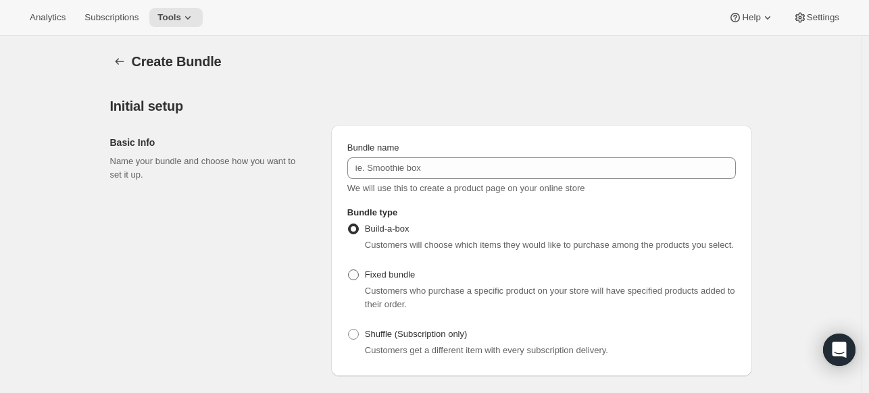
click at [349, 270] on input "Fixed bundle" at bounding box center [348, 270] width 1 height 1
radio input "true"
click at [413, 180] on div "Bundle name We will use this to create a product page on your online store" at bounding box center [541, 168] width 388 height 54
click at [413, 179] on div "Bundle name We will use this to create a product page on your online store" at bounding box center [541, 168] width 388 height 54
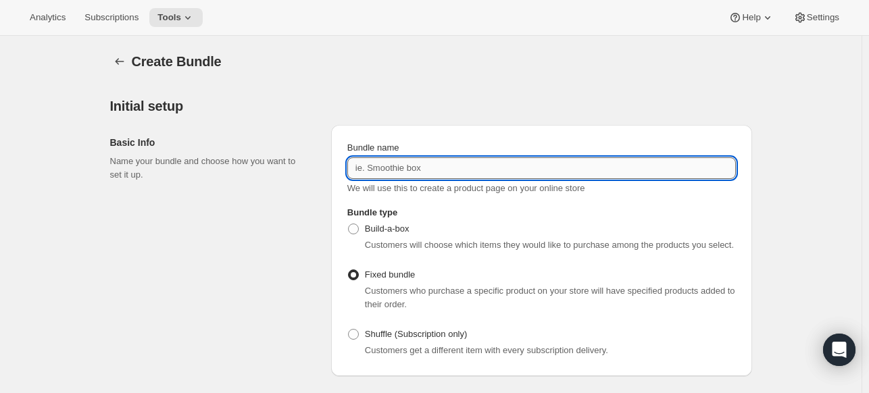
click at [412, 172] on input "Bundle name" at bounding box center [541, 168] width 388 height 22
click at [374, 168] on input "EA 6 Pack" at bounding box center [541, 168] width 388 height 22
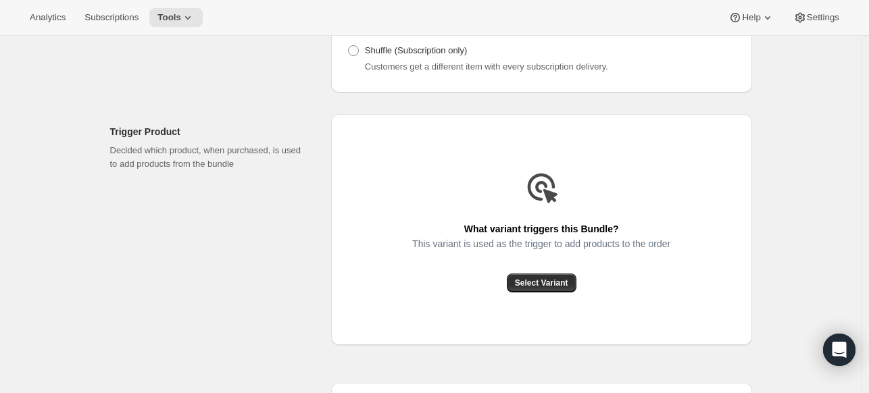
scroll to position [338, 0]
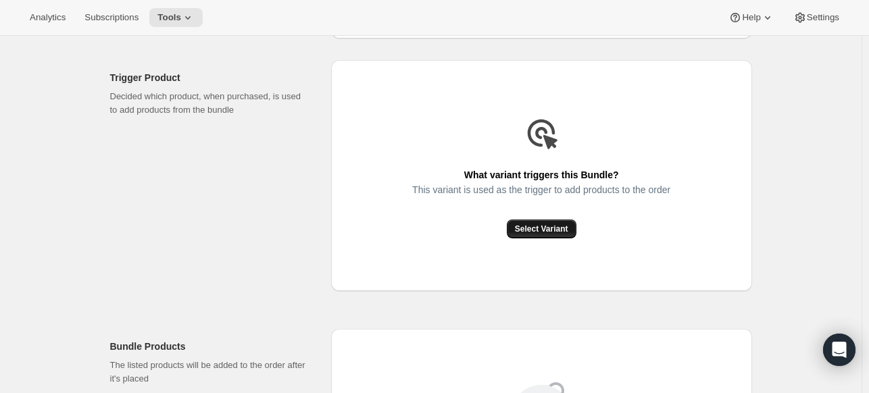
type input "EA 12 Pack"
click at [561, 224] on span "Select Variant" at bounding box center [541, 229] width 53 height 11
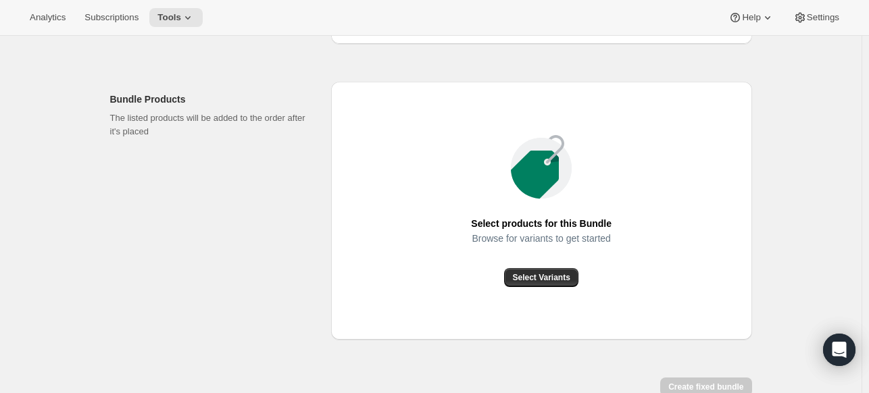
scroll to position [526, 0]
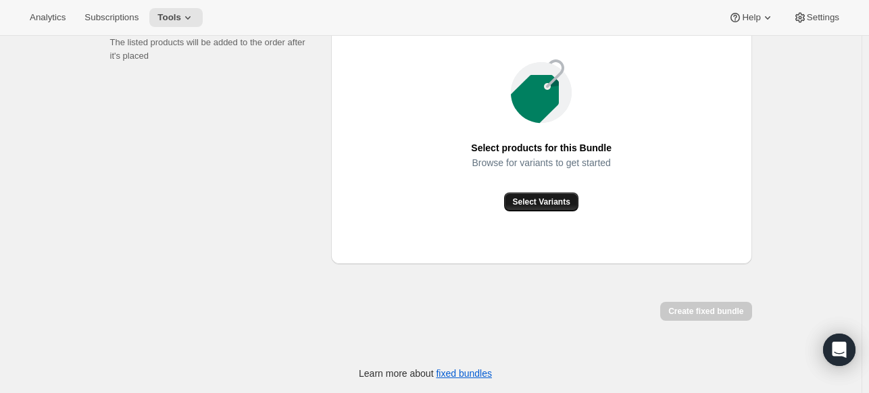
click at [532, 198] on span "Select Variants" at bounding box center [540, 202] width 57 height 11
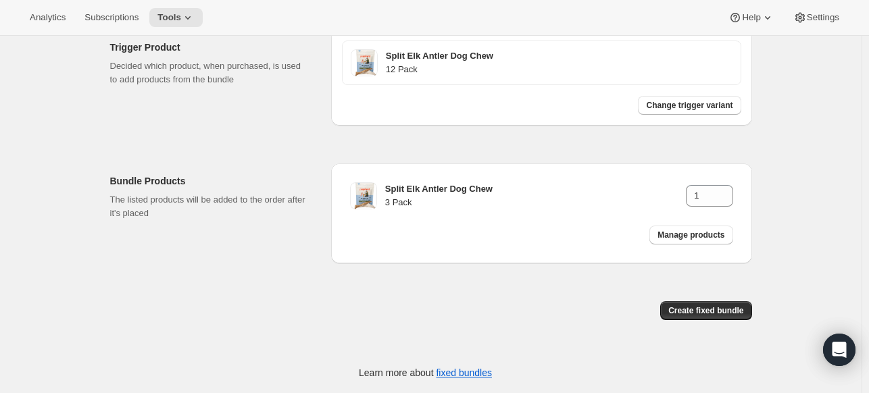
scroll to position [367, 0]
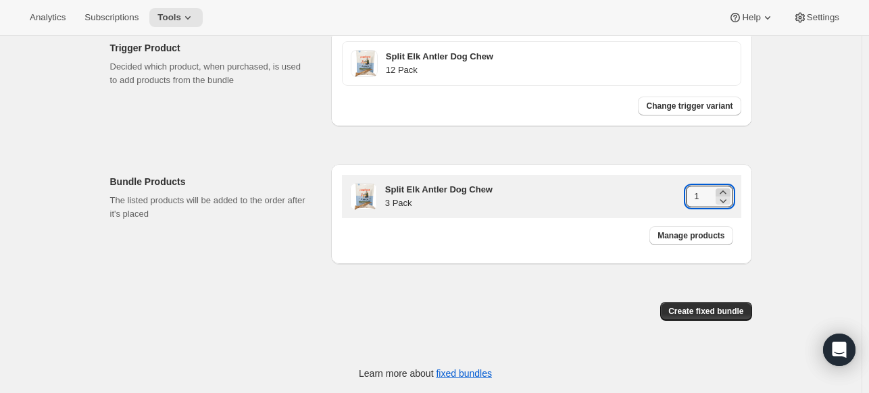
click at [725, 190] on icon at bounding box center [722, 191] width 6 height 3
type input "4"
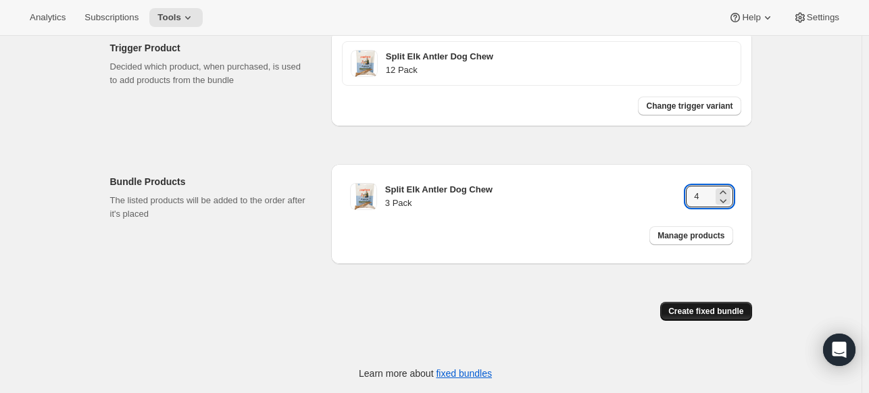
click at [702, 307] on span "Create fixed bundle" at bounding box center [705, 311] width 75 height 11
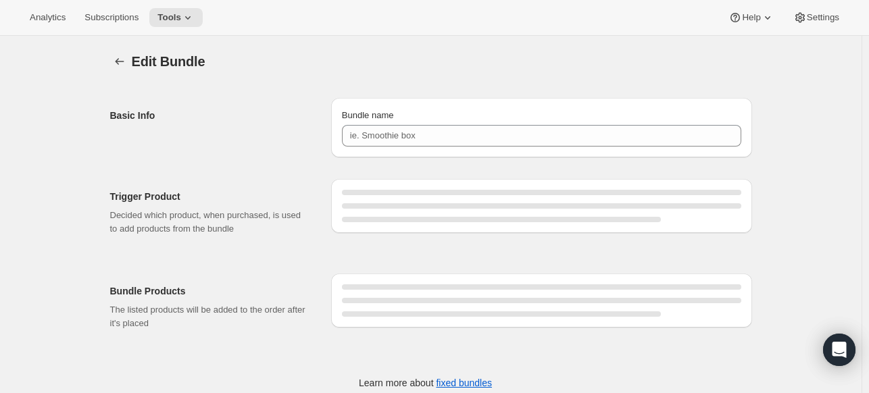
type input "EA 12 Pack"
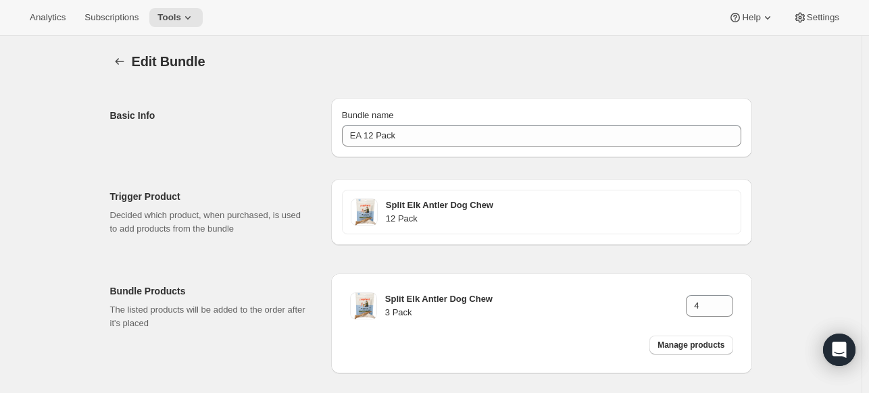
click at [111, 56] on div "Edit Bundle. This page is ready Edit Bundle Basic Info Bundle name EA 12 Pack T…" at bounding box center [431, 246] width 674 height 420
click at [119, 64] on icon "Bundles" at bounding box center [120, 62] width 14 height 14
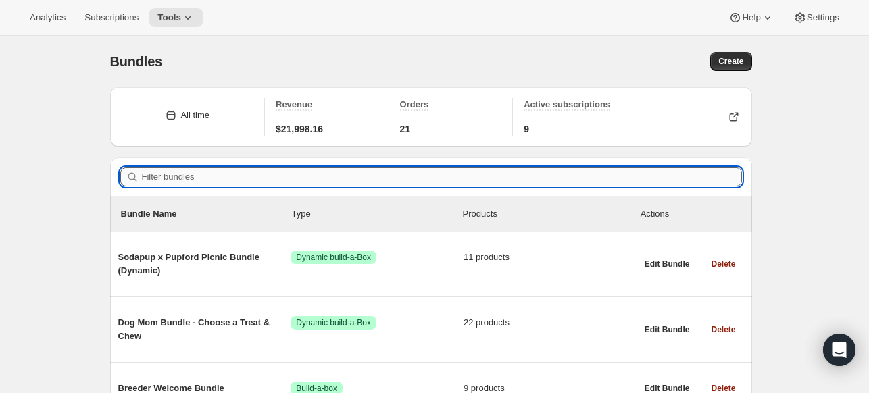
click at [529, 177] on input "Filter bundles" at bounding box center [442, 177] width 600 height 19
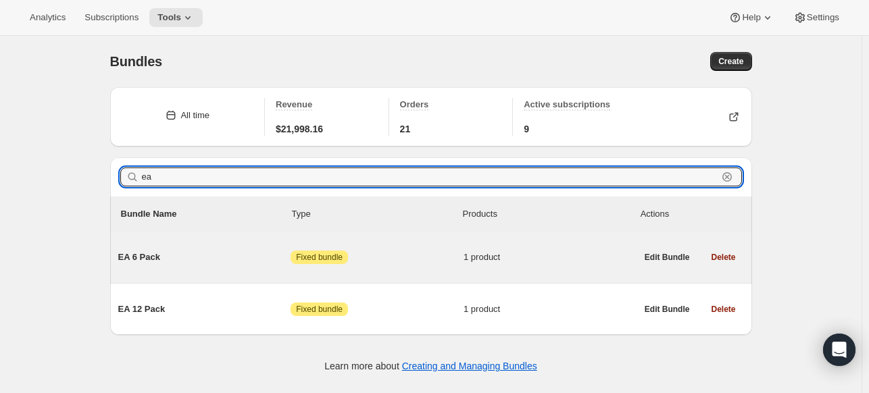
type input "ea"
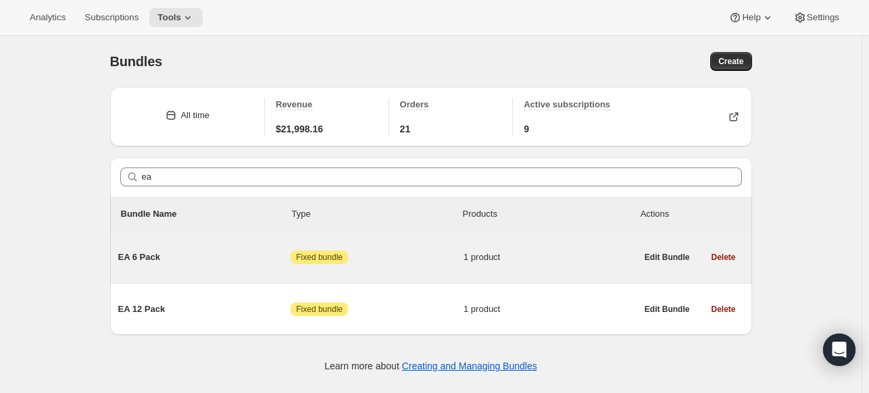
click at [412, 236] on div "EA 6 Pack Attention Fixed bundle 1 product Edit Bundle Delete" at bounding box center [431, 257] width 642 height 51
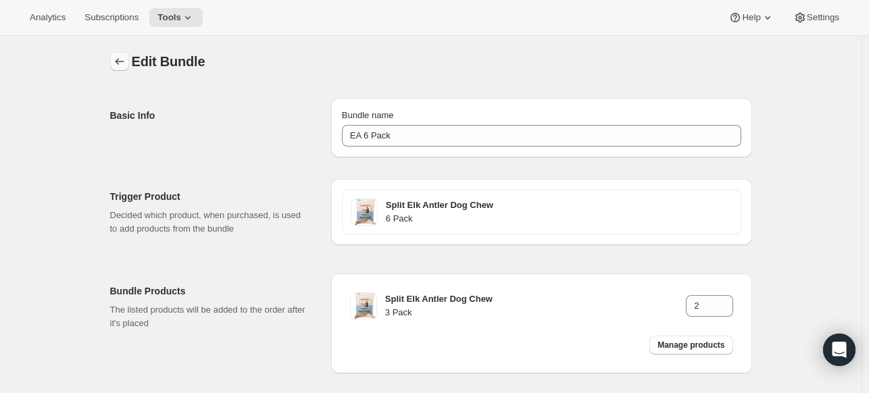
click at [116, 55] on icon "Bundles" at bounding box center [120, 62] width 14 height 14
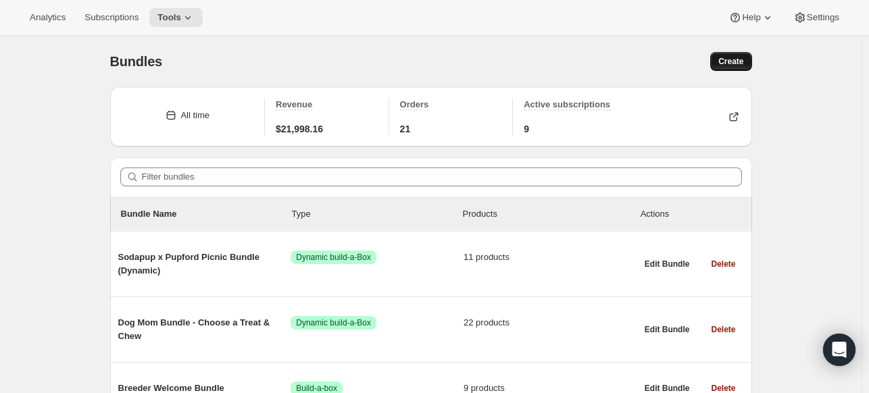
click at [732, 68] on button "Create" at bounding box center [730, 61] width 41 height 19
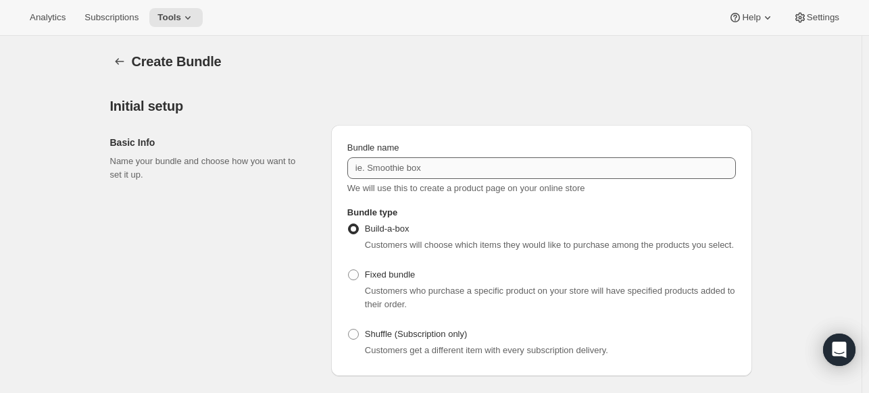
drag, startPoint x: 453, startPoint y: 148, endPoint x: 424, endPoint y: 176, distance: 39.6
click at [452, 148] on div "Bundle name" at bounding box center [541, 148] width 388 height 14
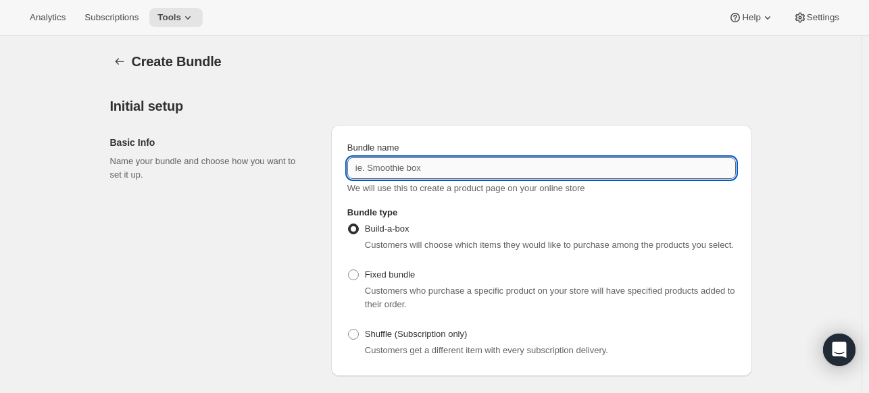
click at [424, 176] on input "Bundle name" at bounding box center [541, 168] width 388 height 22
type input "CS 20 Pack"
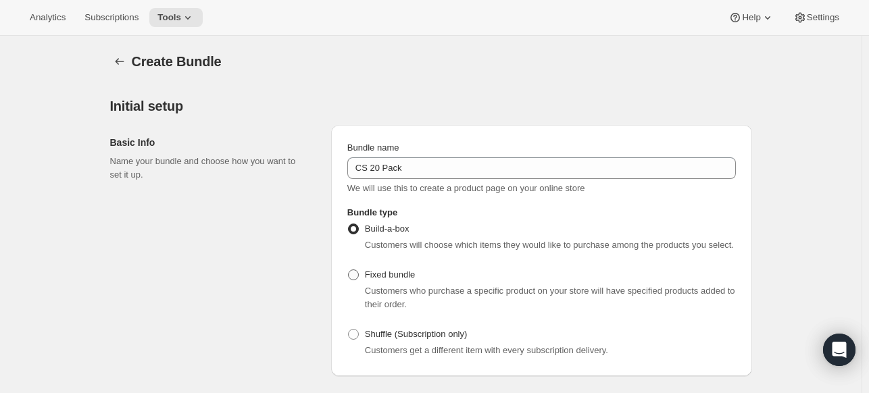
click at [367, 276] on label "Fixed bundle" at bounding box center [381, 274] width 68 height 19
click at [349, 270] on input "Fixed bundle" at bounding box center [348, 270] width 1 height 1
radio input "true"
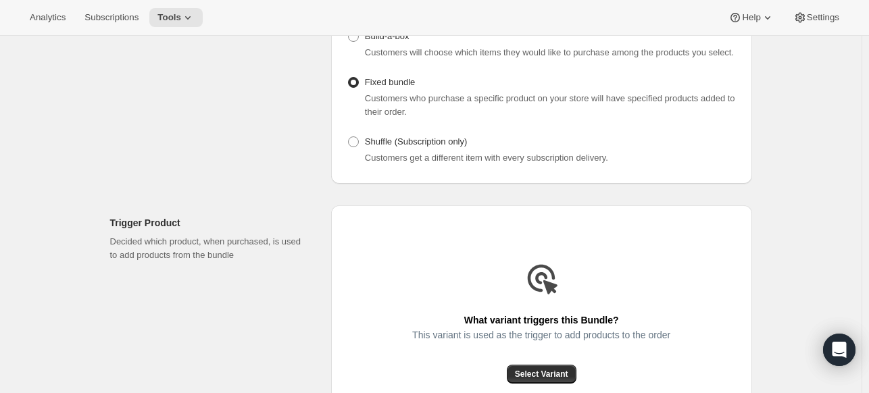
scroll to position [338, 0]
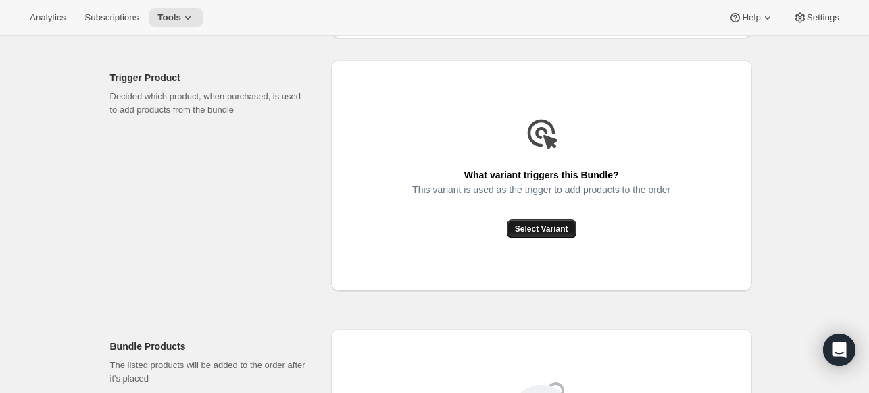
click at [532, 235] on button "Select Variant" at bounding box center [542, 229] width 70 height 19
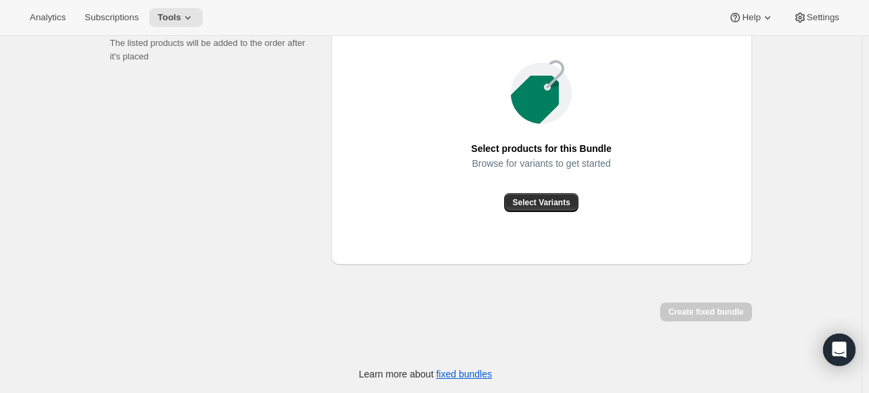
click at [538, 211] on div "Select products for this Bundle Browse for variants to get started Select Varia…" at bounding box center [541, 136] width 421 height 258
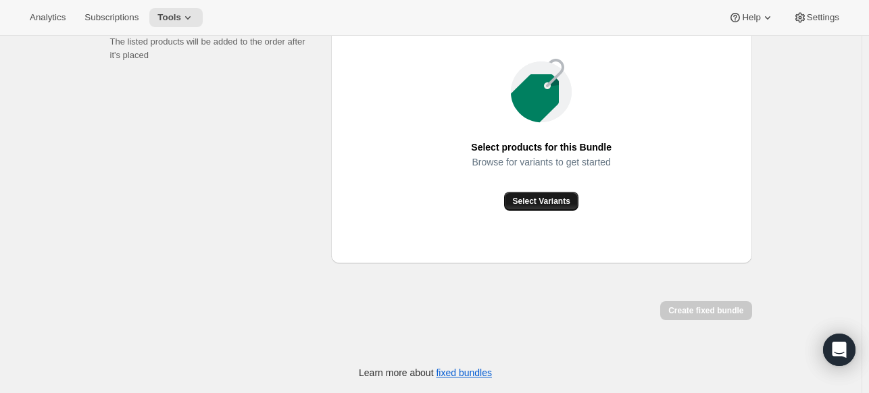
scroll to position [526, 0]
click at [537, 205] on span "Select Variants" at bounding box center [540, 202] width 57 height 11
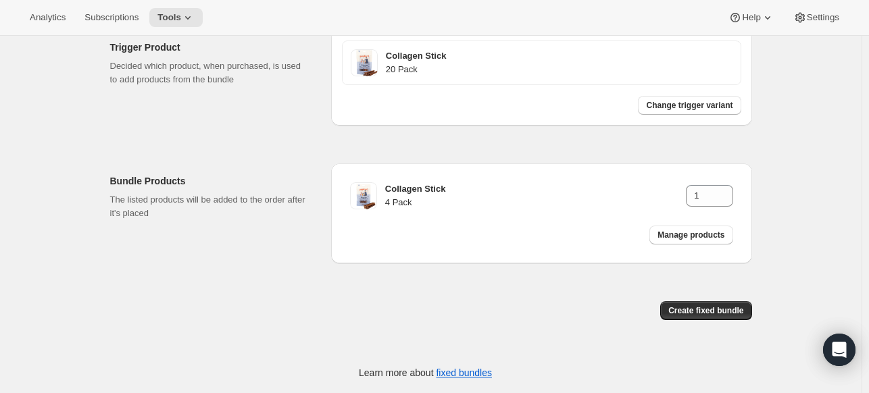
scroll to position [367, 0]
click at [705, 234] on span "Manage products" at bounding box center [690, 235] width 67 height 11
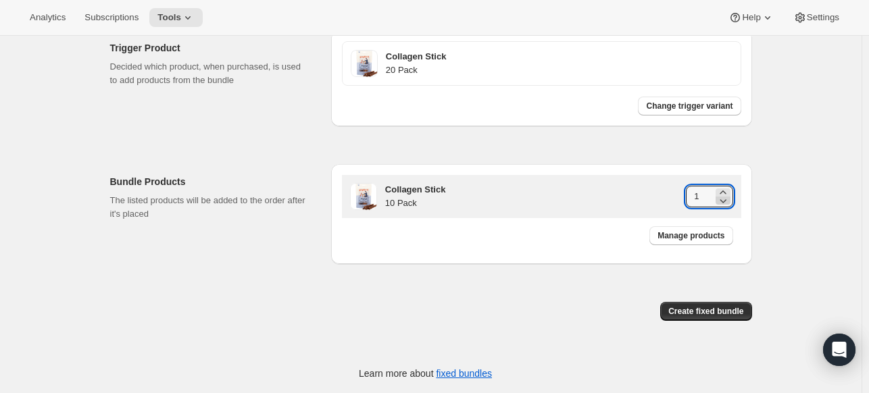
click at [723, 196] on icon at bounding box center [723, 201] width 14 height 14
click at [724, 194] on icon at bounding box center [723, 201] width 14 height 14
click at [725, 191] on icon at bounding box center [722, 191] width 6 height 3
type input "2"
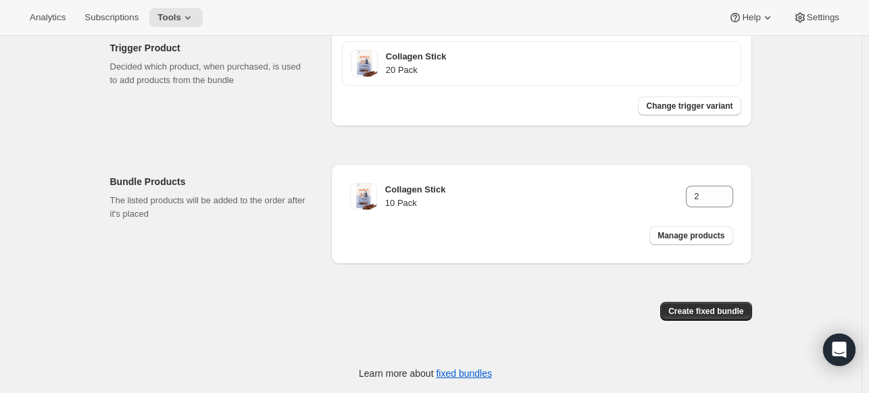
click at [726, 333] on div at bounding box center [425, 343] width 653 height 22
click at [724, 309] on span "Create fixed bundle" at bounding box center [705, 311] width 75 height 11
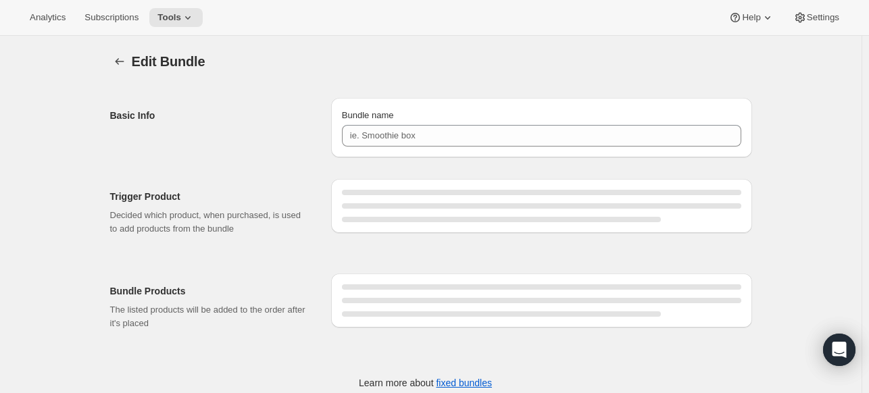
type input "CS 20 Pack"
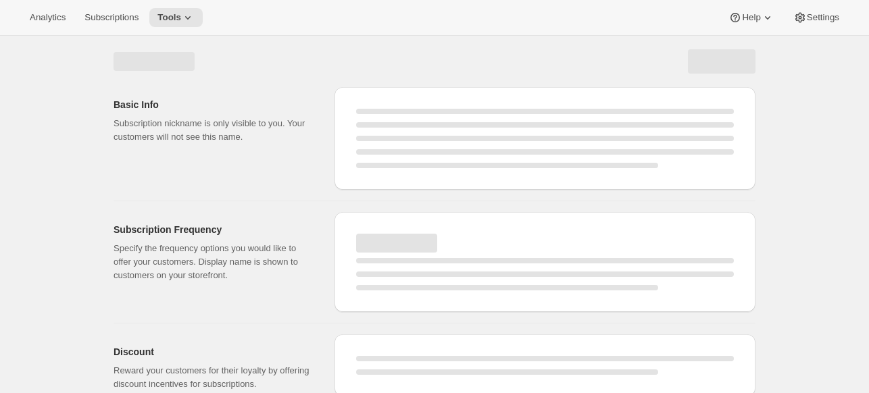
select select "WEEK"
select select "MONTH"
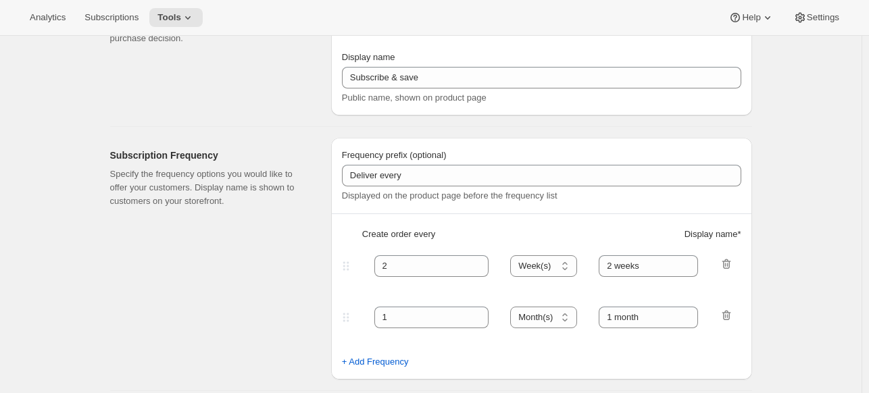
select select "MONTH"
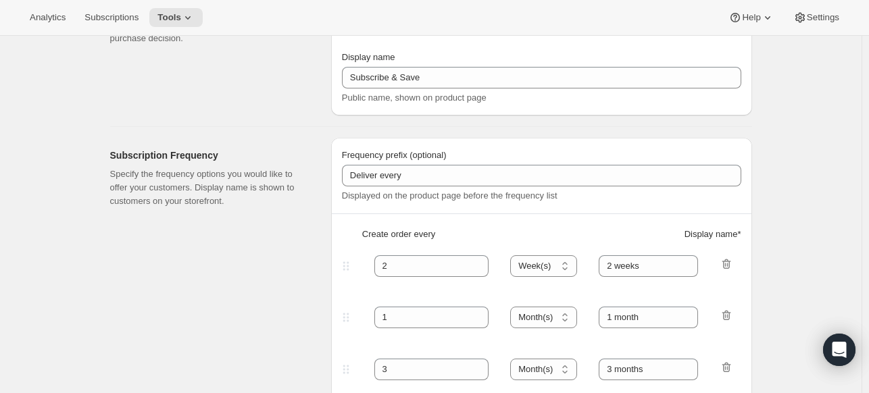
type input "Subscribe & Save 10%"
type input "Subscribe & Save"
type input "10"
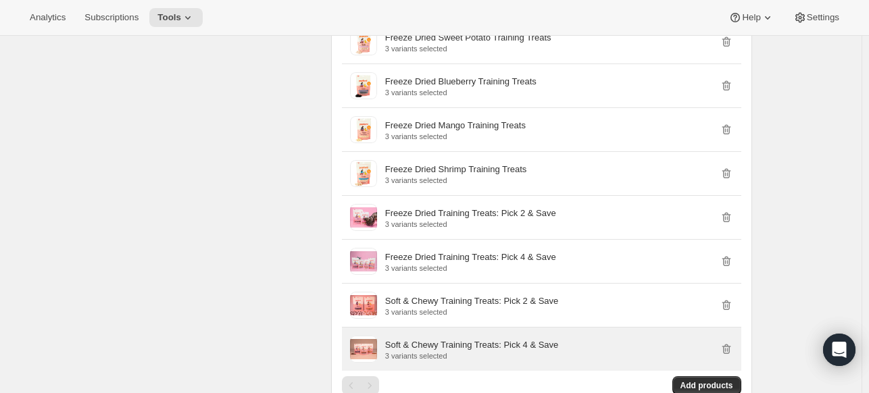
scroll to position [1554, 0]
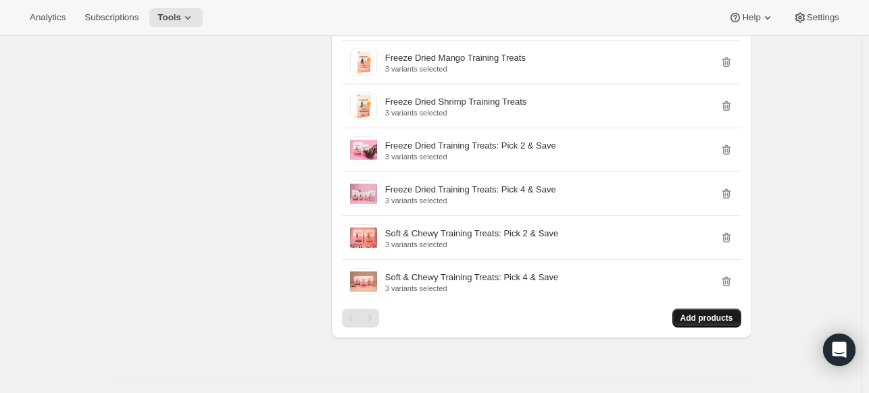
click at [695, 317] on span "Add products" at bounding box center [706, 318] width 53 height 11
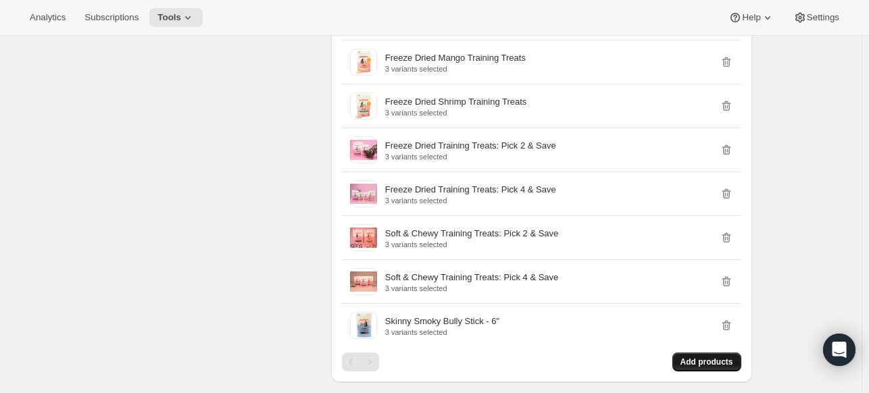
click at [713, 357] on span "Add products" at bounding box center [706, 362] width 53 height 11
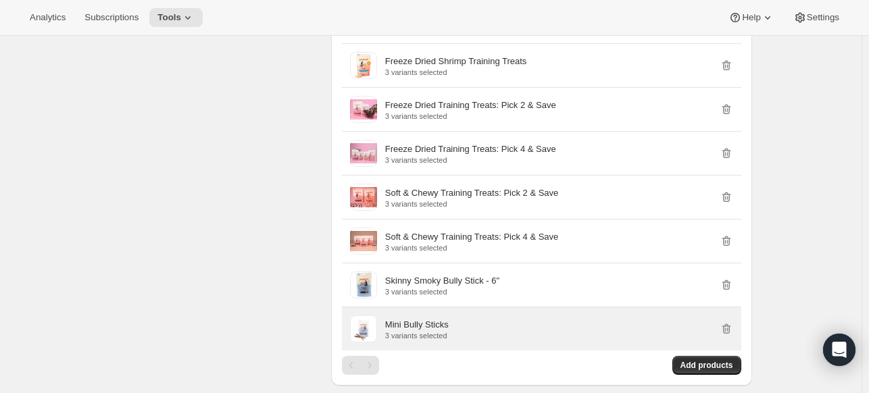
scroll to position [1689, 0]
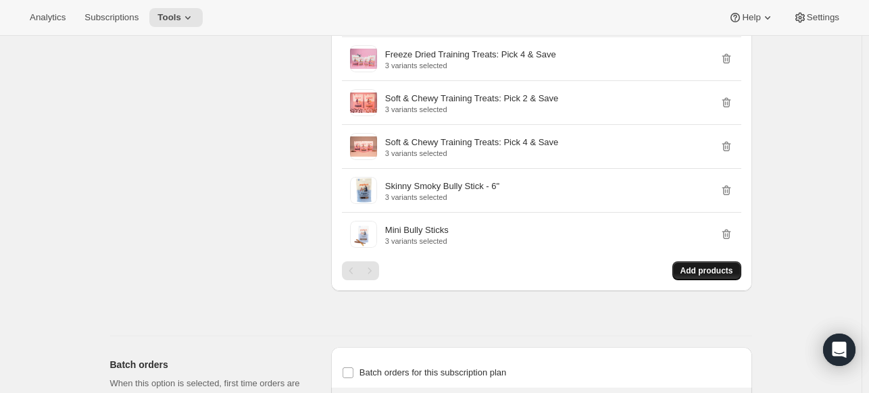
click at [691, 268] on span "Add products" at bounding box center [706, 270] width 53 height 11
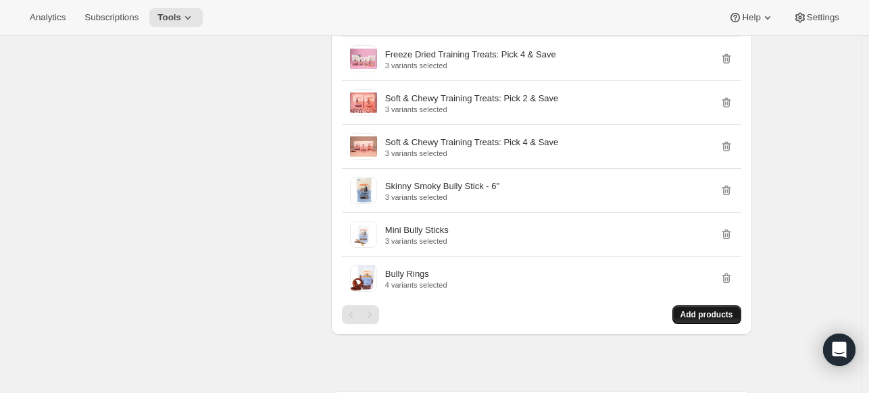
click at [690, 311] on span "Add products" at bounding box center [706, 314] width 53 height 11
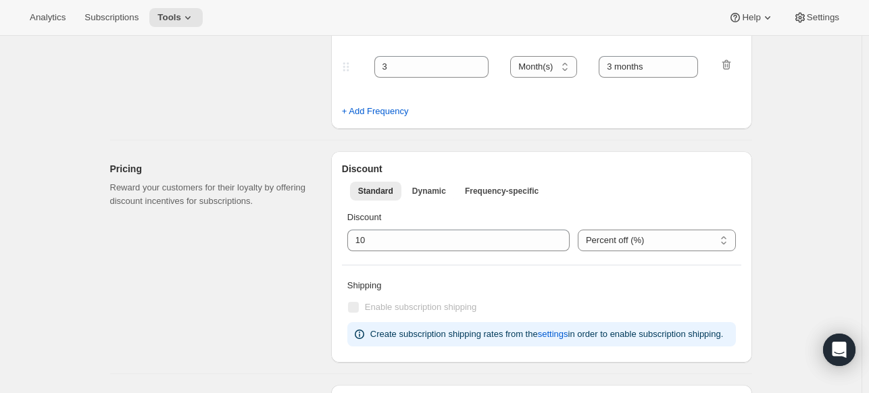
scroll to position [473, 0]
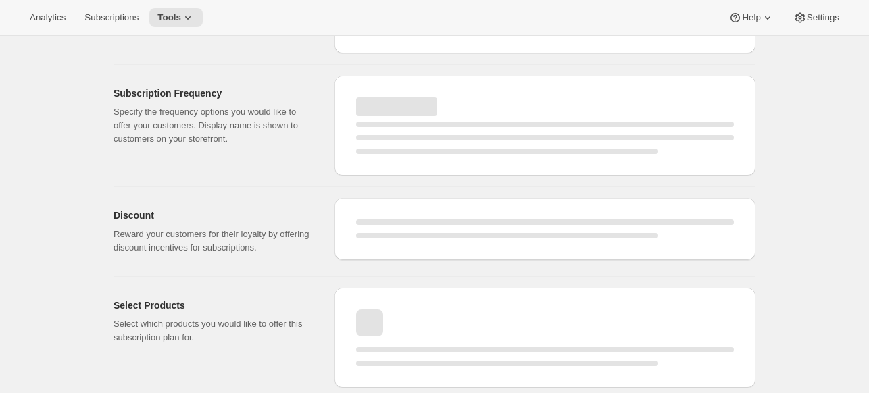
select select "WEEK"
select select "MONTH"
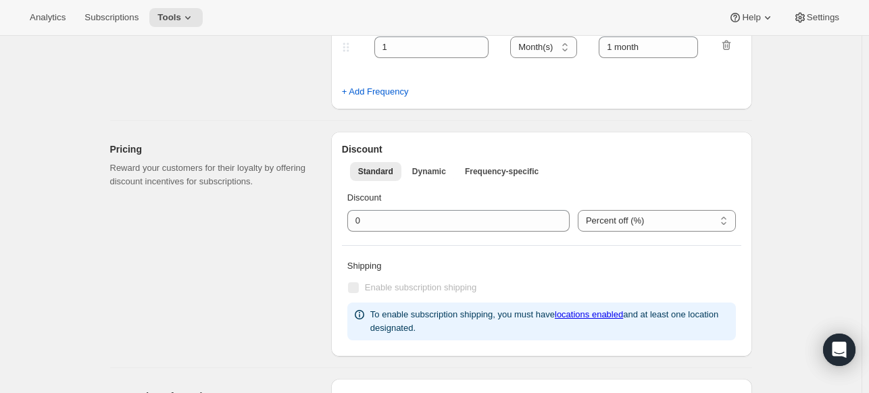
type input "Subscribe & Save 10%"
type input "Subscribe & Save"
type input "10"
select select "MONTH"
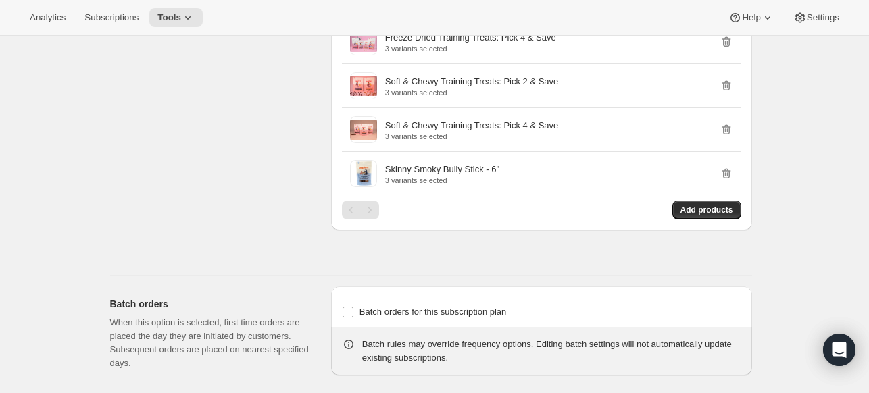
scroll to position [1923, 0]
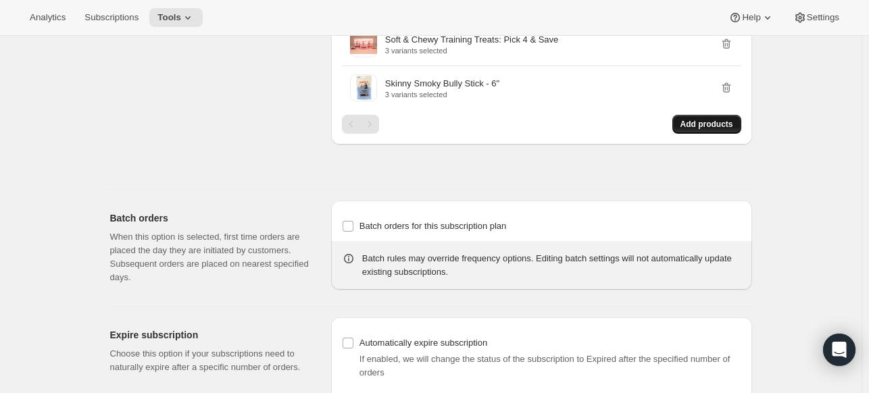
click at [706, 119] on span "Add products" at bounding box center [706, 124] width 53 height 11
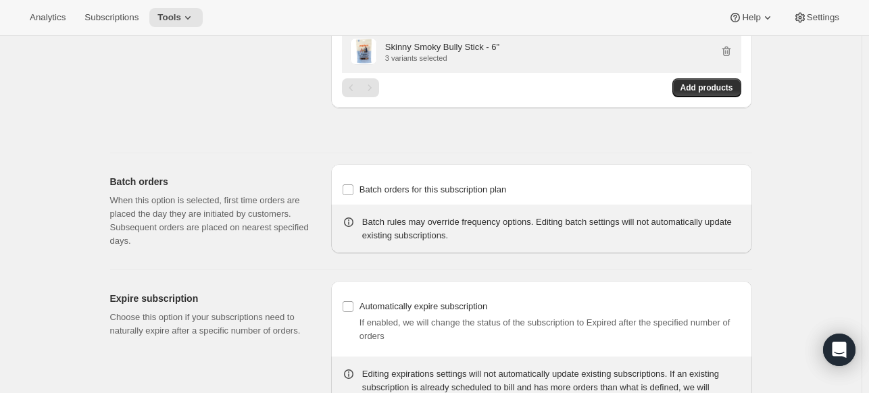
scroll to position [1789, 0]
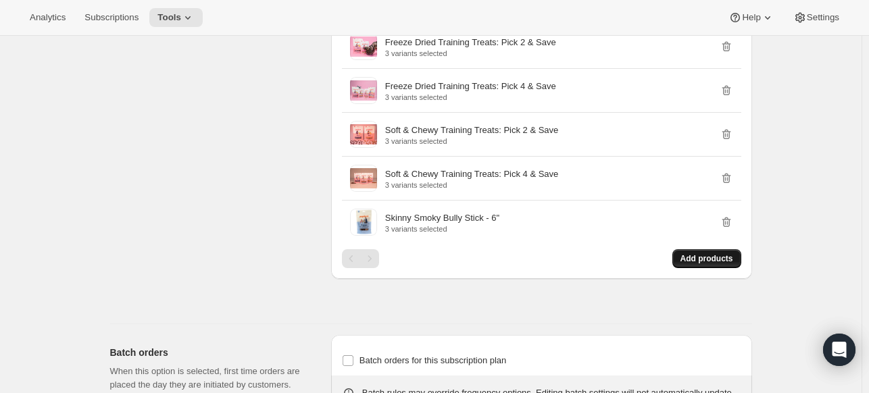
click at [693, 255] on span "Add products" at bounding box center [706, 258] width 53 height 11
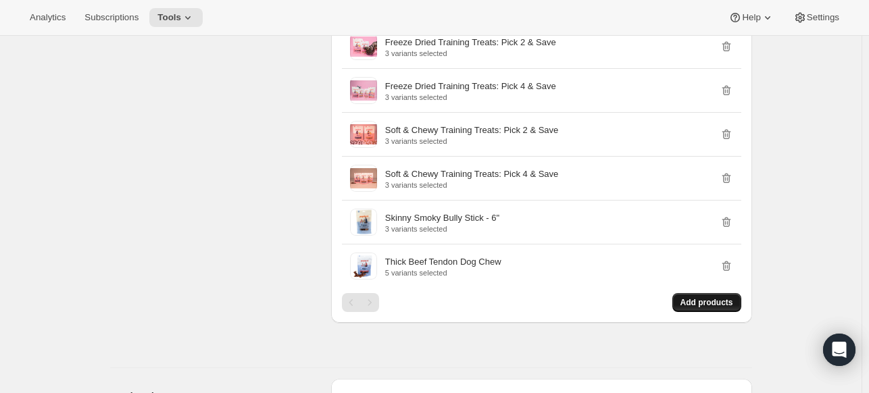
click at [689, 302] on span "Add products" at bounding box center [706, 302] width 53 height 11
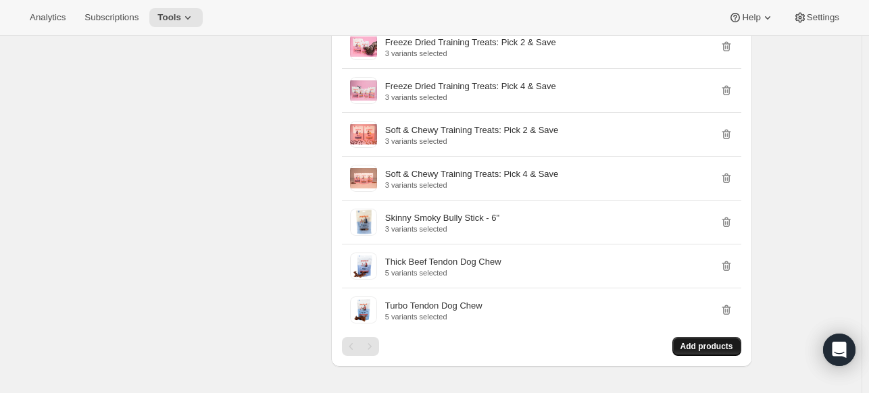
click at [694, 341] on span "Add products" at bounding box center [706, 346] width 53 height 11
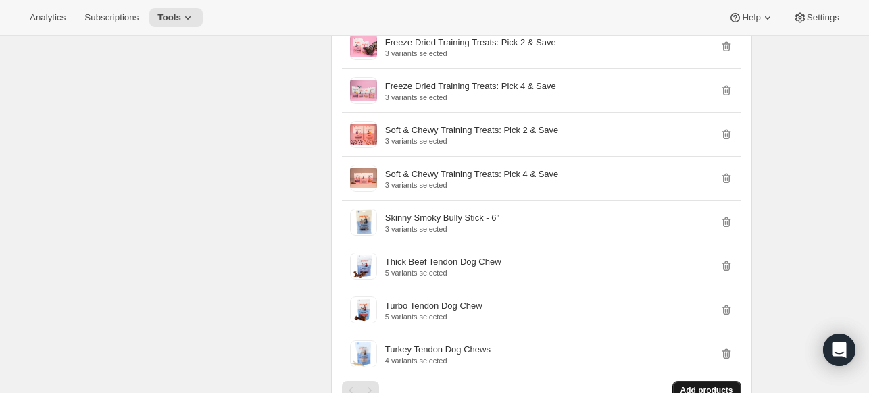
click at [698, 392] on button "Add products" at bounding box center [706, 390] width 69 height 19
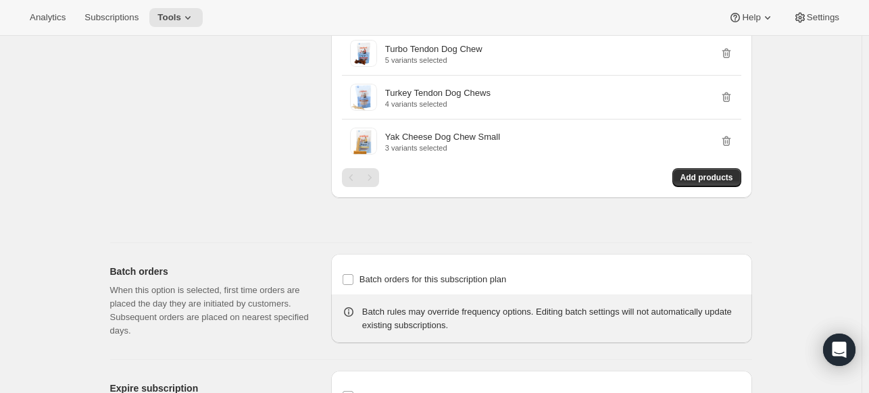
scroll to position [2059, 0]
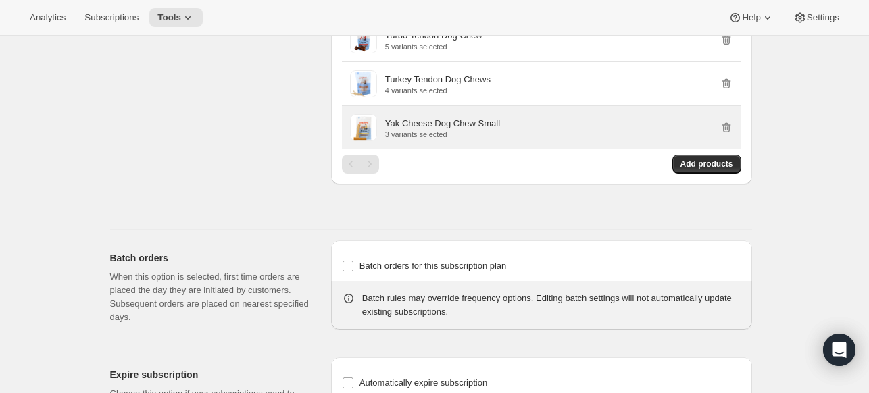
click at [704, 144] on div "Yak Cheese Dog Chew Small 3 variants selected" at bounding box center [541, 127] width 399 height 43
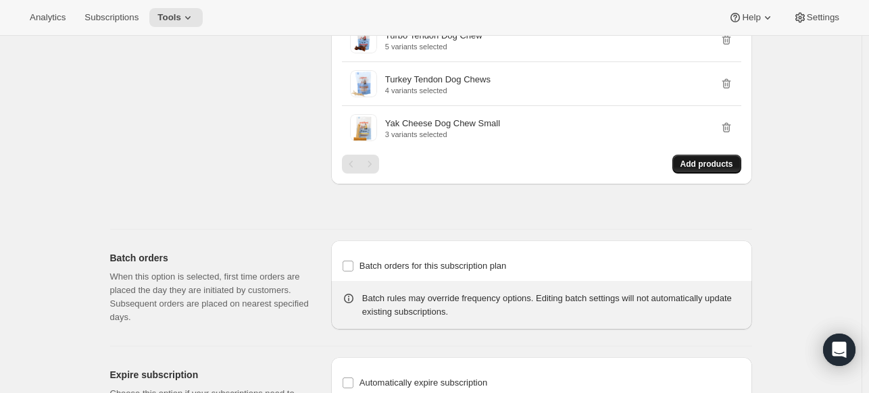
click at [700, 159] on span "Add products" at bounding box center [706, 164] width 53 height 11
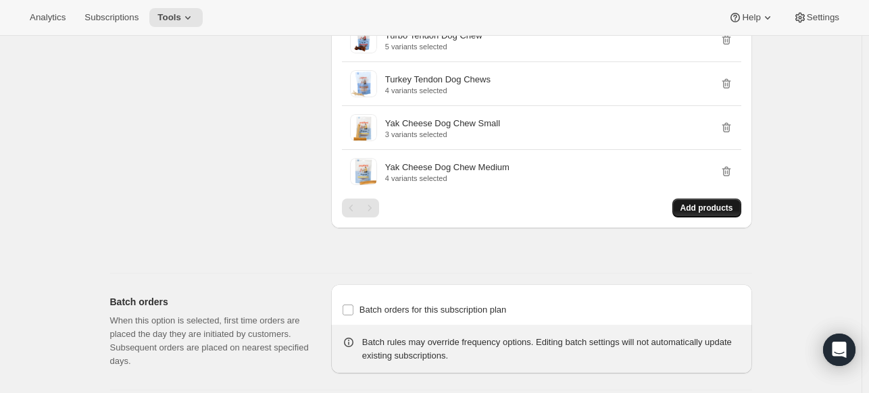
click at [714, 205] on span "Add products" at bounding box center [706, 208] width 53 height 11
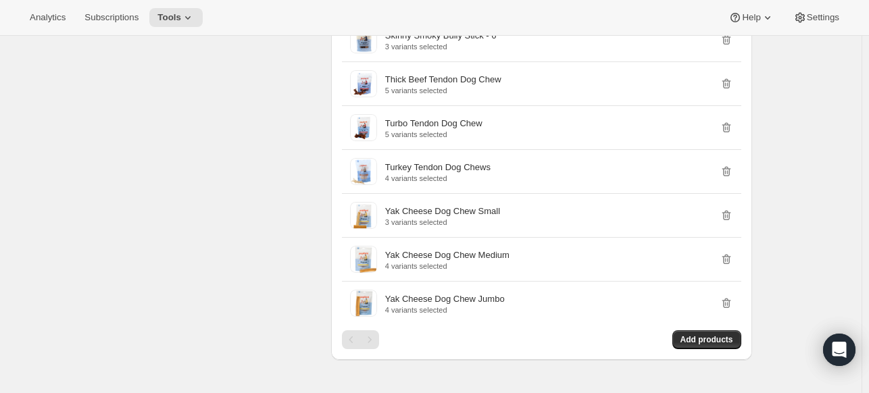
scroll to position [1924, 0]
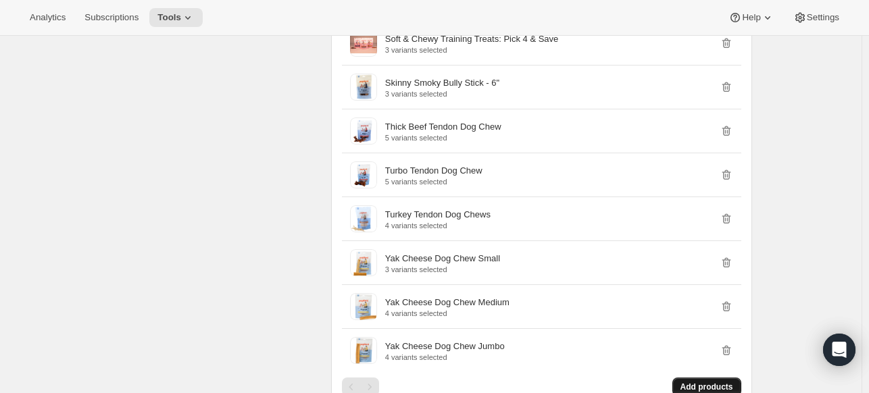
click at [701, 378] on button "Add products" at bounding box center [706, 387] width 69 height 19
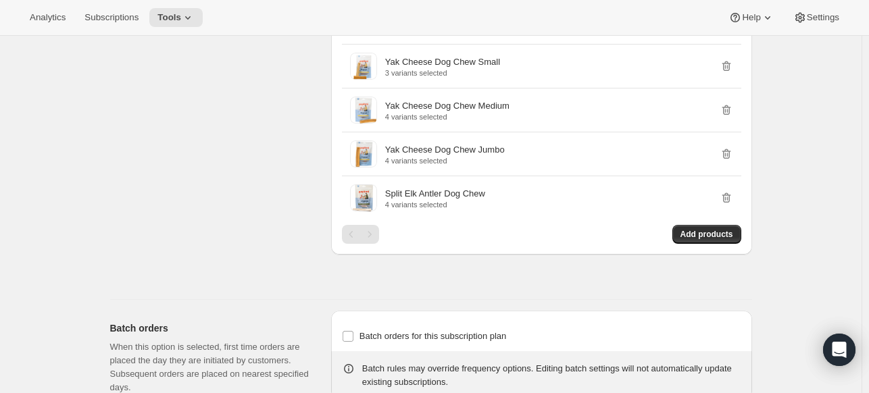
scroll to position [2127, 0]
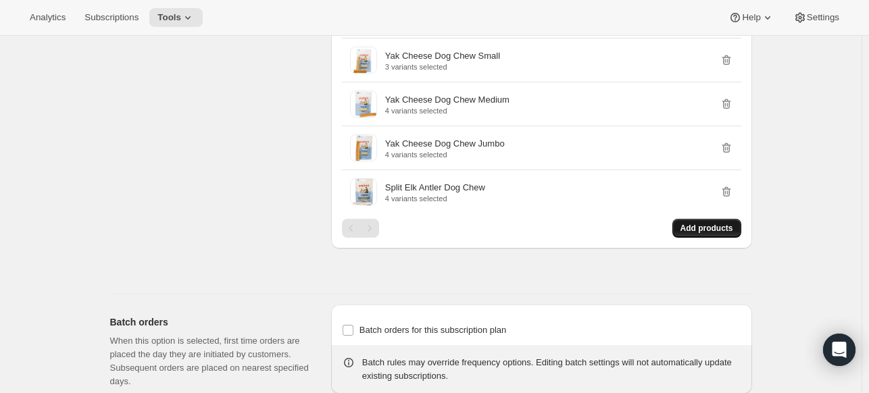
click at [711, 229] on button "Add products" at bounding box center [706, 228] width 69 height 19
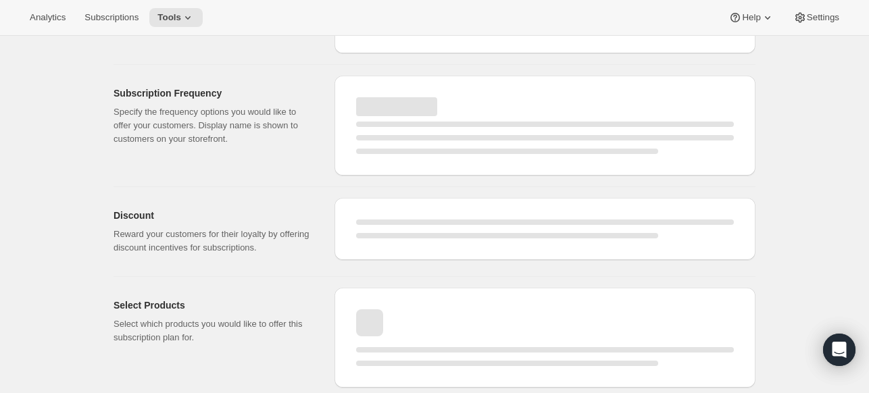
select select "WEEK"
select select "MONTH"
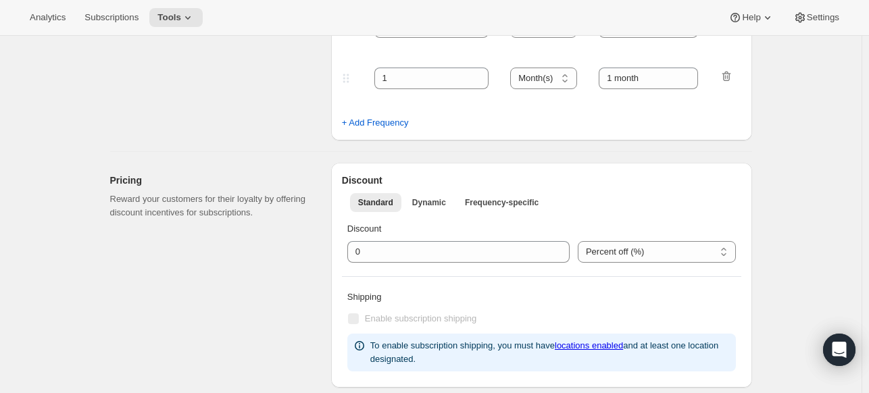
type input "25% First Order > 10% Recurring"
type input "Subscribe & Save"
select select "WEEK"
select select "MONTH"
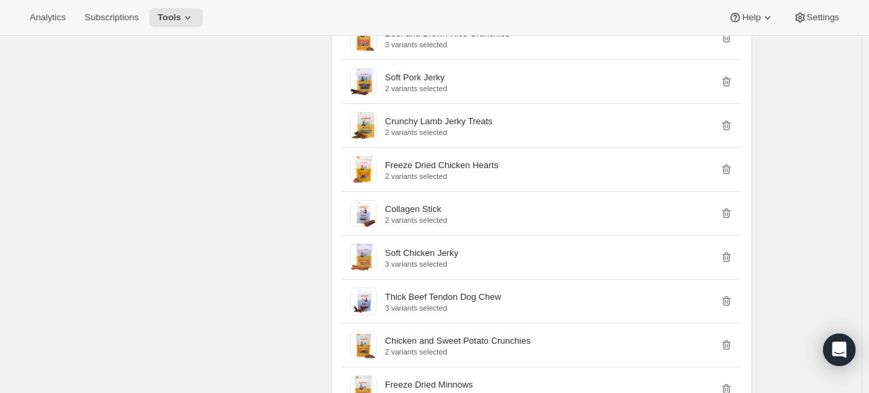
scroll to position [4780, 0]
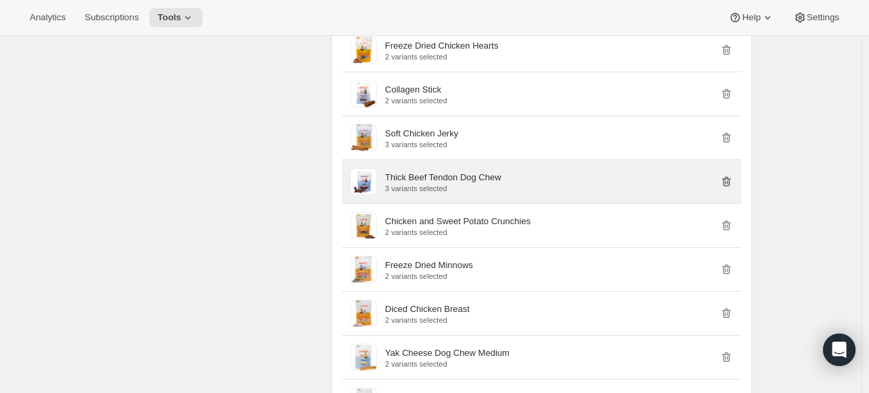
click at [733, 175] on icon "button" at bounding box center [726, 182] width 14 height 14
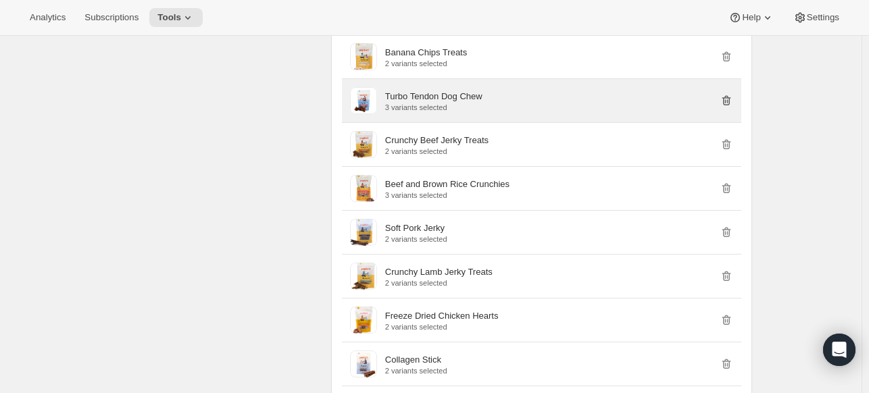
click at [728, 94] on icon "button" at bounding box center [726, 101] width 14 height 14
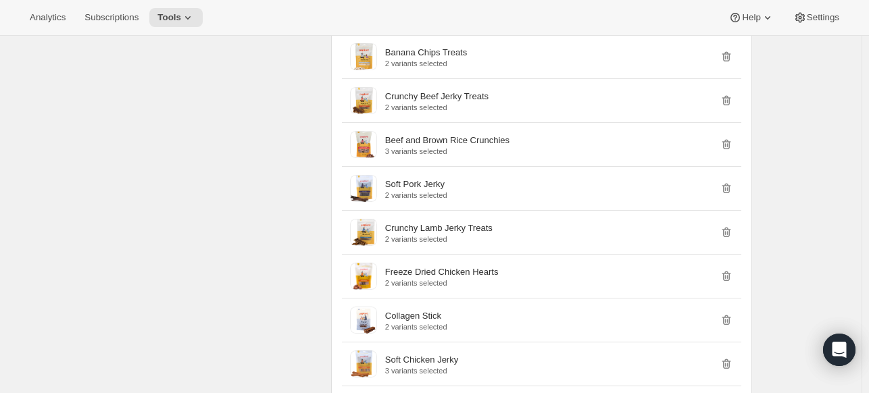
scroll to position [1381, 0]
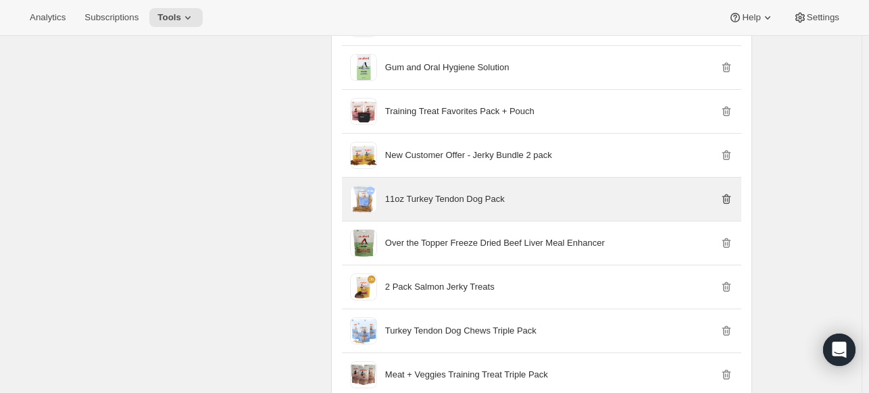
click at [731, 196] on icon "button" at bounding box center [726, 200] width 14 height 14
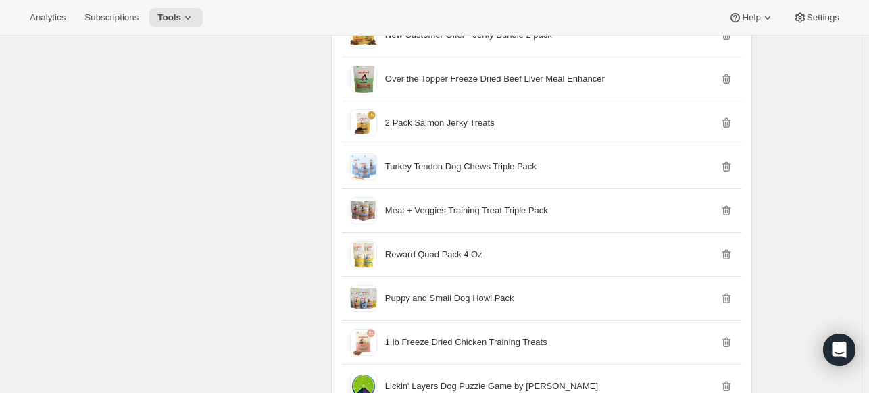
scroll to position [2170, 0]
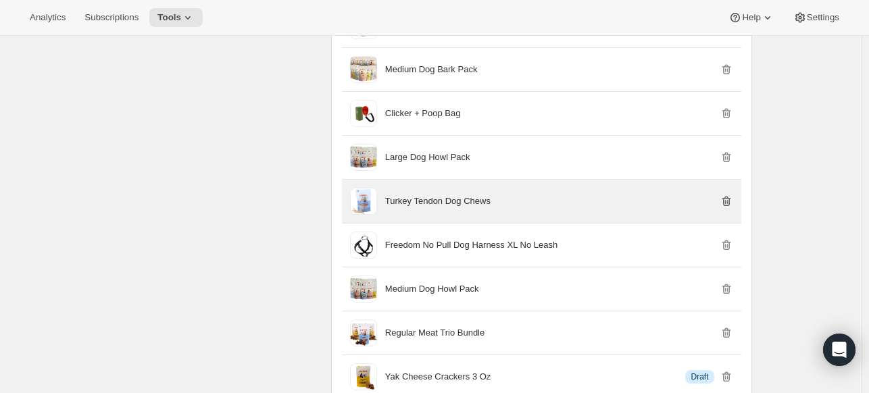
click at [730, 196] on icon "button" at bounding box center [725, 201] width 9 height 10
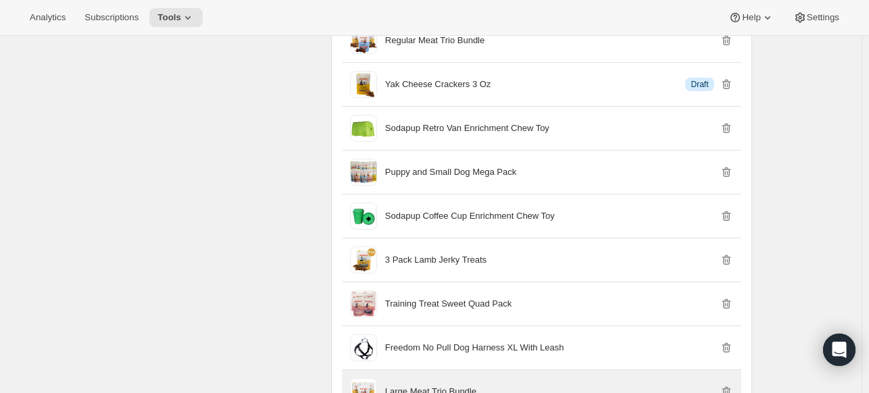
scroll to position [2440, 0]
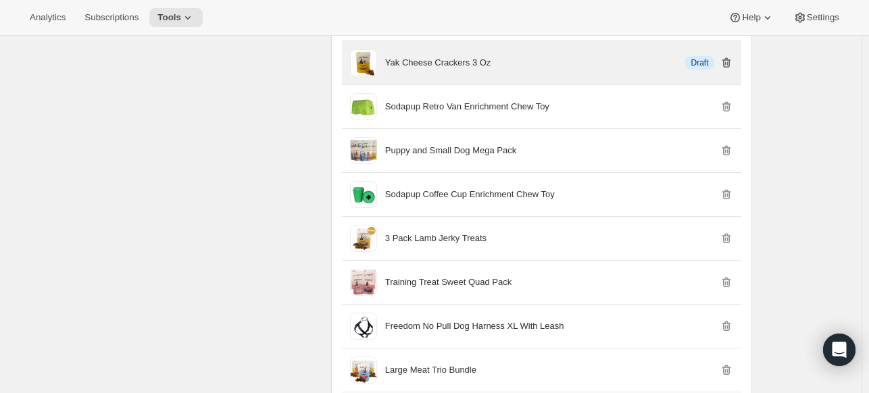
click at [728, 61] on icon "button" at bounding box center [726, 63] width 1 height 4
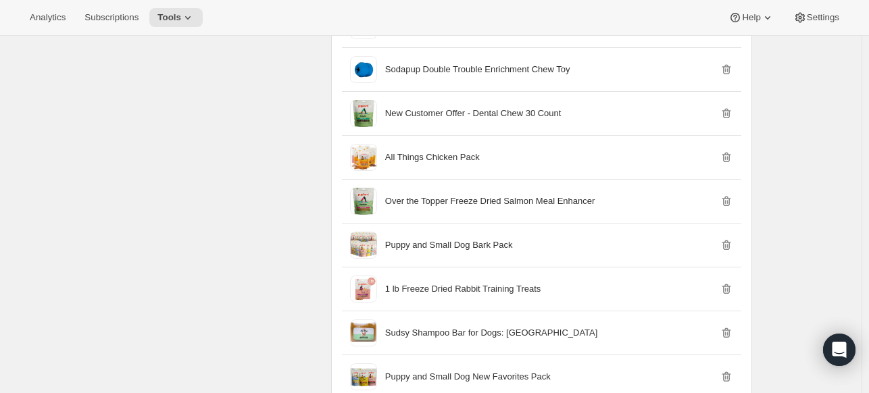
scroll to position [4048, 0]
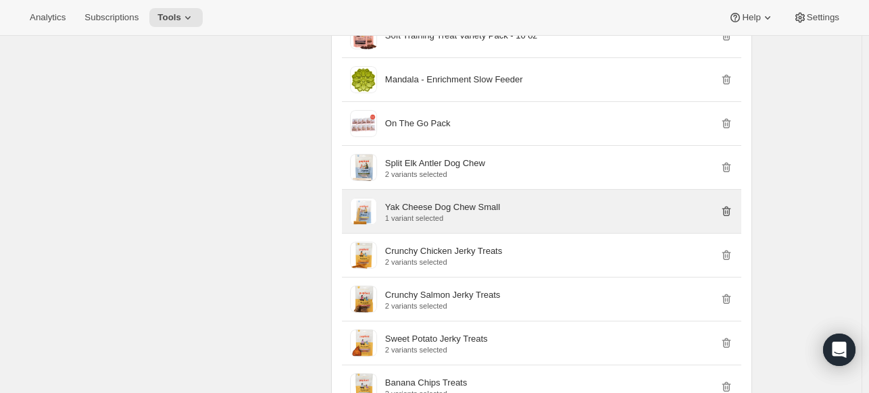
click at [730, 206] on icon "button" at bounding box center [725, 211] width 9 height 10
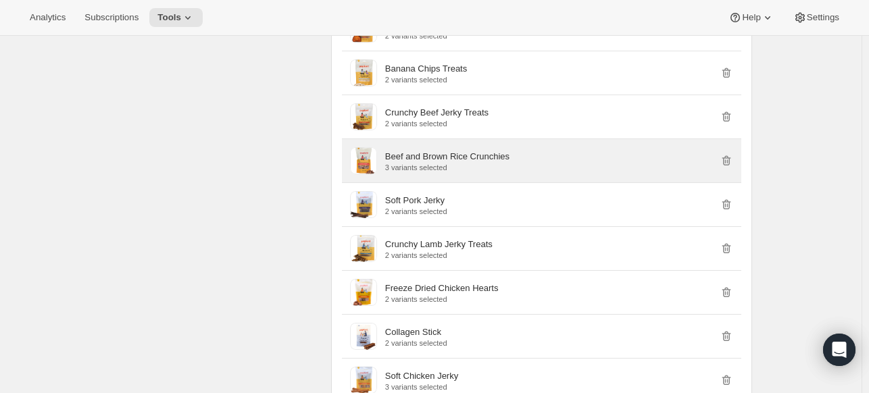
scroll to position [4588, 0]
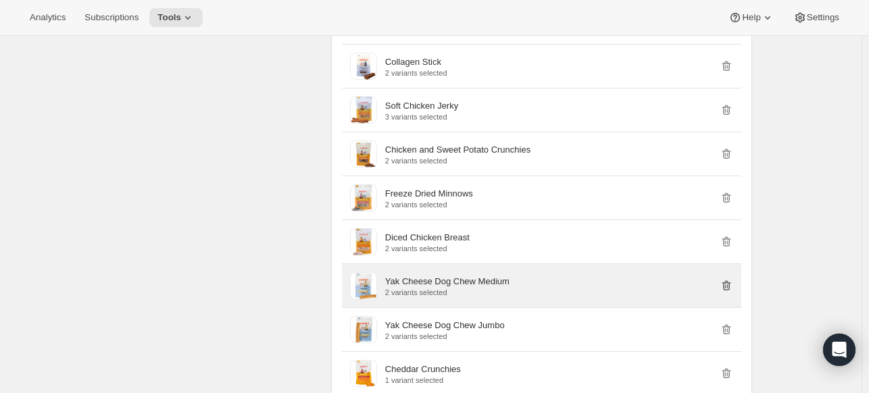
click at [727, 279] on icon "button" at bounding box center [726, 286] width 14 height 14
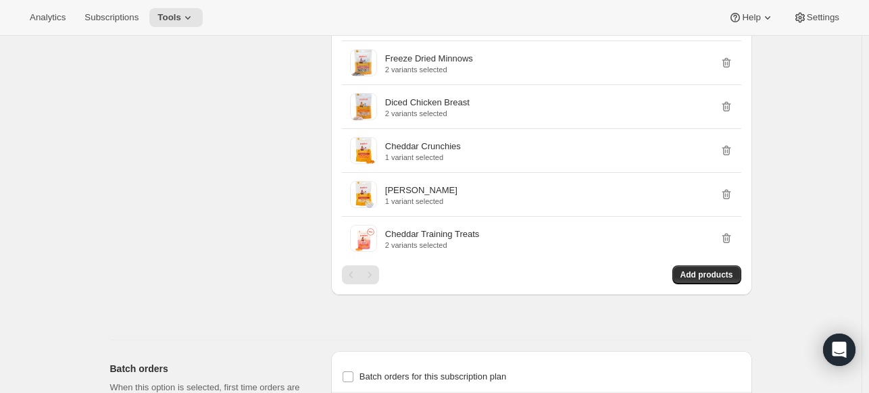
scroll to position [4004, 0]
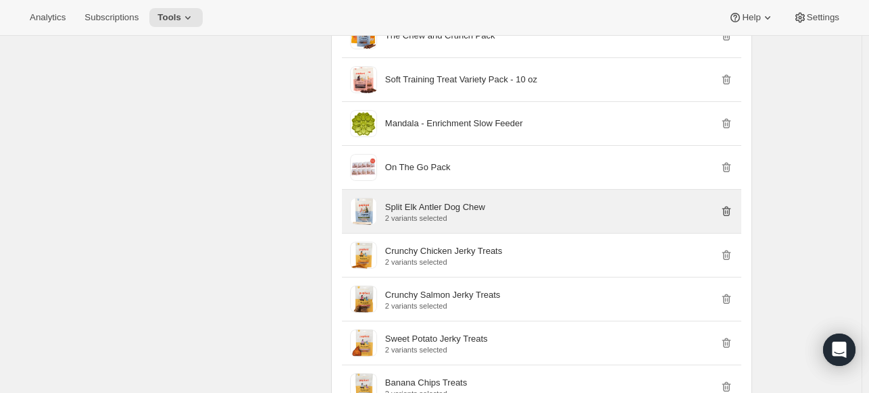
click at [726, 210] on icon "button" at bounding box center [724, 212] width 1 height 4
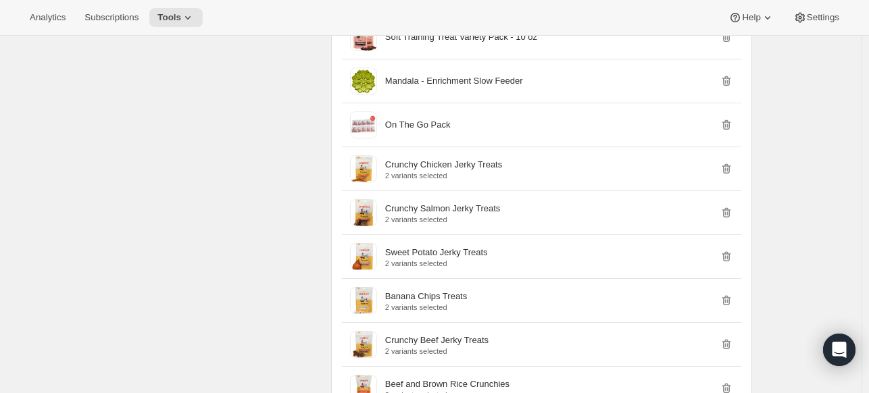
scroll to position [4274, 0]
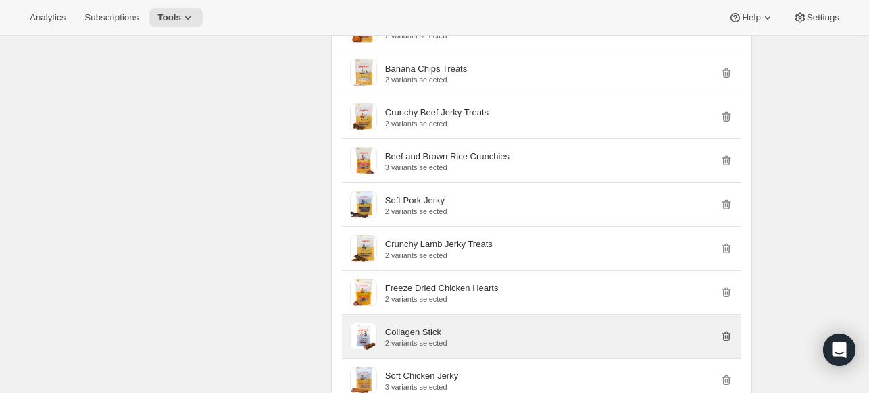
click at [728, 330] on icon "button" at bounding box center [726, 337] width 14 height 14
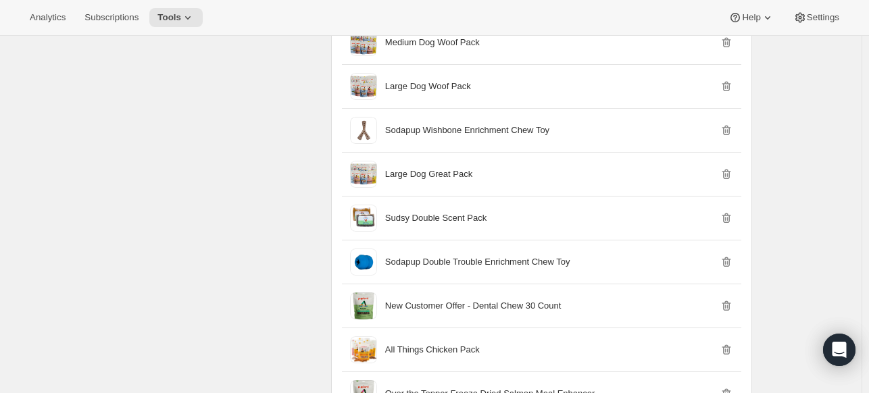
scroll to position [2585, 0]
